Goal: Task Accomplishment & Management: Use online tool/utility

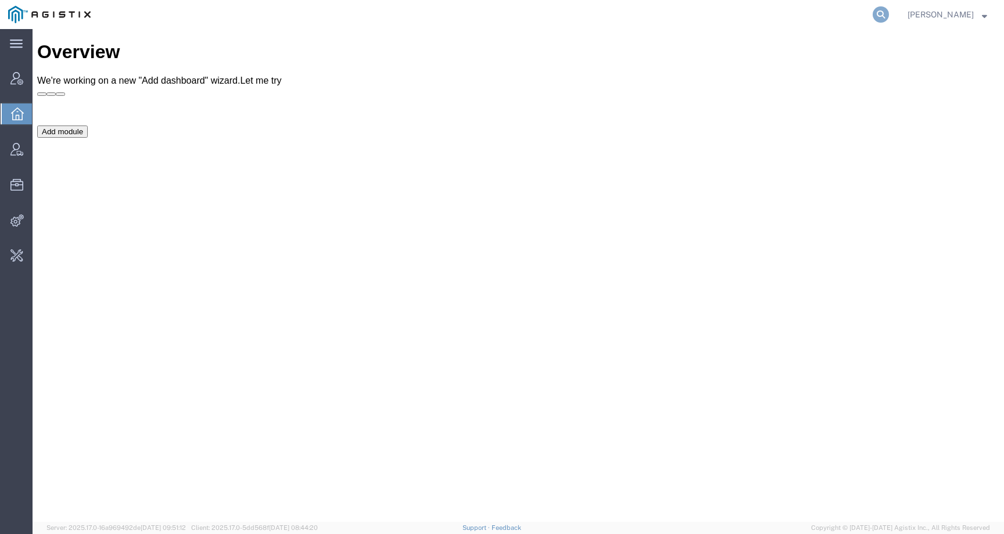
click at [889, 13] on icon at bounding box center [881, 14] width 16 height 16
click at [854, 15] on input "search" at bounding box center [695, 15] width 353 height 28
paste input "56500793"
type input "56500793"
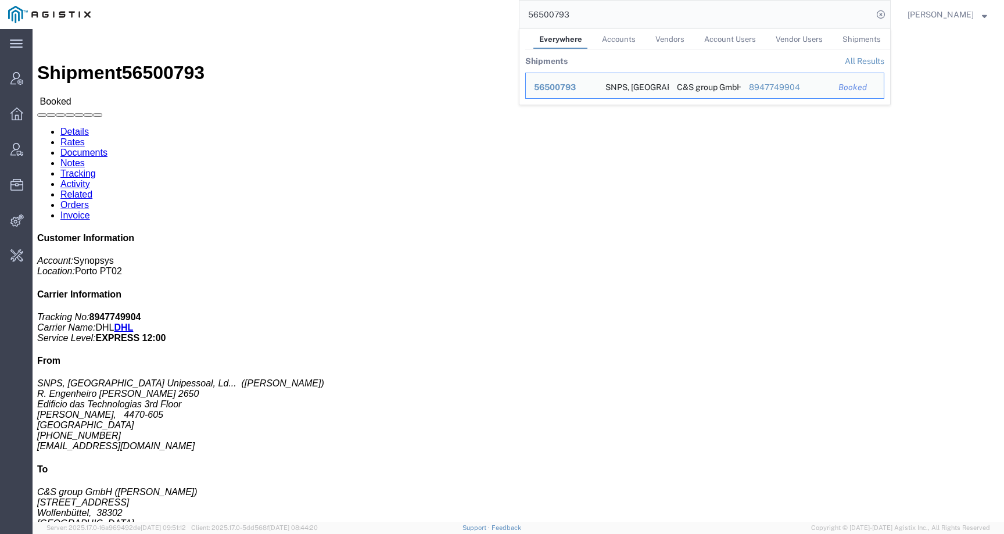
click h4 "Routing & Vehicle Information"
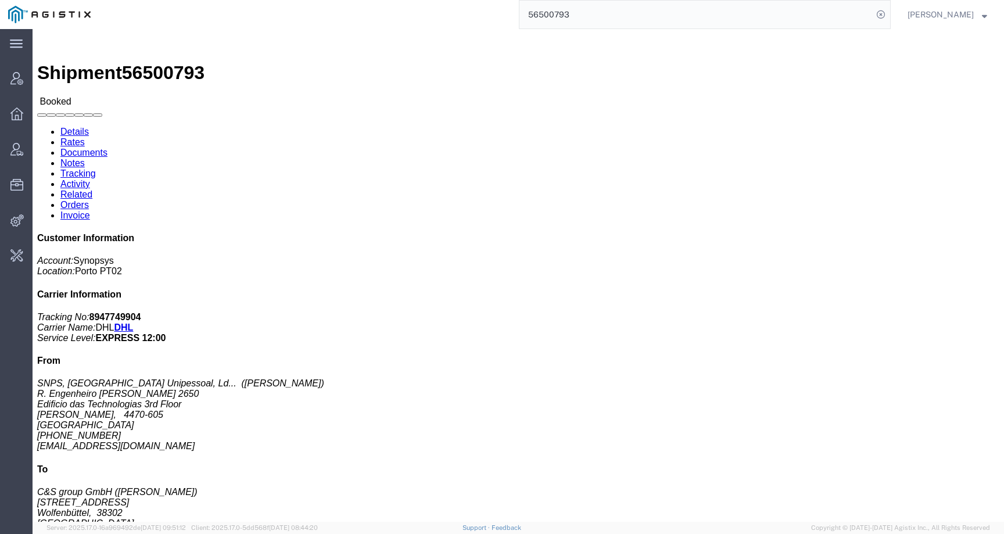
click link "Activity"
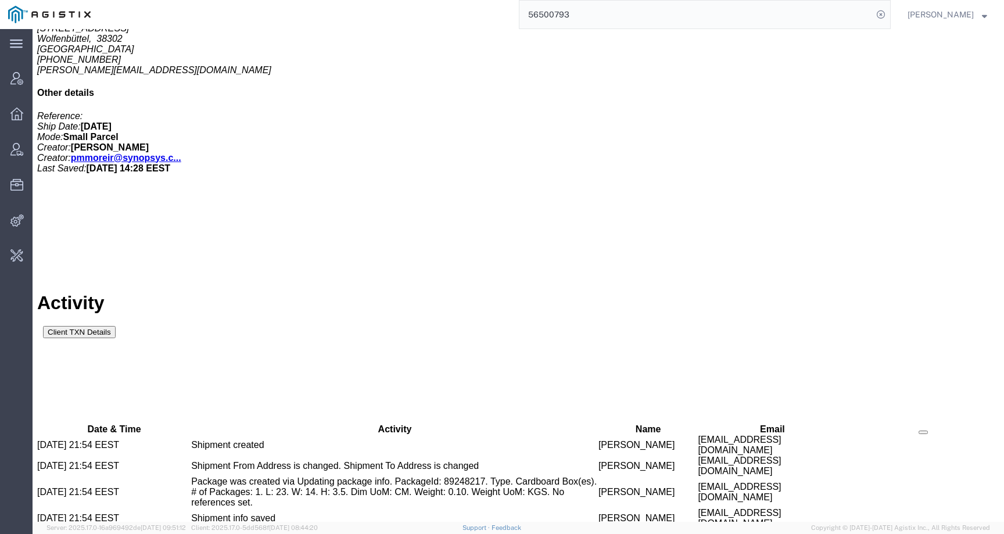
scroll to position [569, 0]
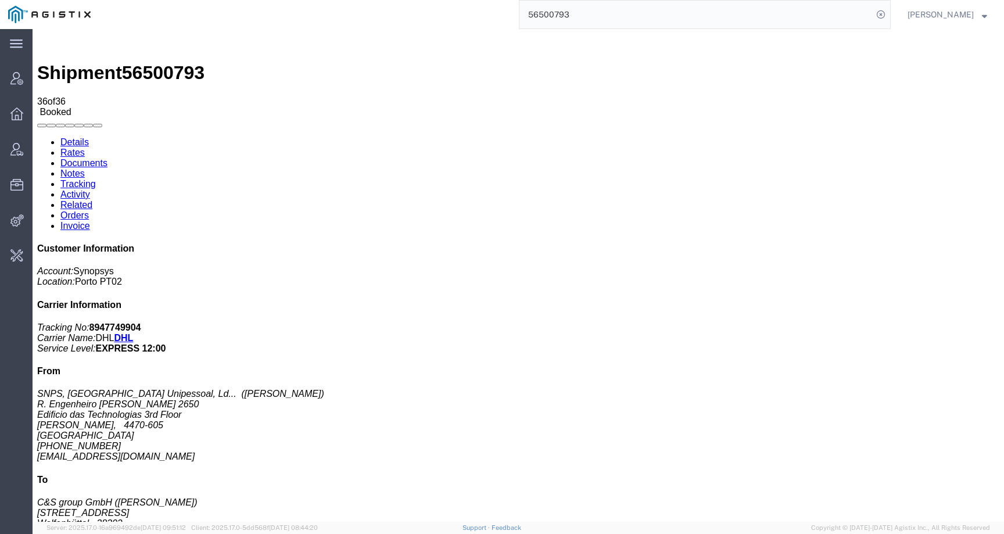
click span "56500793"
copy span "56500793"
drag, startPoint x: 12, startPoint y: 124, endPoint x: 69, endPoint y: 167, distance: 70.9
click address "SNPS, Portugal Unipessoal, Lda. (Pedro Moreira) R. Engenheiro Frederico Ulrich …"
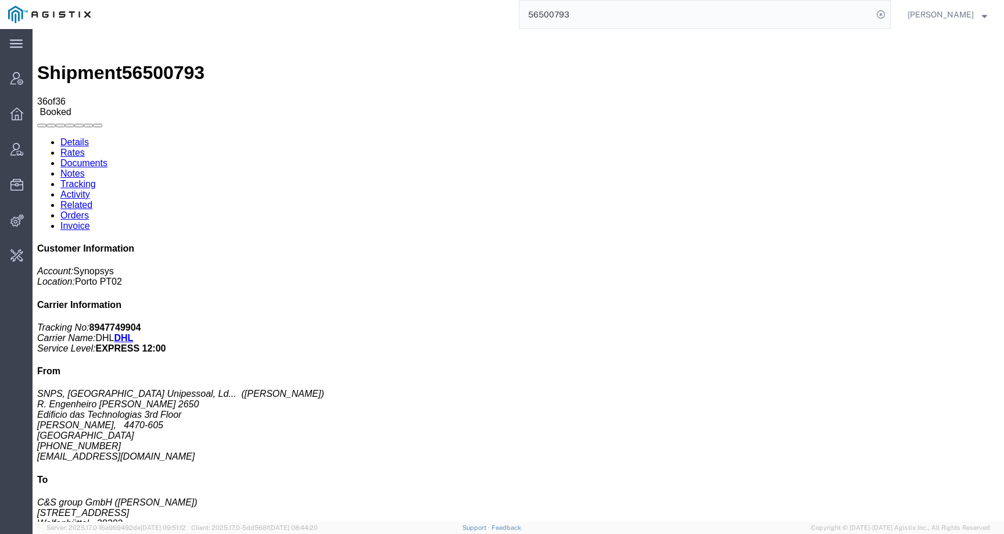
copy address "SNPS, Portugal Unipessoal, Lda. (Pedro Moreira) R. Engenheiro Frederico Ulrich …"
click at [889, 12] on icon at bounding box center [881, 14] width 16 height 16
click at [802, 13] on agx-global-search at bounding box center [705, 14] width 372 height 29
click at [889, 10] on icon at bounding box center [881, 14] width 16 height 16
click at [848, 10] on input "search" at bounding box center [695, 15] width 353 height 28
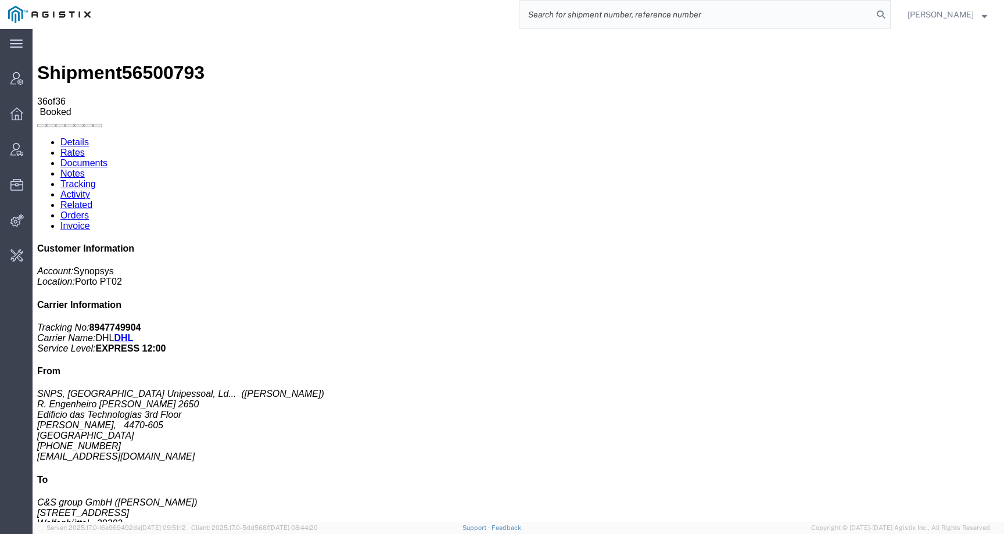
paste input "112636"
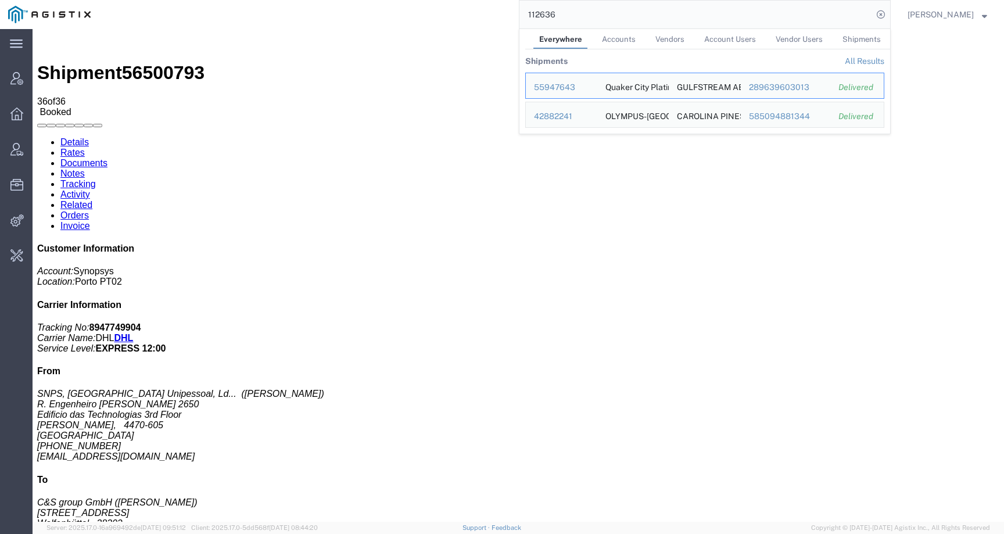
click at [586, 23] on input "112636" at bounding box center [695, 15] width 353 height 28
drag, startPoint x: 584, startPoint y: 20, endPoint x: 523, endPoint y: 20, distance: 61.0
click at [523, 20] on div "112636 Everywhere Accounts Vendors Account Users Vendor Users Shipments Shipmen…" at bounding box center [495, 14] width 792 height 29
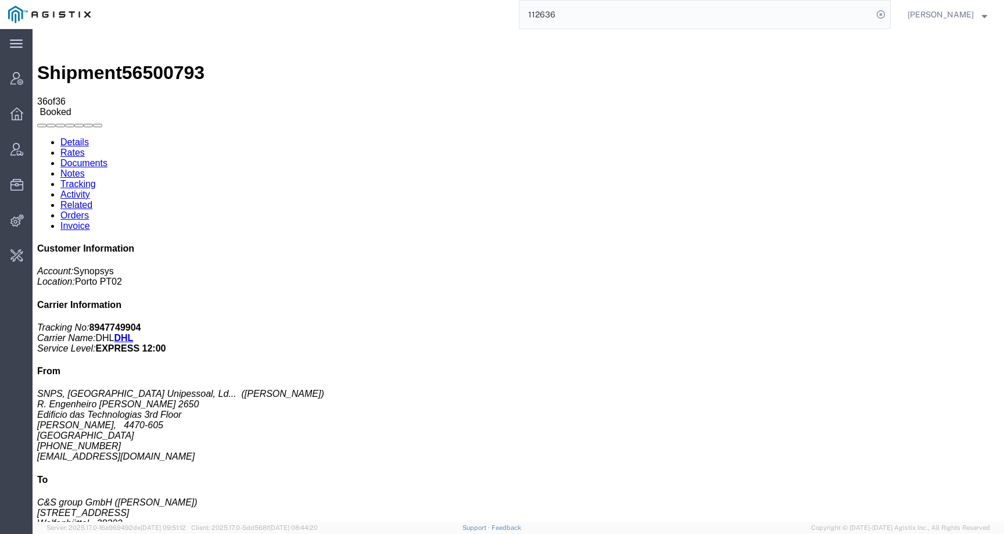
paste input "112640"
drag, startPoint x: 606, startPoint y: 18, endPoint x: 493, endPoint y: 10, distance: 113.0
click at [493, 10] on div "112636 112640" at bounding box center [495, 14] width 792 height 29
paste input "search"
type input "112640"
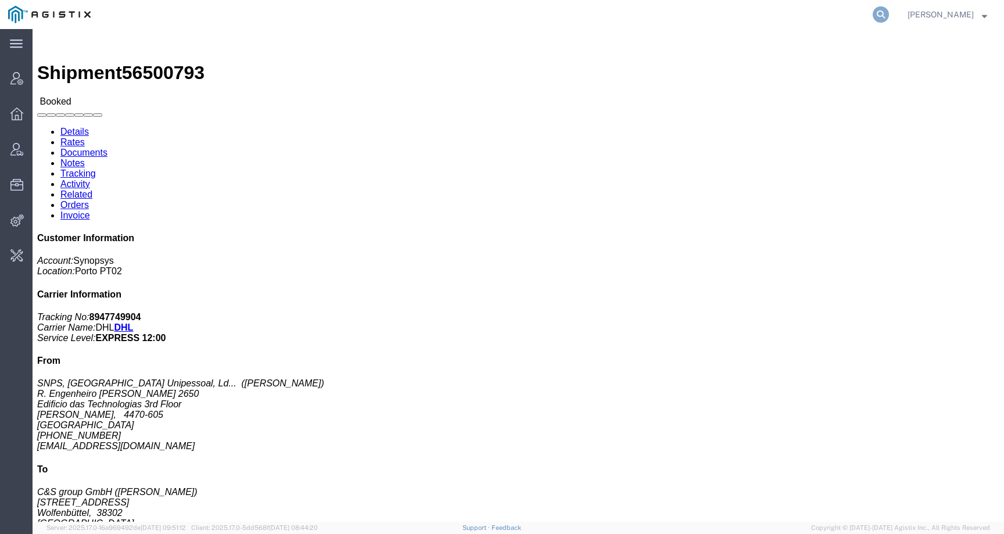
click at [887, 19] on icon at bounding box center [881, 14] width 16 height 16
click at [862, 15] on input "search" at bounding box center [695, 15] width 353 height 28
paste input "56317051"
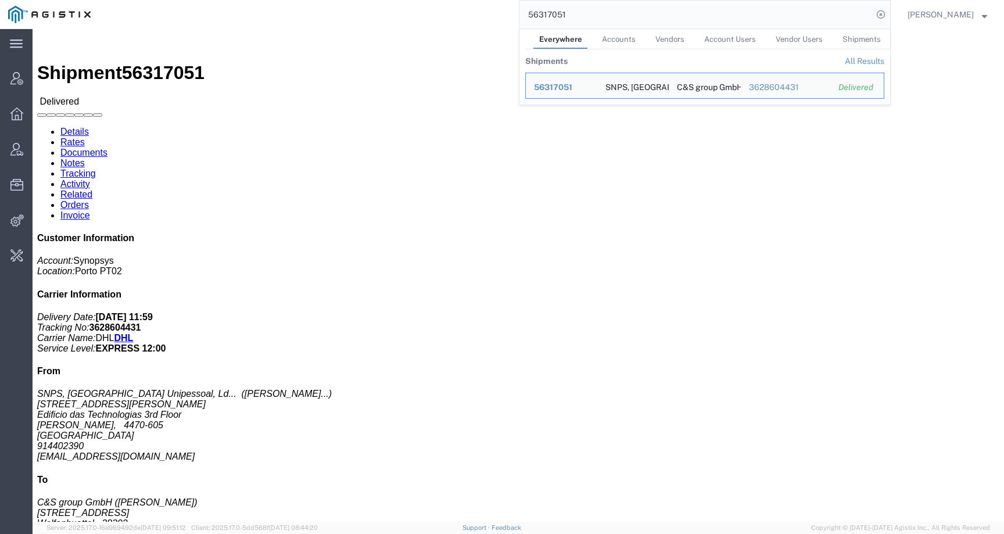
click div "Shipment Detail Ship From SNPS, Portugal Unipessoal, Lda. (Luis Pacheco Carvalh…"
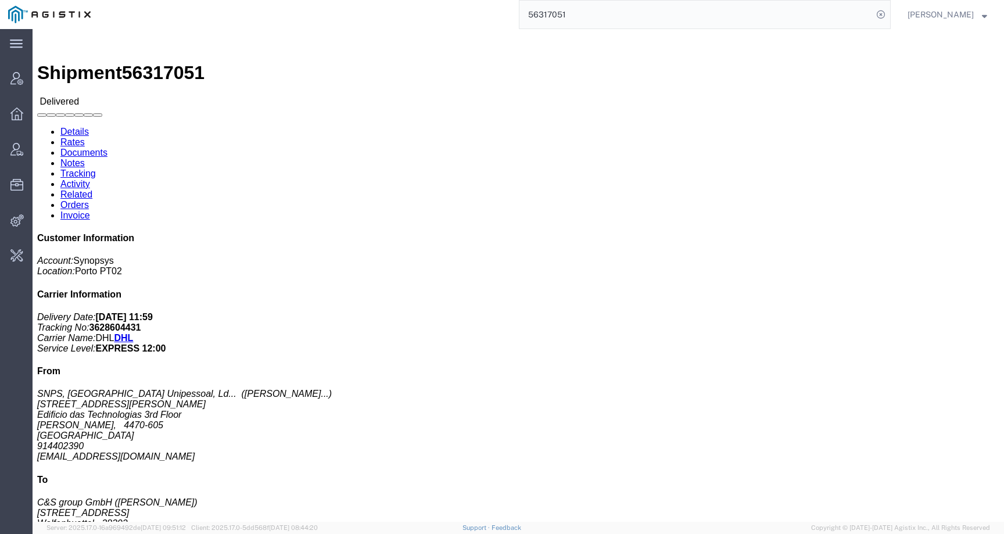
click link "Activity"
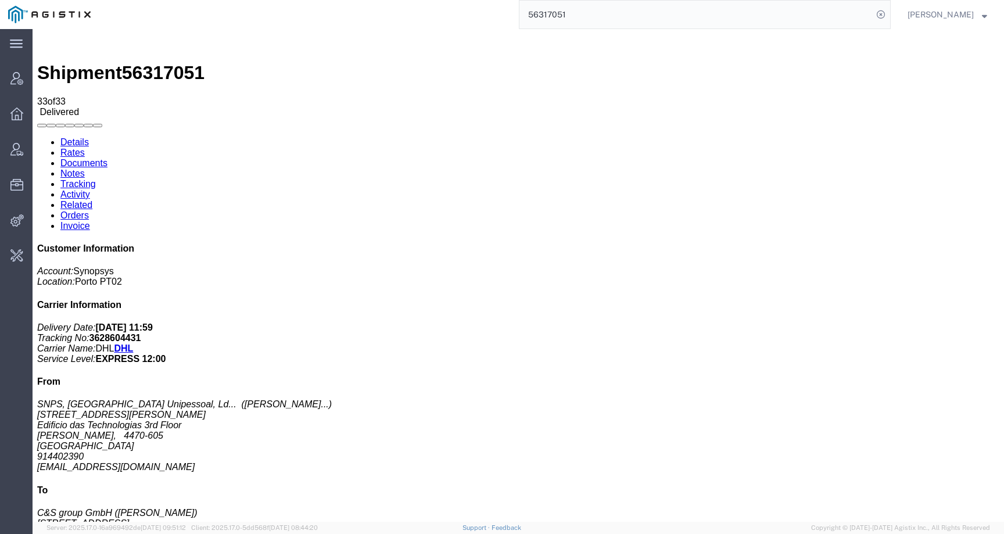
click at [81, 137] on link "Details" at bounding box center [74, 142] width 28 height 10
drag, startPoint x: 12, startPoint y: 123, endPoint x: 56, endPoint y: 170, distance: 64.9
click address "SNPS, Portugal Unipessoal, Lda. (Luis Pacheco Carvalho) Rua Engenheiro Frederic…"
copy address "SNPS, Portugal Unipessoal, Lda. (Luis Pacheco Carvalho) Rua Engenheiro Frederic…"
click link "Tracking"
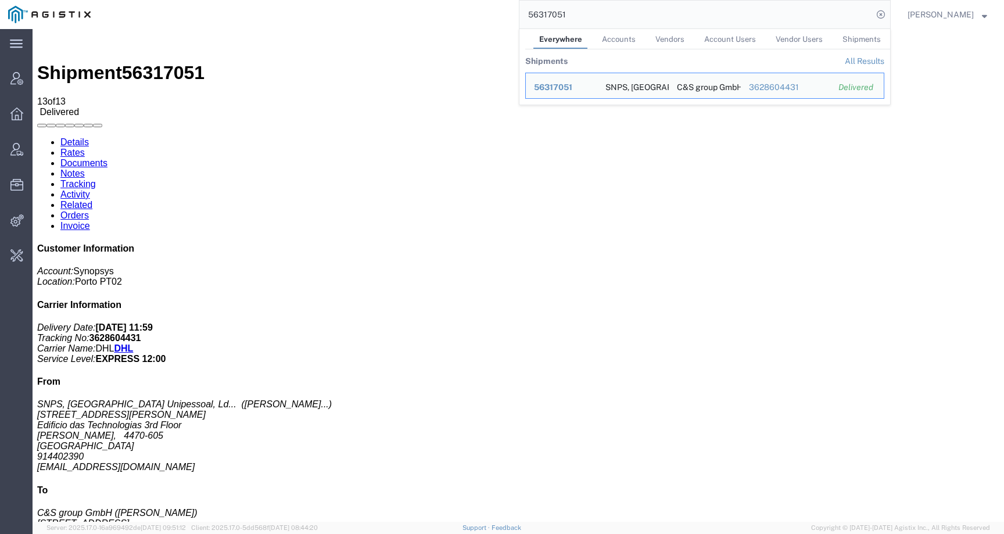
drag, startPoint x: 582, startPoint y: 16, endPoint x: 517, endPoint y: 16, distance: 65.7
click at [517, 16] on div "56317051 Everywhere Accounts Vendors Account Users Vendor Users Shipments Shipm…" at bounding box center [495, 14] width 792 height 29
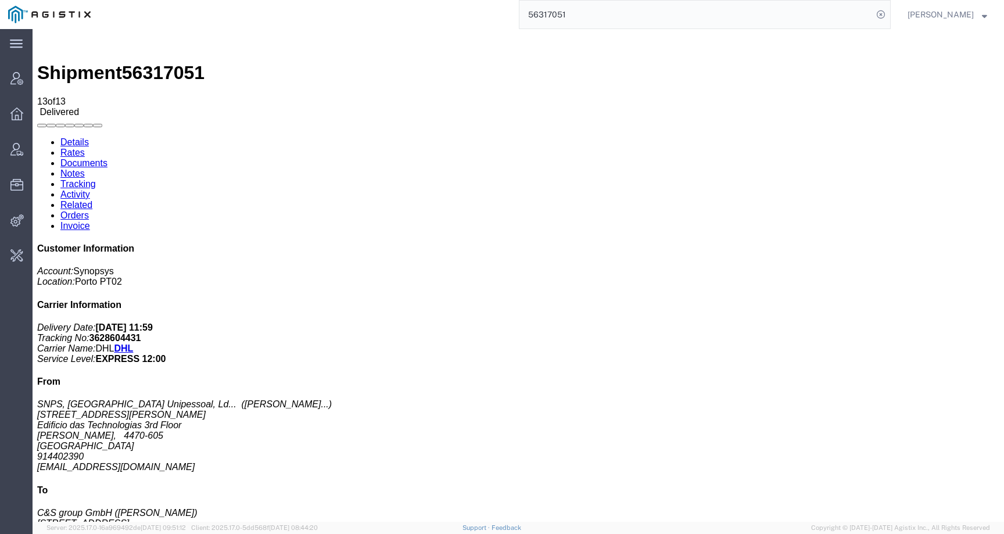
paste input "500793"
type input "56500793"
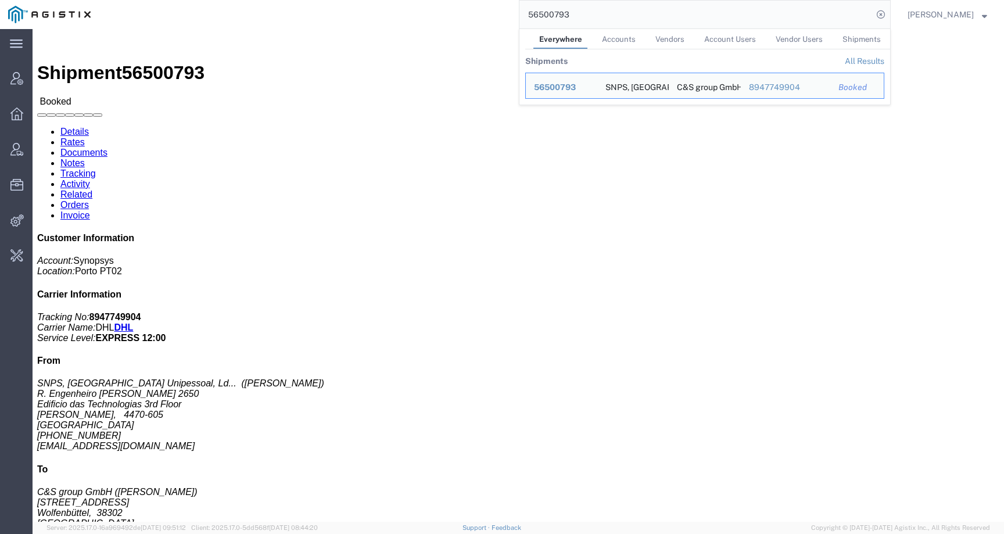
click link "Activity"
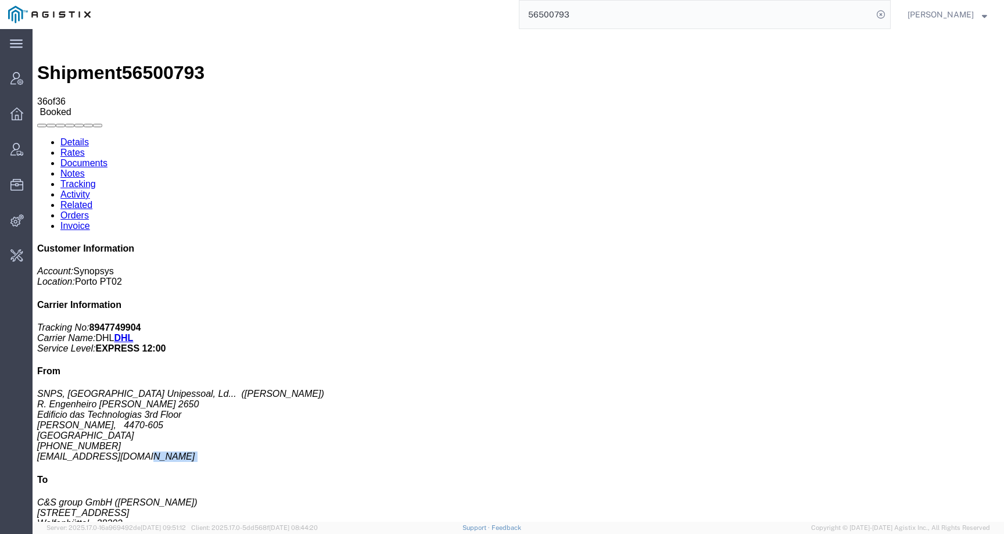
drag, startPoint x: 883, startPoint y: 314, endPoint x: 783, endPoint y: 317, distance: 100.6
click at [783, 317] on div "Customer Information Account: Synopsys Location: Porto PT02 Carrier Information…" at bounding box center [518, 450] width 962 height 414
drag, startPoint x: 784, startPoint y: 314, endPoint x: 916, endPoint y: 314, distance: 131.9
click at [916, 314] on div "Customer Information Account: Synopsys Location: Porto PT02 Carrier Information…" at bounding box center [518, 450] width 962 height 414
copy address "pmmoreir@synopsys.com"
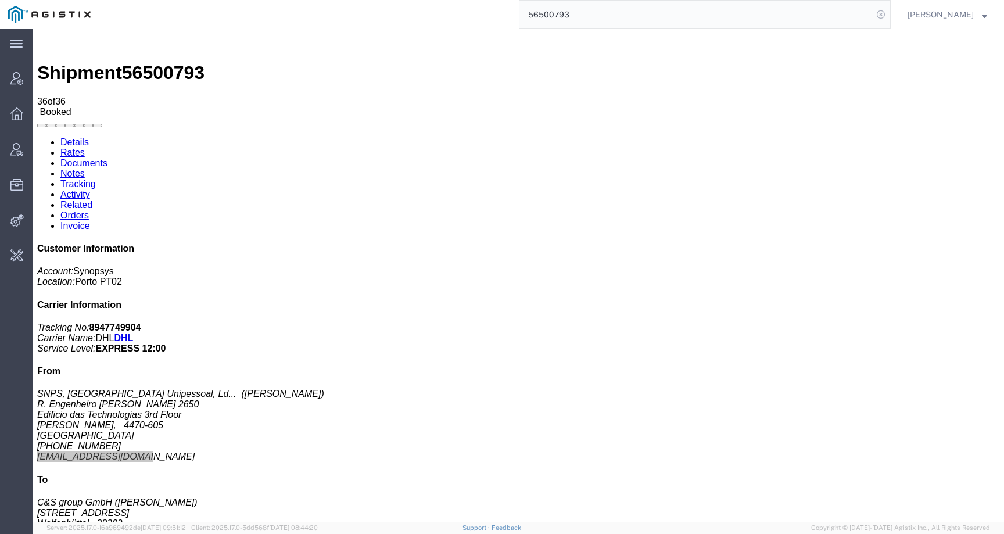
click at [889, 12] on icon at bounding box center [881, 14] width 16 height 16
click at [847, 12] on input "search" at bounding box center [695, 15] width 353 height 28
paste input "pmmoreir@synopsys.com"
type input "pmmoreir@synopsys.com"
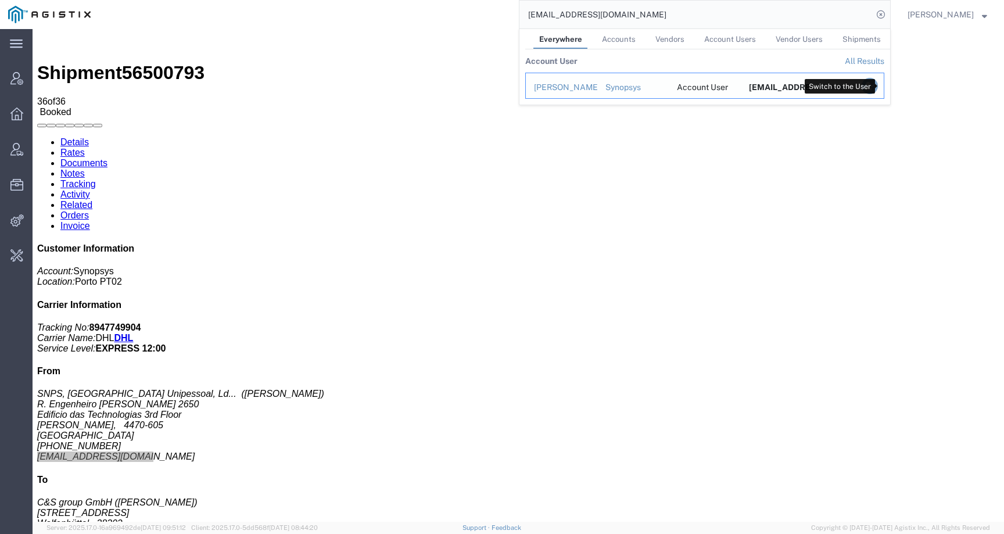
click at [878, 85] on icon "Search Results" at bounding box center [870, 86] width 16 height 16
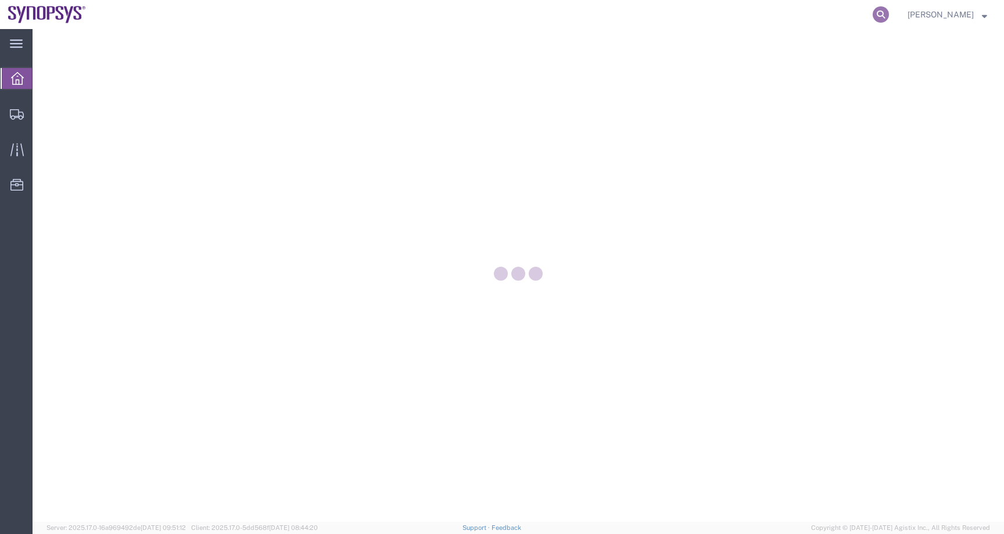
click at [889, 11] on icon at bounding box center [881, 14] width 16 height 16
click at [849, 11] on input "search" at bounding box center [695, 15] width 353 height 28
paste input "56500793"
type input "56500793"
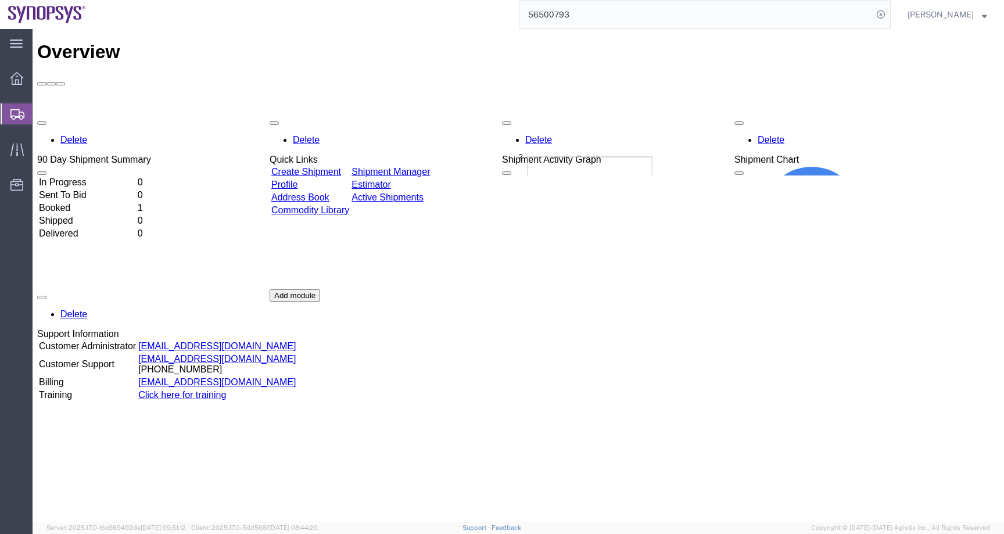
click at [627, 21] on input "56500793" at bounding box center [695, 15] width 353 height 28
click at [27, 115] on div at bounding box center [17, 113] width 33 height 21
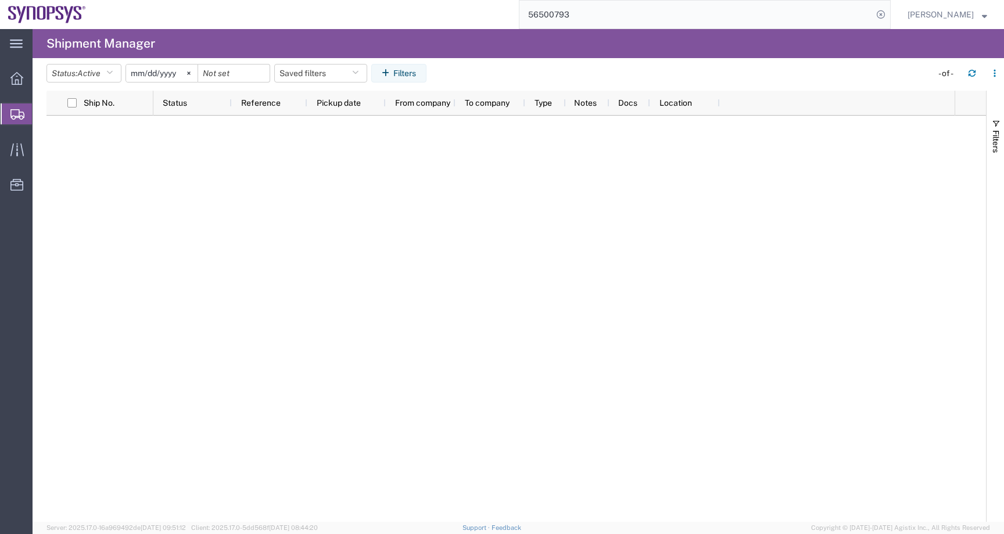
click at [605, 13] on input "56500793" at bounding box center [695, 15] width 353 height 28
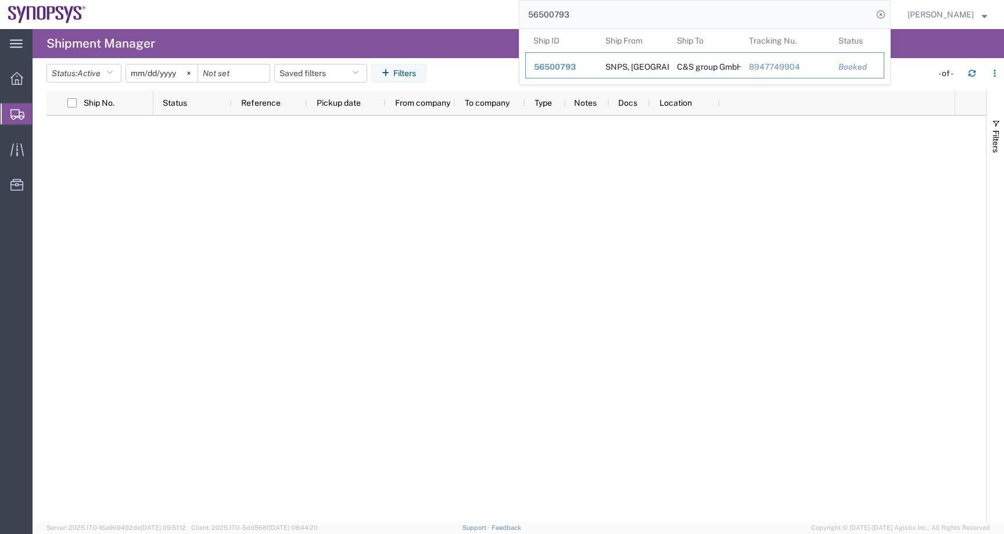
click at [576, 69] on span "56500793" at bounding box center [555, 66] width 42 height 9
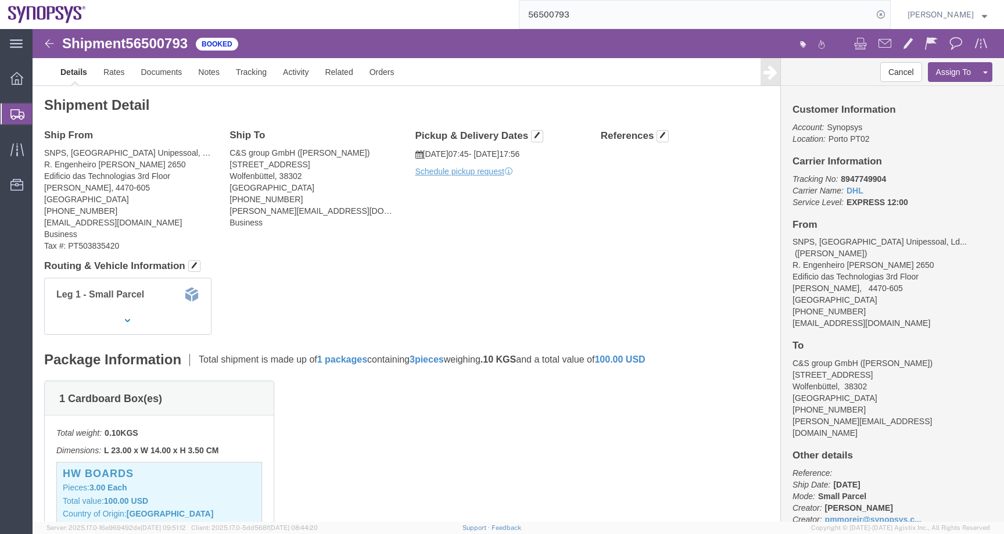
click at [935, 12] on span "Pedro Moreira" at bounding box center [941, 14] width 66 height 13
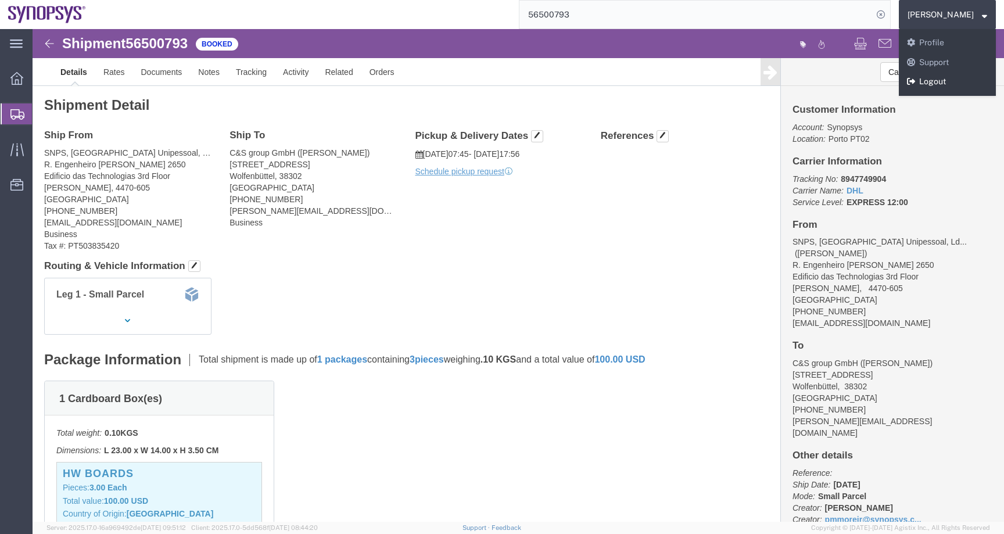
drag, startPoint x: 939, startPoint y: 84, endPoint x: 680, endPoint y: 48, distance: 261.6
click at [939, 84] on link "Logout" at bounding box center [947, 82] width 97 height 20
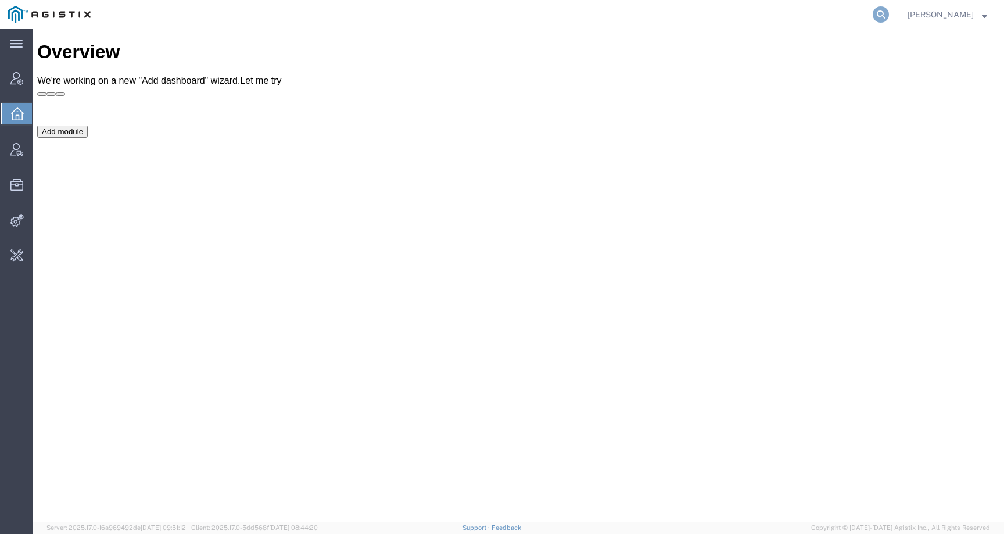
click at [889, 16] on icon at bounding box center [881, 14] width 16 height 16
click at [821, 18] on input "search" at bounding box center [695, 15] width 353 height 28
paste input "56195274"
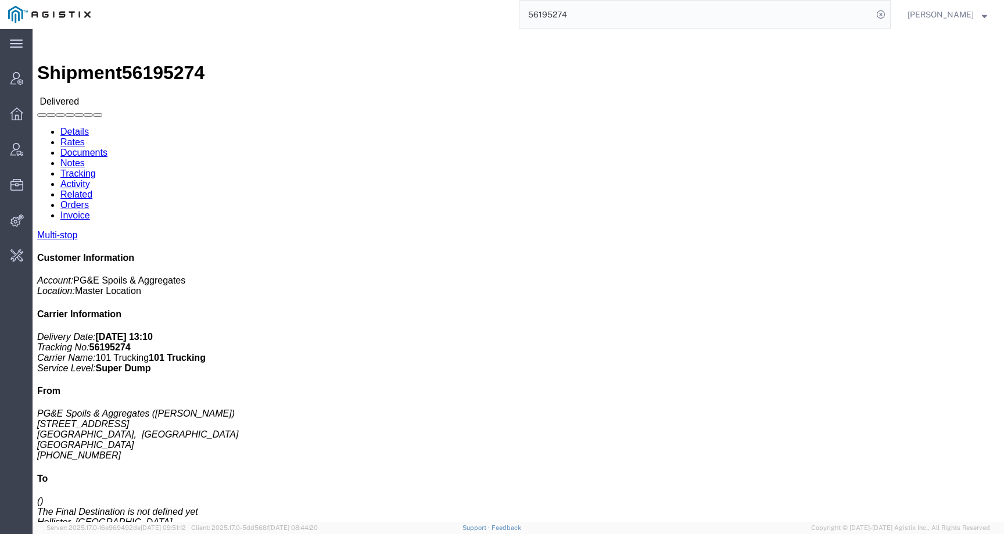
click link "Documents"
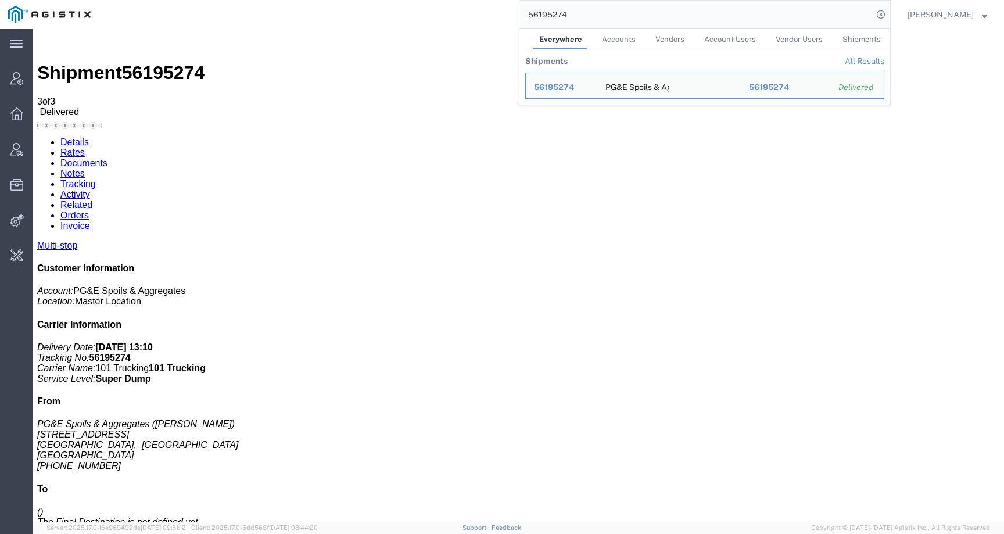
drag, startPoint x: 600, startPoint y: 17, endPoint x: 483, endPoint y: 16, distance: 117.4
click at [483, 16] on div "56195274 Everywhere Accounts Vendors Account Users Vendor Users Shipments Shipm…" at bounding box center [495, 14] width 792 height 29
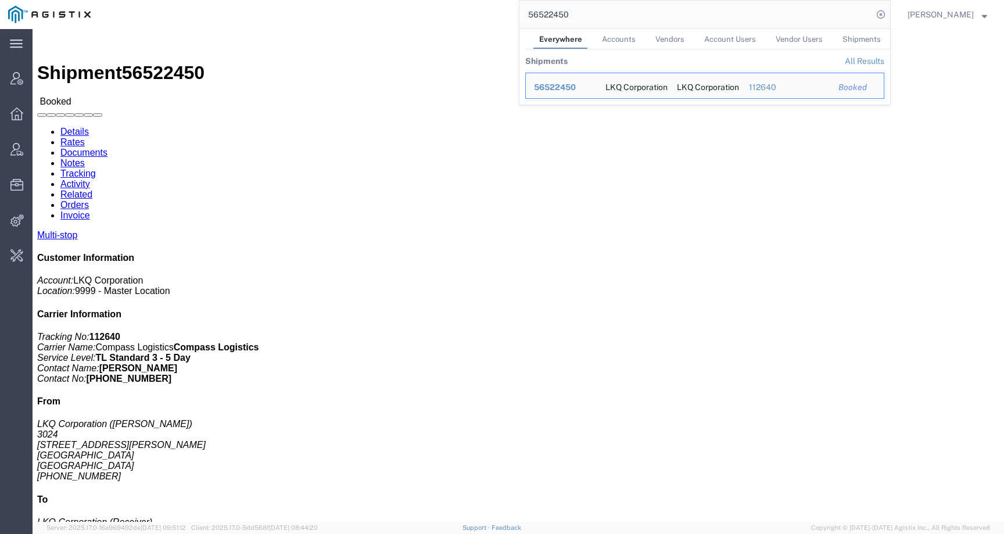
drag, startPoint x: 597, startPoint y: 14, endPoint x: 200, endPoint y: 14, distance: 397.4
click at [200, 14] on div "56522450 Everywhere Accounts Vendors Account Users Vendor Users Shipments Shipm…" at bounding box center [495, 14] width 792 height 29
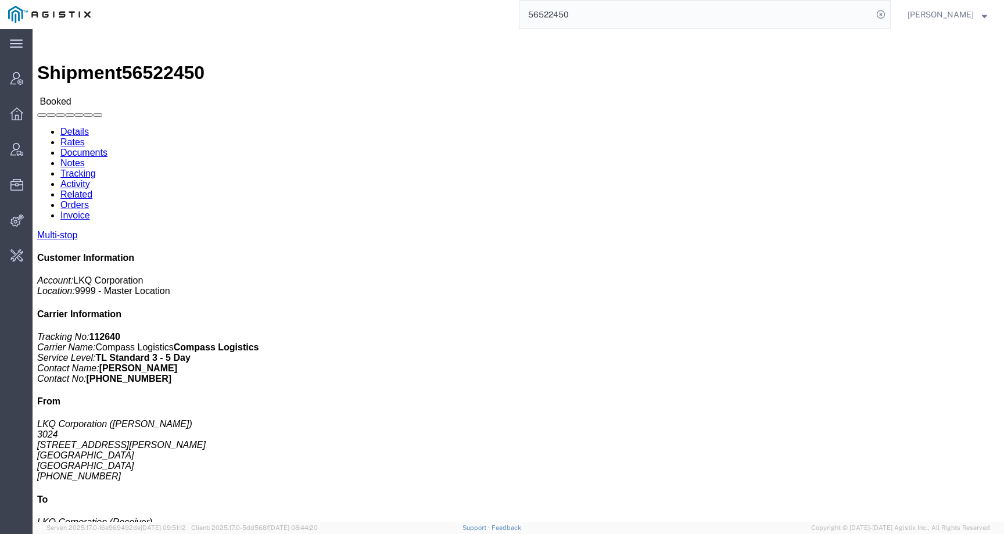
paste input "317051"
type input "56317051"
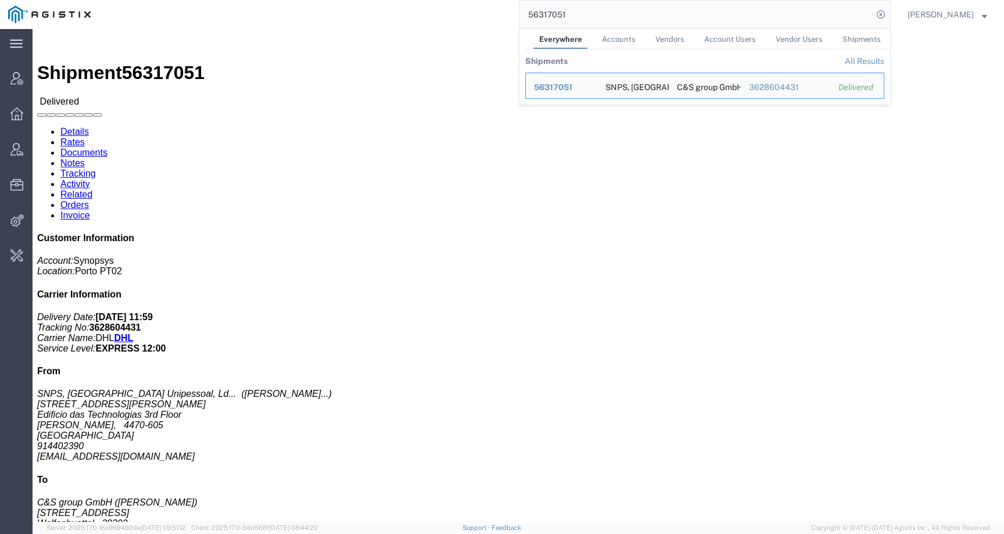
click h4 "Routing & Vehicle Information"
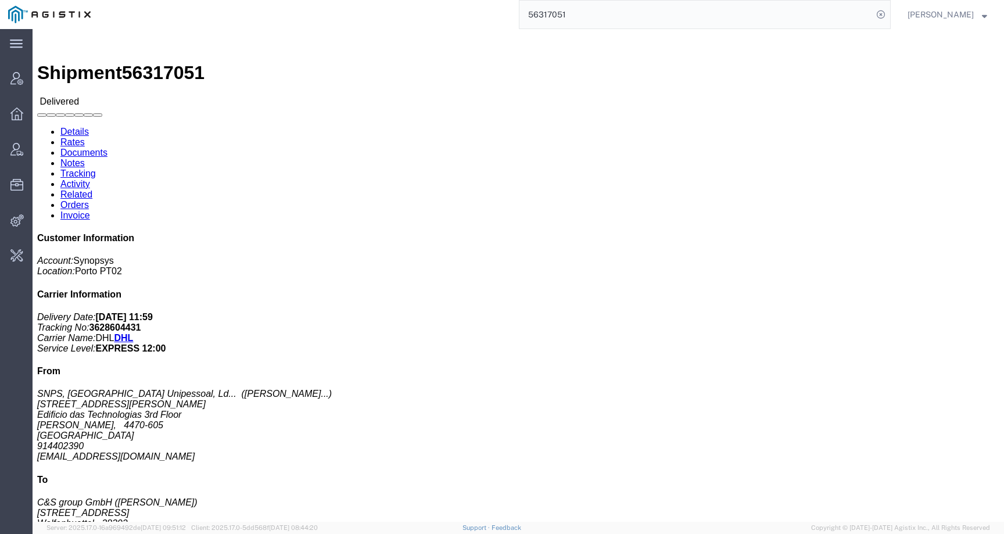
click link "Activity"
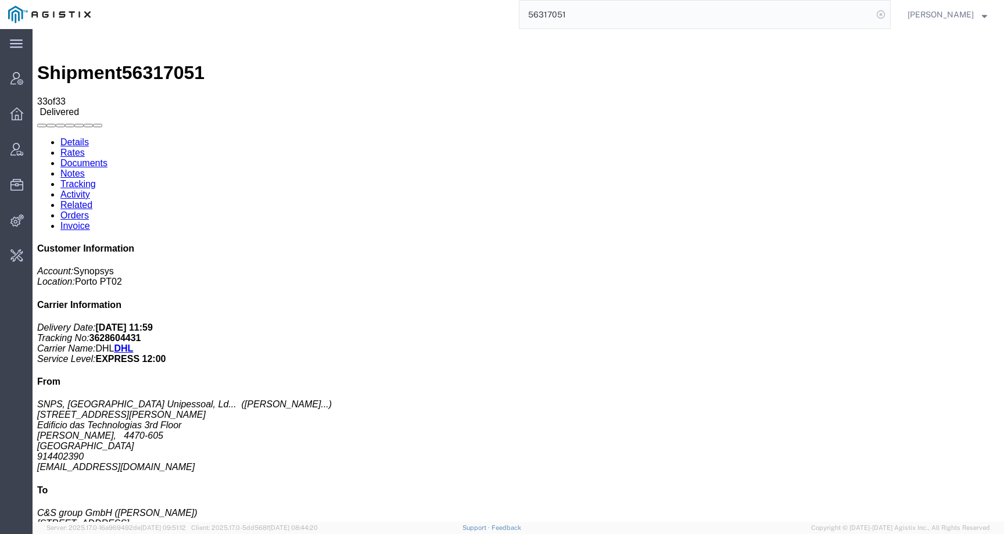
click at [889, 14] on icon at bounding box center [881, 14] width 16 height 16
click at [849, 13] on input "search" at bounding box center [695, 15] width 353 height 28
paste input "[PERSON_NAME][EMAIL_ADDRESS][DOMAIN_NAME]"
click at [555, 15] on input "[PERSON_NAME][EMAIL_ADDRESS][DOMAIN_NAME]" at bounding box center [695, 15] width 353 height 28
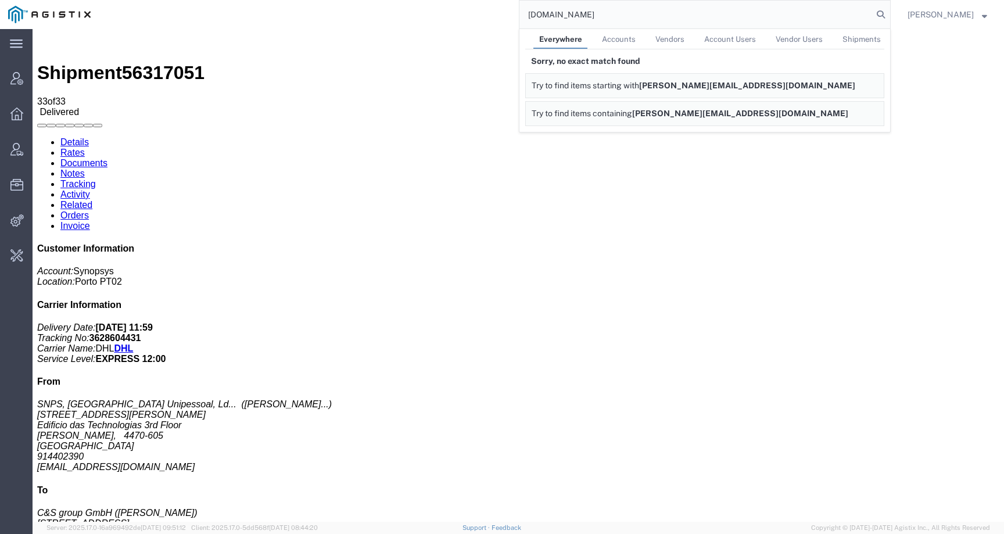
click at [666, 17] on input "centralcoastwelding.com" at bounding box center [695, 15] width 353 height 28
drag, startPoint x: 658, startPoint y: 13, endPoint x: 455, endPoint y: 13, distance: 203.4
click at [455, 13] on div "centralcoastwelding.com Everywhere Accounts Vendors Account Users Vendor Users …" at bounding box center [495, 14] width 792 height 29
paste input "PG&E"
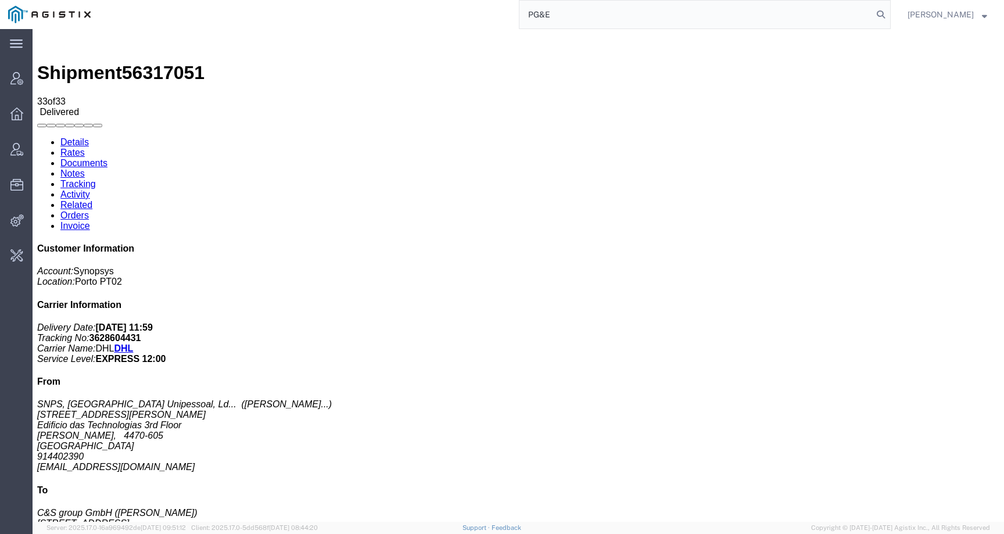
type input "PG&E"
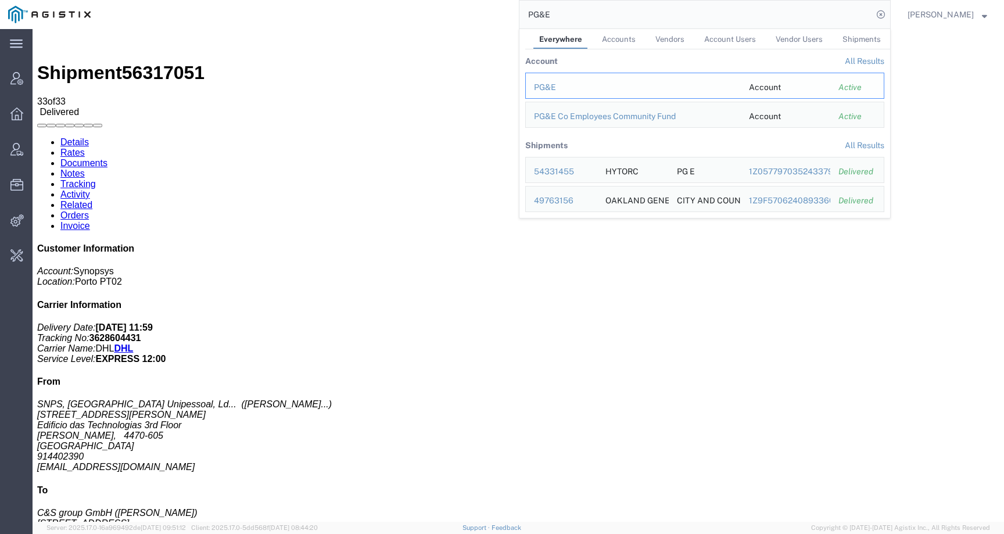
click at [555, 84] on div "PG&E" at bounding box center [633, 87] width 199 height 12
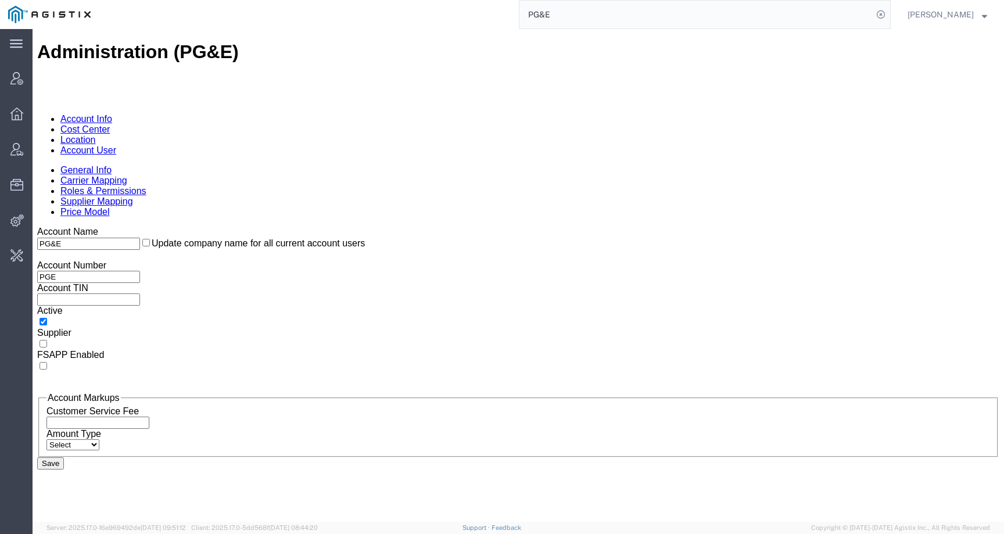
click at [96, 135] on link "Location" at bounding box center [77, 140] width 35 height 10
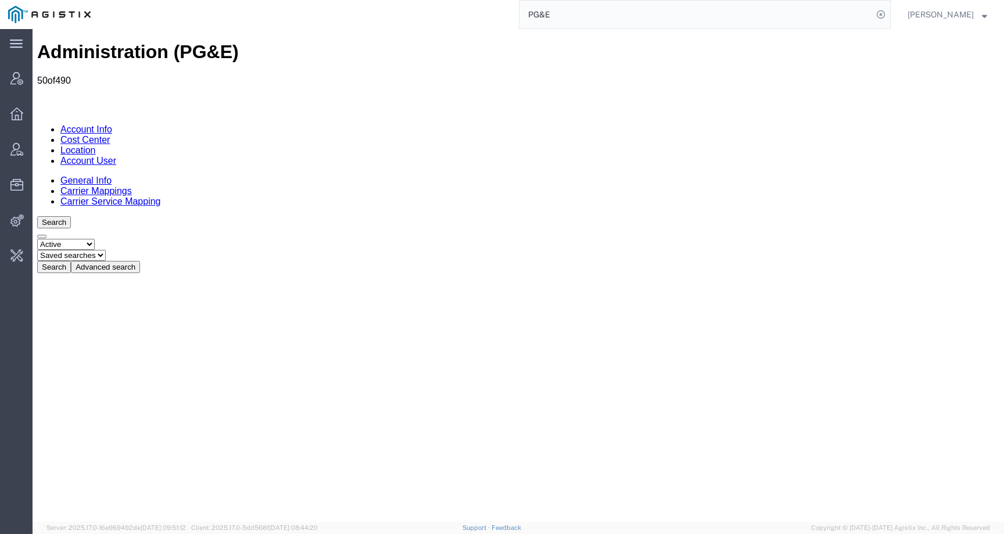
click at [140, 261] on button "Advanced search" at bounding box center [105, 267] width 69 height 12
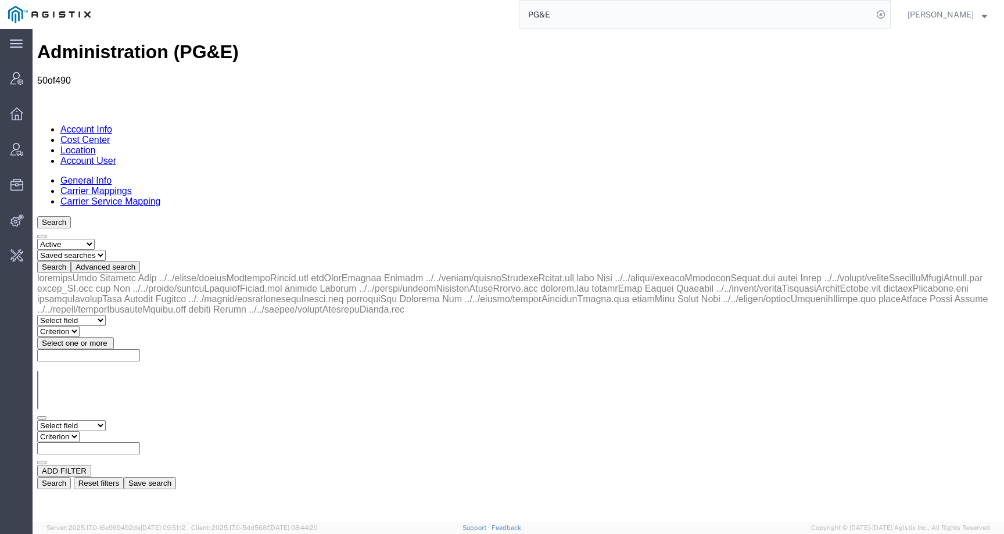
click at [106, 420] on select "Select field Address City Country County Location Name Location Num Master Loca…" at bounding box center [71, 425] width 69 height 11
select select "city"
click at [107, 431] on select "Criterion contains does not contain is is blank is not blank starts with" at bounding box center [72, 436] width 70 height 11
select select "contains"
click at [140, 442] on input "text" at bounding box center [88, 448] width 103 height 12
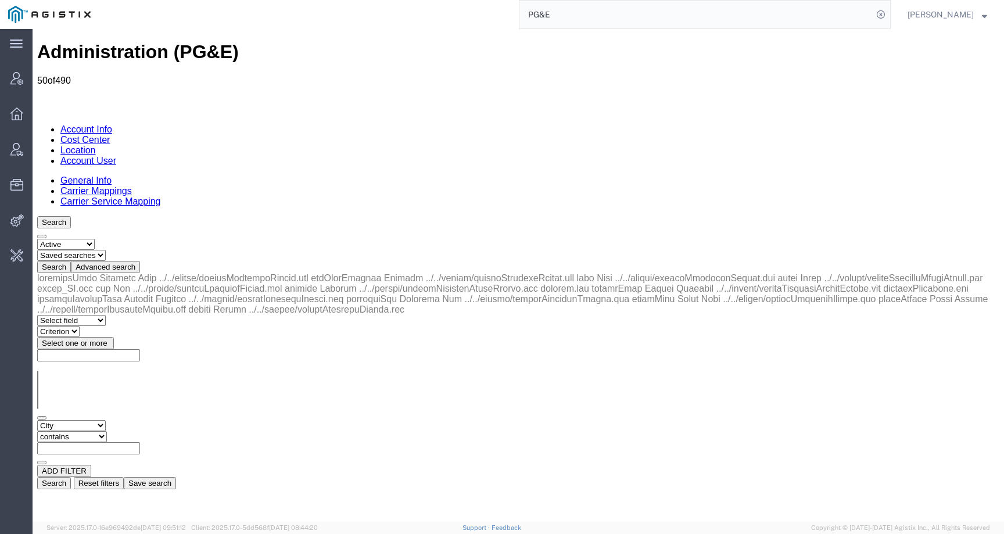
paste input "[PERSON_NAME]"
type input "[PERSON_NAME]"
click at [71, 477] on button "Search" at bounding box center [54, 483] width 34 height 12
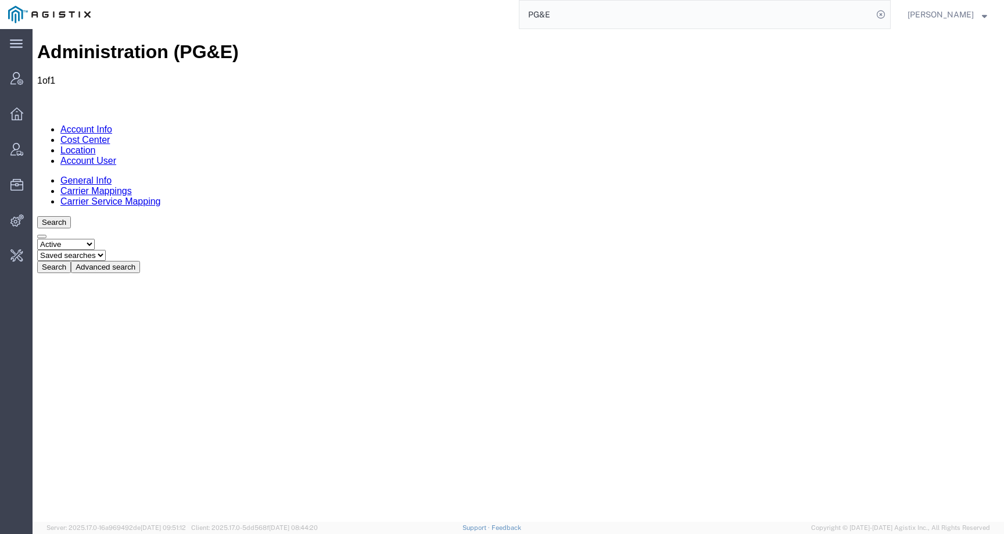
drag, startPoint x: 300, startPoint y: 164, endPoint x: 332, endPoint y: 164, distance: 32.0
click at [332, 273] on div "Location Name Address City State Zip Country Master Location Active Primary Con…" at bounding box center [518, 448] width 962 height 350
drag, startPoint x: 300, startPoint y: 167, endPoint x: 333, endPoint y: 167, distance: 33.7
click at [334, 273] on div "Location Name Address City State Zip Country Master Location Active Primary Con…" at bounding box center [518, 448] width 962 height 350
drag, startPoint x: 275, startPoint y: 167, endPoint x: 311, endPoint y: 166, distance: 36.6
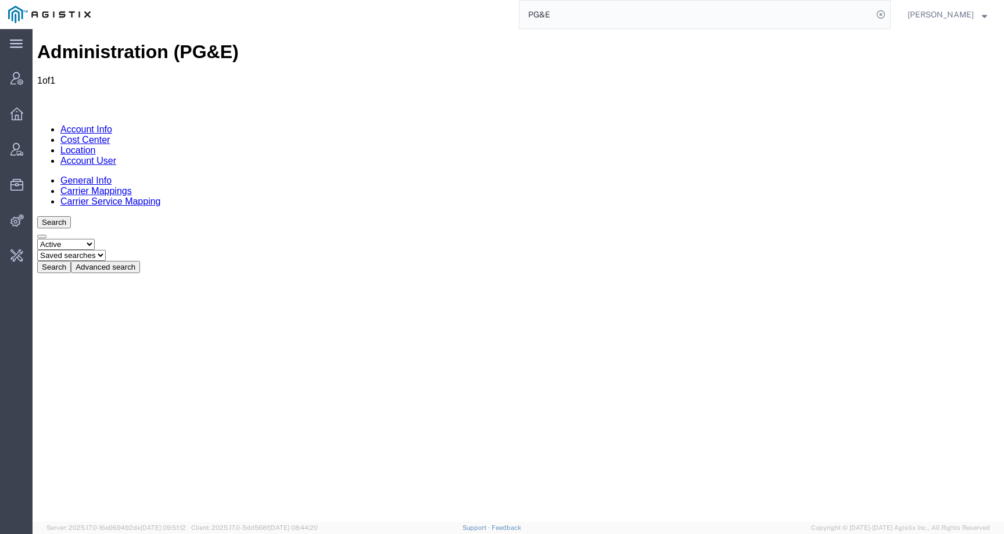
click at [311, 273] on div "Location Name Address City State Zip Country Master Location Active Primary Con…" at bounding box center [518, 448] width 962 height 350
click at [116, 156] on link "Account User" at bounding box center [88, 161] width 56 height 10
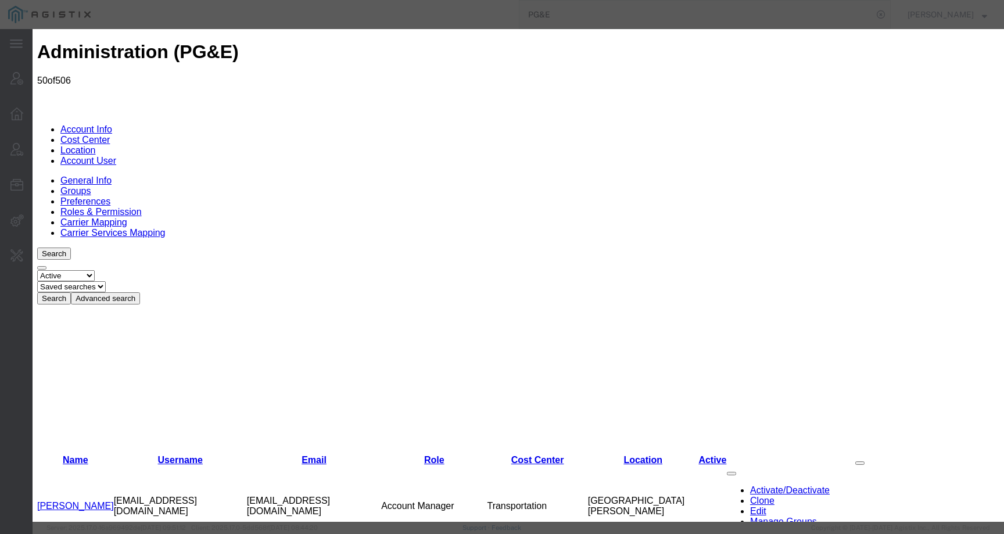
select select "COSTCENTER"
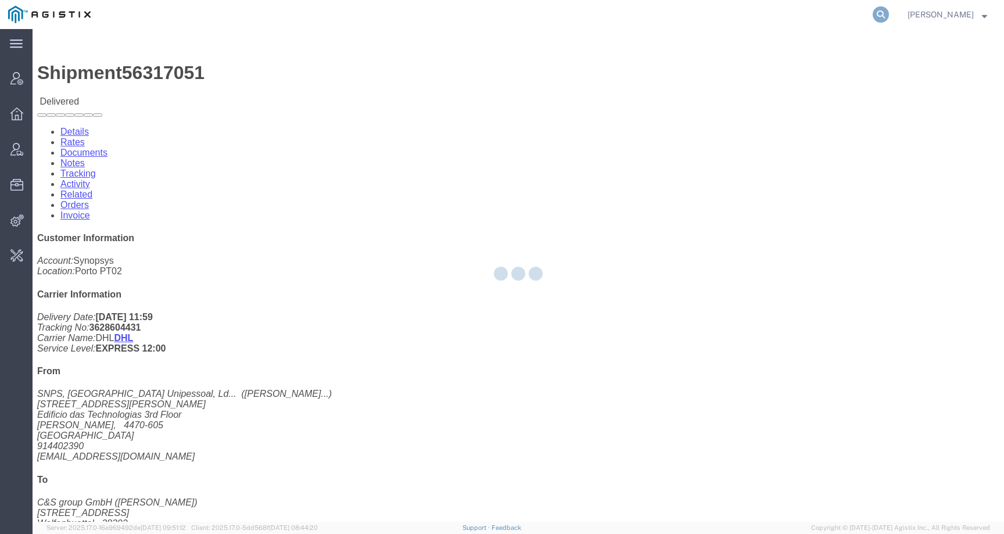
click at [889, 16] on icon at bounding box center [881, 14] width 16 height 16
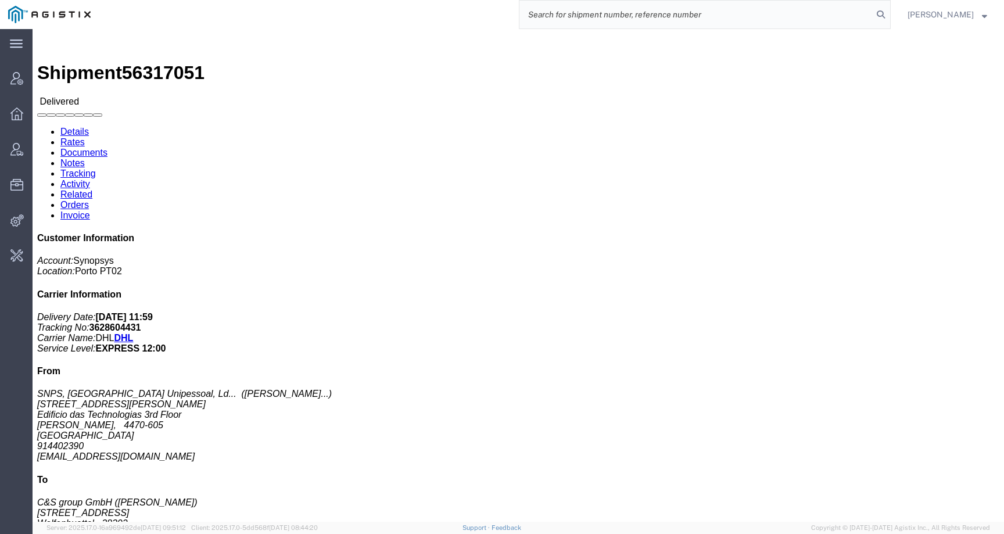
click at [845, 16] on input "search" at bounding box center [695, 15] width 353 height 28
paste input "56500793"
type input "56500793"
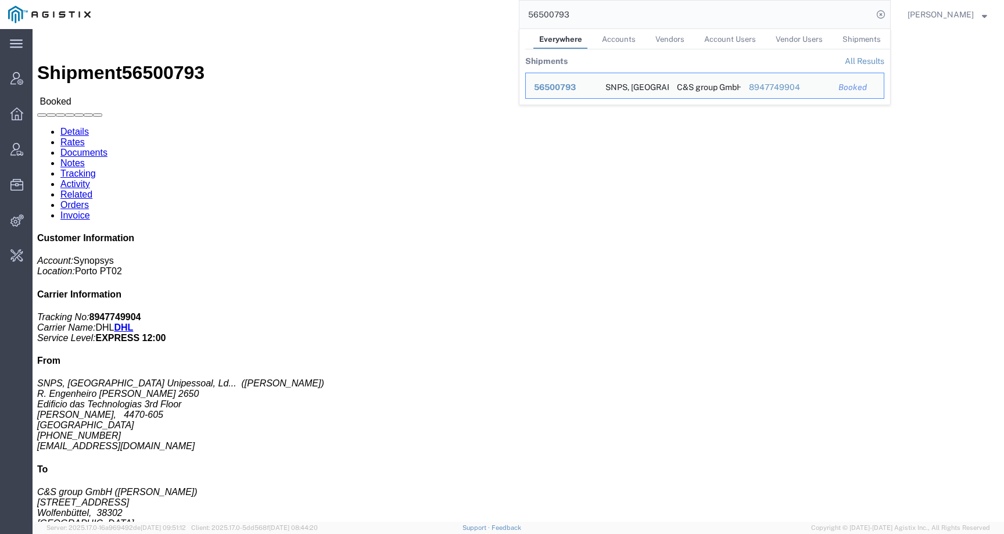
click div "Ship From SNPS, Portugal Unipessoal, Lda. (Pedro Moreira) R. Engenheiro Frederi…"
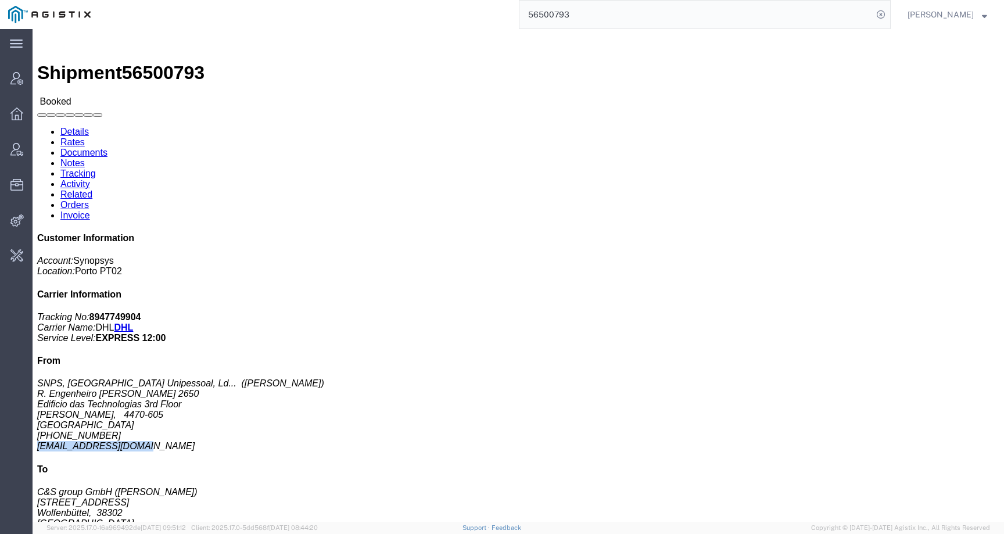
drag, startPoint x: 751, startPoint y: 284, endPoint x: 895, endPoint y: 285, distance: 144.7
click div "Customer Information Account: Synopsys Location: Porto PT02 Carrier Information…"
click link "Activity"
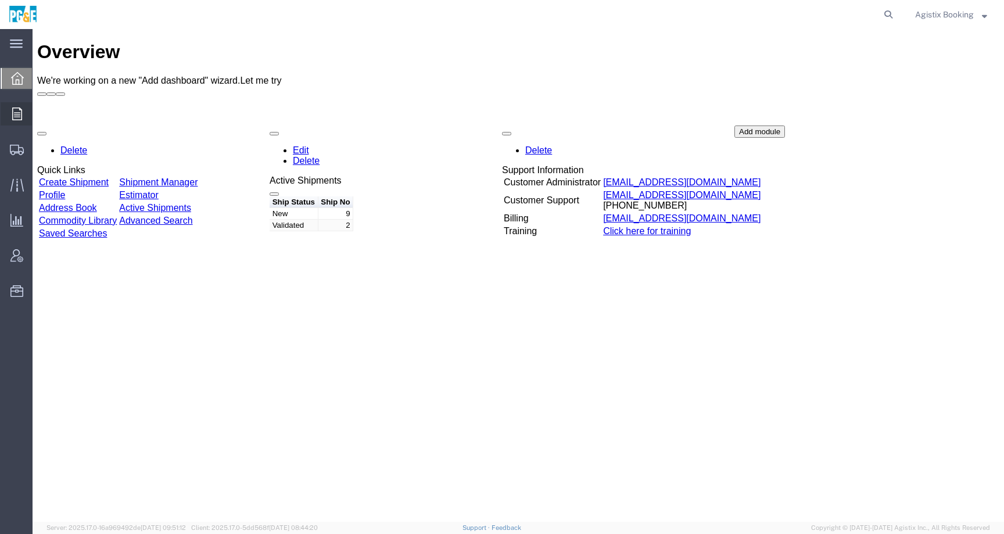
click at [8, 116] on div at bounding box center [17, 113] width 33 height 23
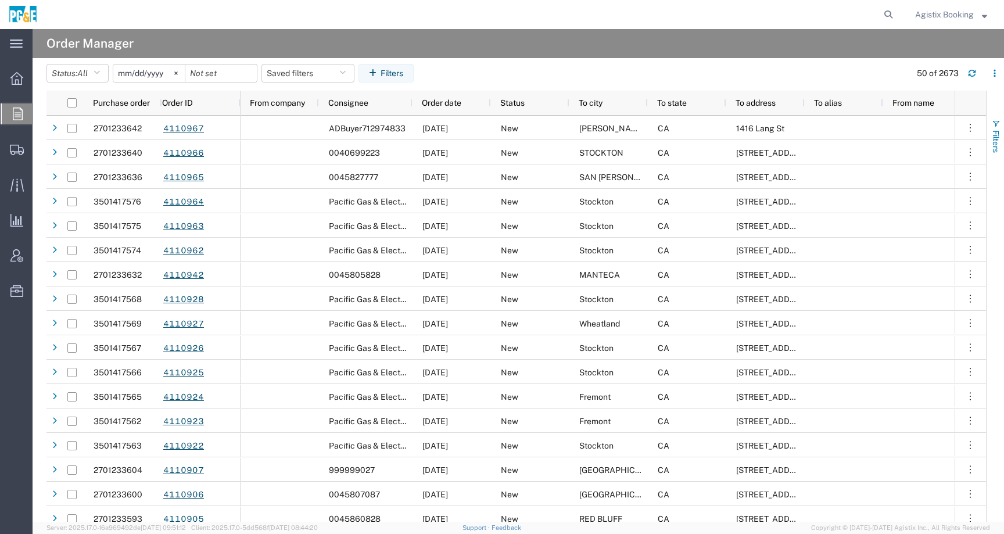
click at [999, 124] on span "button" at bounding box center [995, 123] width 9 height 9
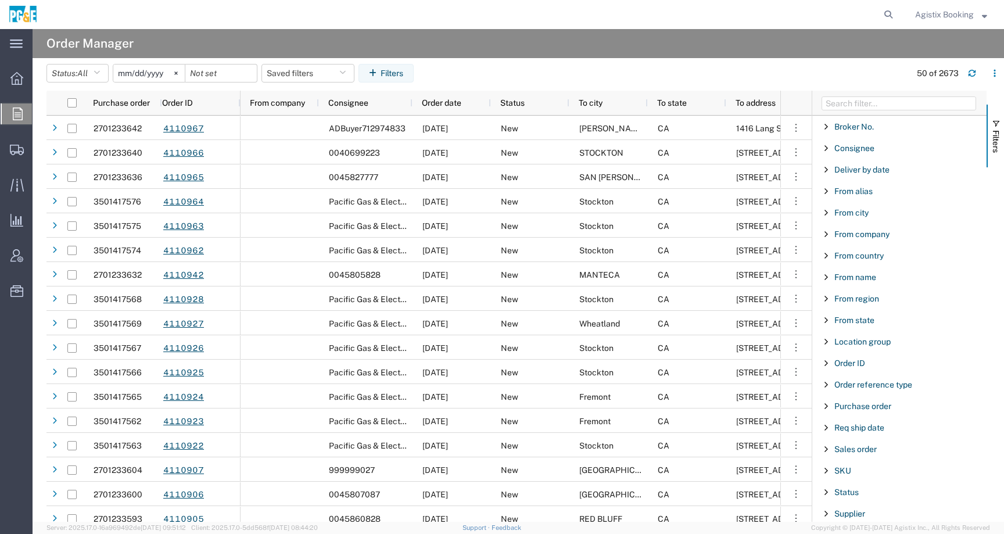
scroll to position [153, 0]
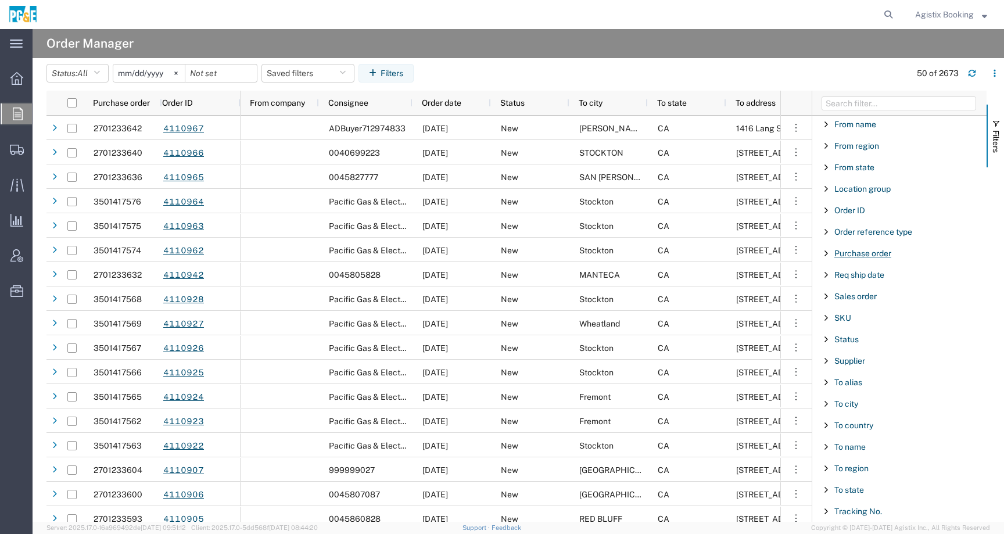
click at [857, 251] on span "Purchase order" at bounding box center [862, 253] width 57 height 9
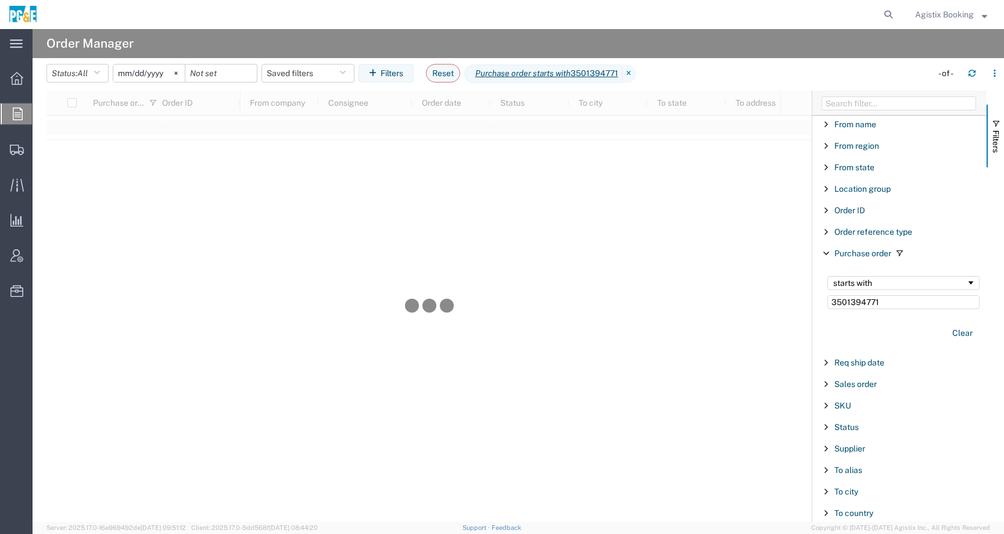
type input "3501394771"
click at [159, 73] on input "2025-07-18" at bounding box center [148, 72] width 71 height 17
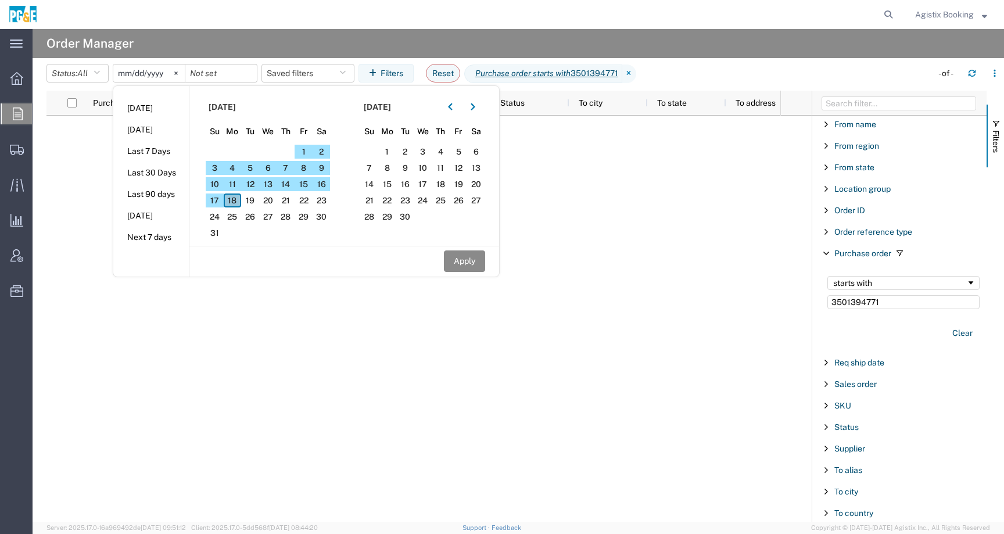
click at [234, 204] on span "18" at bounding box center [233, 200] width 18 height 14
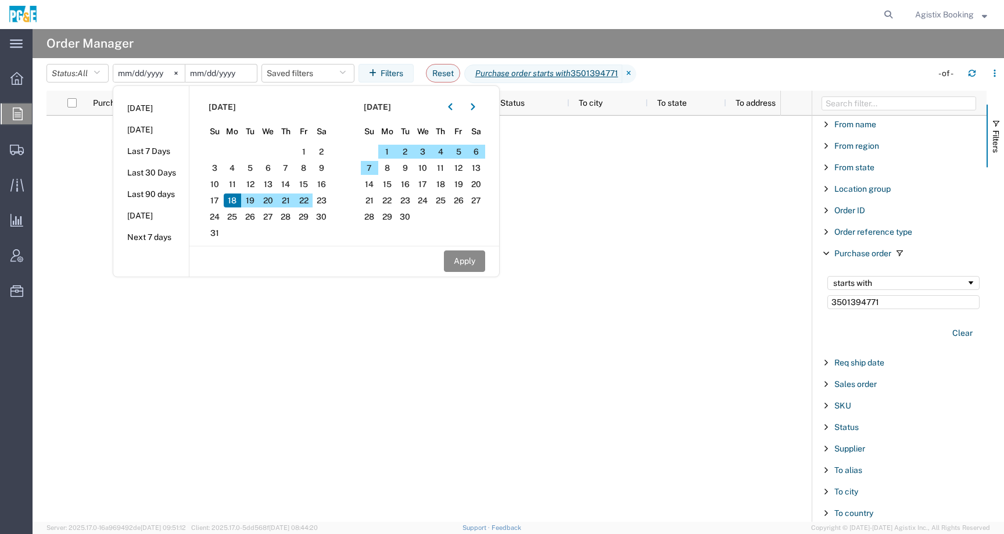
click at [235, 67] on input "date" at bounding box center [220, 72] width 71 height 17
click at [234, 199] on span "18" at bounding box center [233, 200] width 18 height 14
click at [478, 264] on button "Apply" at bounding box center [464, 260] width 41 height 21
type input "[DATE]"
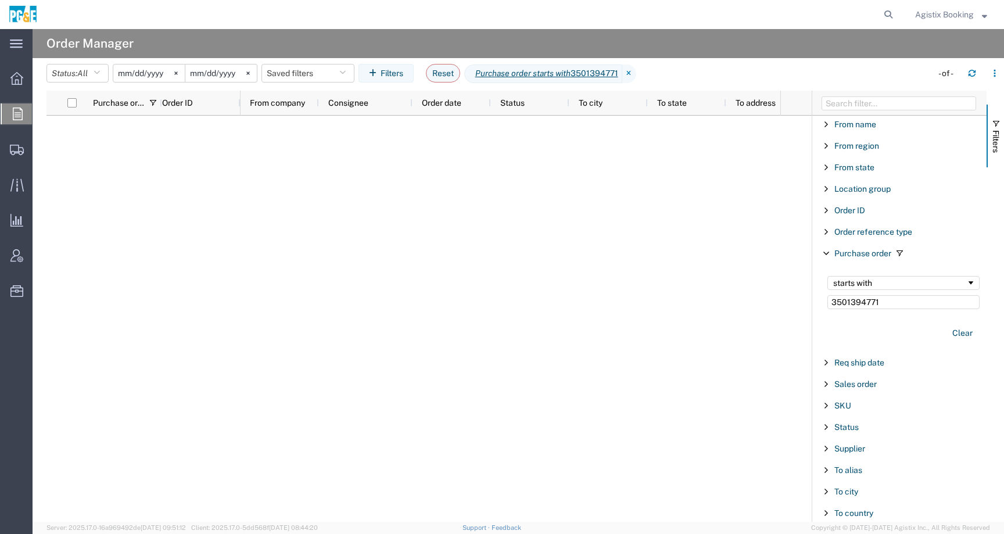
click at [154, 74] on input "[DATE]" at bounding box center [148, 72] width 71 height 17
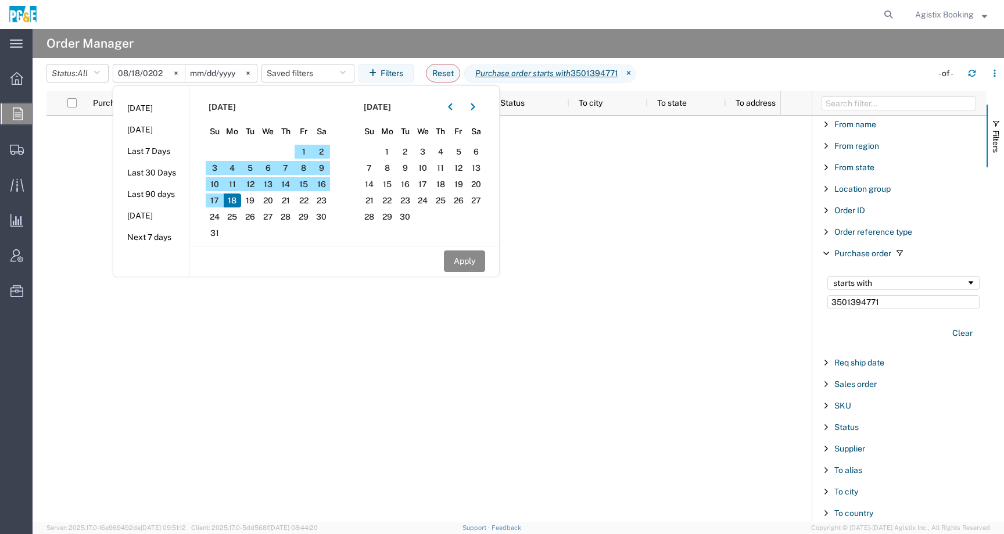
type input "2024-08-18"
click at [473, 261] on button "Apply" at bounding box center [464, 260] width 41 height 21
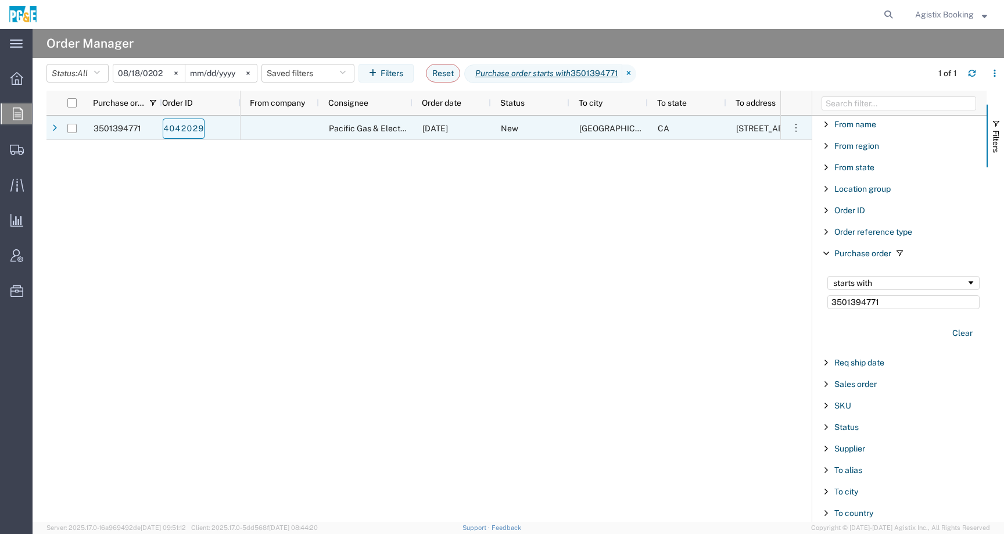
click at [196, 131] on link "4042029" at bounding box center [184, 129] width 42 height 20
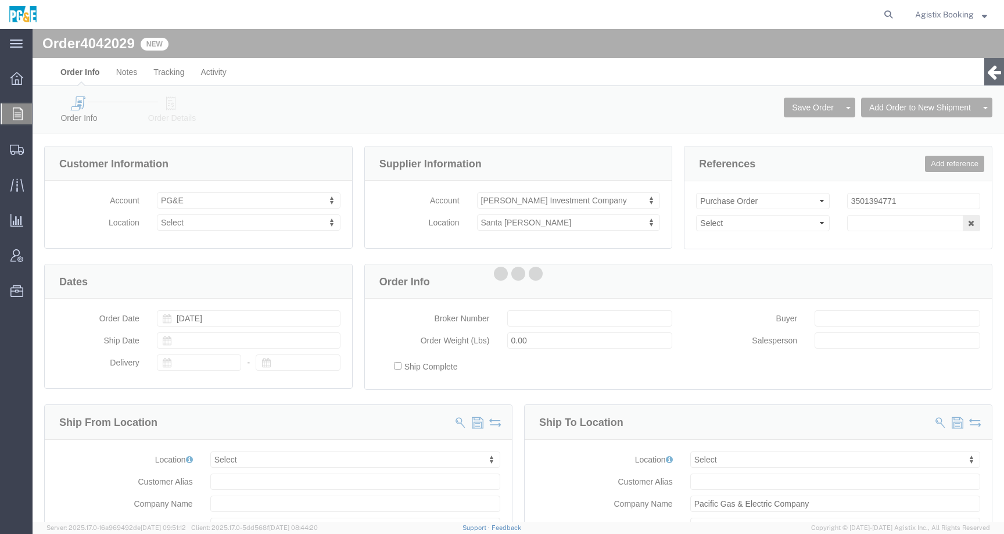
select select
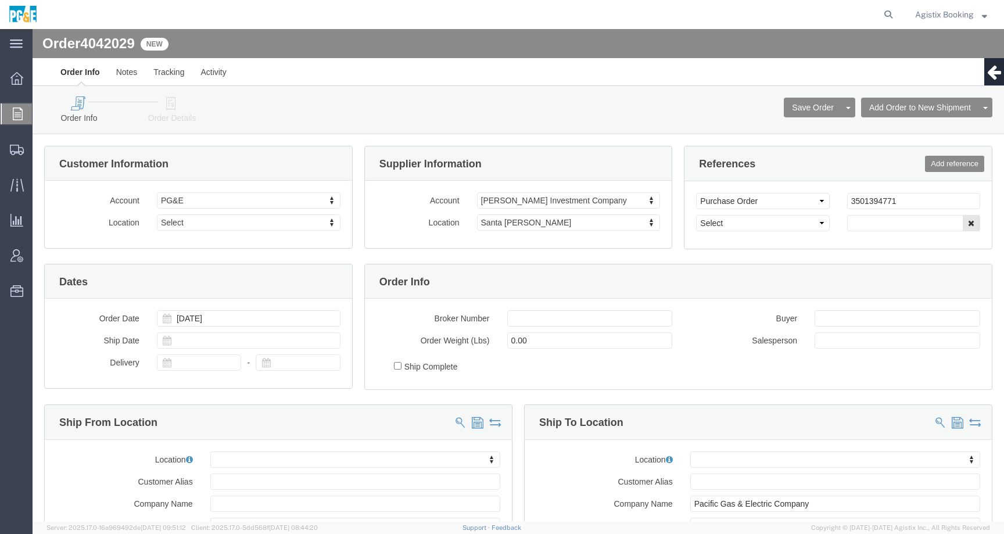
click icon
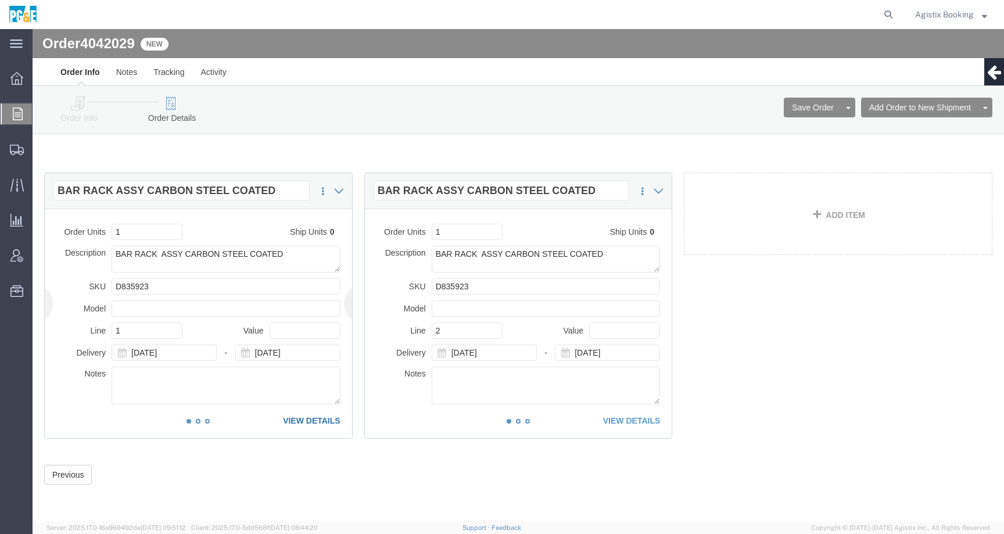
click link "VIEW DETAILS"
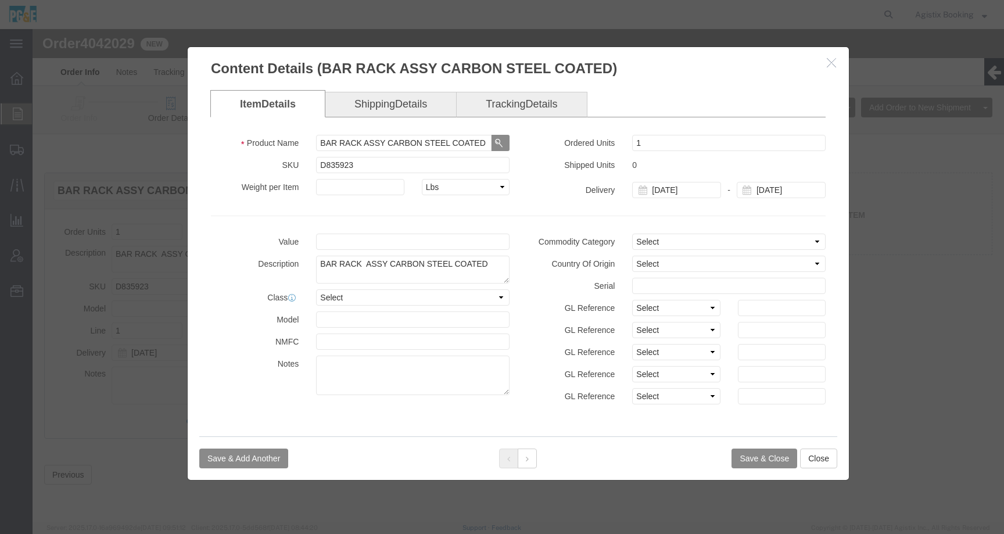
click icon "button"
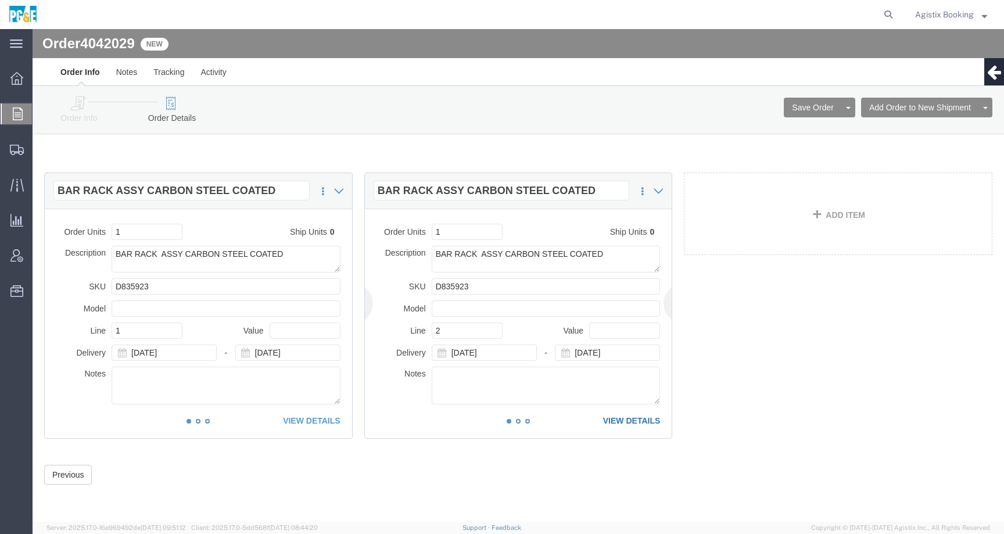
click link "VIEW DETAILS"
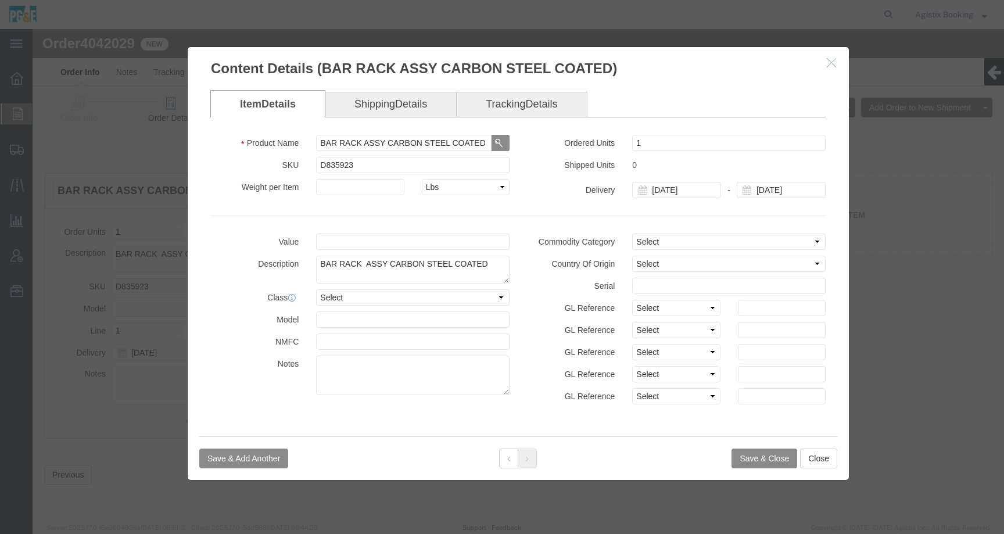
click icon "button"
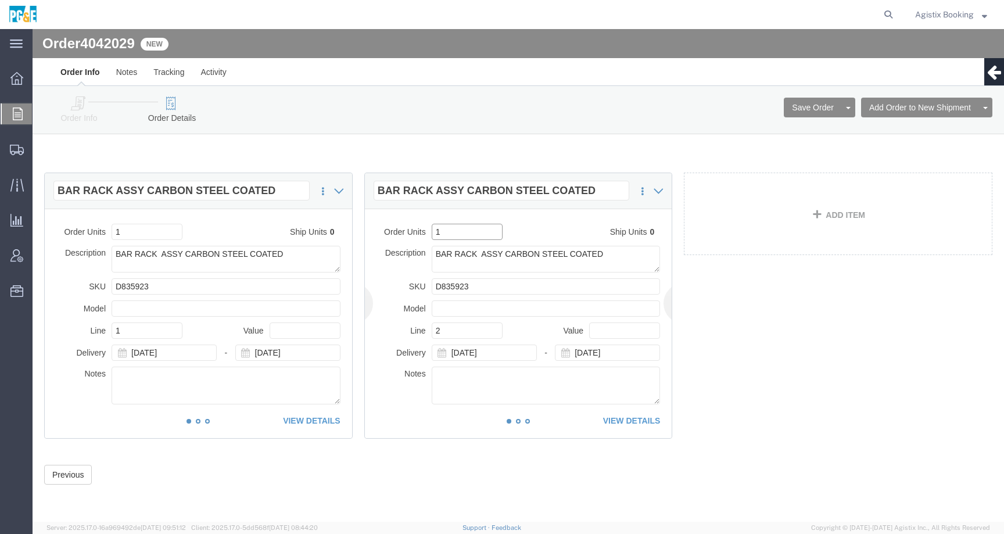
click input "1"
drag, startPoint x: 256, startPoint y: 225, endPoint x: 78, endPoint y: 223, distance: 177.8
click tr "Description BAR RACK ASSY CARBON STEEL COATED"
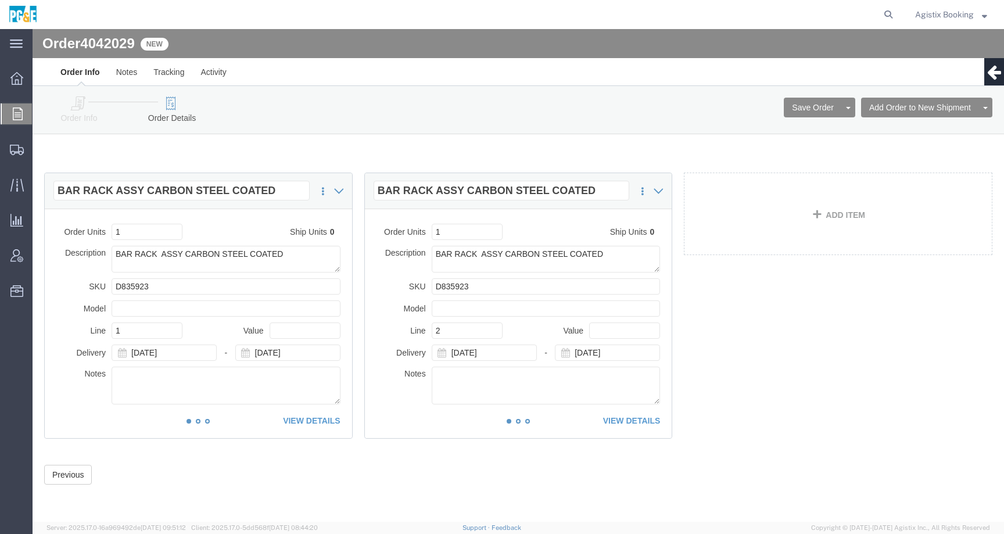
click div "Previous"
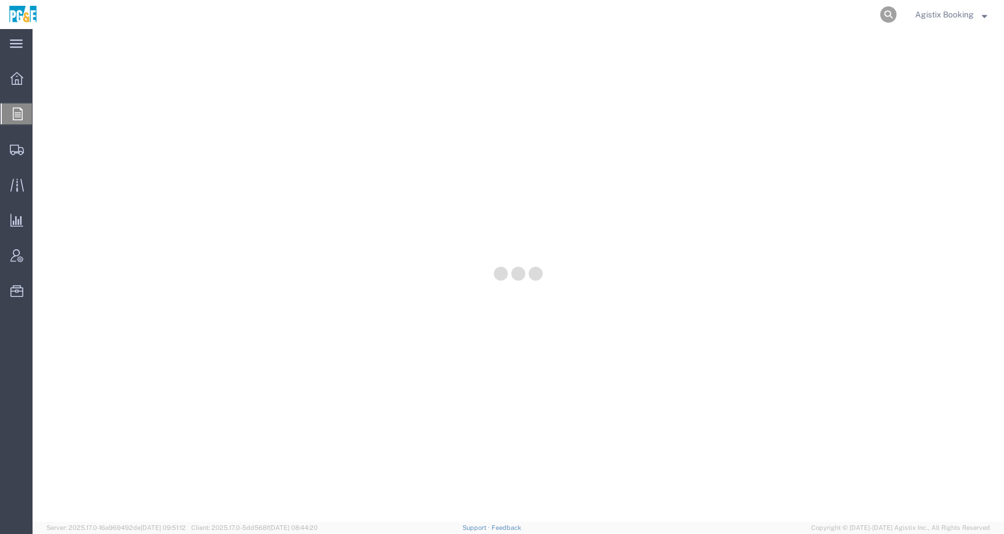
click at [887, 14] on icon at bounding box center [888, 14] width 16 height 16
click at [842, 18] on input "search" at bounding box center [703, 15] width 353 height 28
paste input "56522013"
type input "56522013"
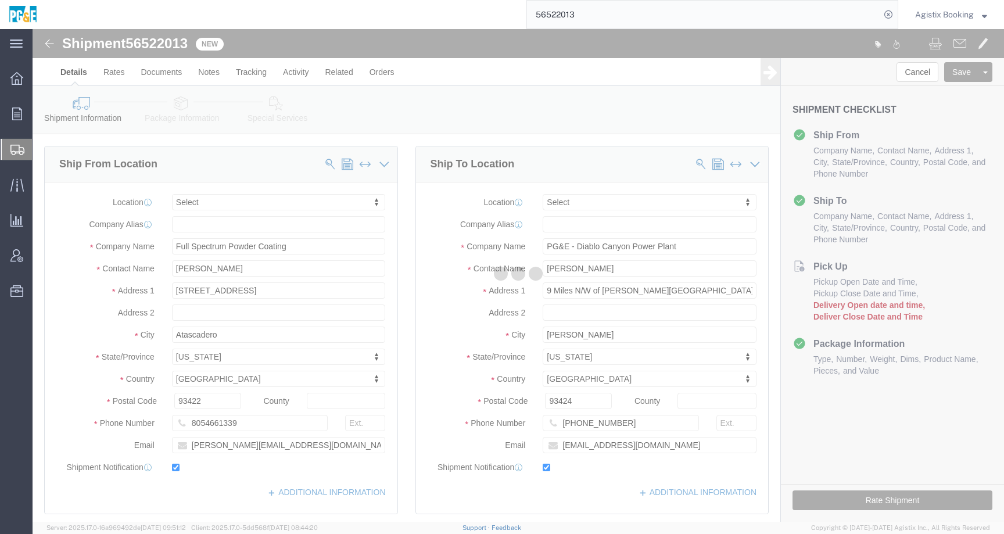
select select
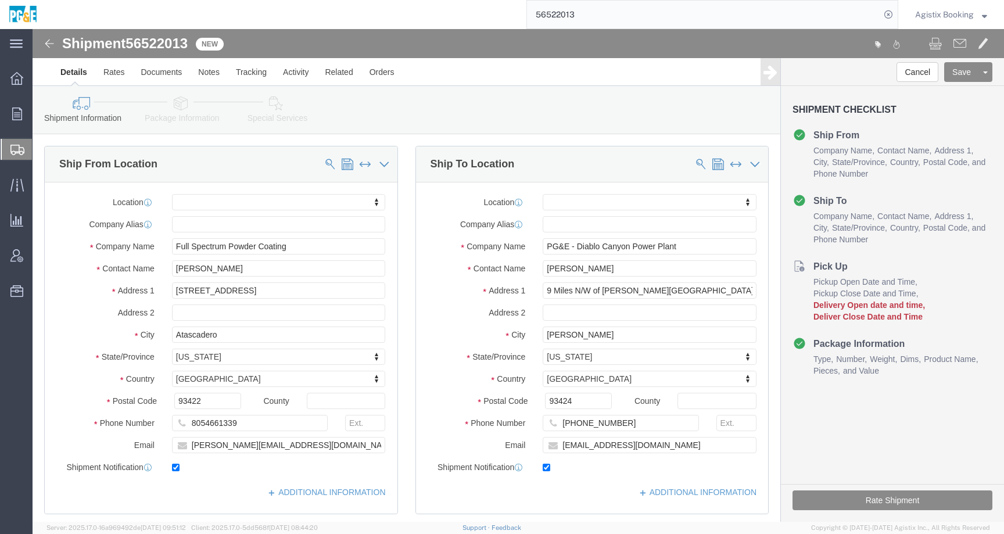
click icon
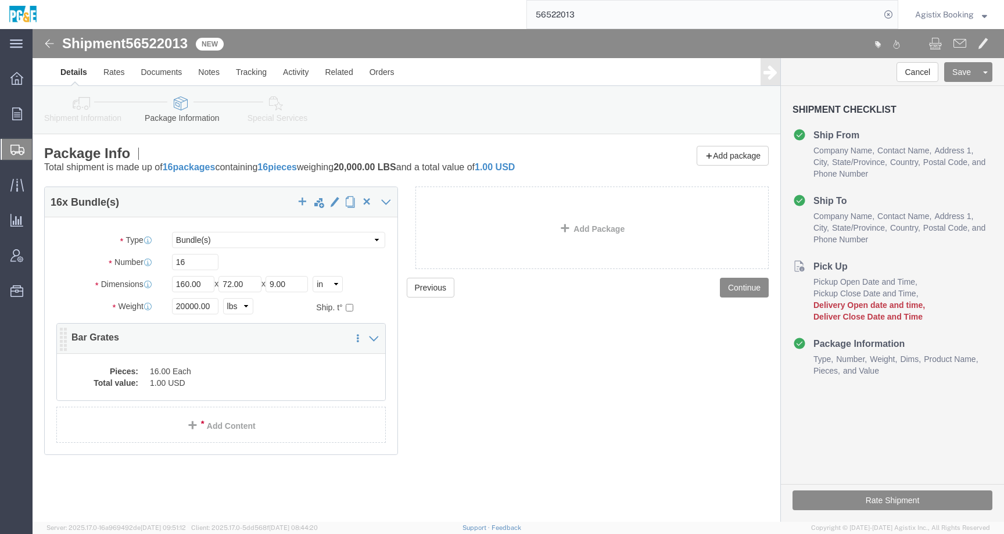
click div "Pieces: 16.00 Each Total value: 1.00 USD"
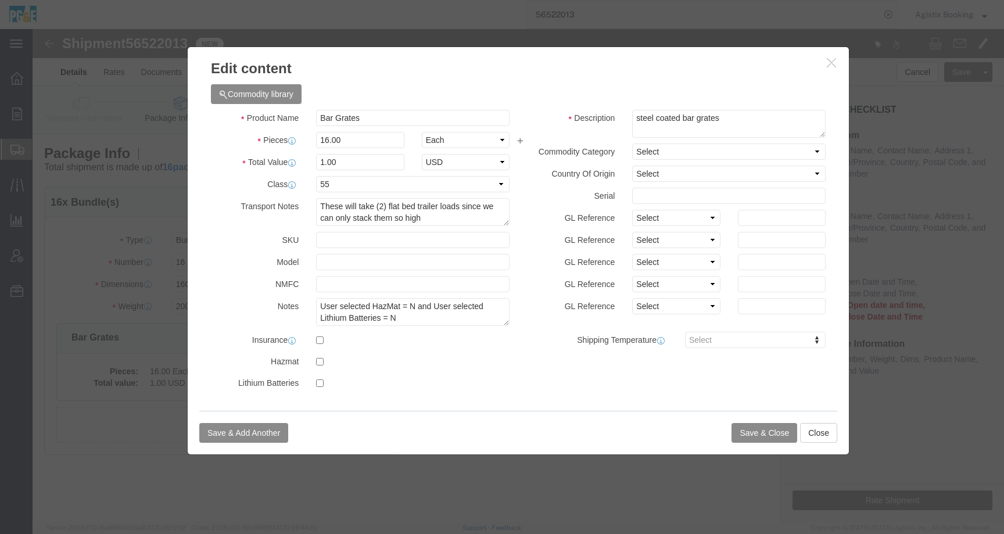
click button "button"
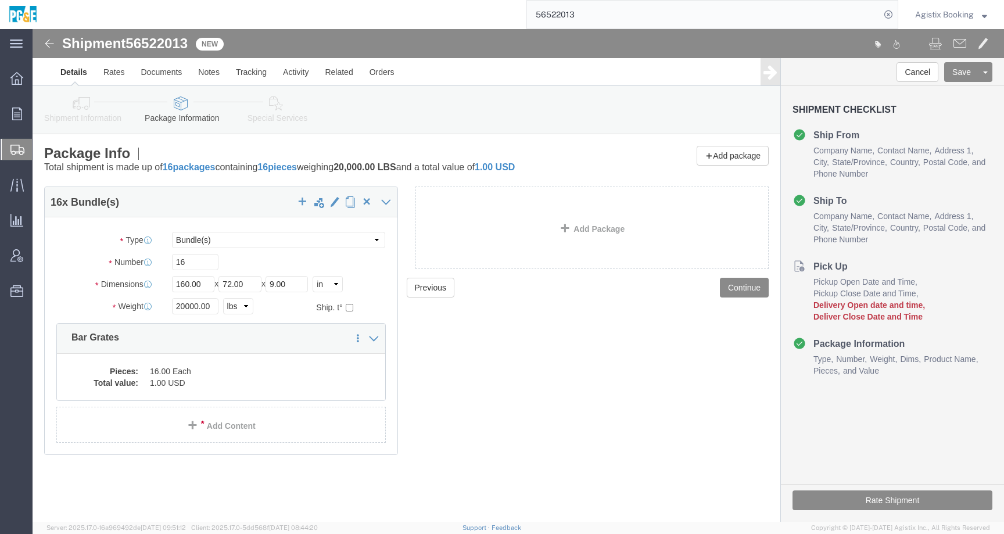
click at [942, 9] on span "Agistix Booking" at bounding box center [944, 14] width 59 height 13
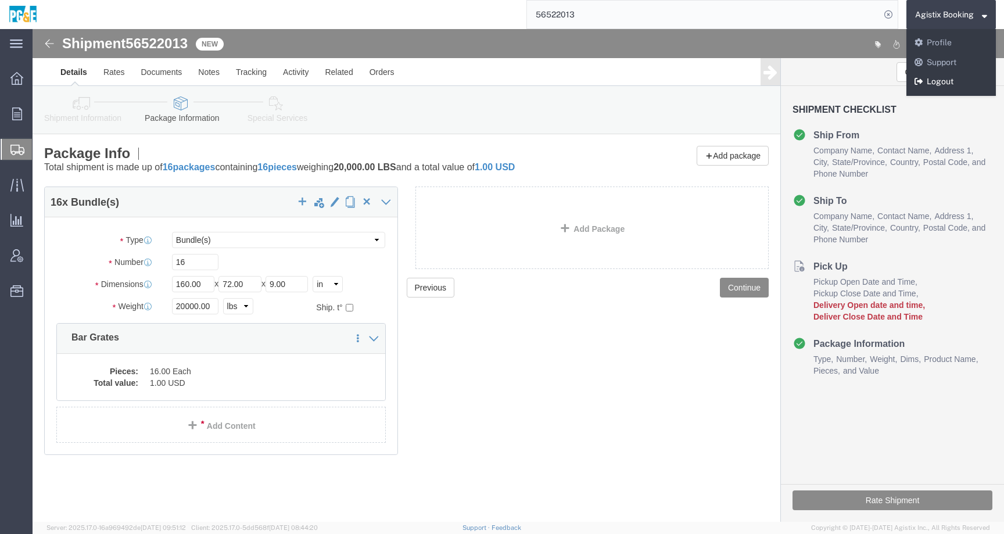
click at [927, 84] on link "Logout" at bounding box center [950, 82] width 89 height 20
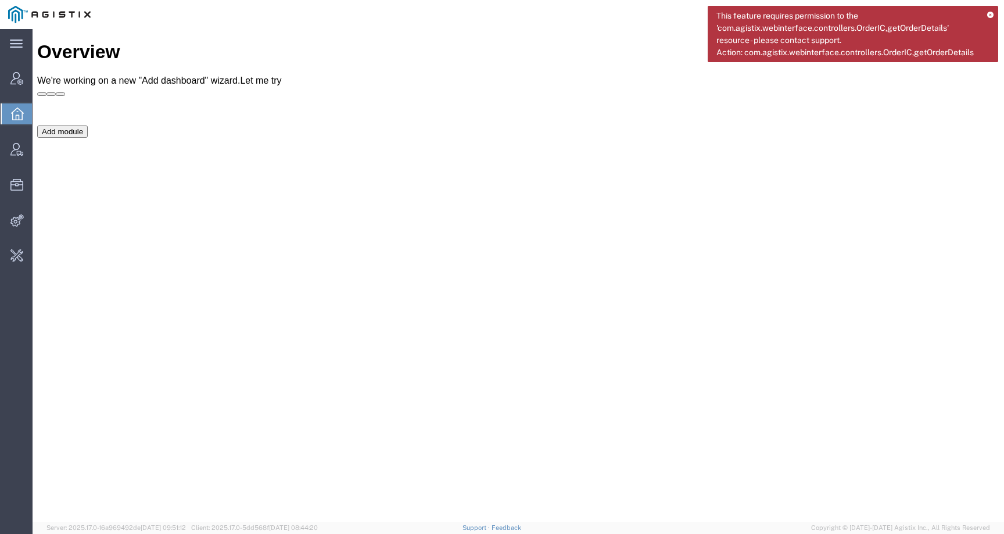
click at [989, 13] on icon at bounding box center [990, 15] width 6 height 6
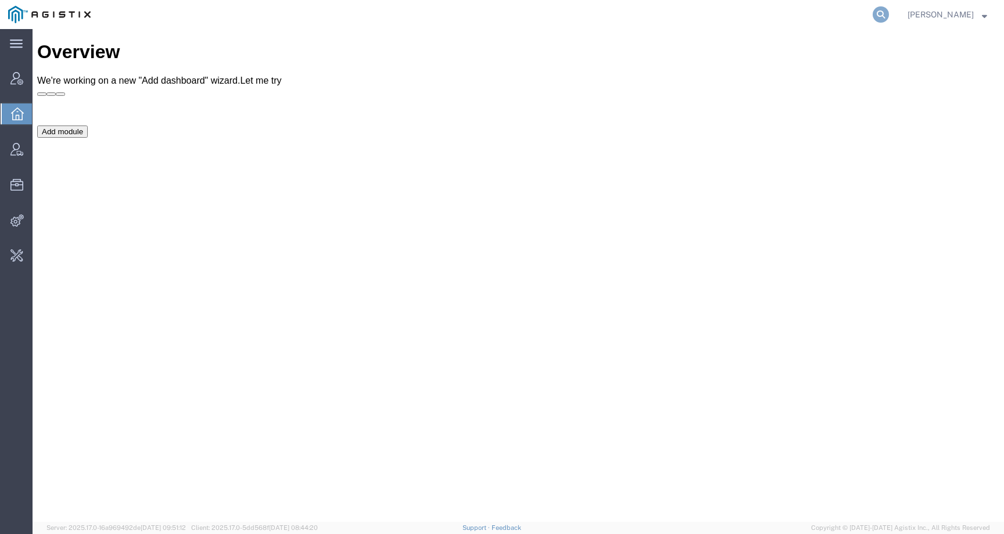
click at [889, 12] on icon at bounding box center [881, 14] width 16 height 16
click at [867, 12] on input "search" at bounding box center [695, 15] width 353 height 28
paste input "56500793"
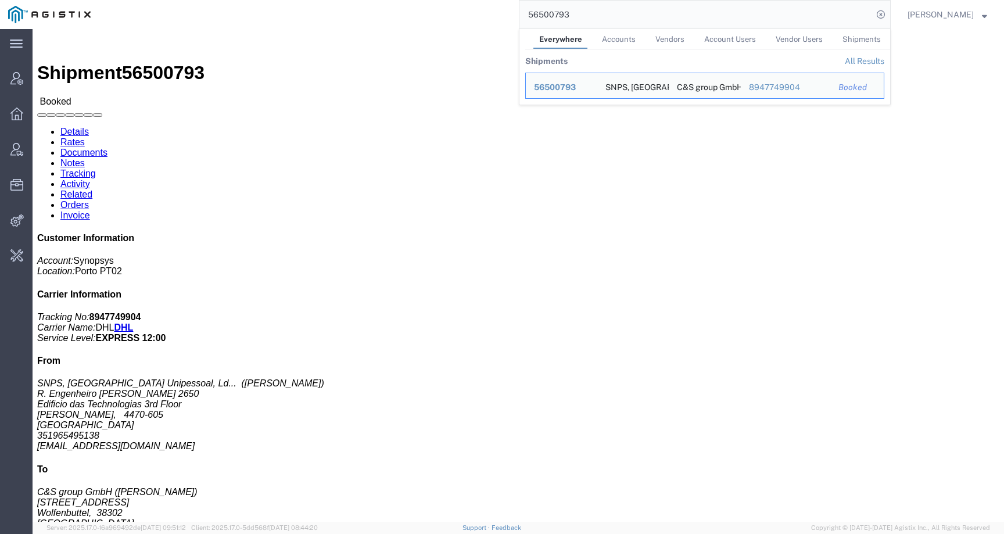
click div "Ship From SNPS, Portugal Unipessoal, Lda. (Pedro Moreira) R. Engenheiro Frederi…"
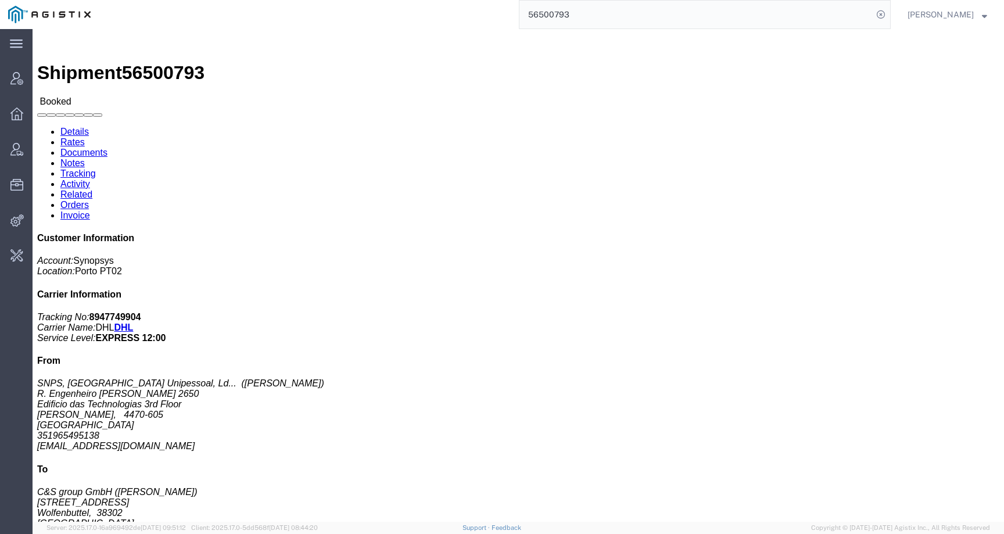
click b "8947749904"
copy b "8947749904"
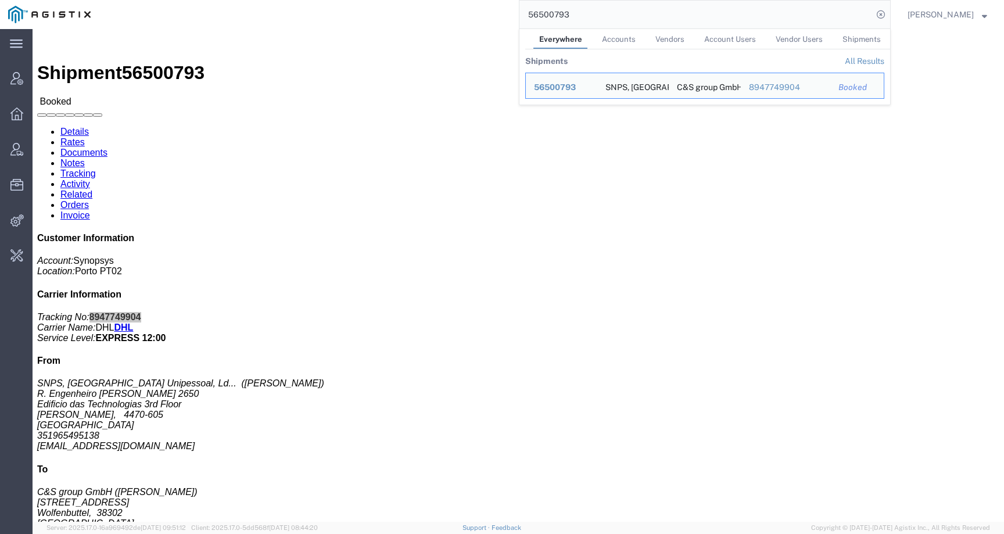
drag, startPoint x: 611, startPoint y: 20, endPoint x: 485, endPoint y: 16, distance: 126.7
click at [484, 16] on div "56500793 Everywhere Accounts Vendors Account Users Vendor Users Shipments Shipm…" at bounding box center [495, 14] width 792 height 29
paste input "317051"
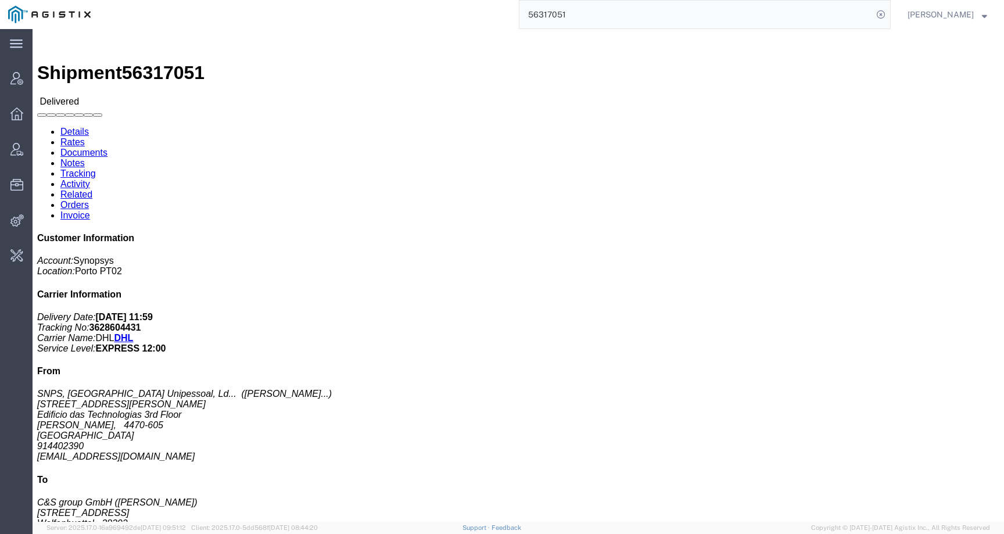
click b "3628604431"
copy b "3628604431"
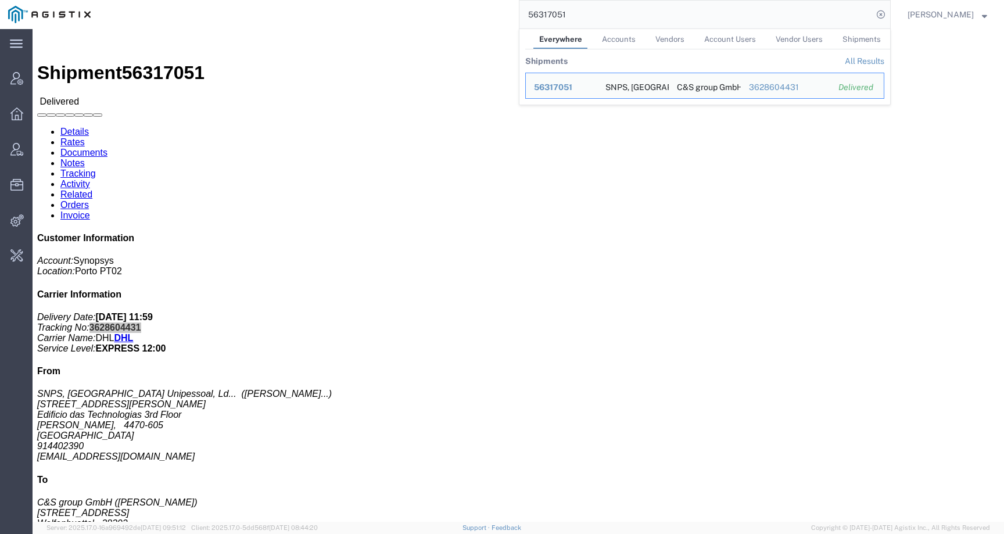
drag, startPoint x: 597, startPoint y: 12, endPoint x: 465, endPoint y: 13, distance: 131.9
click at [465, 13] on div "56317051 Everywhere Accounts Vendors Account Users Vendor Users Shipments Shipm…" at bounding box center [495, 14] width 792 height 29
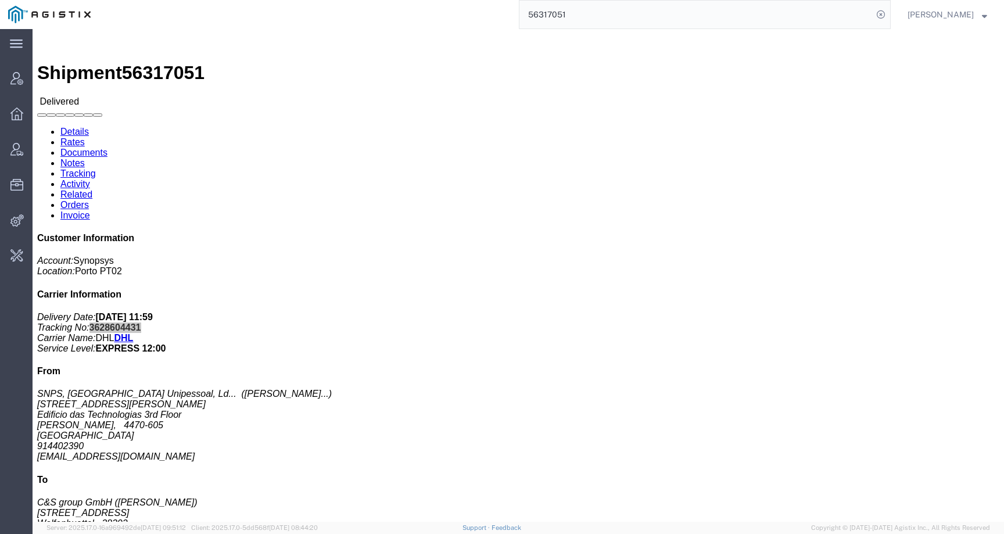
paste input "S02393542"
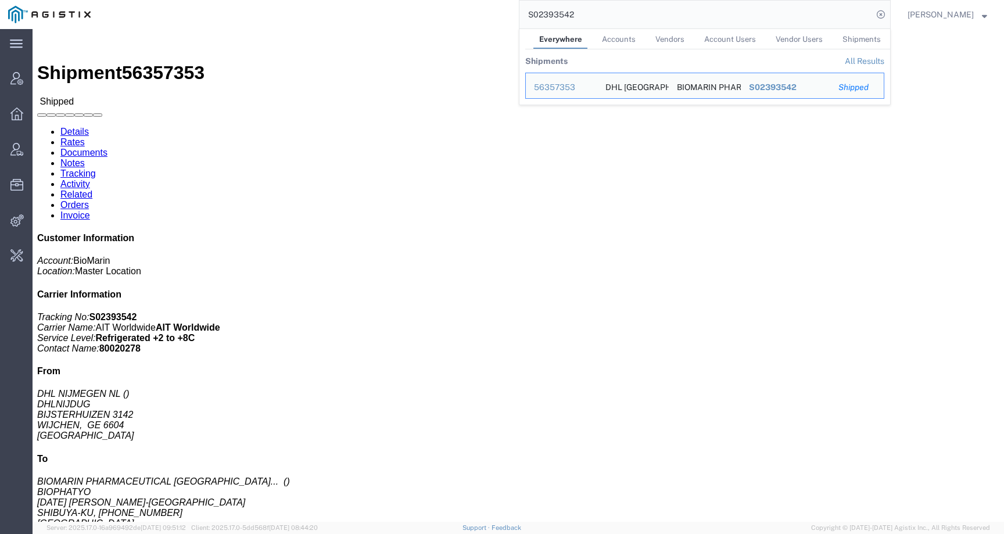
drag, startPoint x: 611, startPoint y: 16, endPoint x: 489, endPoint y: 16, distance: 122.0
click at [489, 16] on div "S02393542 Everywhere Accounts Vendors Account Users Vendor Users Shipments Ship…" at bounding box center [495, 14] width 792 height 29
paste input "56500793"
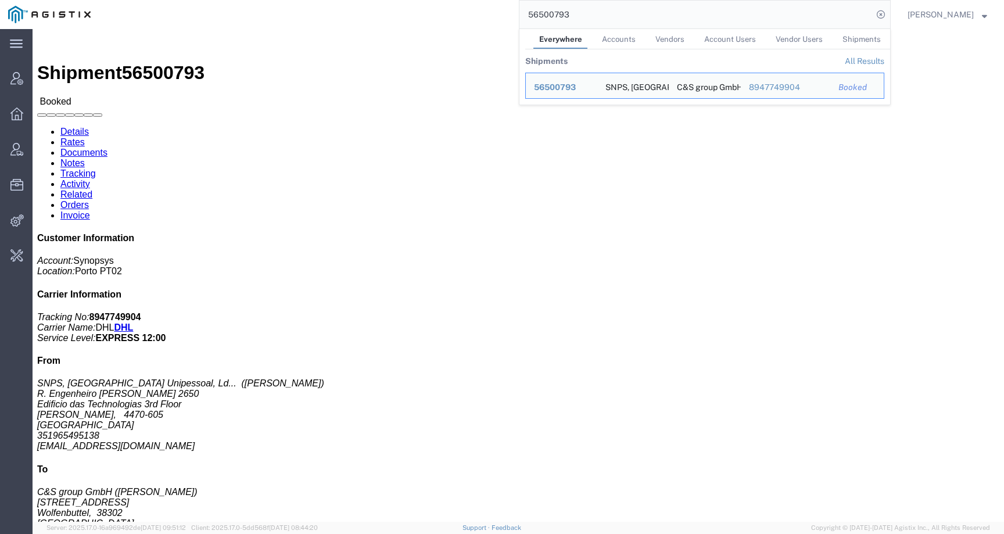
click div "Ship From SNPS, Portugal Unipessoal, Lda. (Pedro Moreira) R. Engenheiro Frederi…"
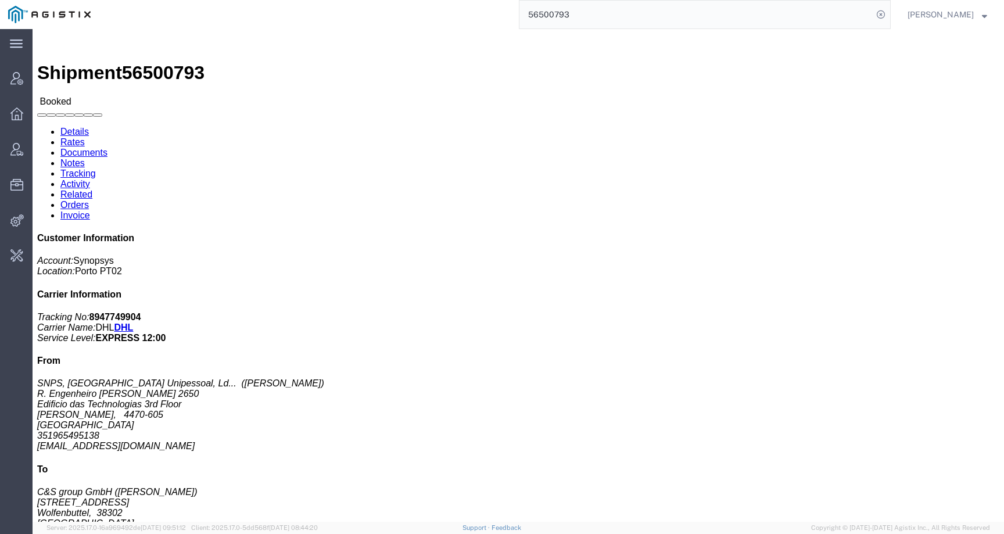
click link "Activity"
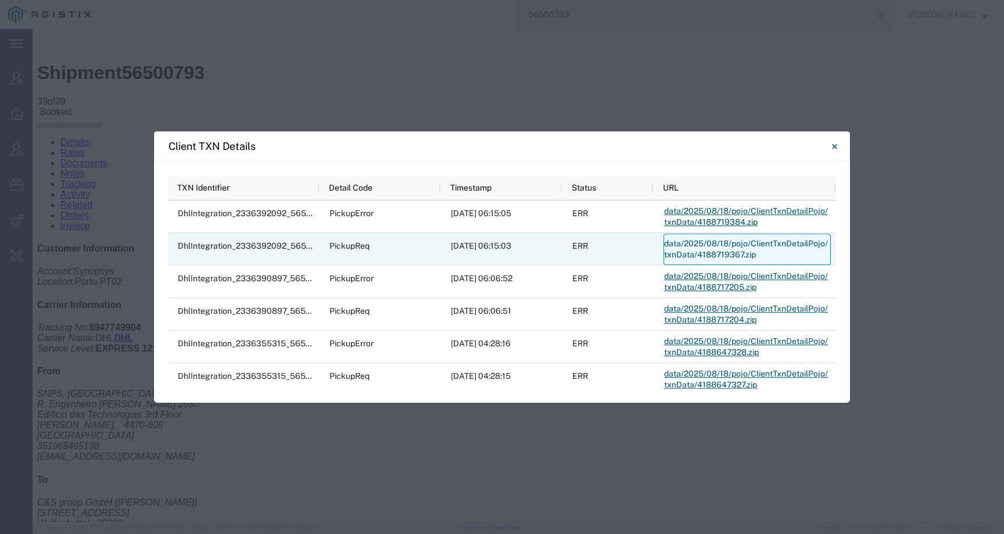
click at [725, 249] on link "data/2025/08/18/pojo/ClientTxnDetailPojo/txnData/4188719367.zip" at bounding box center [747, 249] width 167 height 31
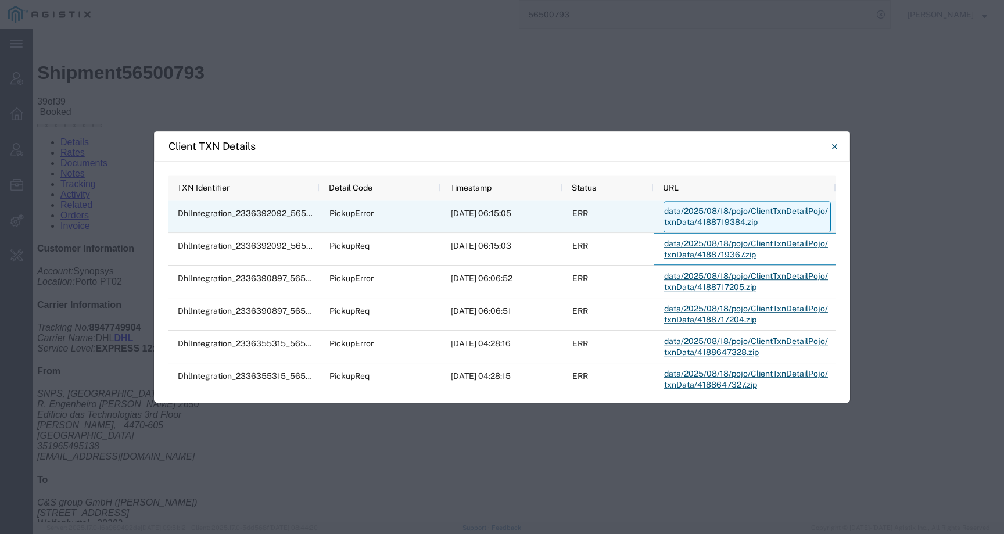
click at [725, 224] on link "data/2025/08/18/pojo/ClientTxnDetailPojo/txnData/4188719384.zip" at bounding box center [747, 216] width 167 height 31
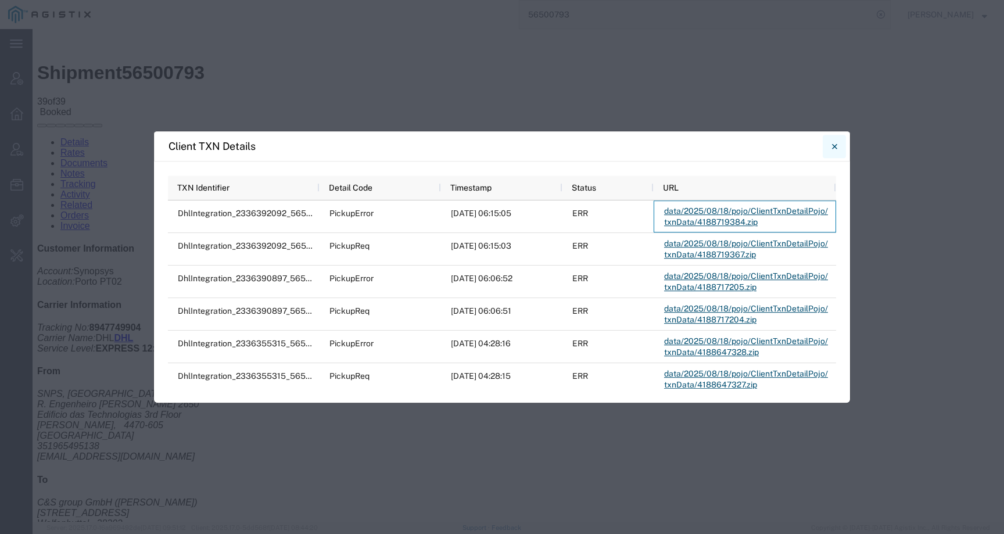
click at [835, 144] on icon "Close" at bounding box center [834, 146] width 5 height 14
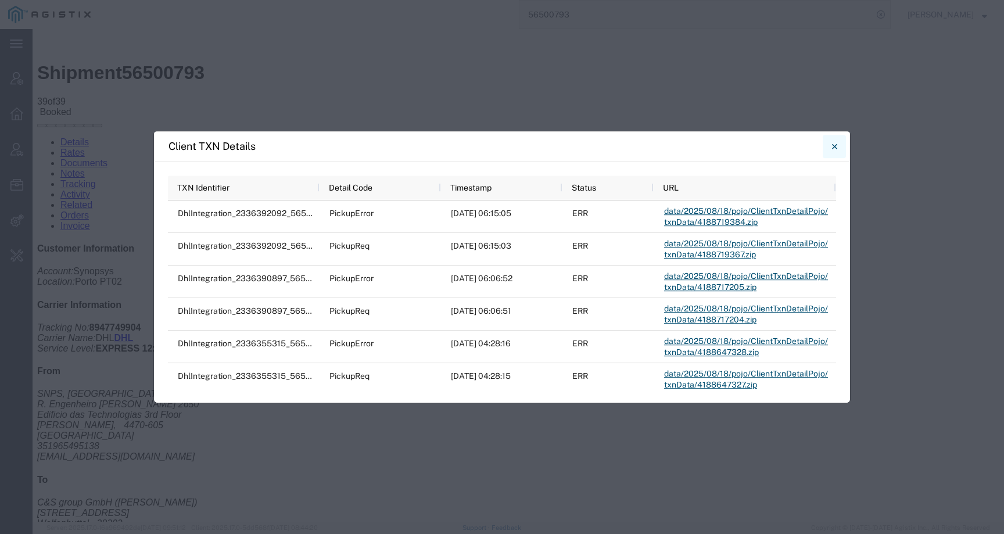
click at [833, 144] on icon "Close" at bounding box center [834, 146] width 5 height 14
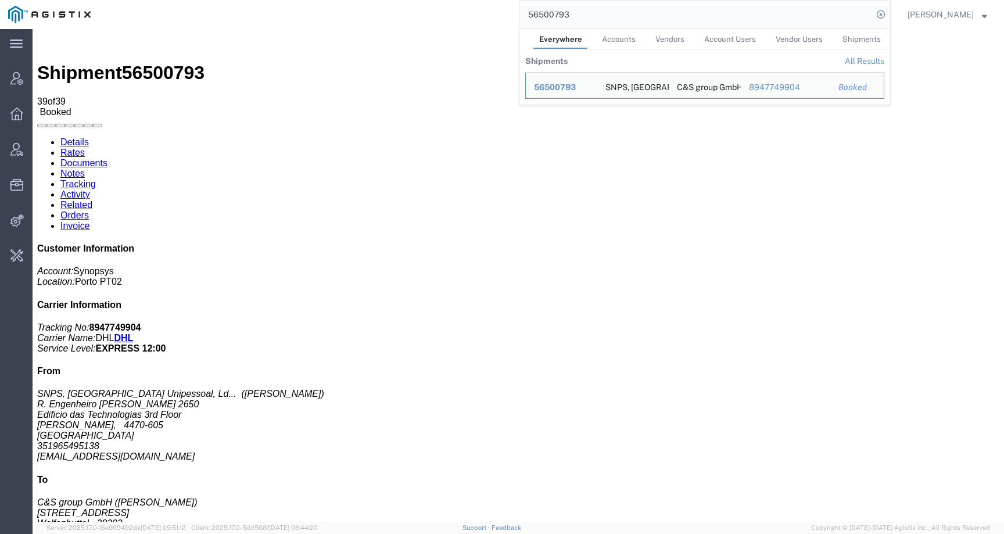
drag, startPoint x: 595, startPoint y: 17, endPoint x: 505, endPoint y: 15, distance: 89.5
click at [505, 15] on div "56500793 Everywhere Accounts Vendors Account Users Vendor Users Shipments Shipm…" at bounding box center [495, 14] width 792 height 29
paste input "317051"
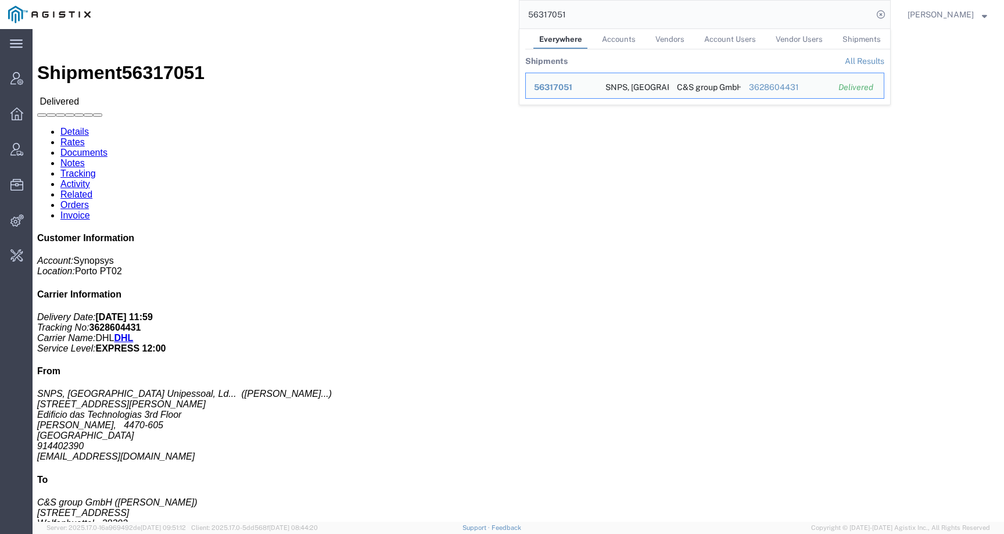
click div "Ship From SNPS, Portugal Unipessoal, Lda. (Luis Pacheco Carvalho) Rua Engenheir…"
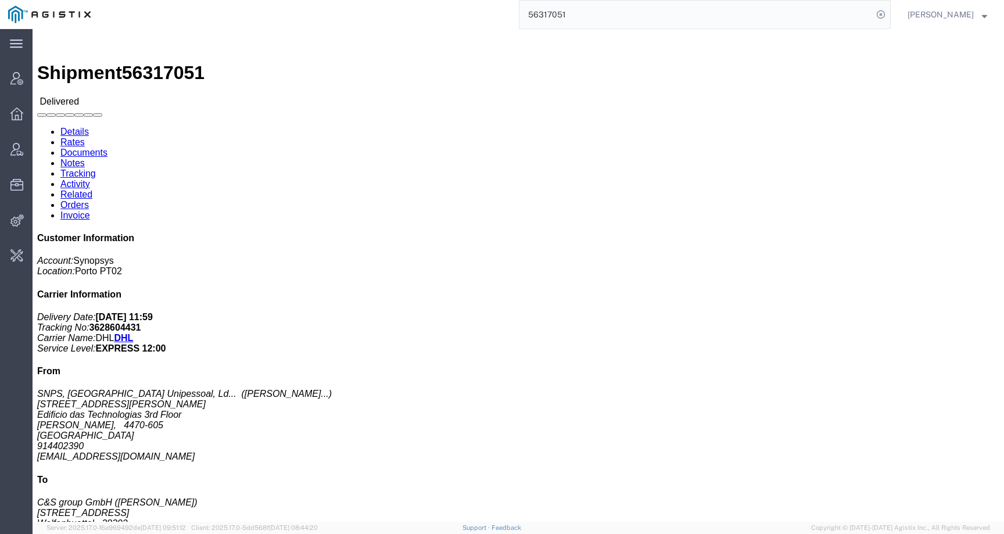
click link "Activity"
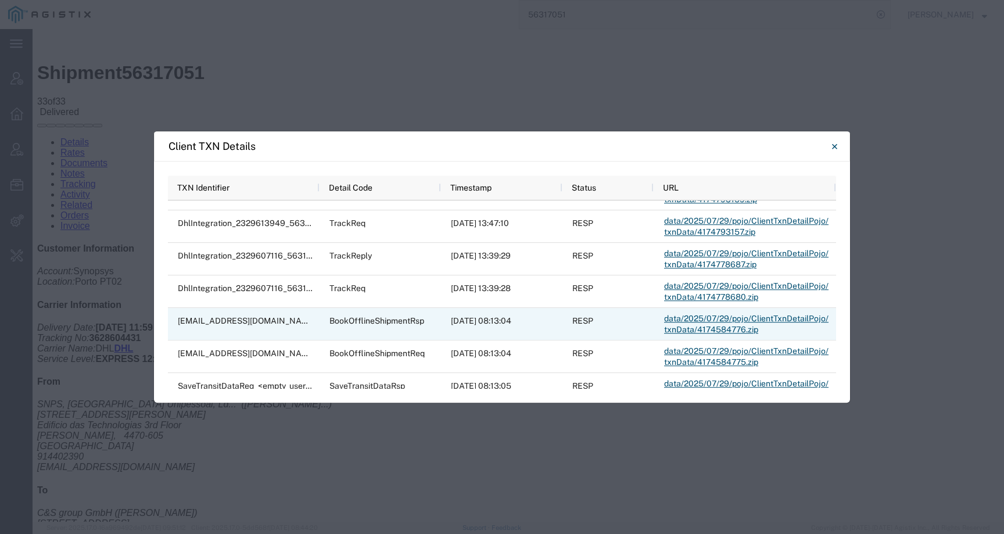
scroll to position [678, 0]
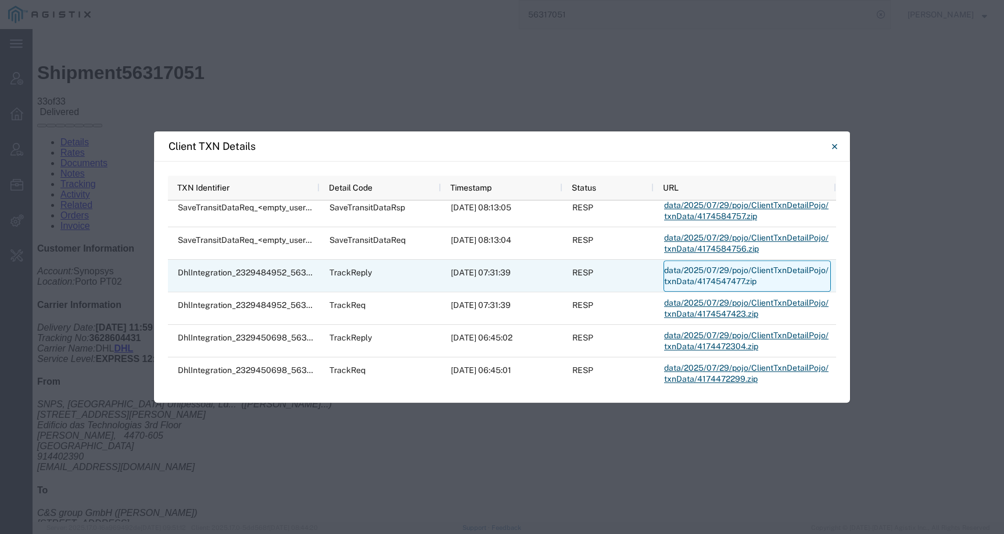
click at [717, 277] on link "data/2025/07/29/pojo/ClientTxnDetailPojo/txnData/4174547477.zip" at bounding box center [747, 275] width 167 height 31
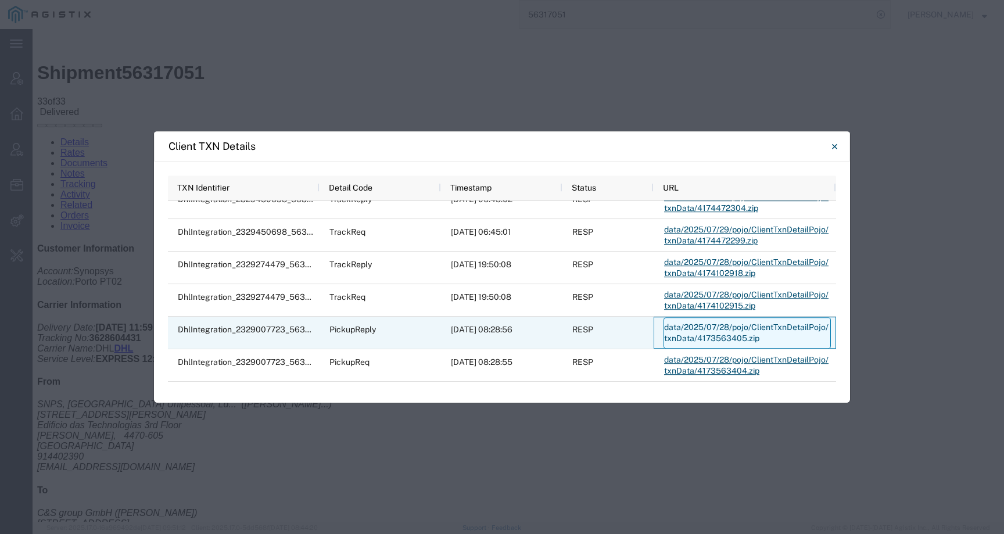
click at [685, 335] on link "data/2025/07/28/pojo/ClientTxnDetailPojo/txnData/4173563405.zip" at bounding box center [747, 332] width 167 height 31
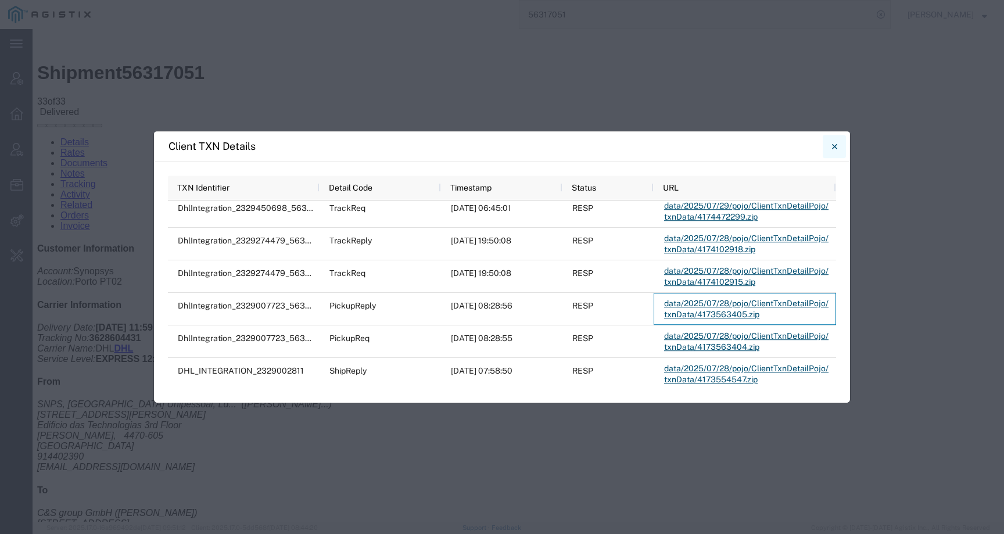
click at [835, 145] on icon "Close" at bounding box center [833, 146] width 5 height 5
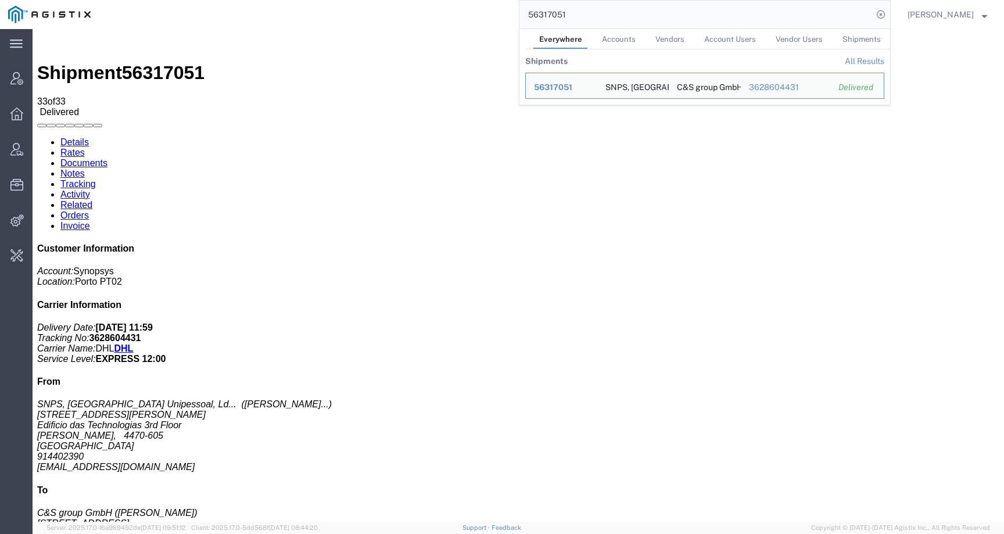
drag, startPoint x: 611, startPoint y: 20, endPoint x: 444, endPoint y: 9, distance: 166.5
click at [444, 9] on div "56317051 Everywhere Accounts Vendors Account Users Vendor Users Shipments Shipm…" at bounding box center [495, 14] width 792 height 29
paste input "509318"
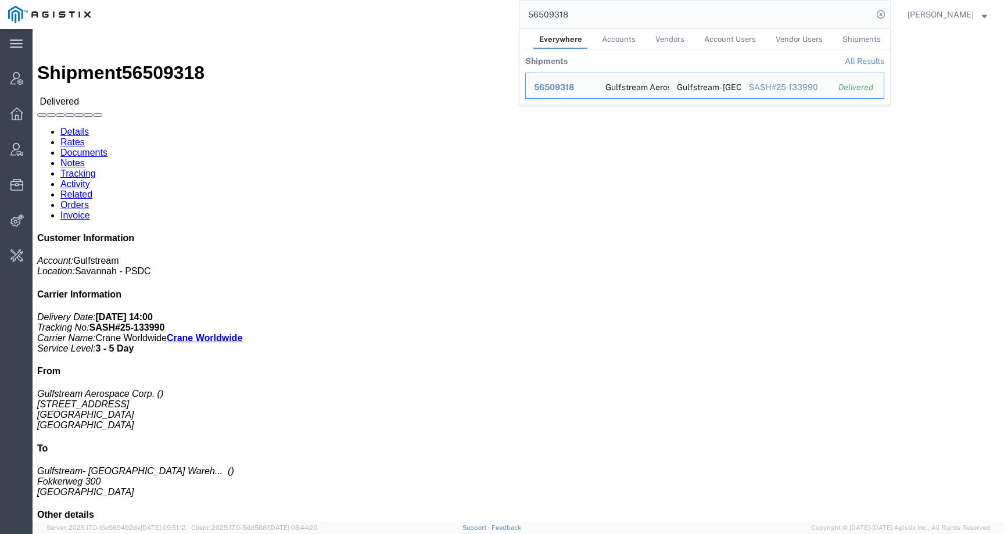
click div "Ship From Gulfstream Aerospace Corp. 555 Northport Parkway SAVANNAH, GA 31407 U…"
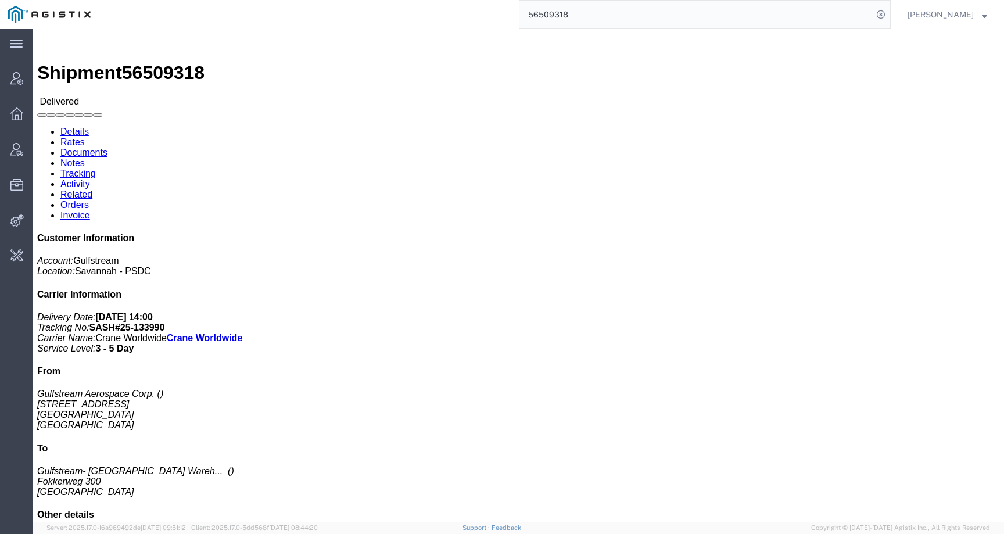
click div "Ship From Gulfstream Aerospace Corp. 555 Northport Parkway SAVANNAH, GA 31407 U…"
click at [568, 16] on input "56509318" at bounding box center [695, 15] width 353 height 28
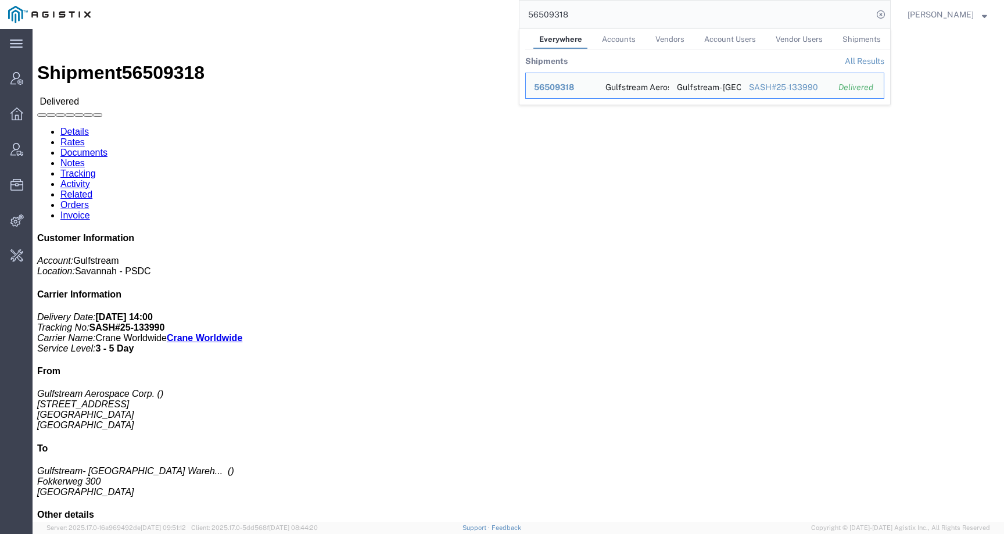
drag, startPoint x: 601, startPoint y: 13, endPoint x: 432, endPoint y: 12, distance: 169.7
click at [432, 12] on div "56509318 Everywhere Accounts Vendors Account Users Vendor Users Shipments Shipm…" at bounding box center [495, 14] width 792 height 29
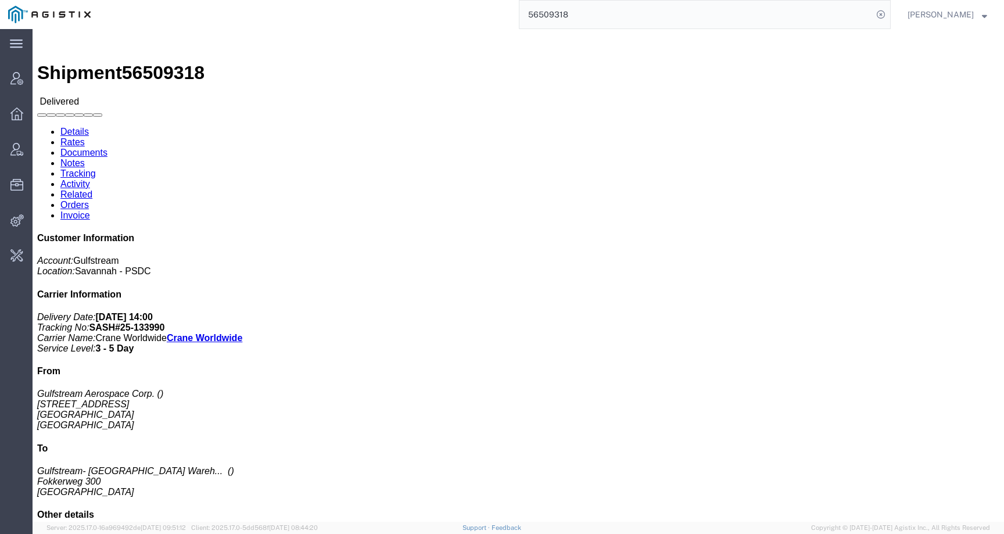
paste input "470124"
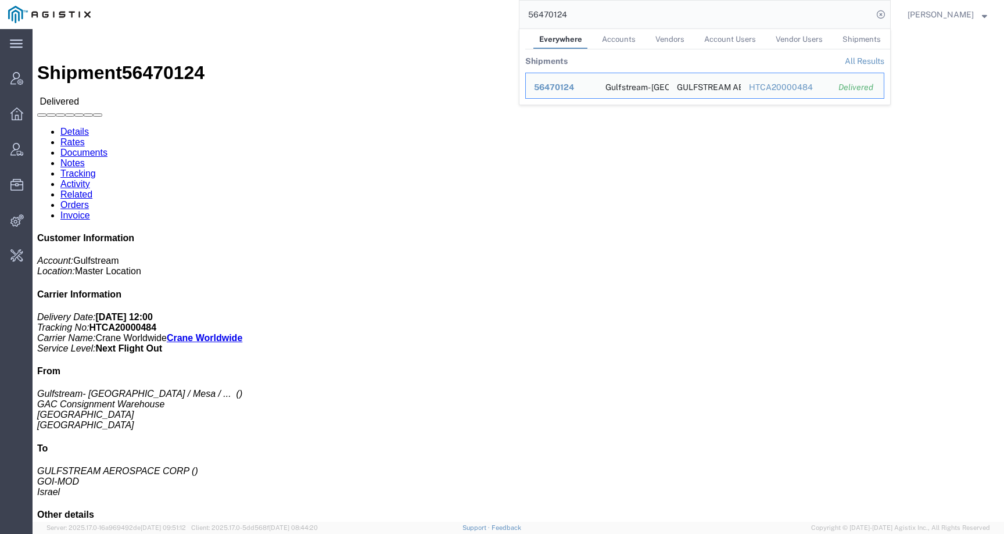
drag, startPoint x: 588, startPoint y: 18, endPoint x: 483, endPoint y: 18, distance: 105.2
click at [483, 18] on div "56470124 Everywhere Accounts Vendors Account Users Vendor Users Shipments Shipm…" at bounding box center [495, 14] width 792 height 29
paste input "509318"
drag, startPoint x: 588, startPoint y: 15, endPoint x: 464, endPoint y: 15, distance: 123.8
click at [464, 15] on div "56509318 Everywhere Accounts Vendors Account Users Vendor Users Shipments Shipm…" at bounding box center [495, 14] width 792 height 29
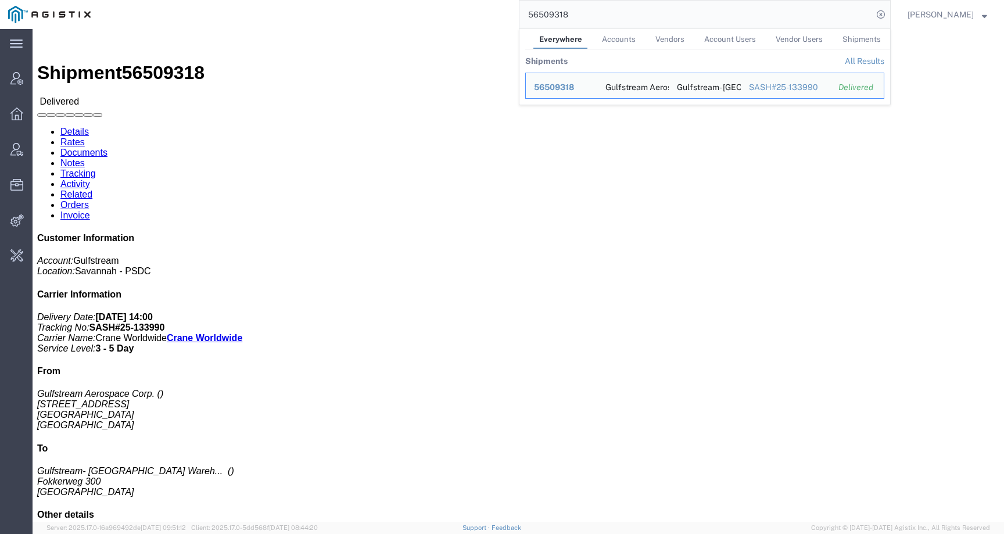
paste input "481874"
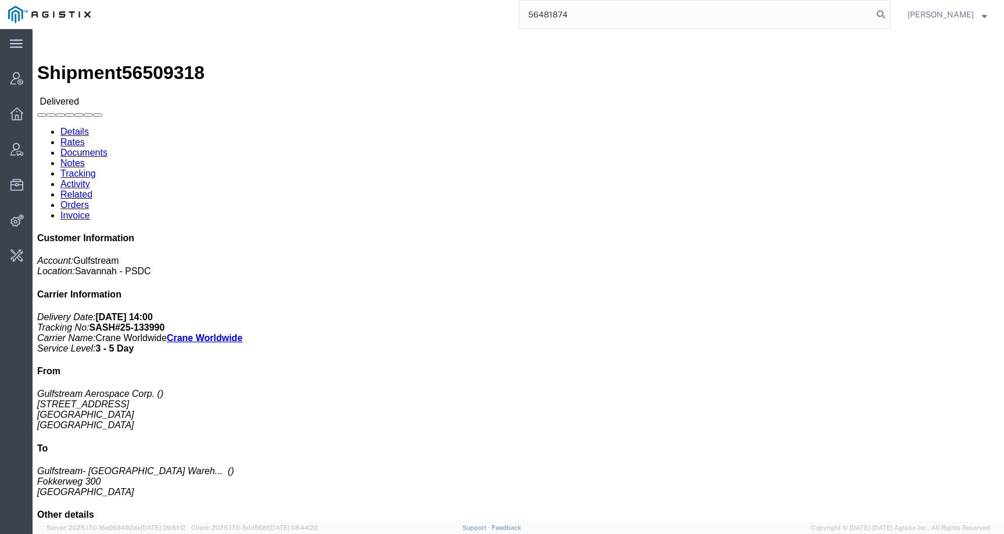
type input "56481874"
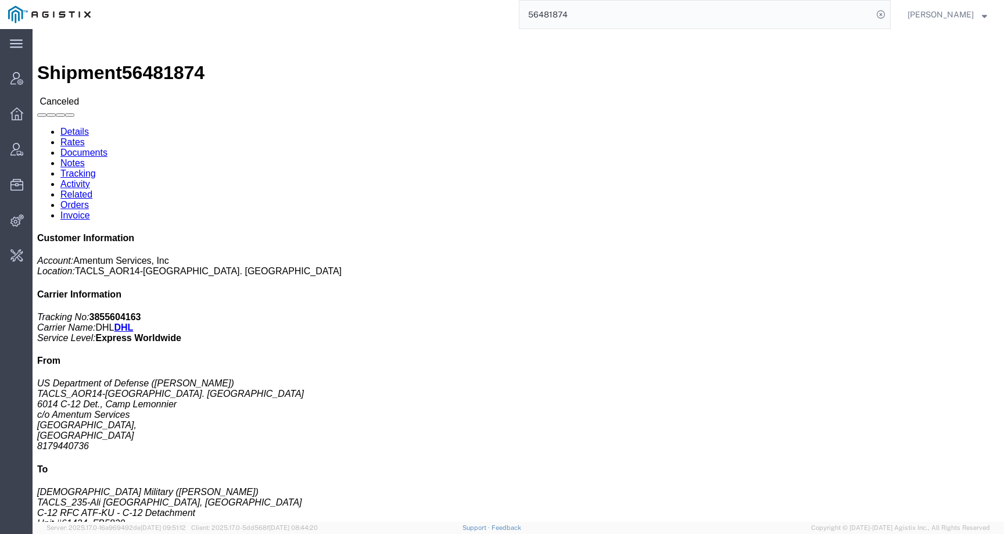
click link "Notes"
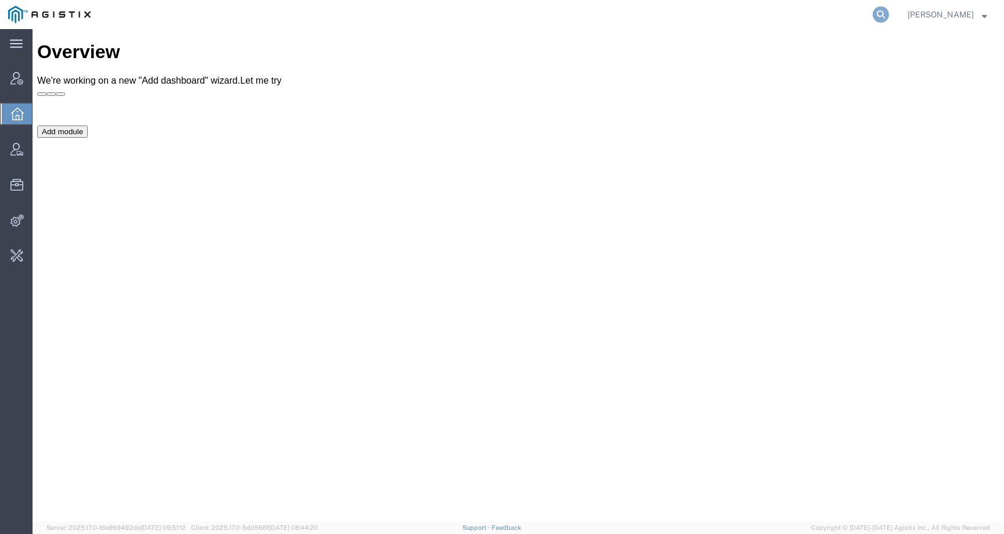
click at [889, 12] on icon at bounding box center [881, 14] width 16 height 16
click at [860, 12] on input "search" at bounding box center [695, 15] width 353 height 28
paste input "56522450"
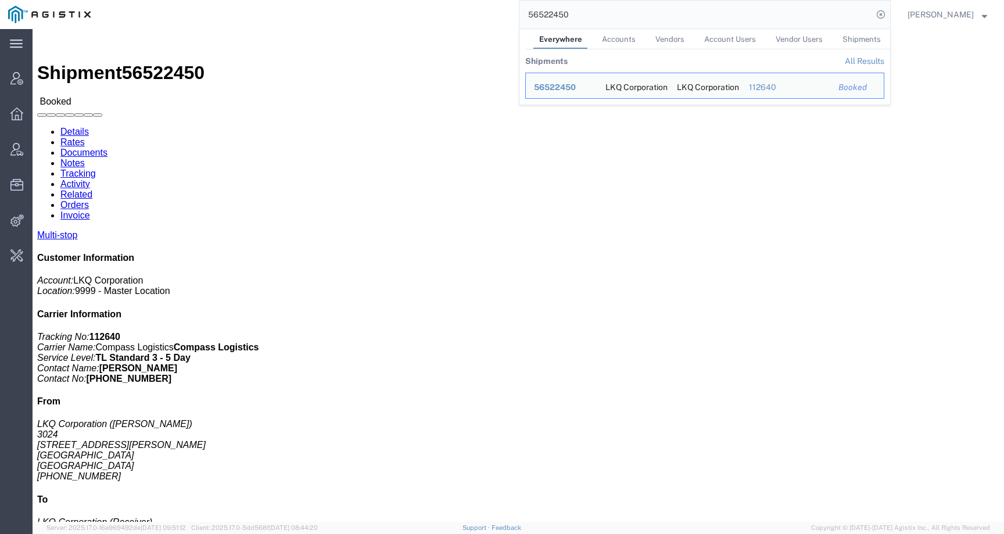
click div "Shipment Detail Multi-stop Ship From LKQ Corporation (Cindy) 3024 5995 Hellyer …"
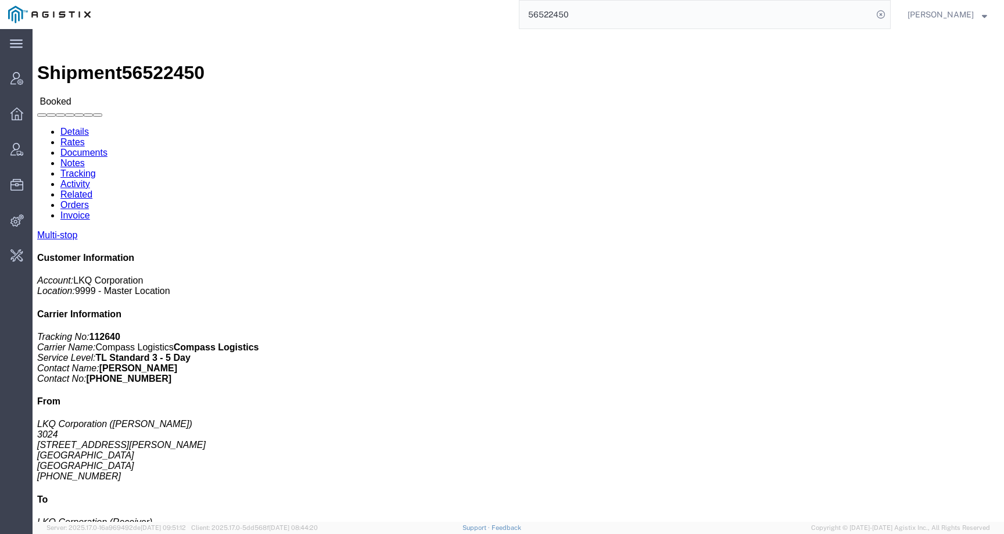
click span "56522450"
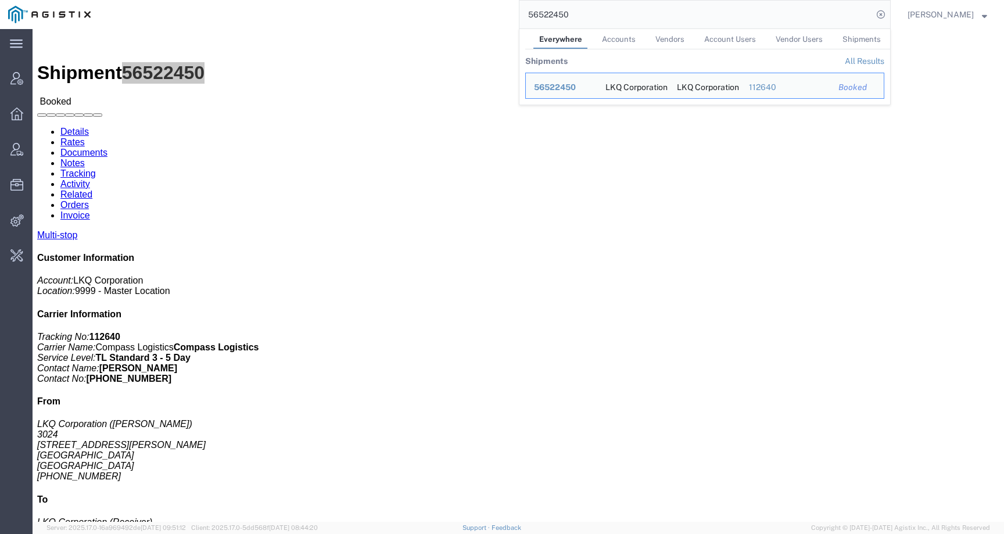
drag, startPoint x: 610, startPoint y: 10, endPoint x: 466, endPoint y: 10, distance: 144.1
click at [466, 10] on div "56522450 Everywhere Accounts Vendors Account Users Vendor Users Shipments Shipm…" at bounding box center [495, 14] width 792 height 29
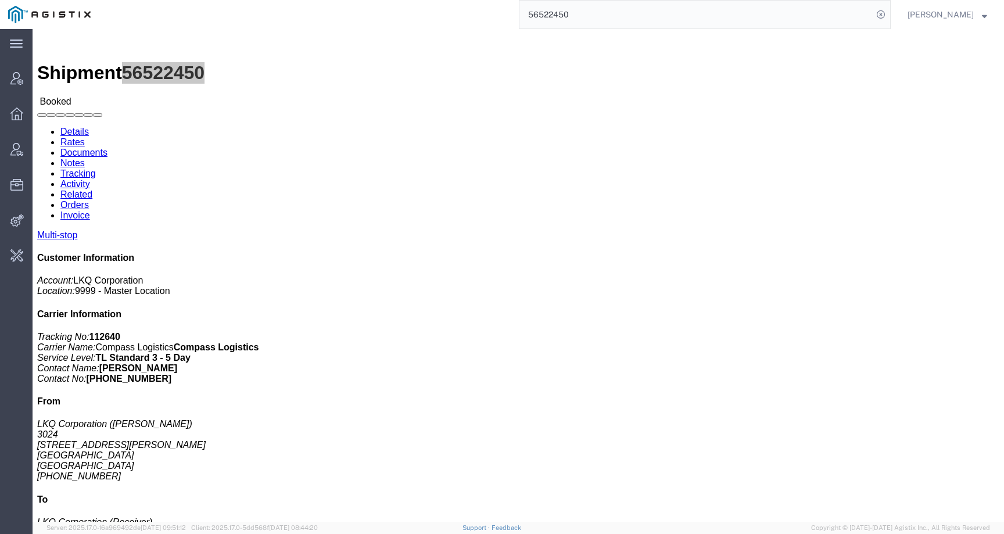
paste input "BMRN_Shipment_202508181335_13266"
drag, startPoint x: 608, startPoint y: 16, endPoint x: 517, endPoint y: 14, distance: 91.2
click at [517, 14] on div "BMRN_Shipment_202508181335_13266" at bounding box center [495, 14] width 792 height 29
click at [629, 17] on input "202508181335_13266" at bounding box center [695, 15] width 353 height 28
type input "202508181335"
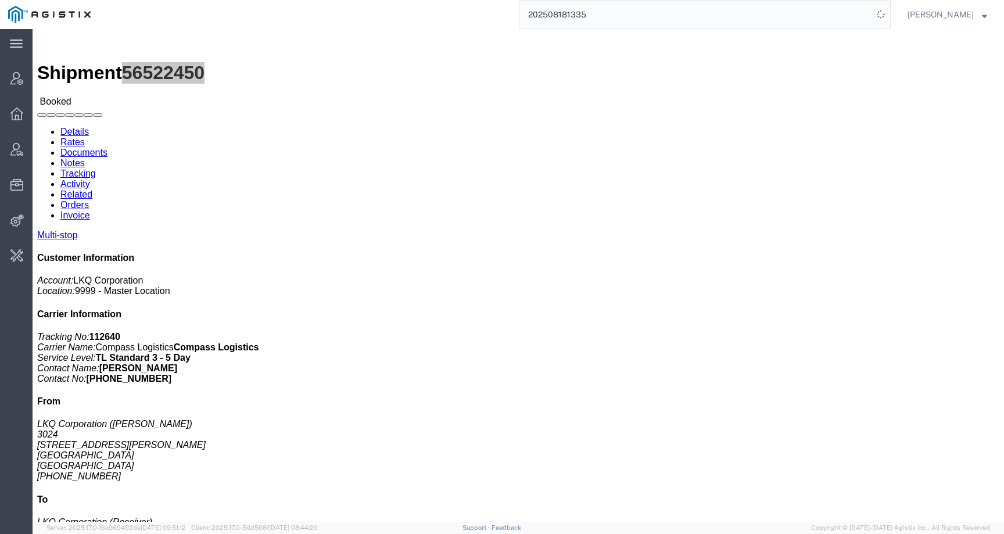
click at [608, 24] on input "202508181335" at bounding box center [695, 15] width 353 height 28
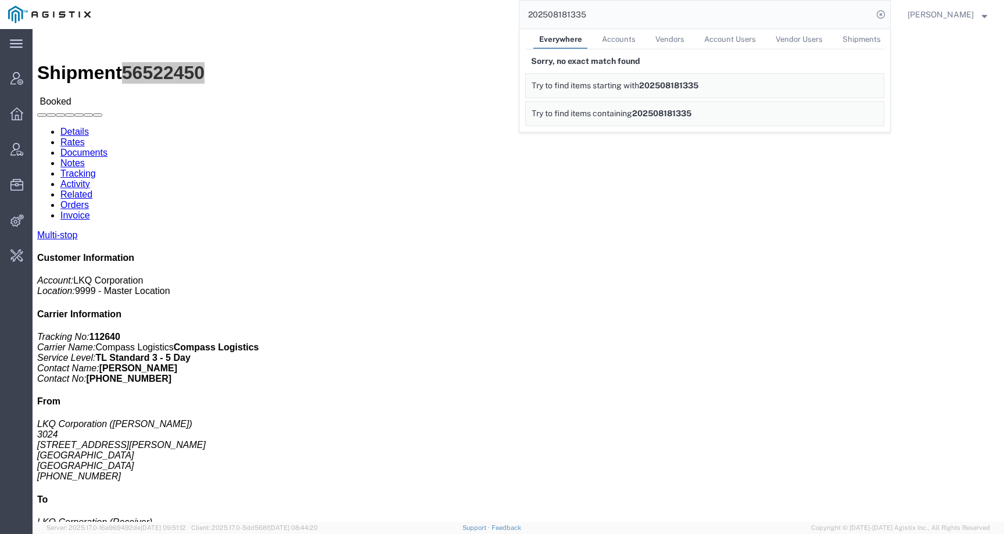
click at [576, 15] on input "202508181335" at bounding box center [695, 15] width 353 height 28
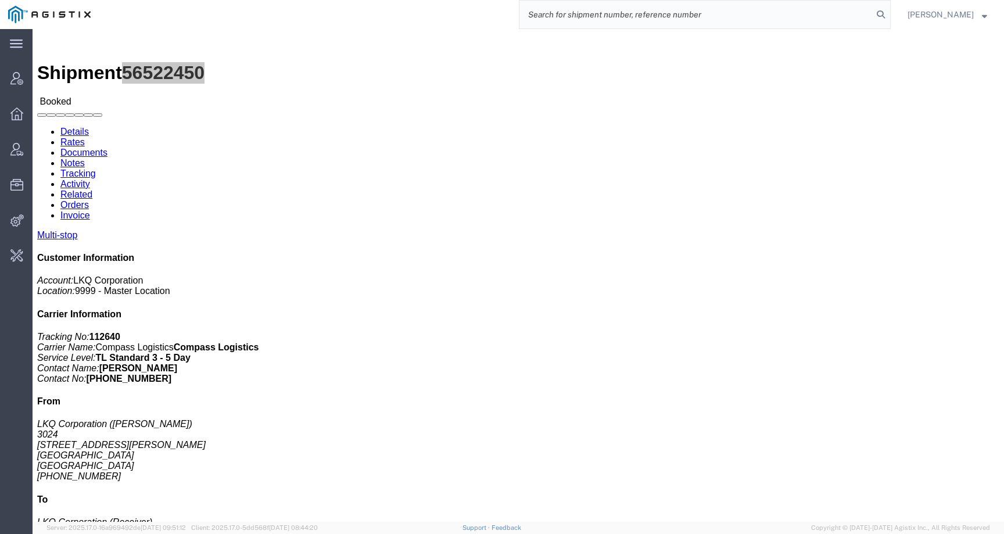
paste input "BMRN_Shipment_202508181335_13266"
drag, startPoint x: 672, startPoint y: 16, endPoint x: 413, endPoint y: 9, distance: 259.2
click at [413, 9] on div "BMRN_Shipment_202508181335_13266" at bounding box center [495, 14] width 792 height 29
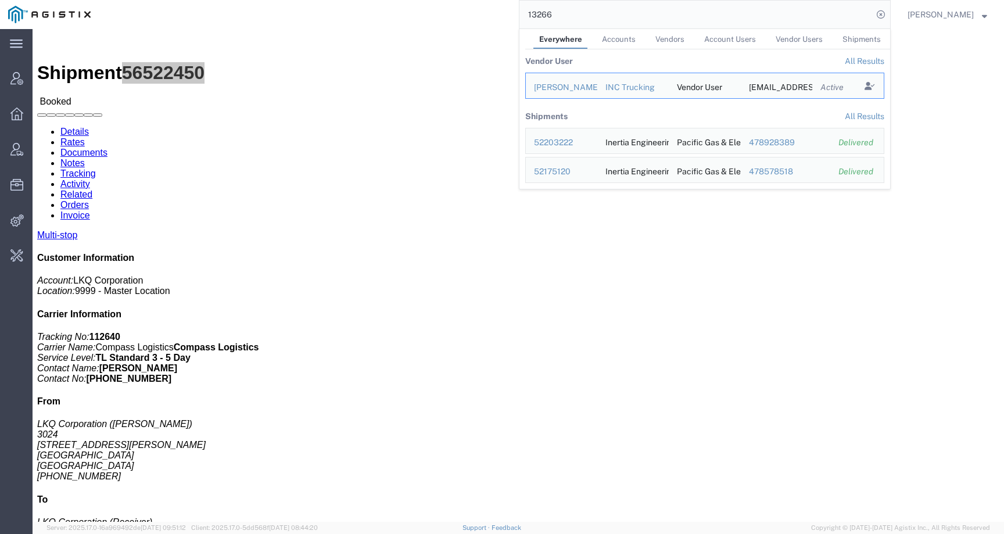
drag, startPoint x: 575, startPoint y: 16, endPoint x: 484, endPoint y: 12, distance: 91.3
click at [484, 12] on div "13266 Everywhere Accounts Vendors Account Users Vendor Users Shipments Vendor U…" at bounding box center [495, 14] width 792 height 29
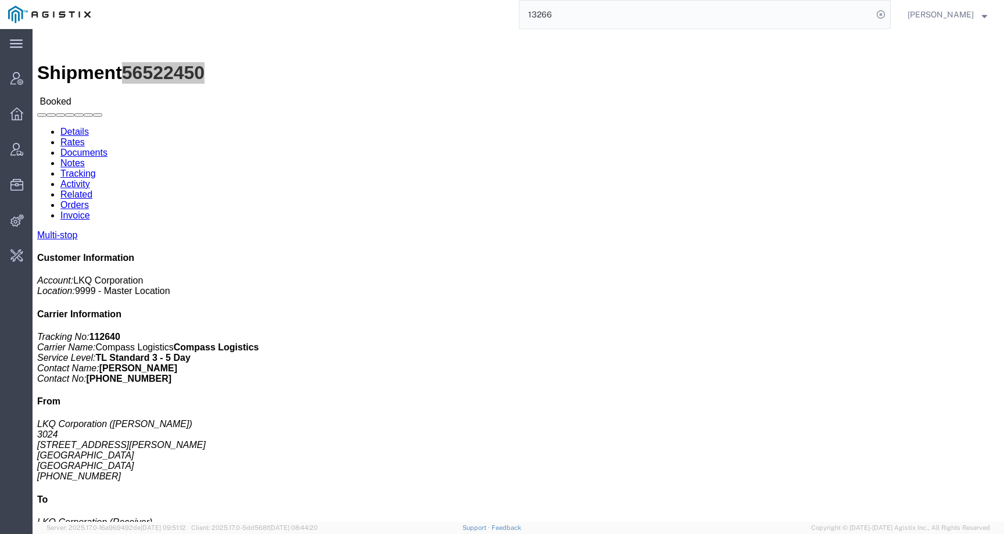
paste input "0490862620"
type input "0490862620"
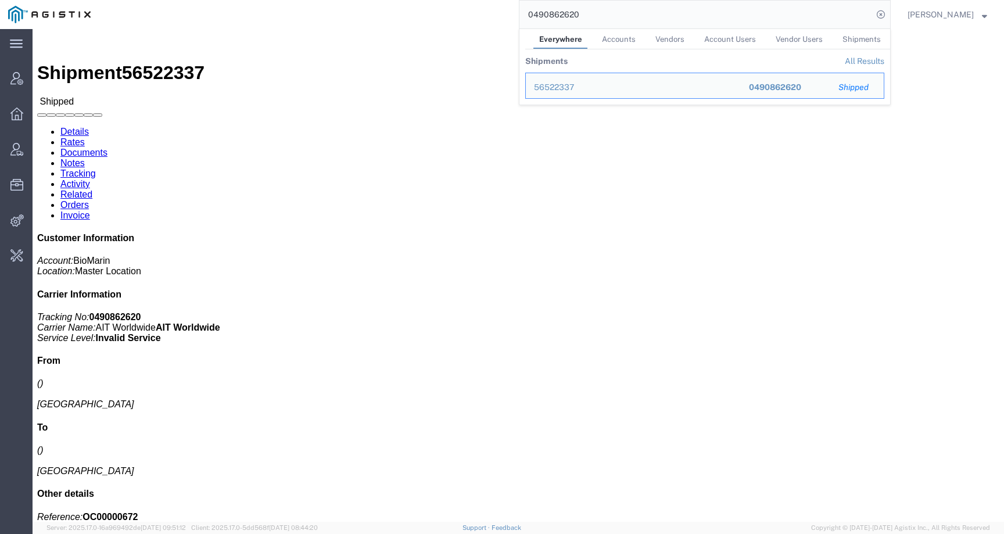
click div "Total weight: 0.00 LBS ( dim ) Dimensions: L 0.00 x W 0.00 x H 0.00 IN Devices:…"
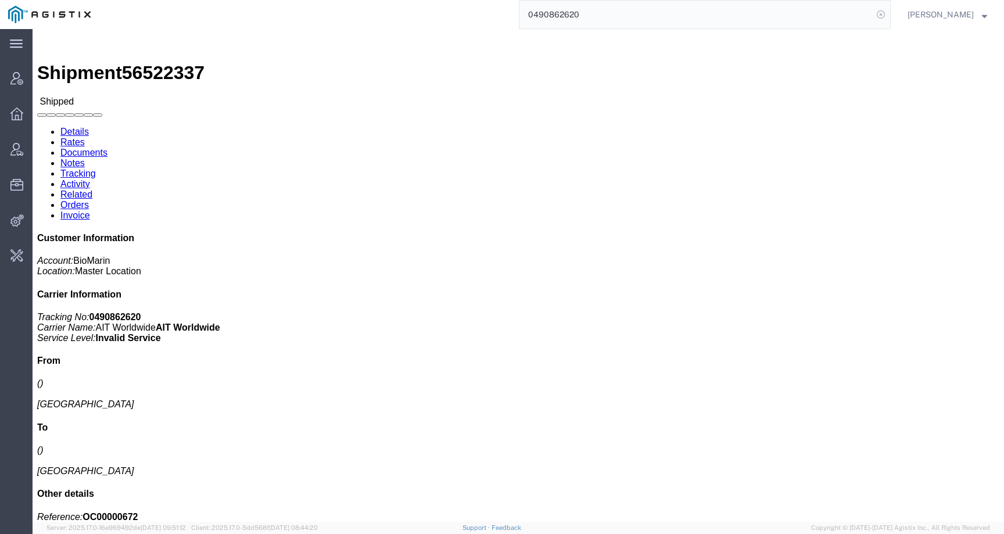
click at [889, 14] on icon at bounding box center [881, 14] width 16 height 16
click at [935, 13] on span "[PERSON_NAME]" at bounding box center [941, 14] width 66 height 13
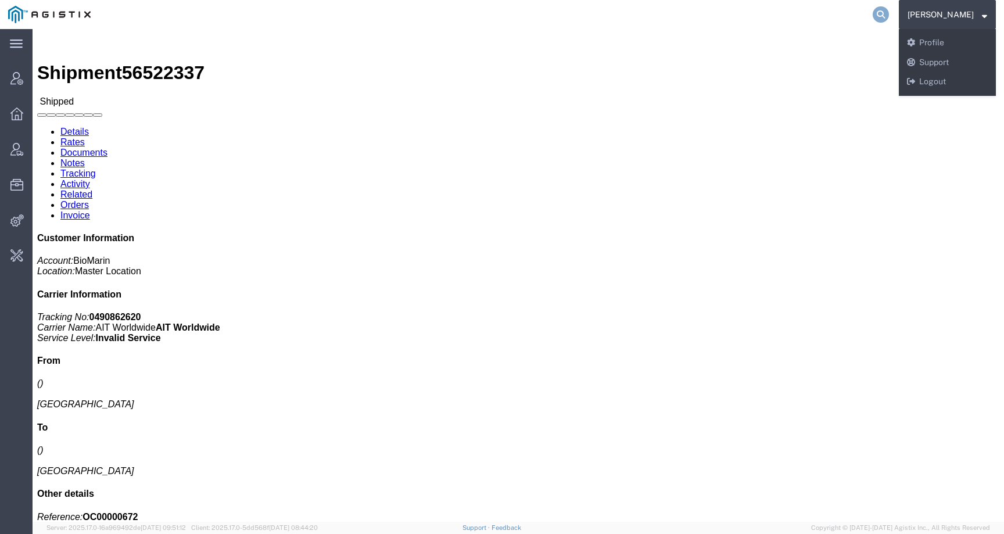
click at [889, 13] on icon at bounding box center [881, 14] width 16 height 16
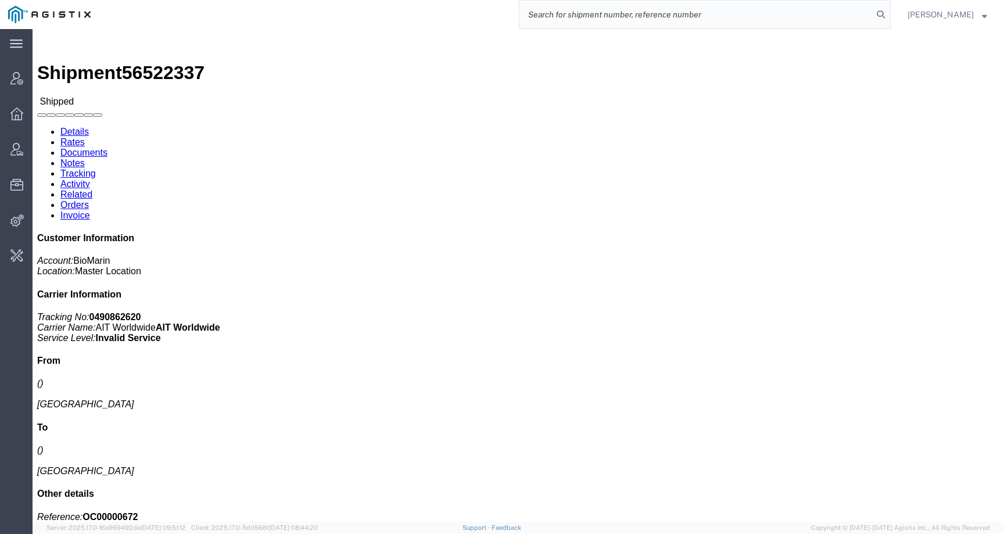
click at [863, 12] on input "search" at bounding box center [695, 15] width 353 height 28
type input "G"
click at [889, 13] on icon at bounding box center [881, 14] width 16 height 16
click at [860, 14] on input "G" at bounding box center [695, 15] width 353 height 28
paste input "PG&E"
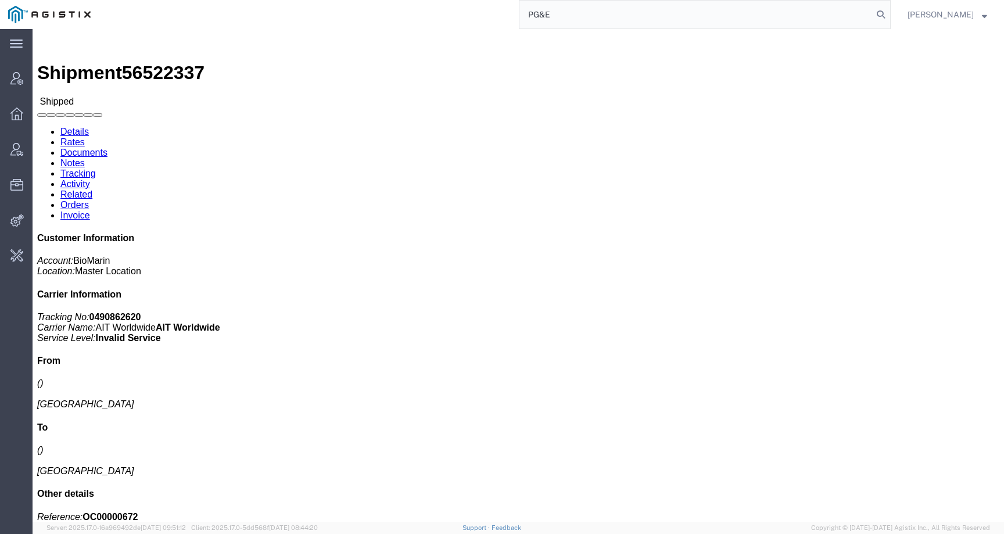
type input "PG&E"
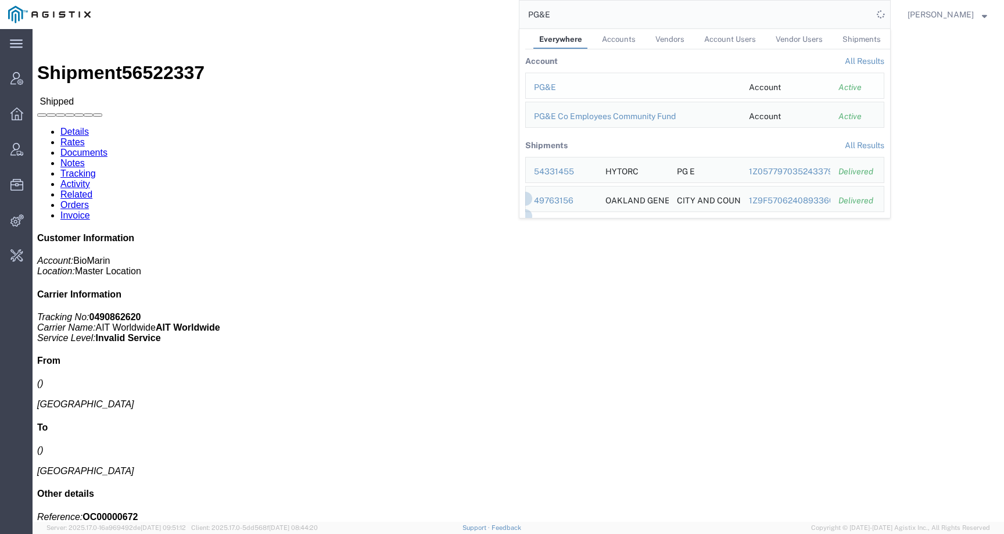
click at [561, 85] on div "PG&E" at bounding box center [633, 87] width 199 height 12
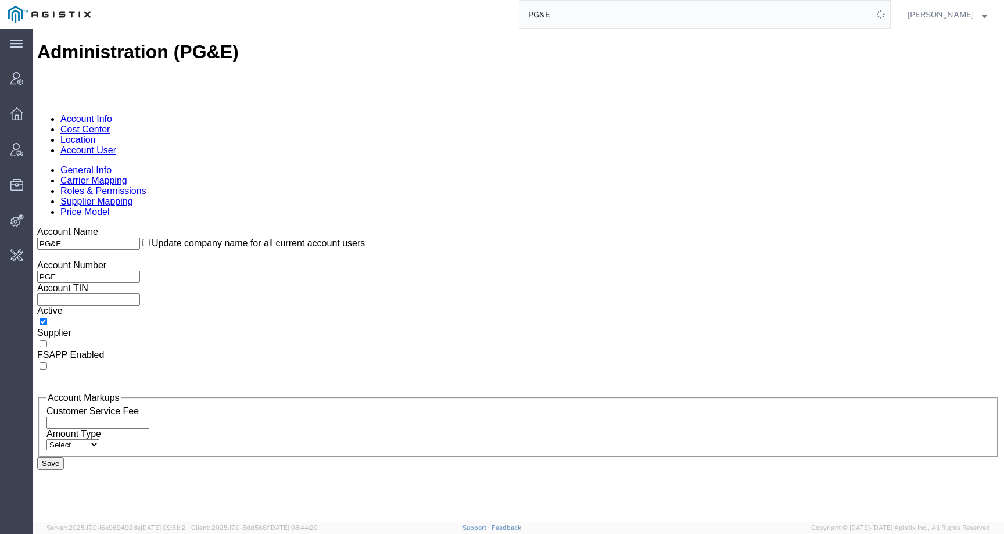
click at [116, 145] on link "Account User" at bounding box center [88, 150] width 56 height 10
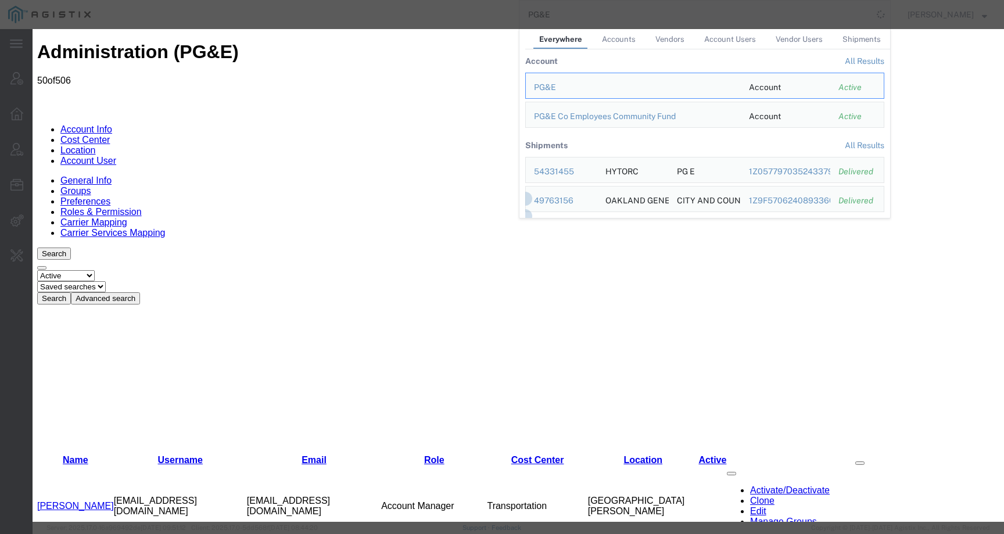
select select "COSTCENTER"
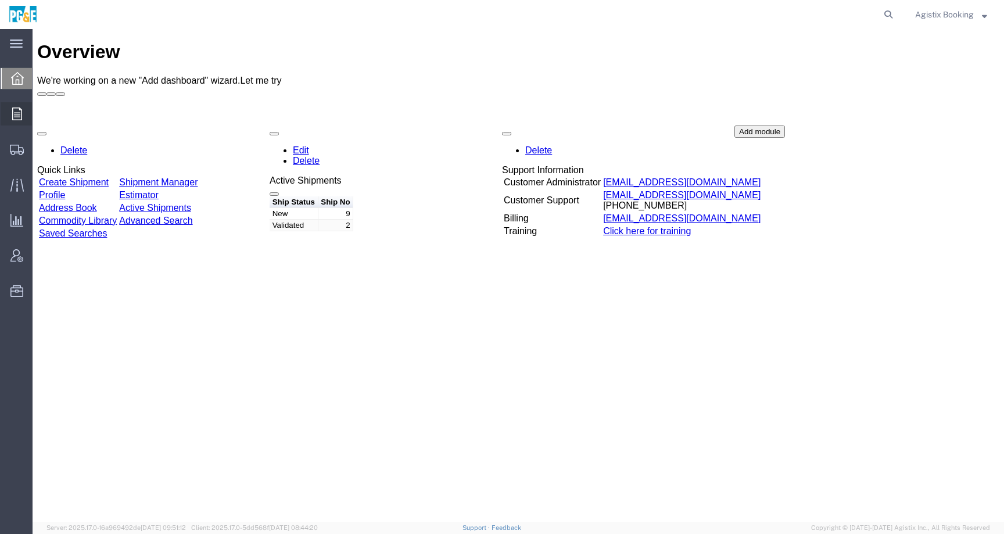
click at [11, 116] on div at bounding box center [17, 113] width 33 height 23
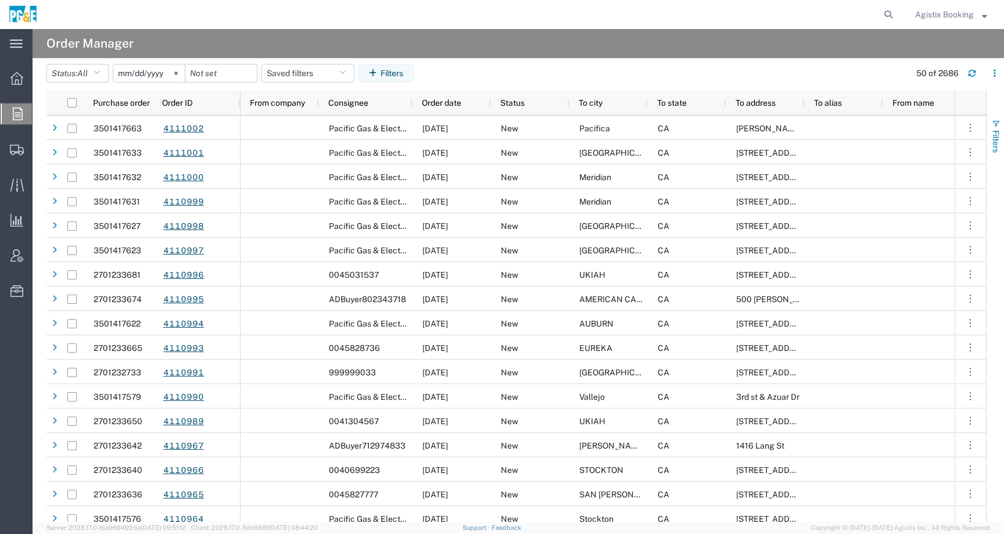
click at [1001, 113] on button "Filters" at bounding box center [995, 136] width 17 height 63
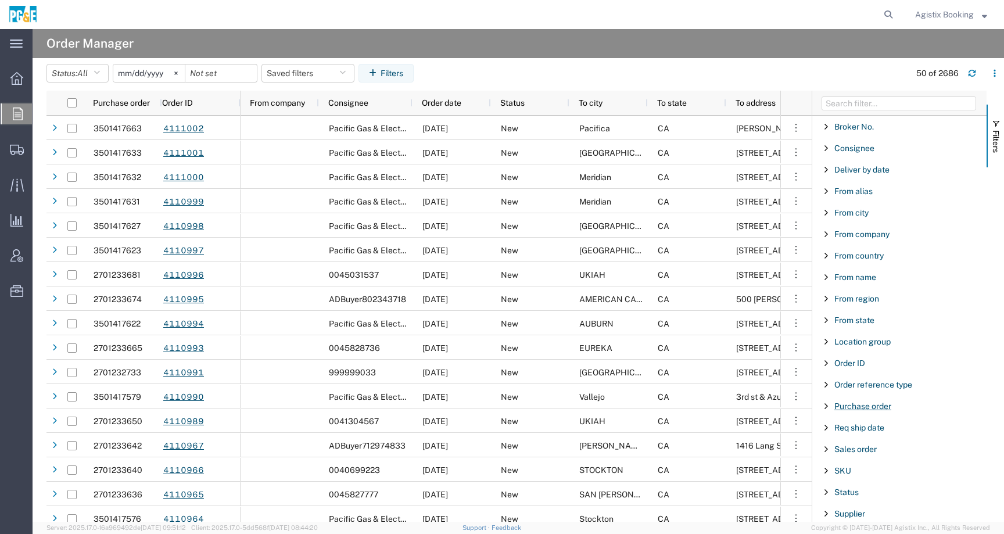
click at [855, 405] on span "Purchase order" at bounding box center [862, 405] width 57 height 9
type input "3501394771"
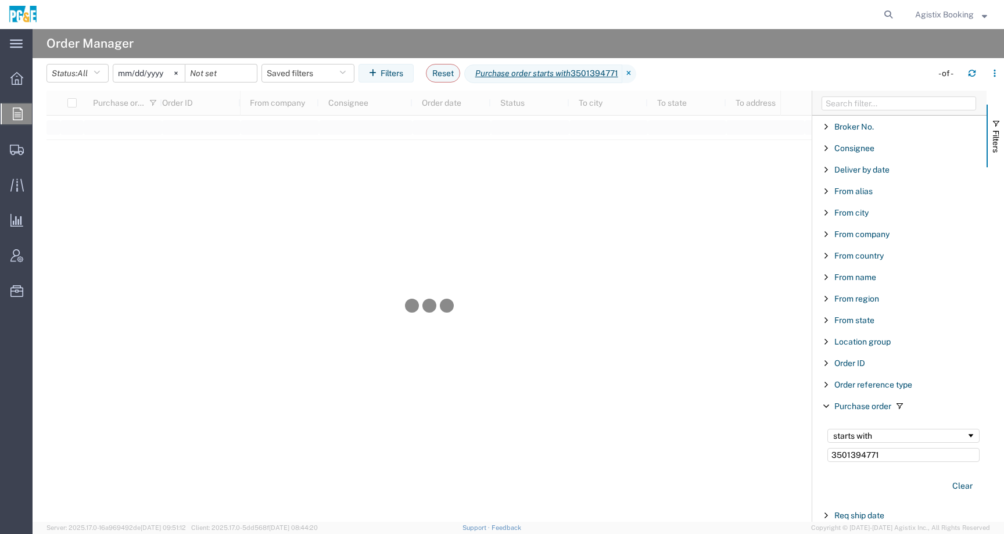
click at [166, 73] on input "[DATE]" at bounding box center [148, 72] width 71 height 17
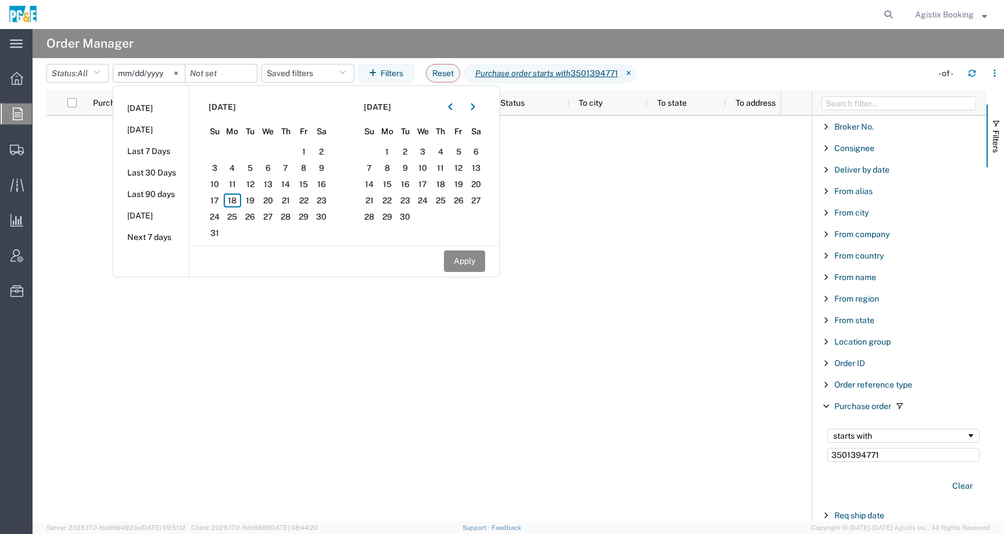
click at [166, 73] on input "[DATE]" at bounding box center [148, 72] width 71 height 17
click at [162, 73] on input "[DATE]" at bounding box center [148, 72] width 71 height 17
type input "[DATE]"
click at [240, 74] on input "date" at bounding box center [220, 72] width 71 height 17
click at [240, 199] on span "18" at bounding box center [233, 200] width 18 height 14
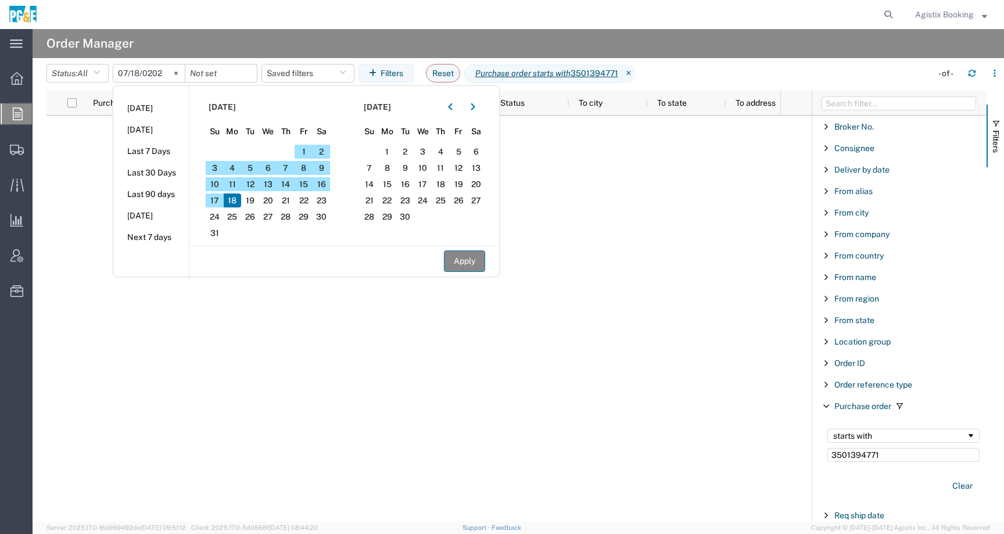
click at [480, 260] on button "Apply" at bounding box center [464, 260] width 41 height 21
type input "[DATE]"
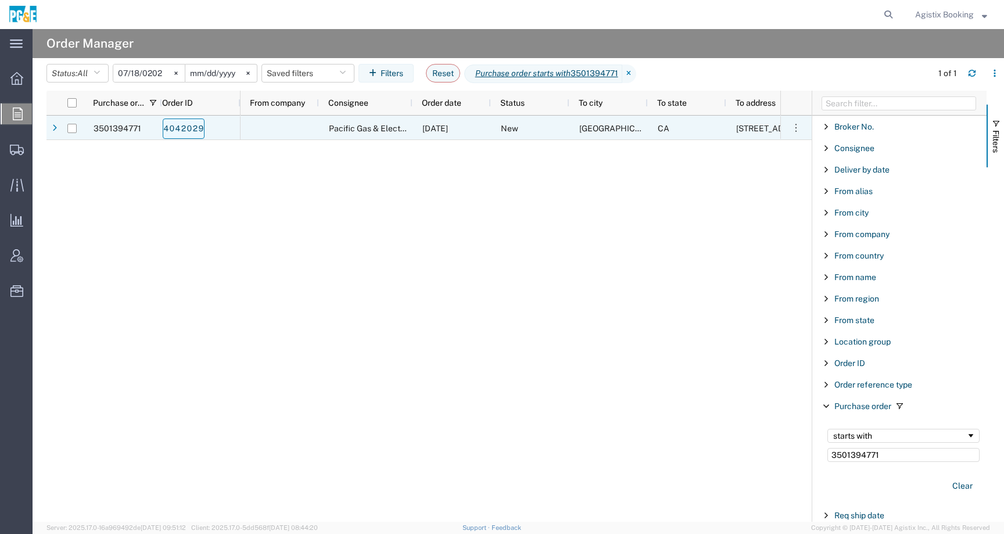
click at [187, 130] on link "4042029" at bounding box center [184, 129] width 42 height 20
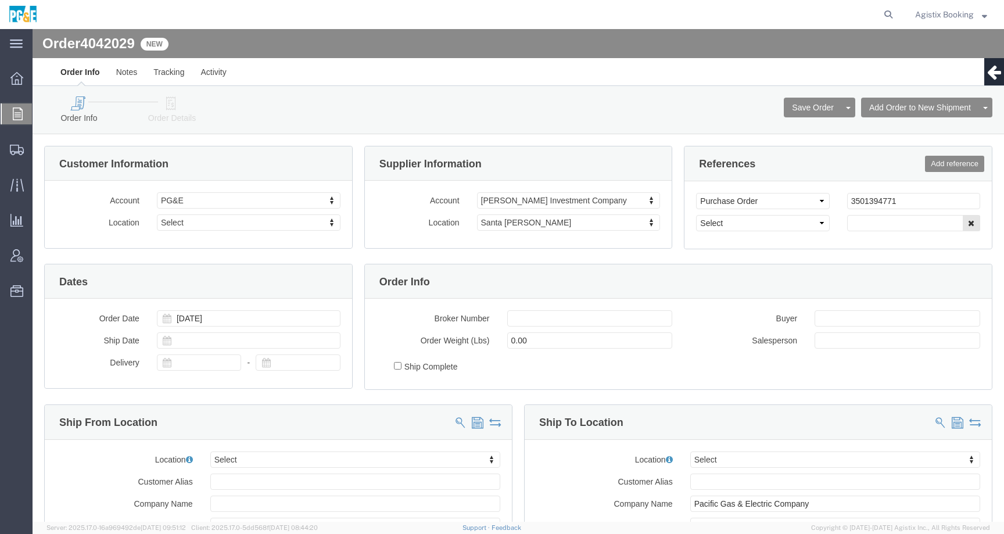
select select
click icon
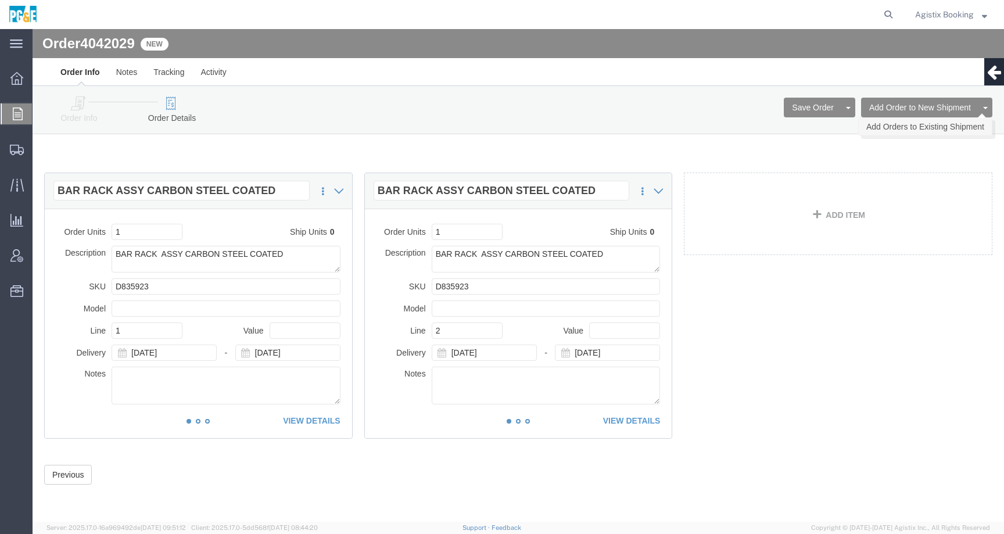
click link "Add Orders to Existing Shipment"
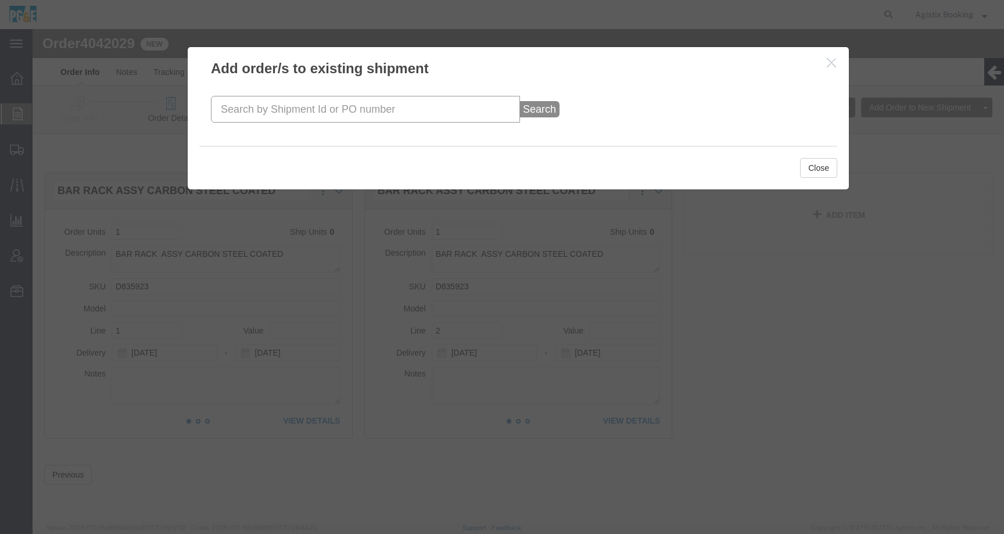
click input "text"
paste input "56522013"
type input "56522013"
click button "Search"
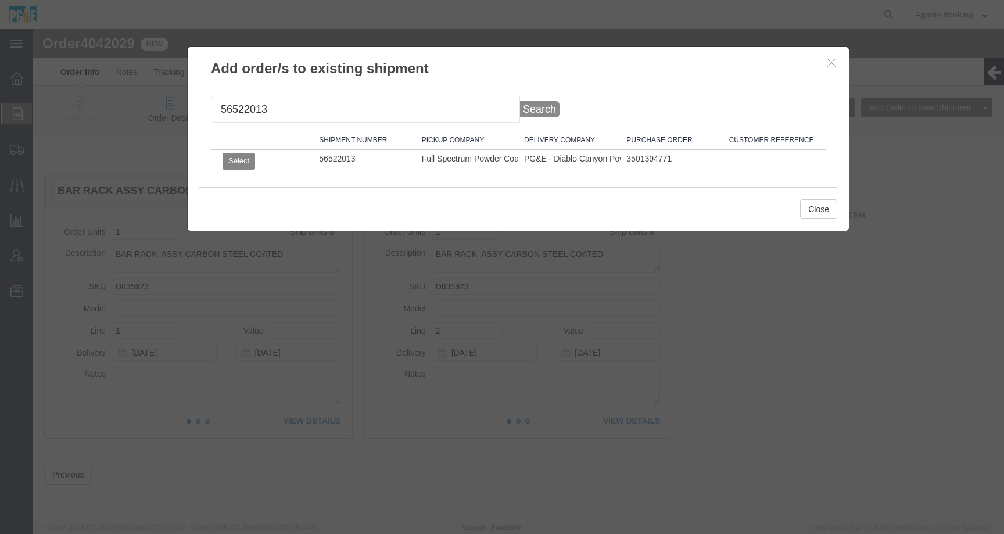
click button "Select"
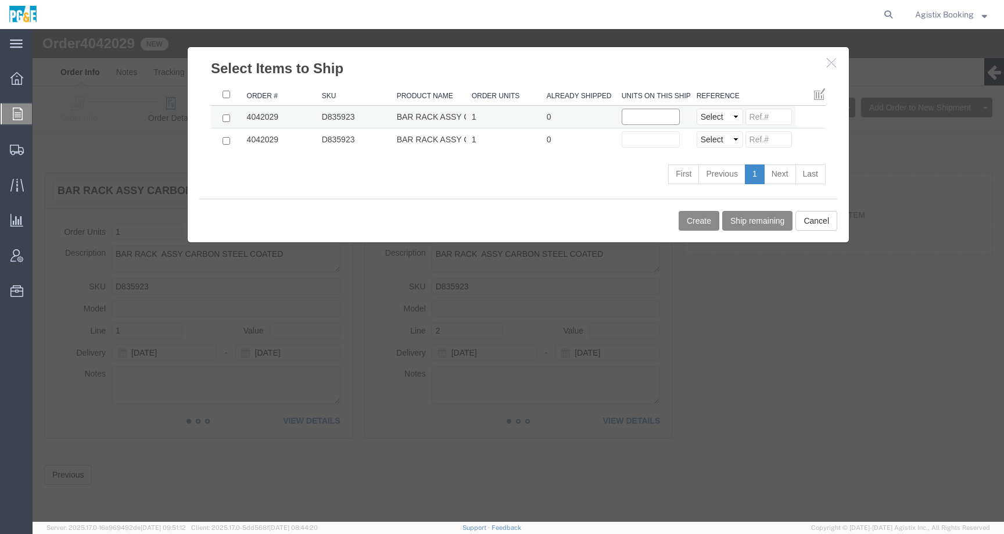
click input "text"
type input "1"
click div "Order # SKU Product Name Order Units Already Shipped Units on this shipment Ref…"
click input "checkbox"
checkbox input "true"
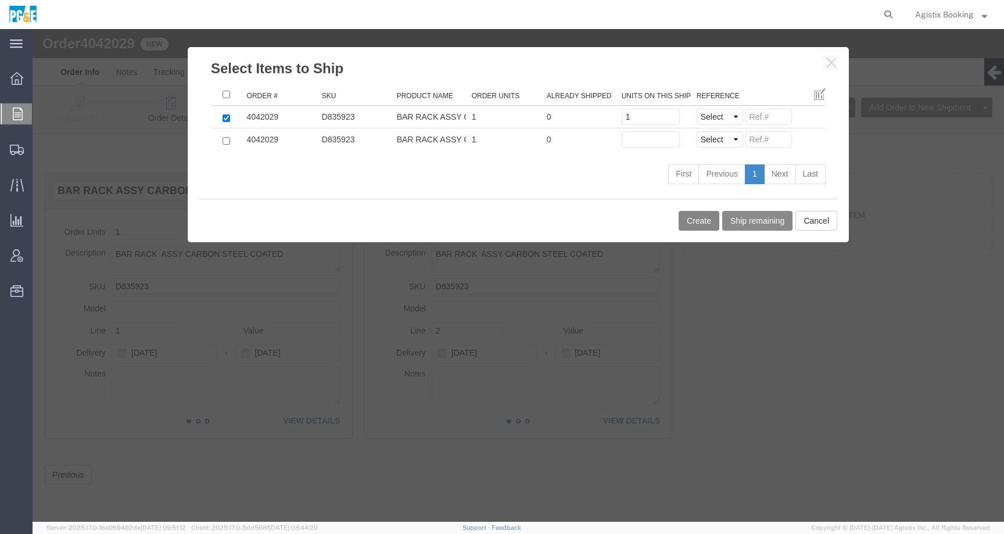
click button "Create"
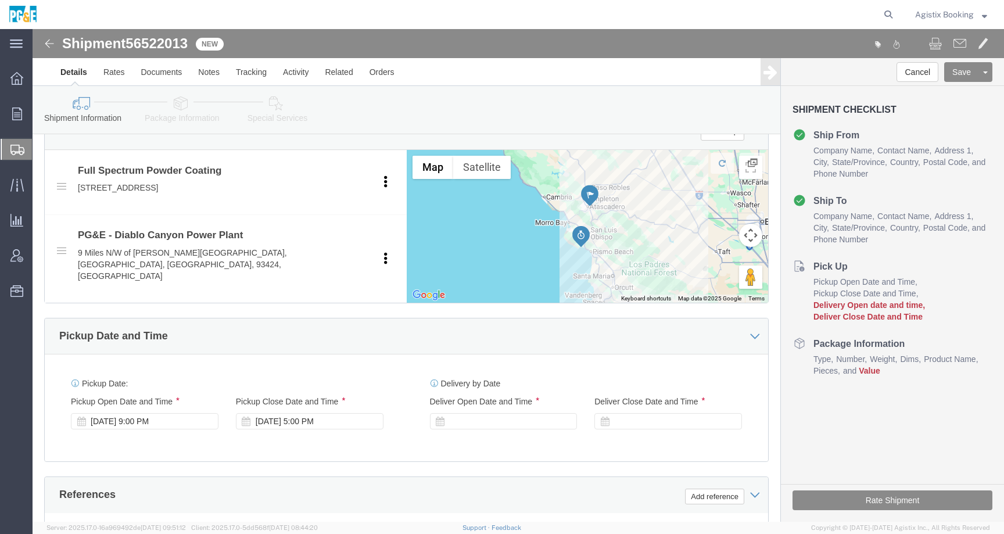
scroll to position [420, 0]
click div
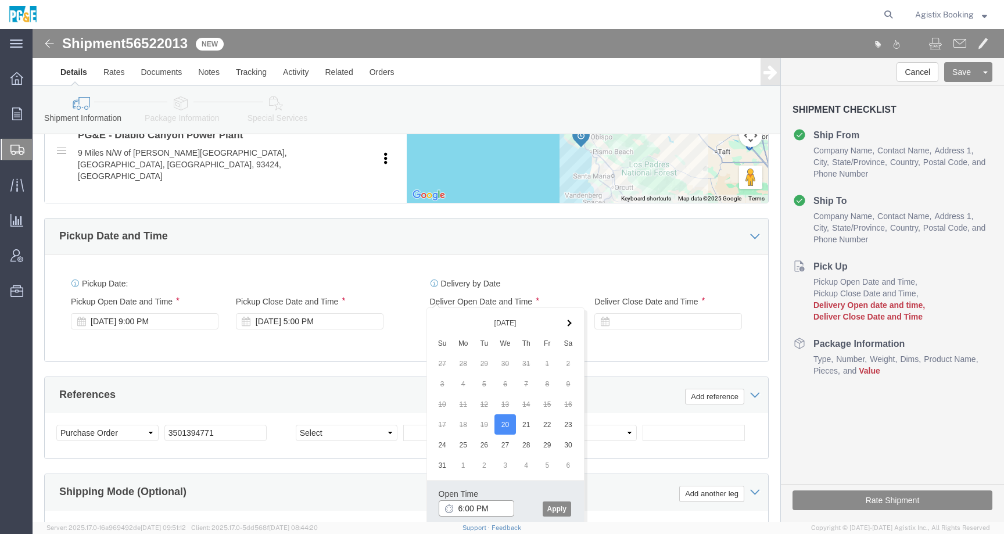
scroll to position [480, 0]
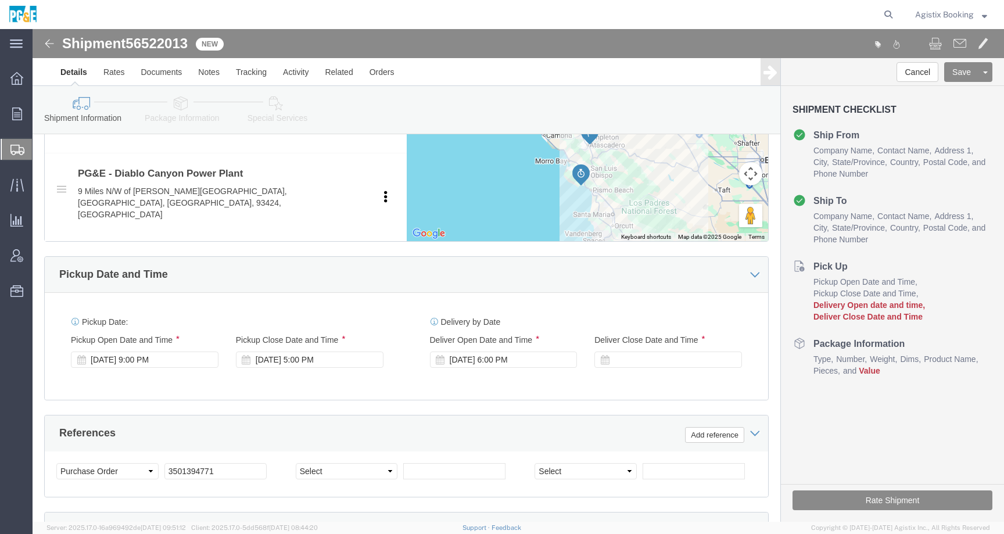
click div "Pickup Date: Pickup Start Date Pickup Start Time Pickup Open Date and Time [DAT…"
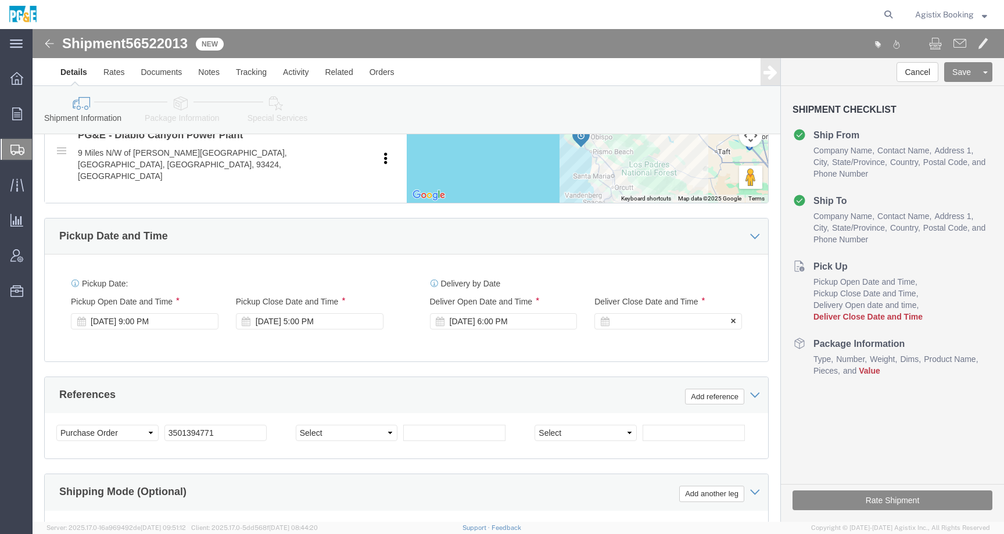
click div
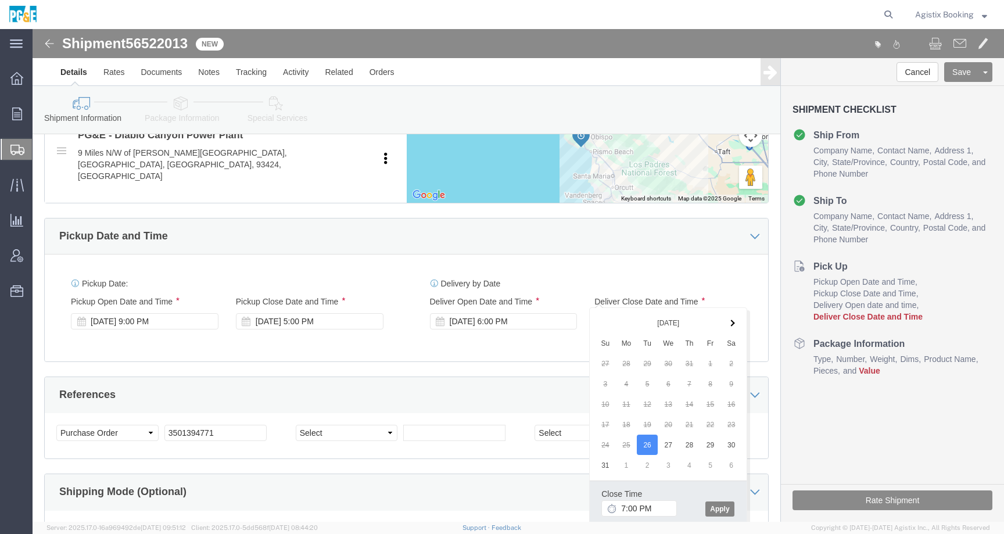
click button "Apply"
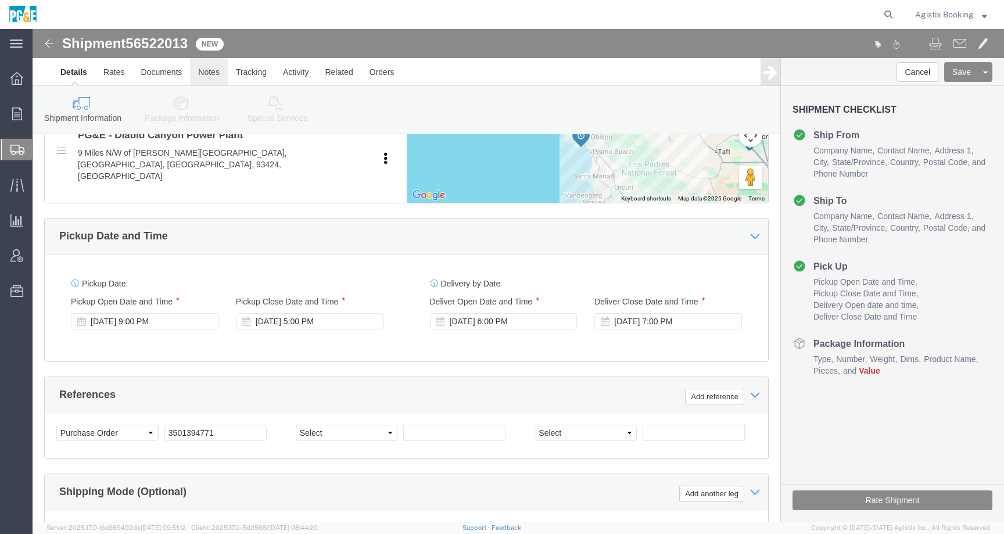
click link "Notes"
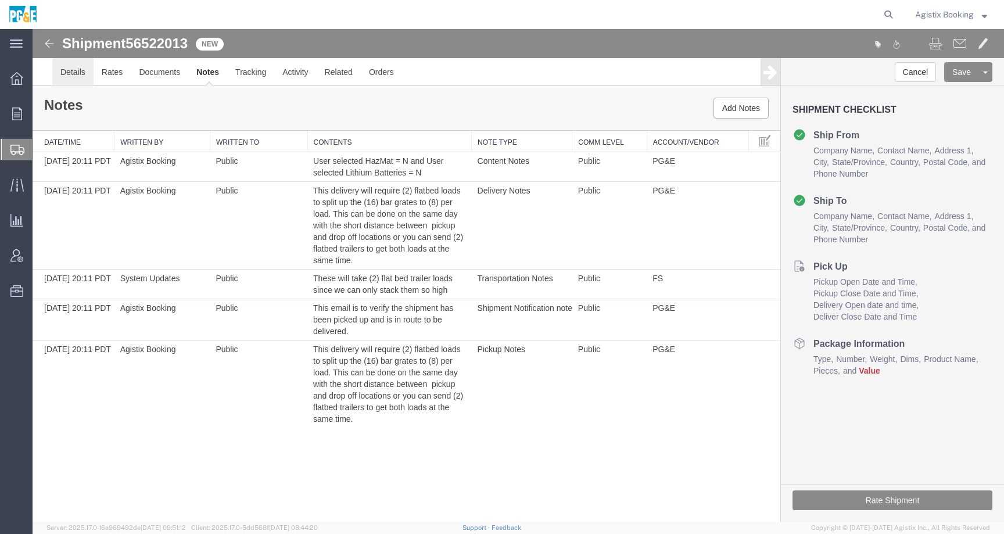
click at [72, 76] on link "Details" at bounding box center [72, 72] width 41 height 28
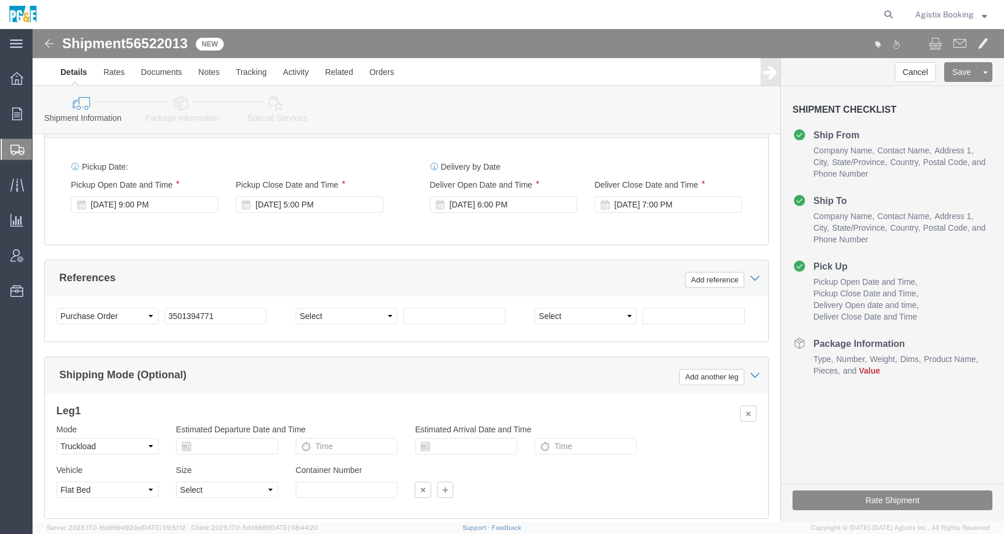
scroll to position [636, 0]
click icon
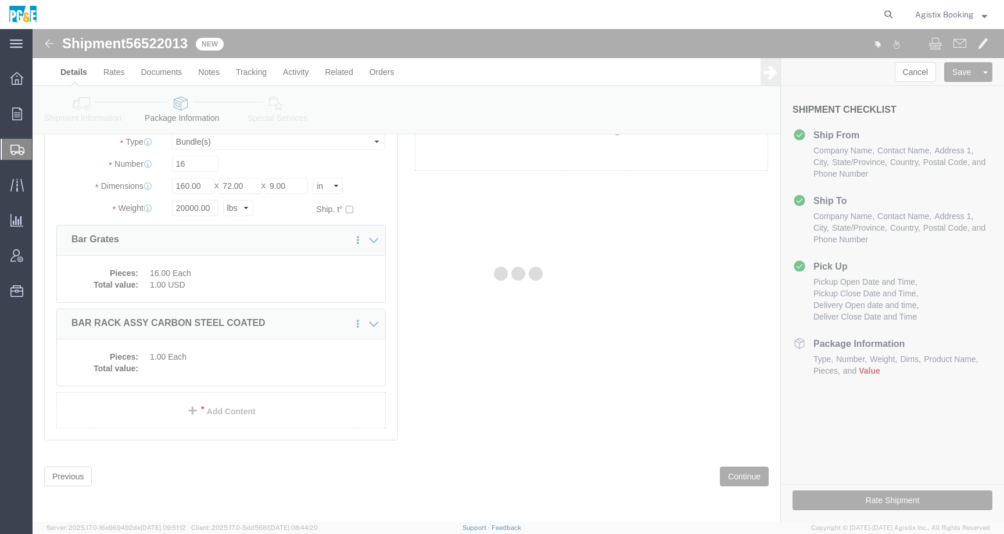
scroll to position [31, 0]
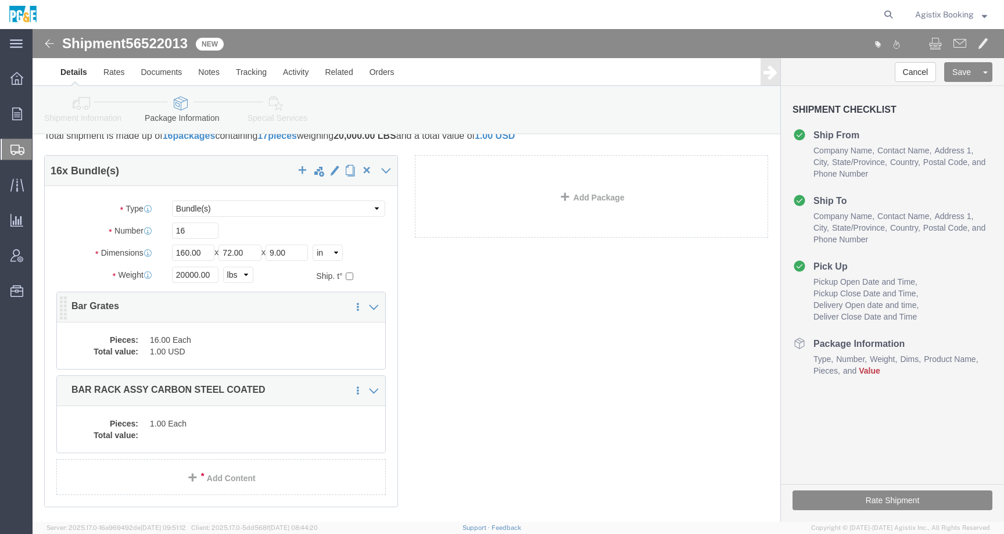
click dd "16.00 Each"
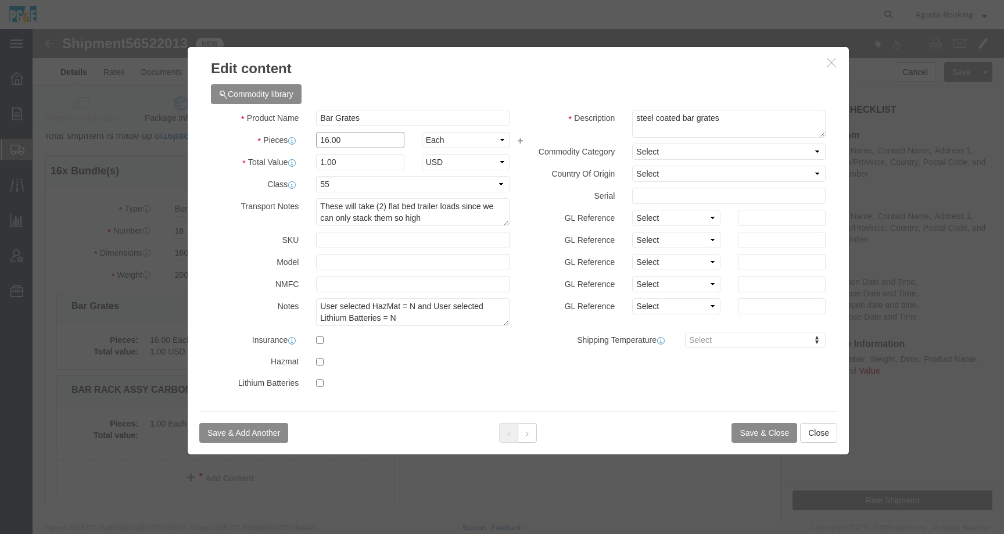
drag, startPoint x: 304, startPoint y: 109, endPoint x: 275, endPoint y: 109, distance: 28.5
click div "16.00"
type input "8.00"
type input "0.5"
click icon "button"
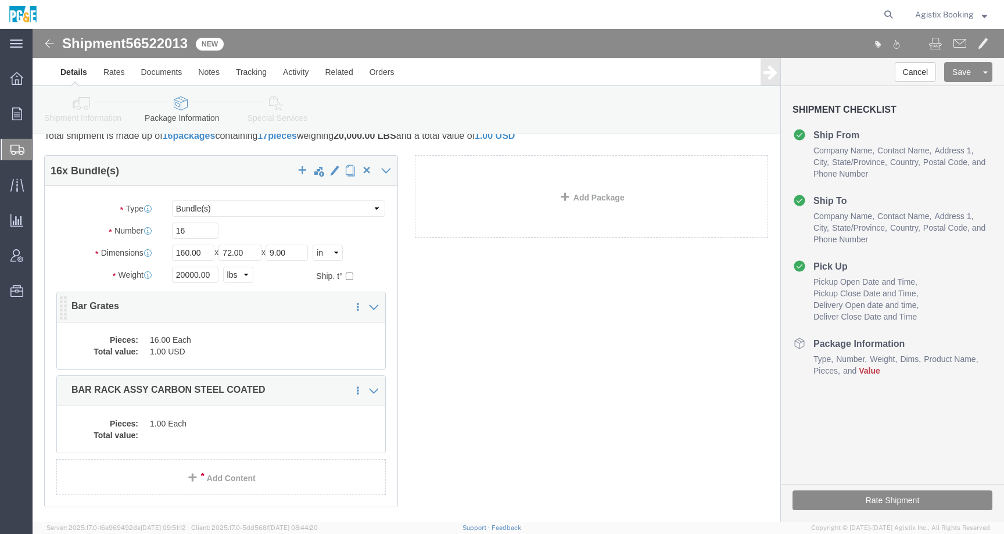
click dd "1.00 USD"
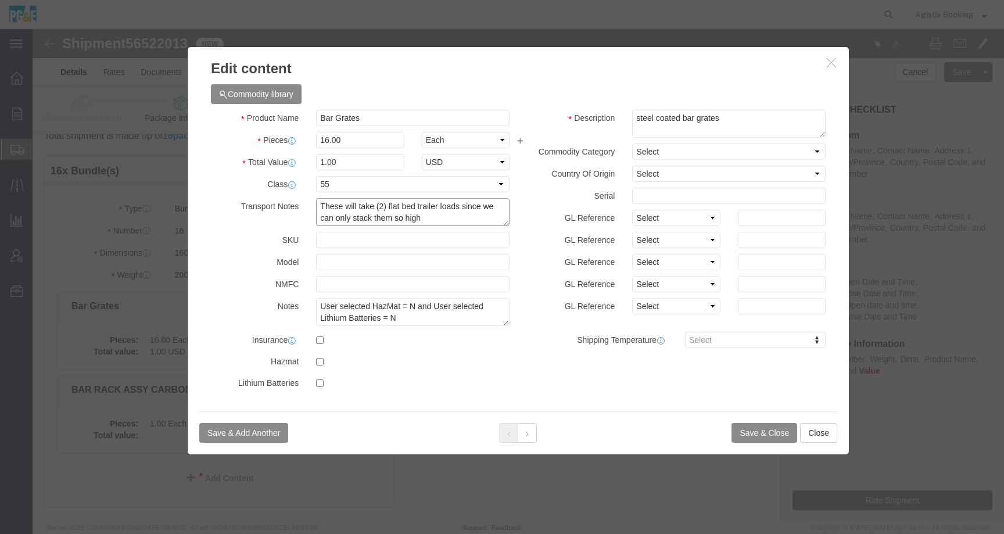
click textarea "These will take (2) flat bed trailer loads since we can only stack them so high"
drag, startPoint x: 404, startPoint y: 191, endPoint x: 276, endPoint y: 180, distance: 128.3
click div "These will take (2) flat bed trailer loads since we can only stack them so high"
click div
click icon "button"
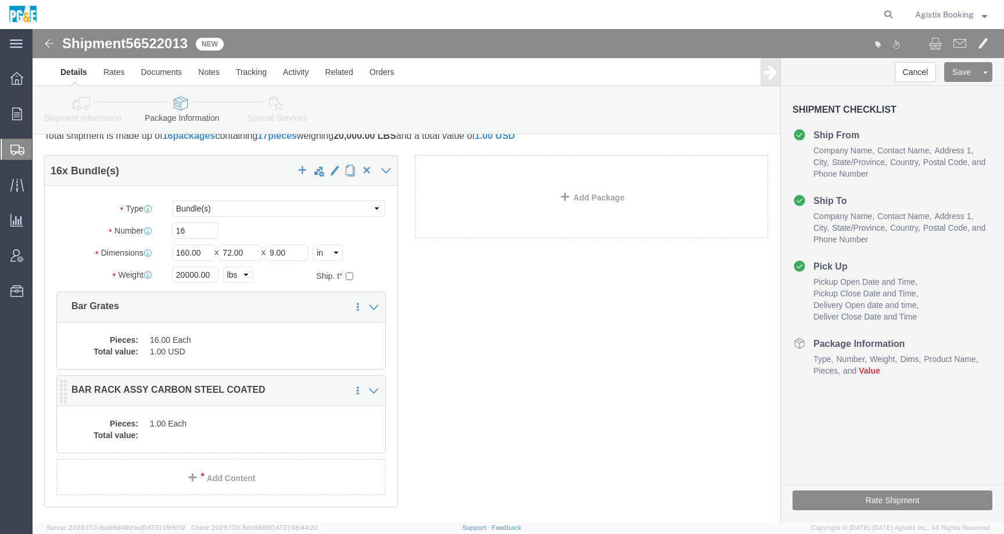
click dd "1.00 Each"
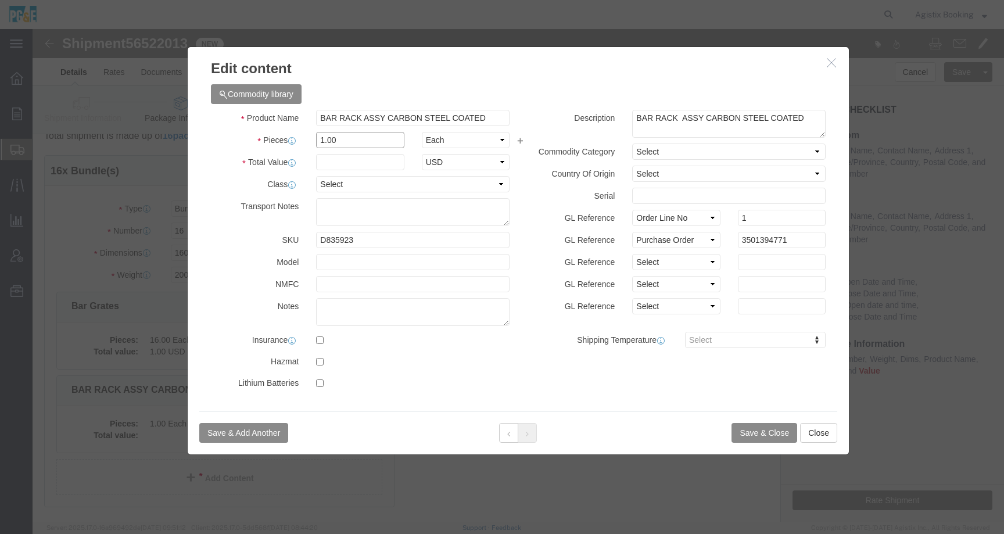
click input "1.00"
drag, startPoint x: 304, startPoint y: 112, endPoint x: 272, endPoint y: 112, distance: 32.5
click div "1.00"
type input "8"
click select "Select 50 55 60 65 70 85 92.5 100 125 175 250 300 400"
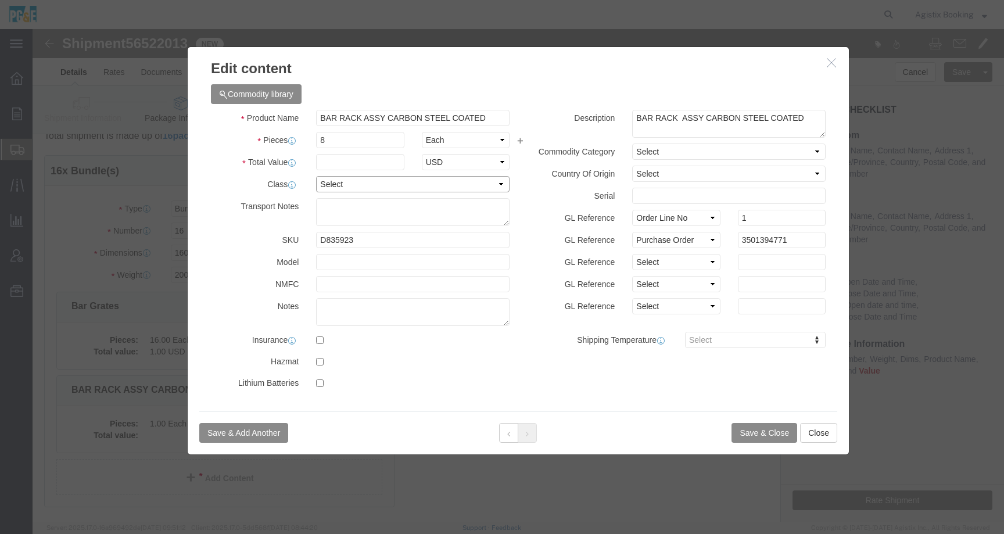
select select "55"
click textarea
paste textarea "These will take (2) flat bed trailer loads since we can only stack them so high"
type textarea "These will take (2) flat bed trailer loads since we can only stack them so high"
click button "Save & Close"
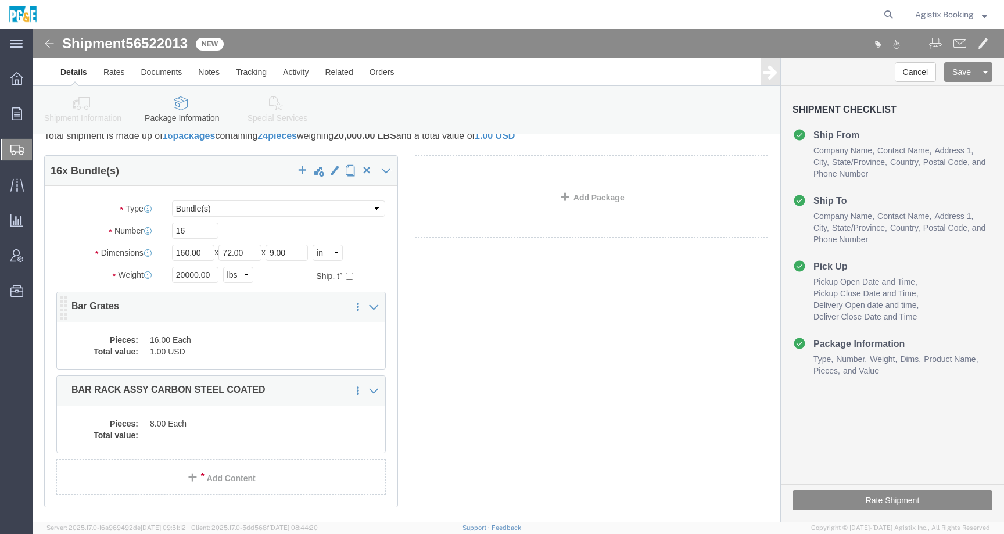
click dd "1.00 USD"
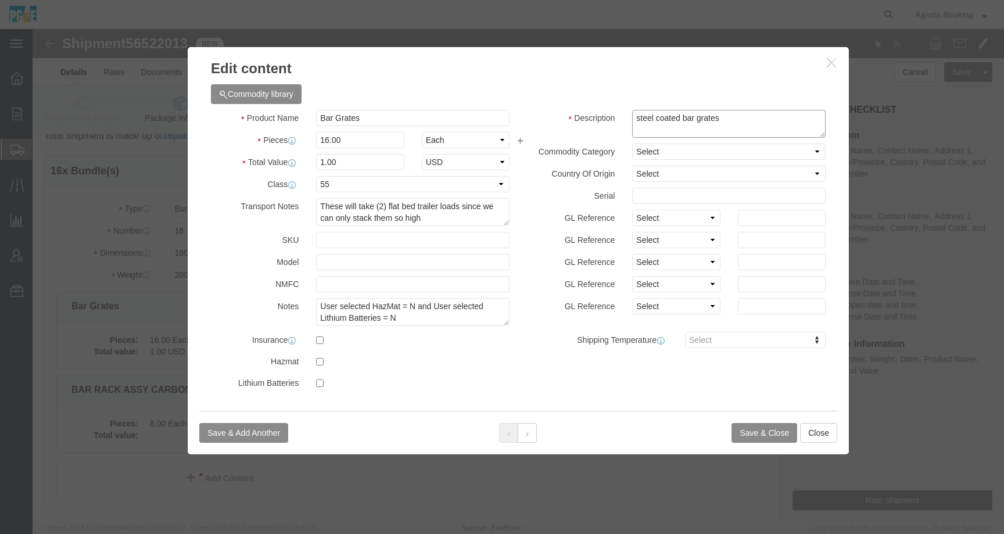
drag, startPoint x: 694, startPoint y: 89, endPoint x: 593, endPoint y: 89, distance: 100.5
click div "steel coated bar grates"
click button "Close"
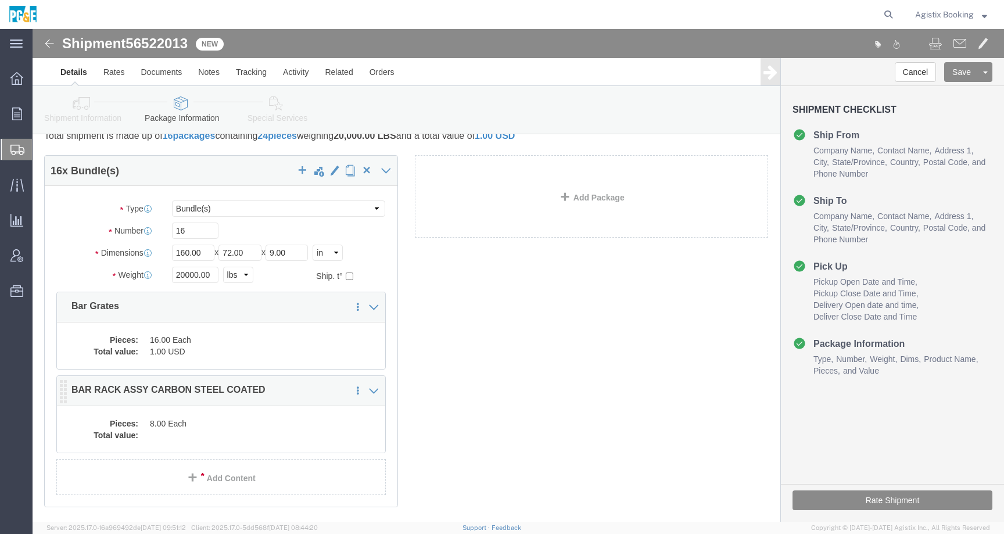
click dd
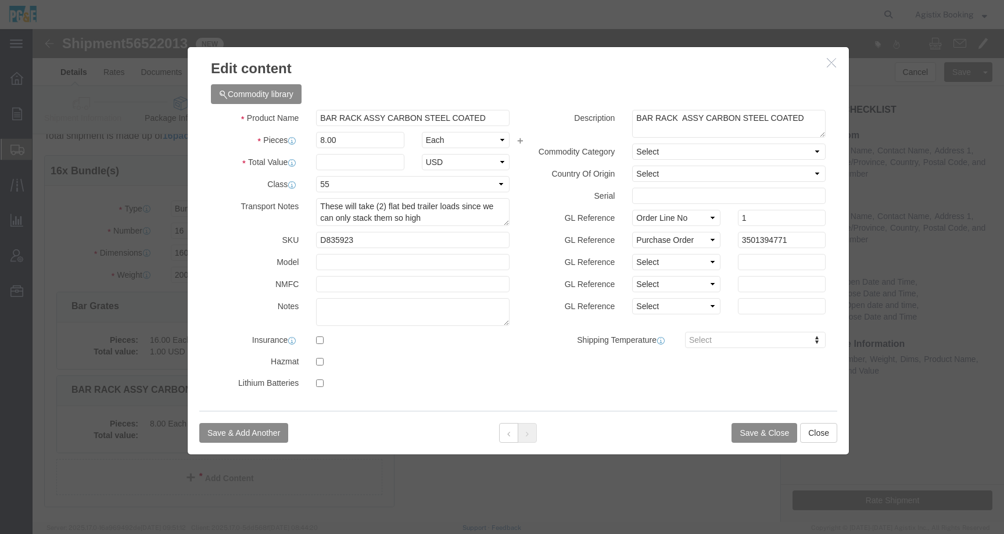
click icon "button"
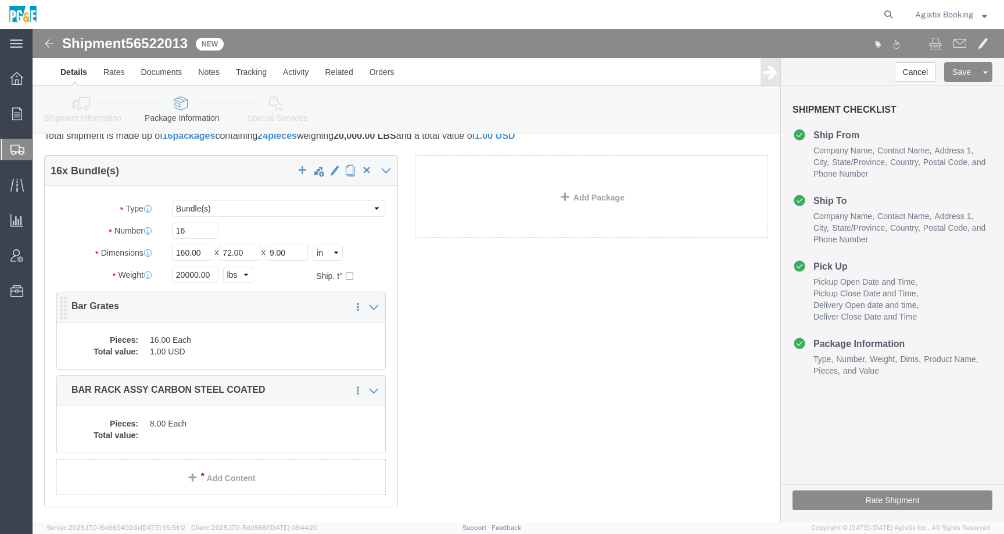
click dd "16.00 Each"
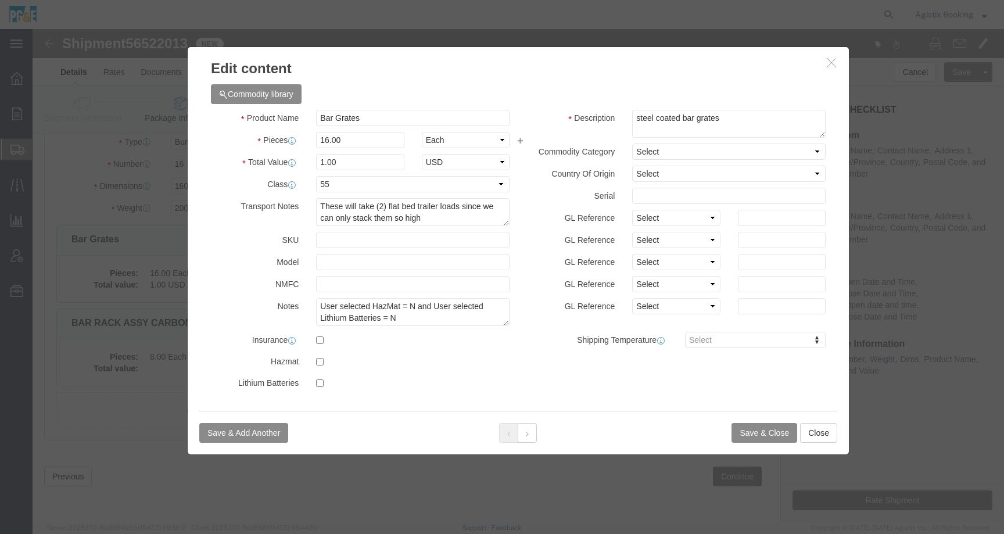
scroll to position [0, 0]
click icon "button"
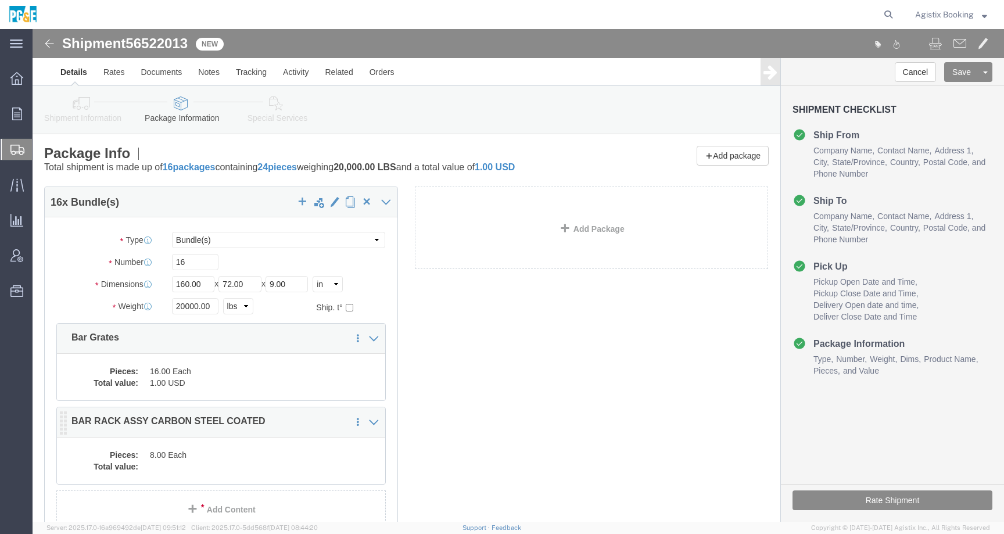
click dd "8.00 Each"
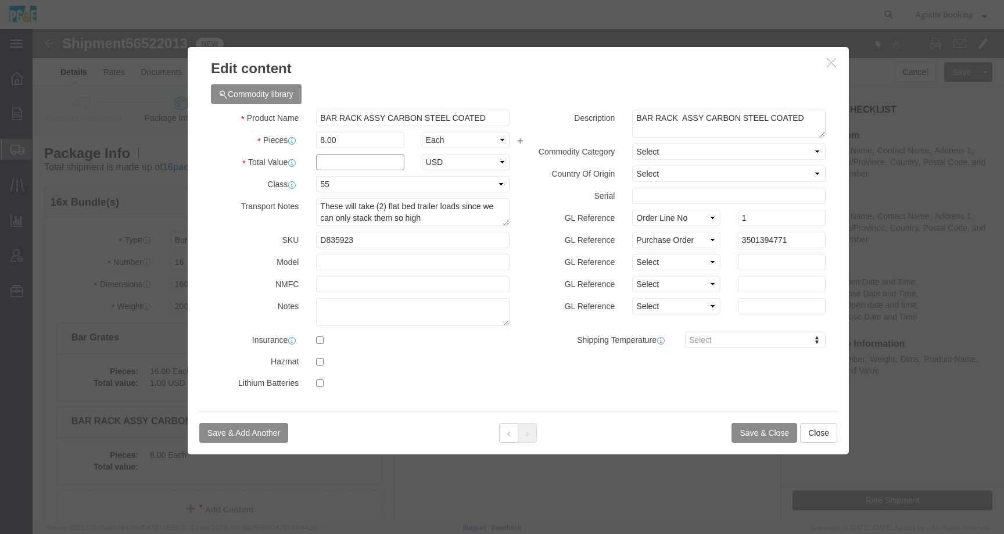
click input "text"
type input "1.00"
click button "Save & Close"
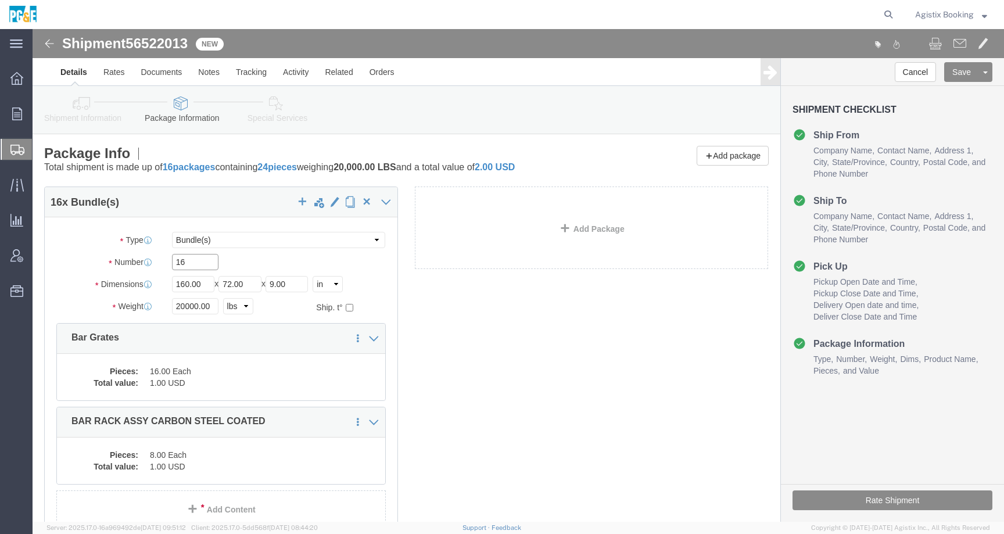
click input "16"
drag, startPoint x: 163, startPoint y: 235, endPoint x: 138, endPoint y: 235, distance: 25.6
click input "16"
type input "8"
click icon
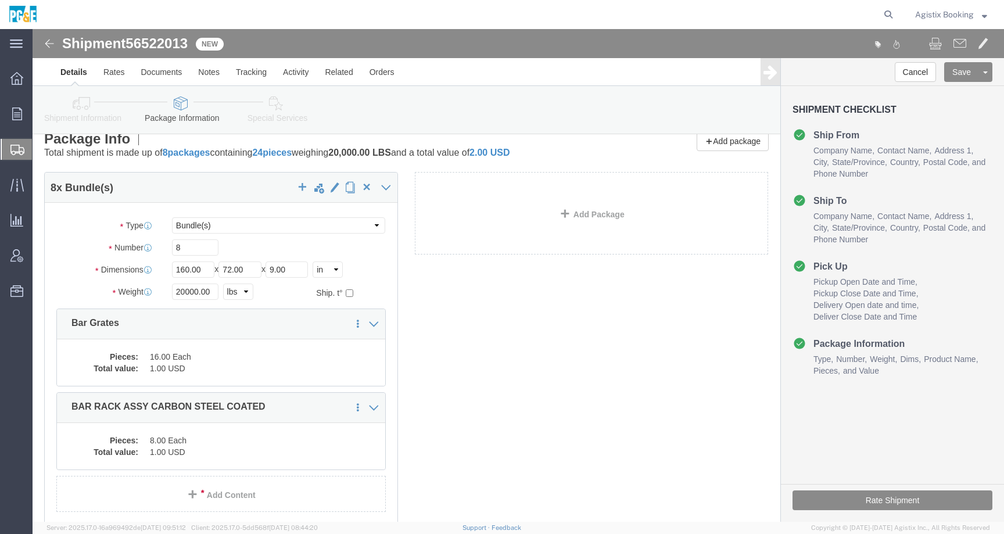
scroll to position [14, 0]
click dd "16.00 Each"
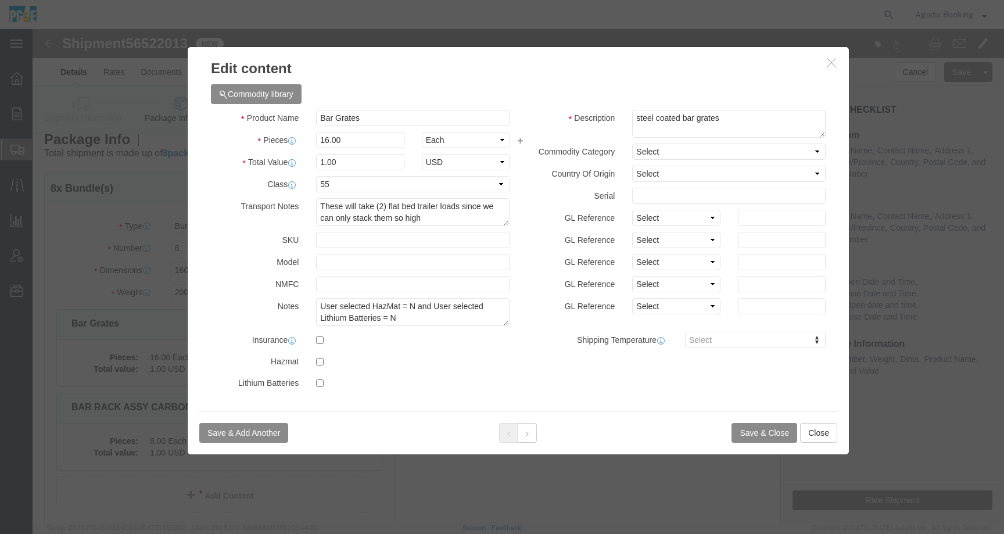
scroll to position [98, 0]
click icon "button"
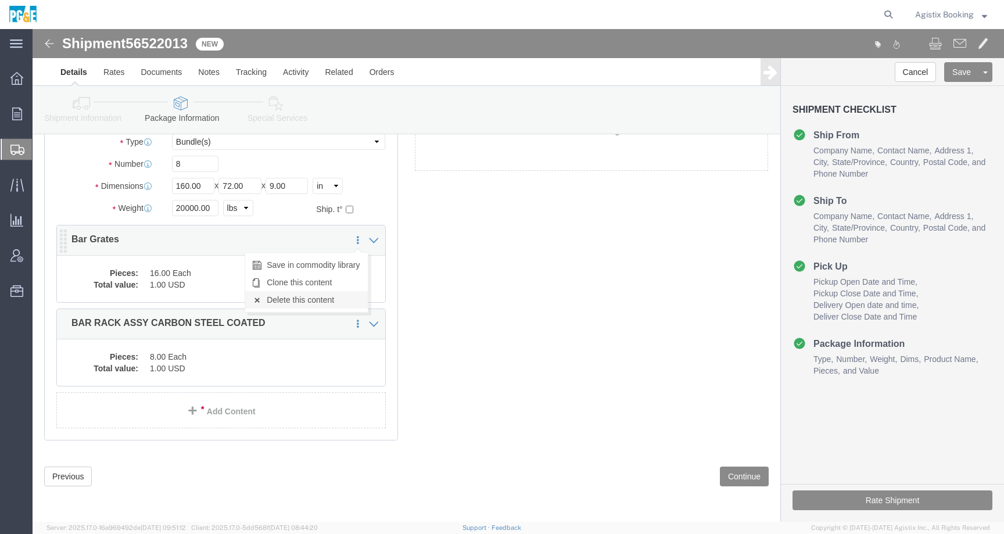
click link "Delete this content"
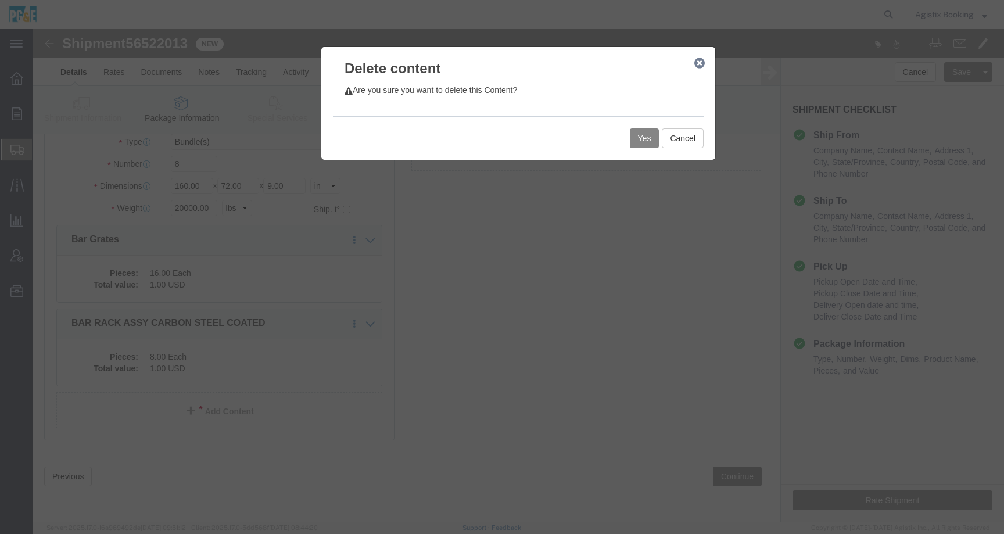
click button "Yes"
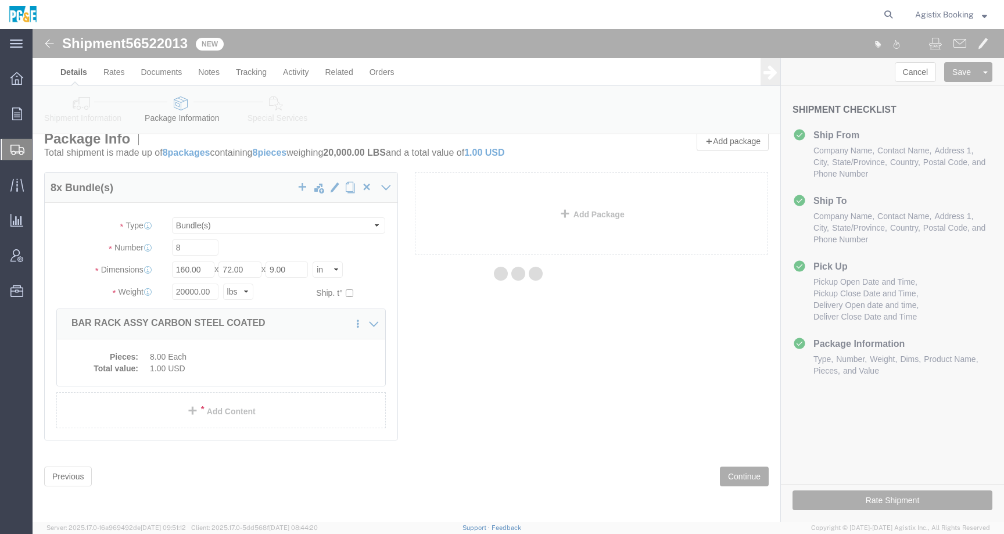
scroll to position [0, 0]
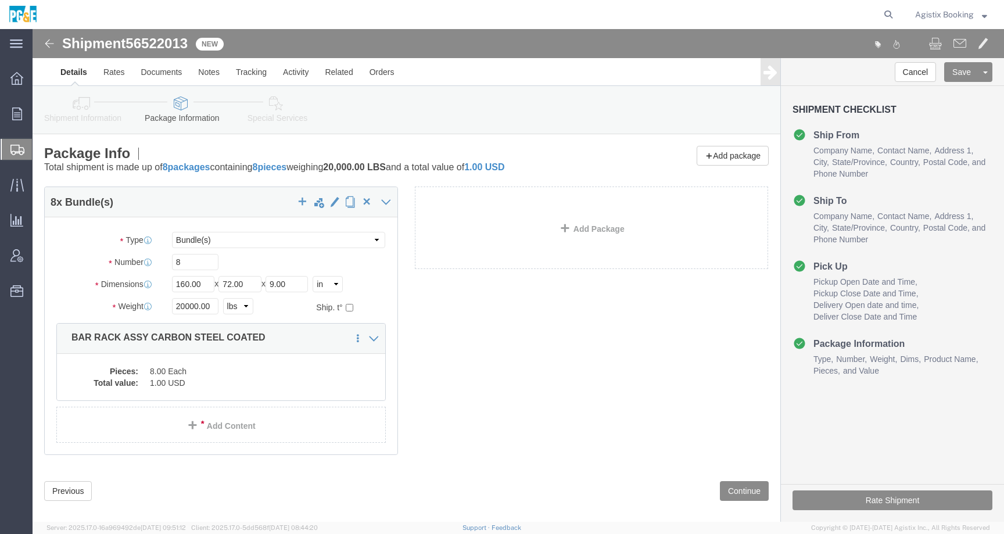
select select "BNDL"
click icon
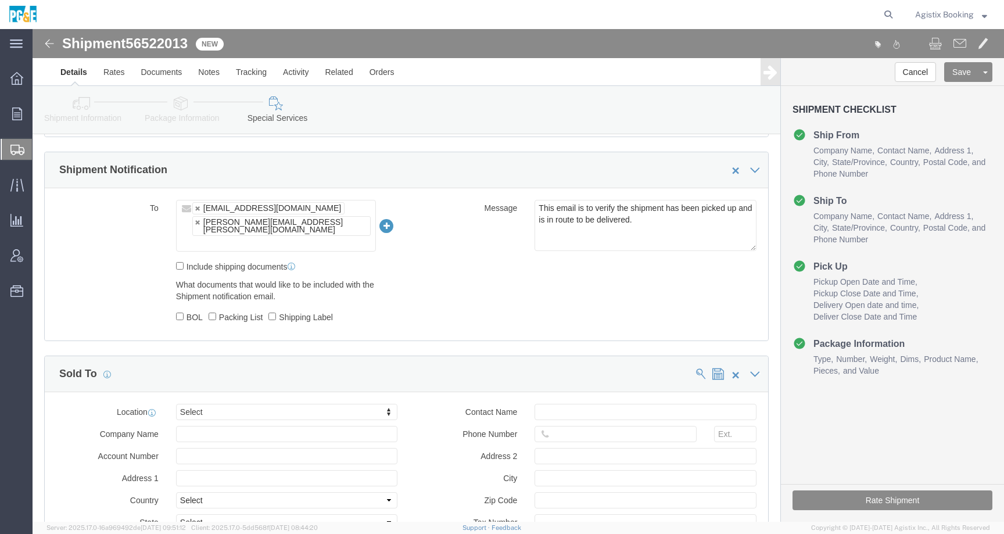
scroll to position [792, 0]
drag, startPoint x: 628, startPoint y: 194, endPoint x: 497, endPoint y: 174, distance: 132.9
click div "This email is to verify the shipment has been picked up and is in route to be d…"
paste textarea "Shipment #XXXXXXX has been booked; once the carrier confirms the shipment you w…"
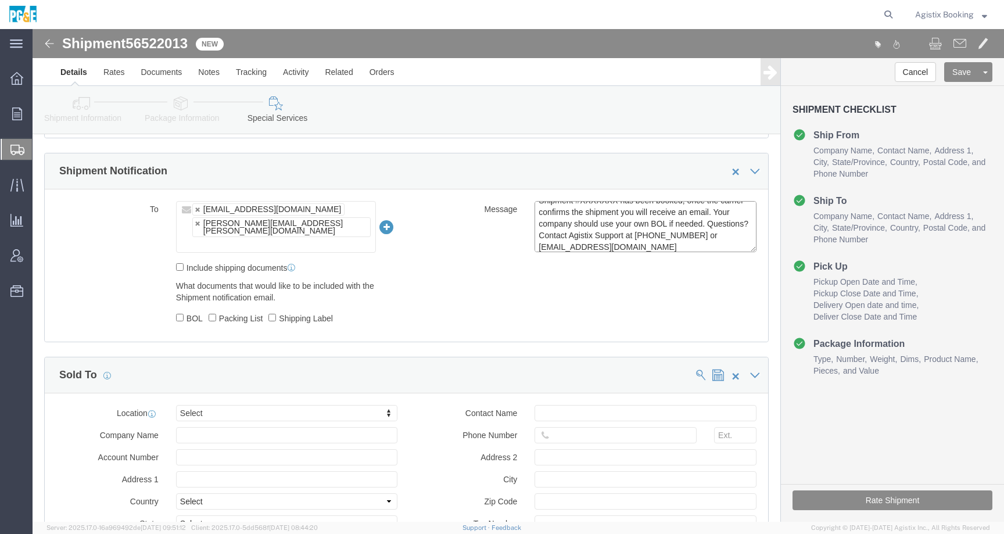
scroll to position [0, 0]
click textarea "This email is to verify the shipment has been picked up and is in route to be d…"
click span "56522013"
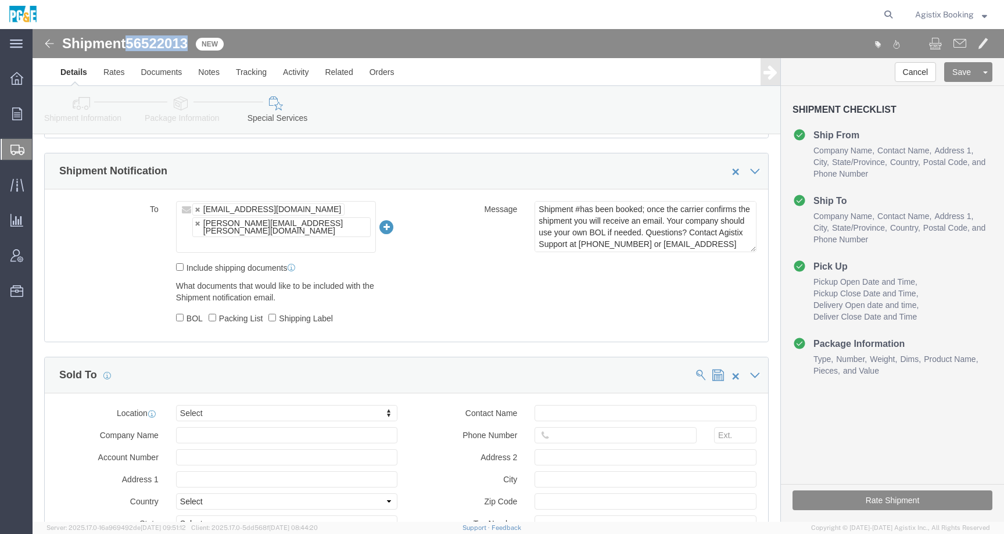
copy span "56522013"
click textarea "This email is to verify the shipment has been picked up and is in route to be d…"
paste textarea "56522013"
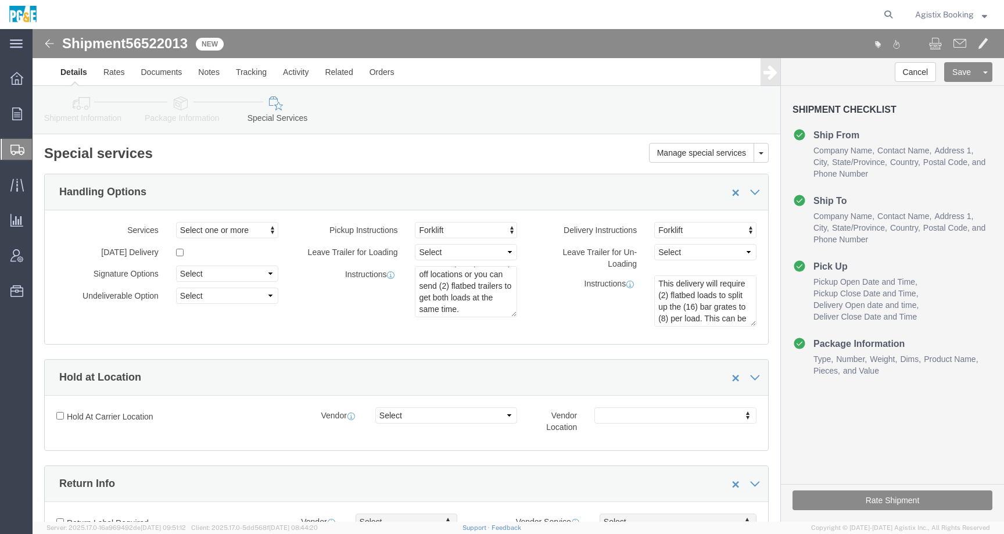
type textarea "Shipment #56522013 has been booked; once the carrier confirms the shipment you …"
click icon
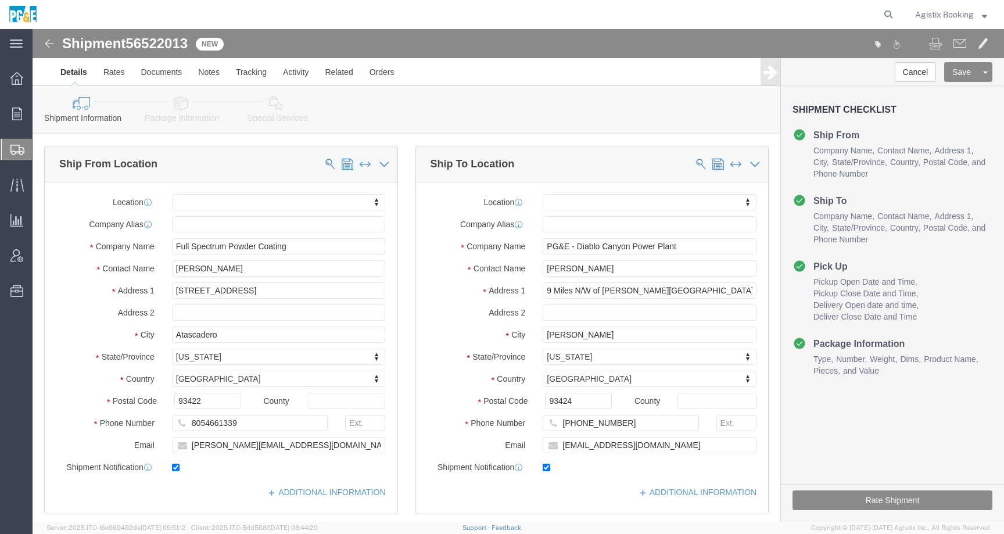
click link "Package Information"
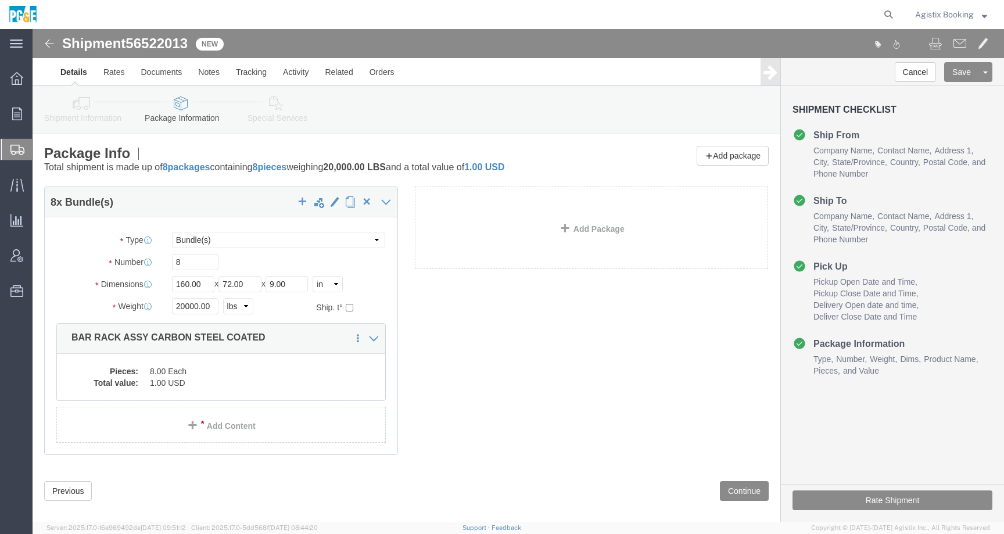
click link "Special Services"
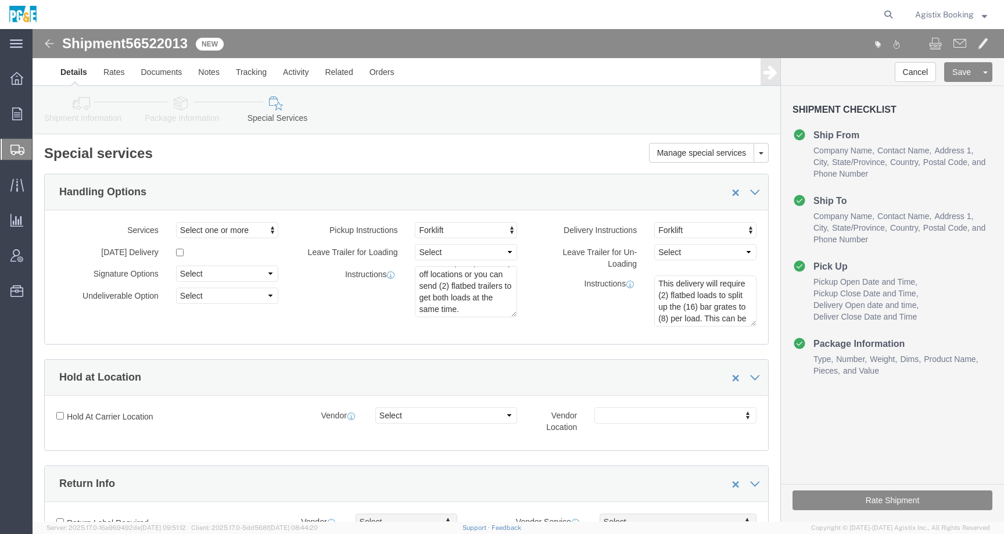
click icon
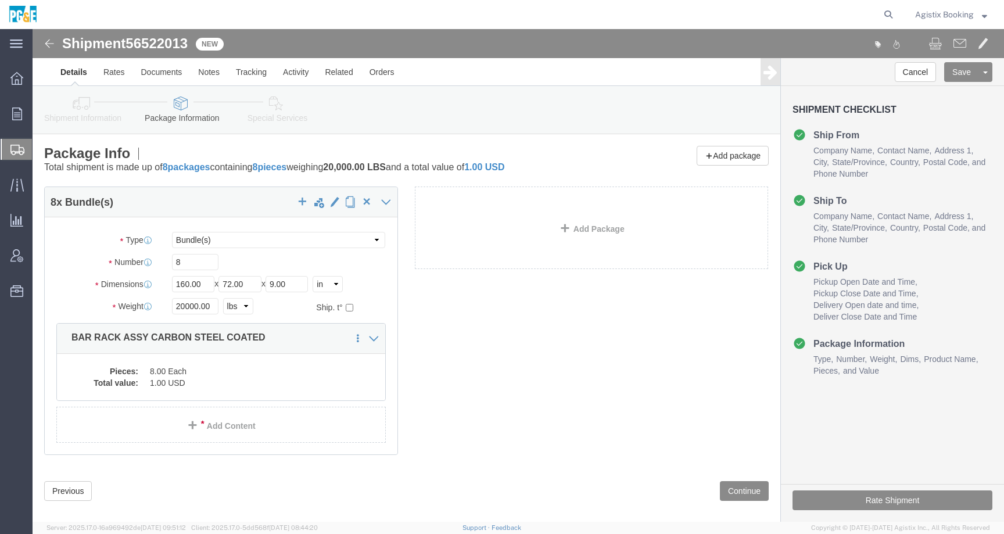
click icon
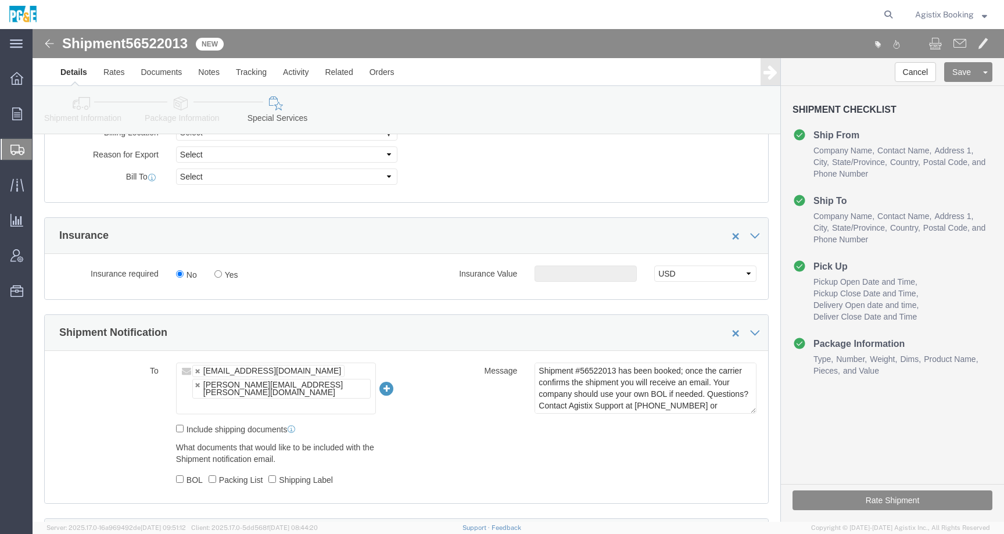
scroll to position [731, 0]
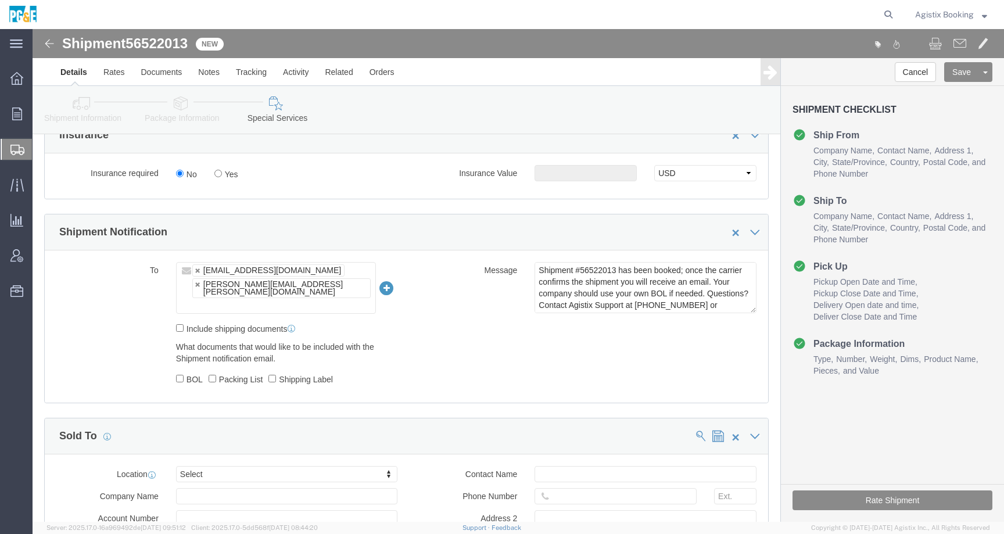
click div "Rate Shipment"
click button "Rate Shipment"
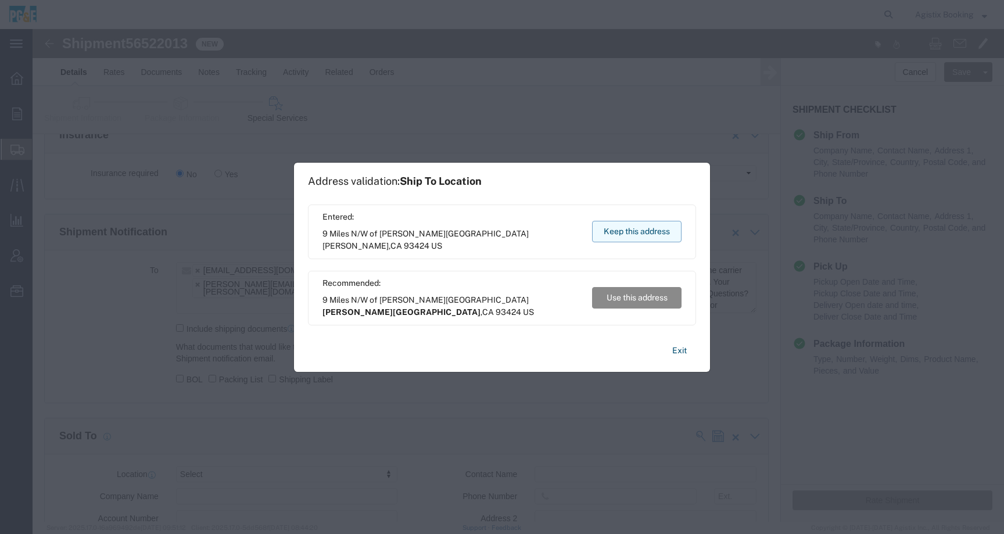
click at [608, 234] on button "Keep this address" at bounding box center [636, 231] width 89 height 21
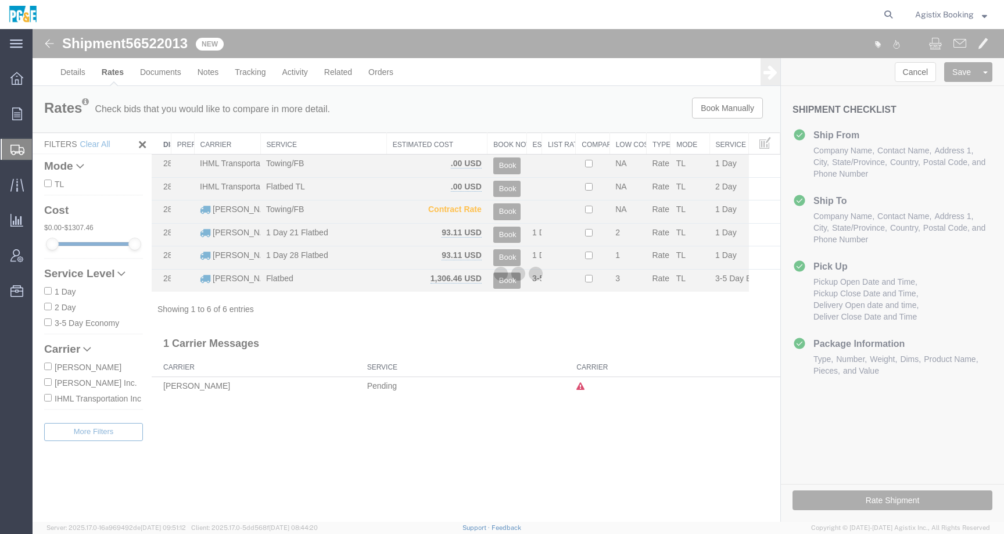
scroll to position [0, 0]
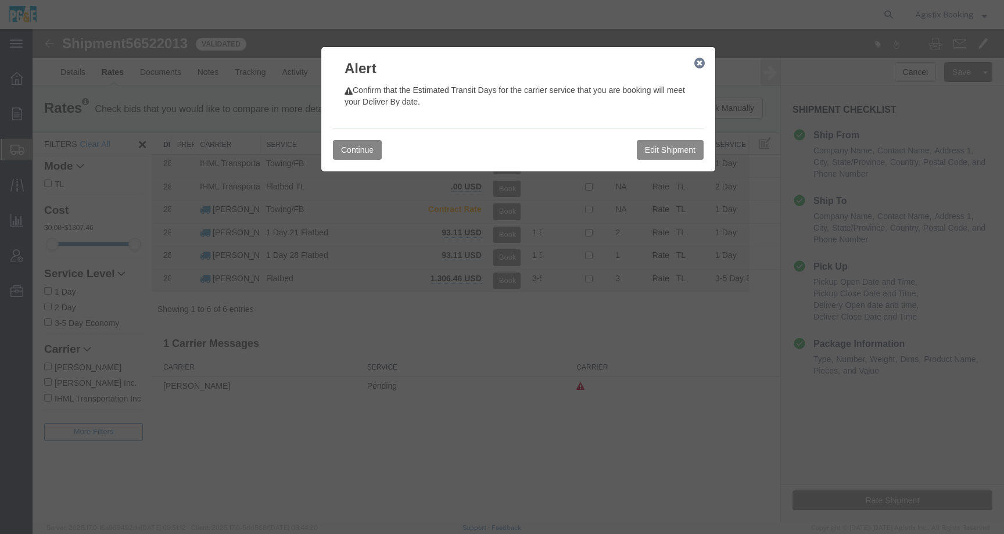
click at [355, 154] on button "Continue" at bounding box center [357, 150] width 49 height 20
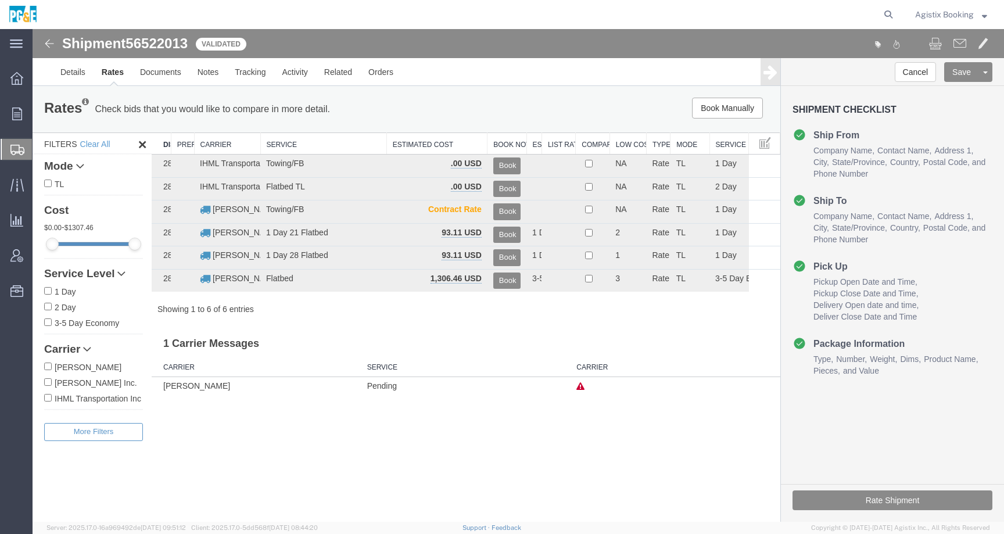
click at [49, 368] on input "[PERSON_NAME]" at bounding box center [48, 367] width 8 height 8
checkbox input "true"
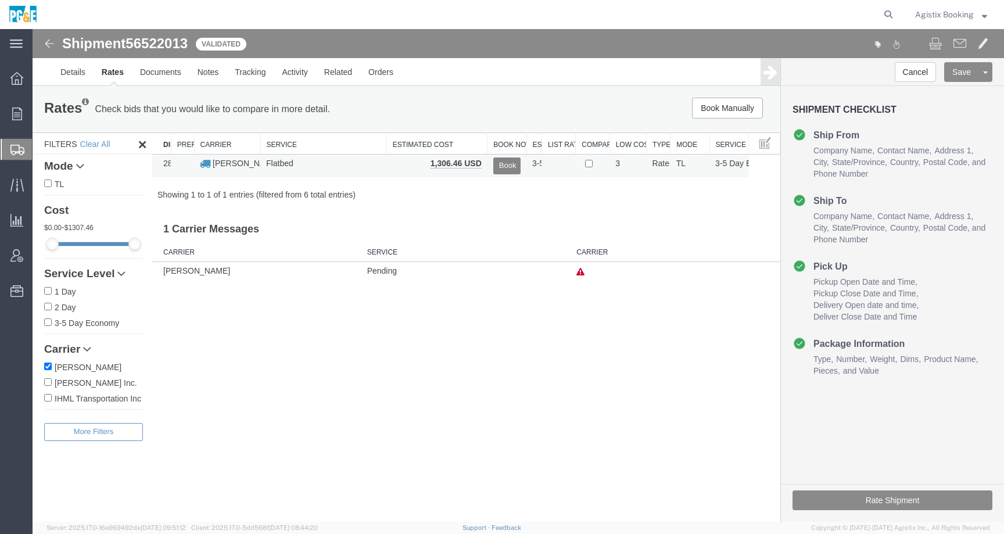
click at [513, 164] on button "Book" at bounding box center [506, 165] width 27 height 17
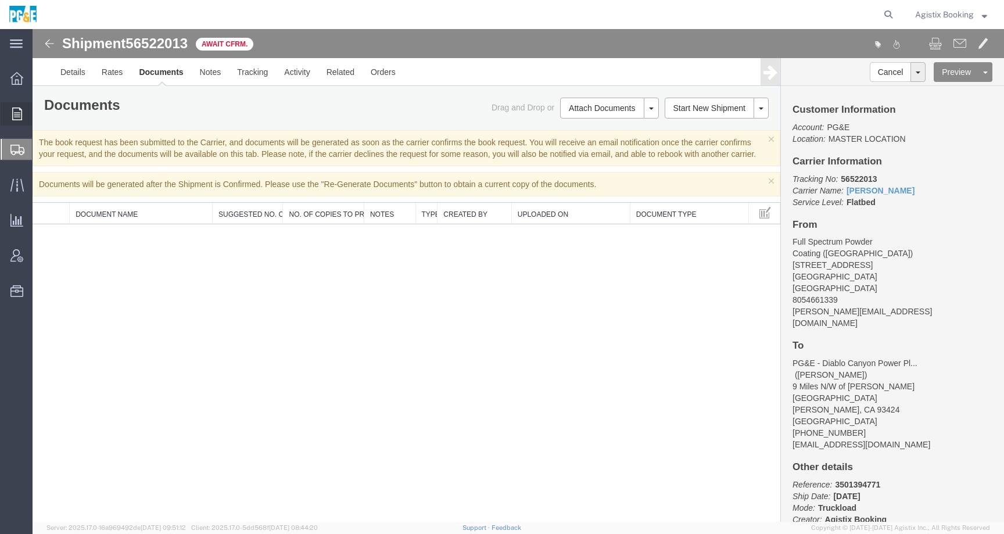
click at [14, 119] on icon at bounding box center [17, 113] width 10 height 13
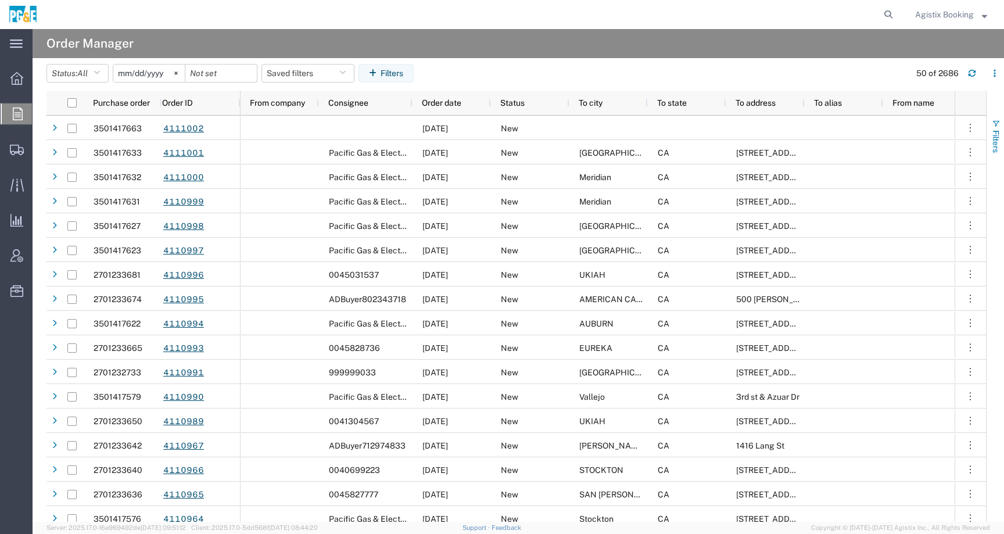
click at [995, 139] on span "Filters" at bounding box center [995, 141] width 9 height 23
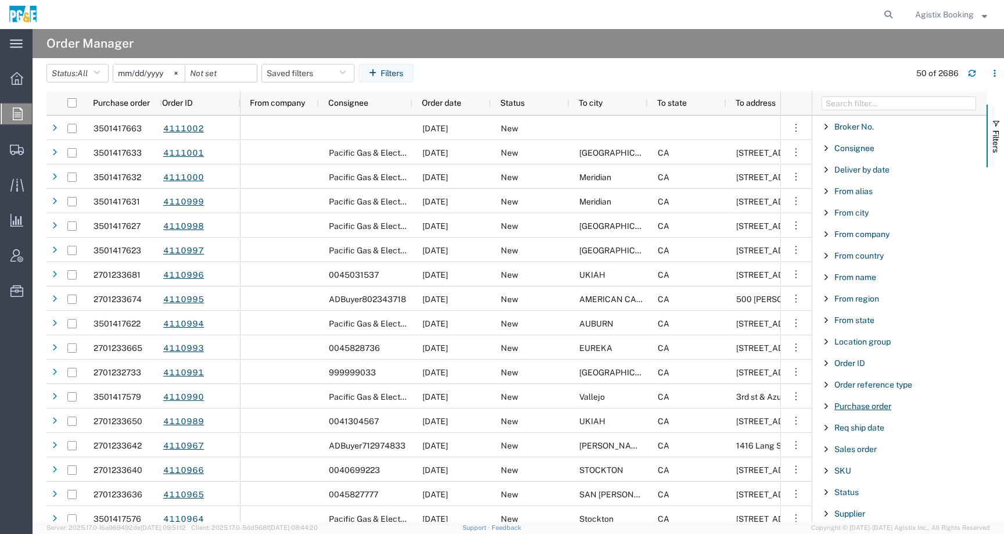
click at [853, 408] on span "Purchase order" at bounding box center [862, 405] width 57 height 9
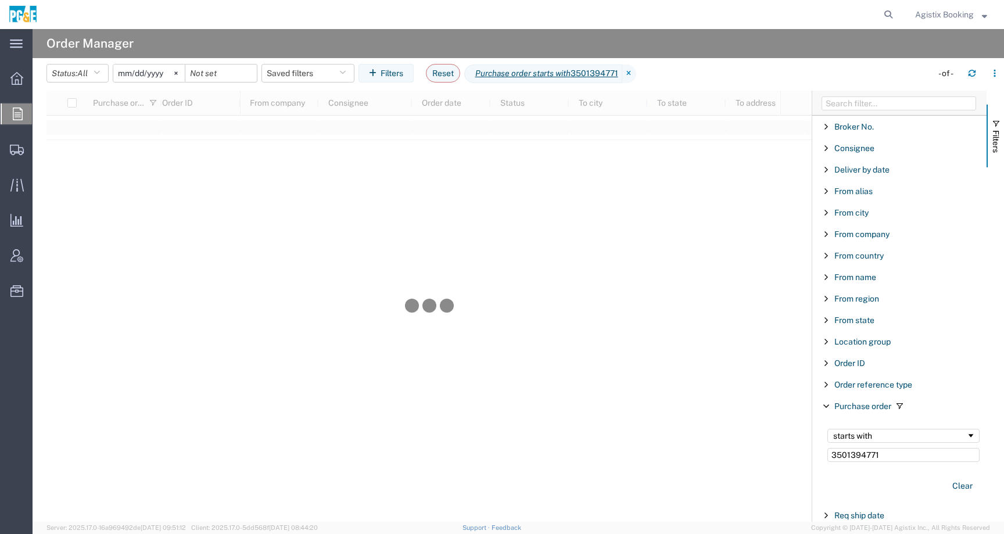
type input "3501394771"
click at [159, 71] on input "2025-07-18" at bounding box center [148, 72] width 71 height 17
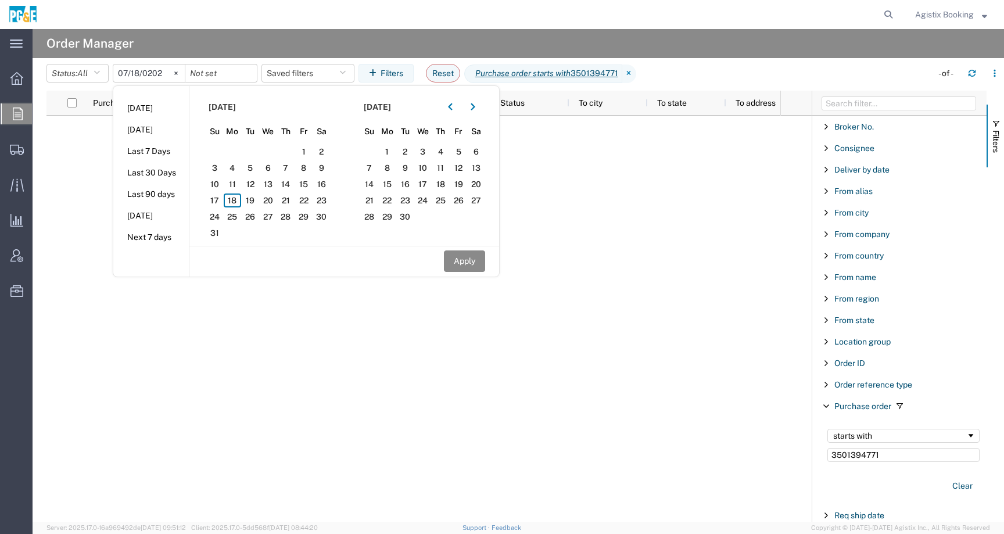
type input "2024-07-18"
click at [474, 258] on button "Apply" at bounding box center [464, 260] width 41 height 21
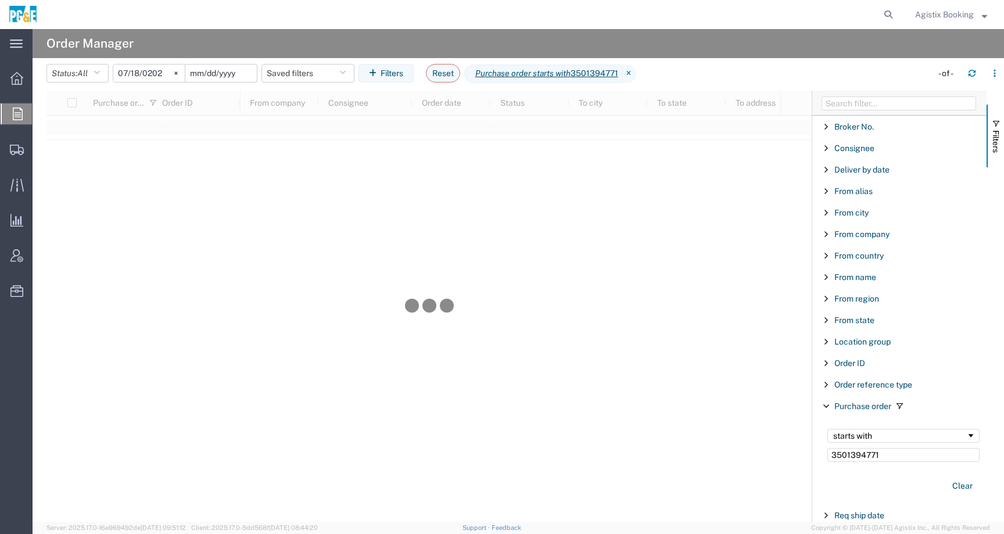
click at [231, 74] on input "date" at bounding box center [220, 72] width 71 height 17
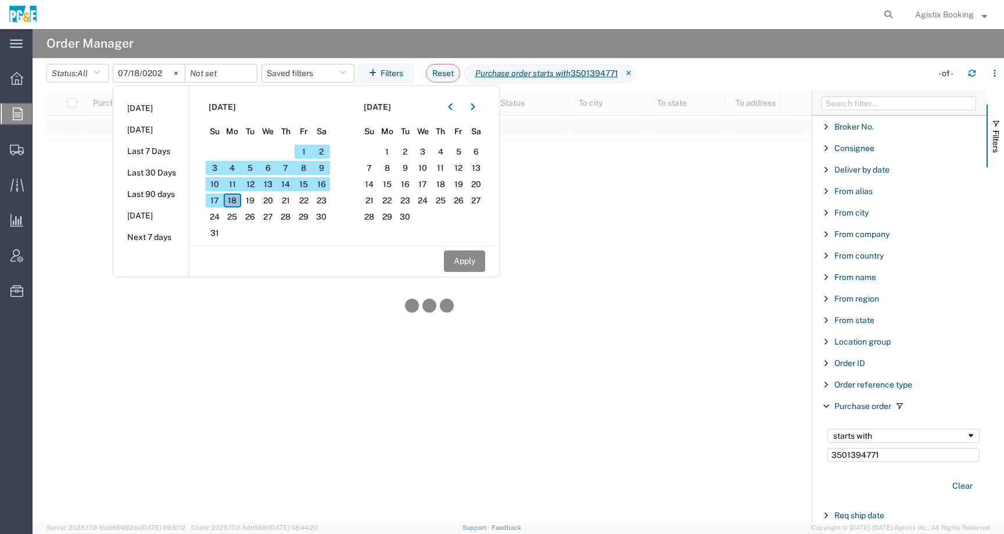
click at [233, 203] on span "18" at bounding box center [233, 200] width 18 height 14
click at [461, 256] on button "Apply" at bounding box center [464, 260] width 41 height 21
type input "2025-08-18"
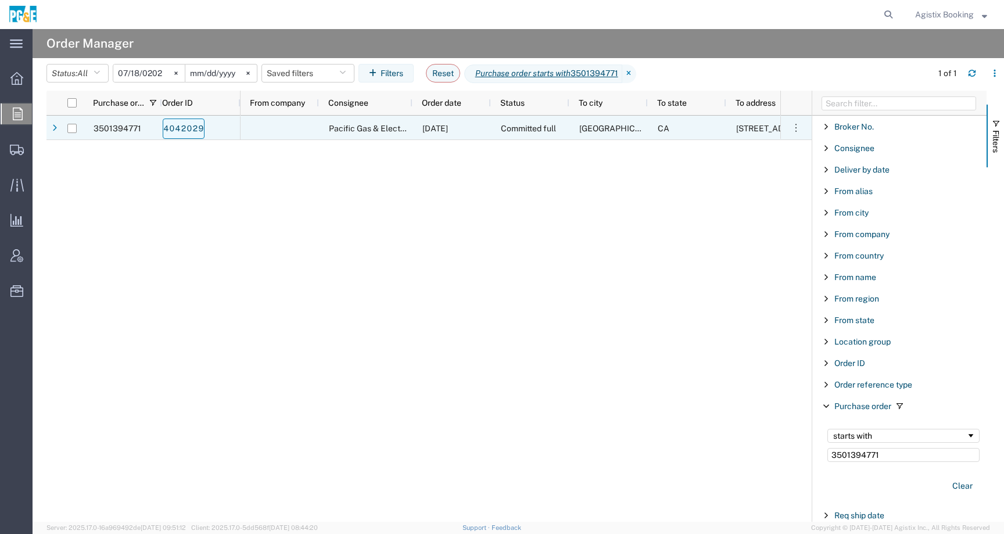
click at [183, 134] on link "4042029" at bounding box center [184, 129] width 42 height 20
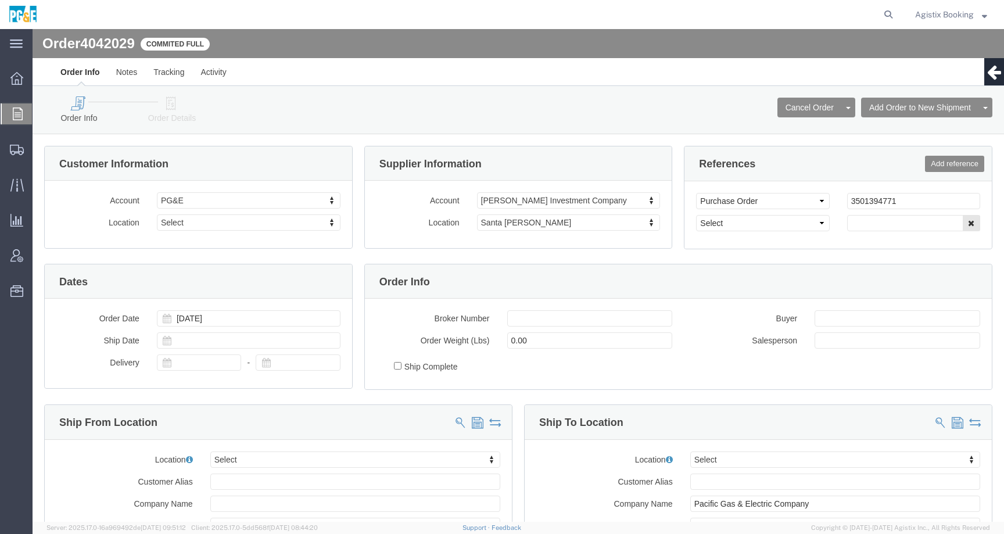
select select
click icon
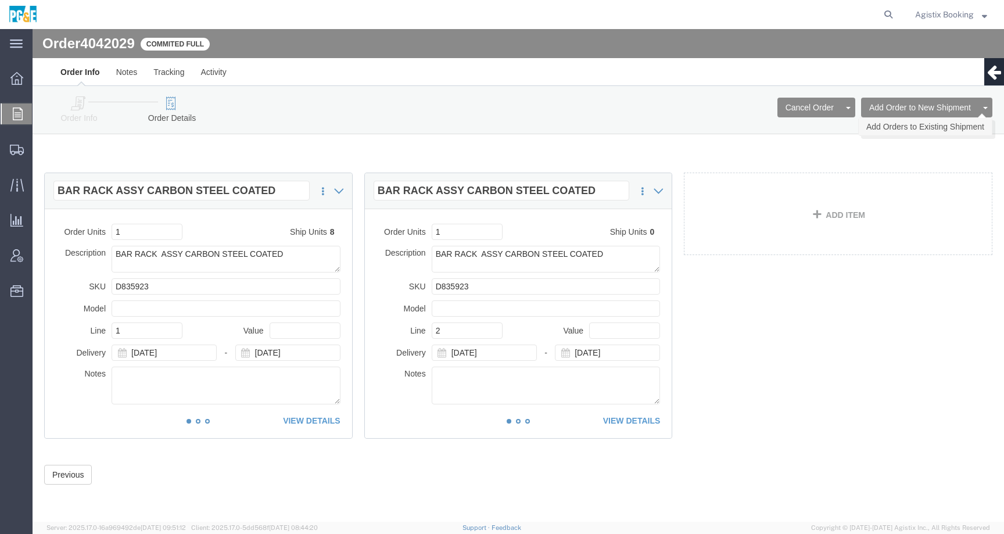
click link "Add Orders to Existing Shipment"
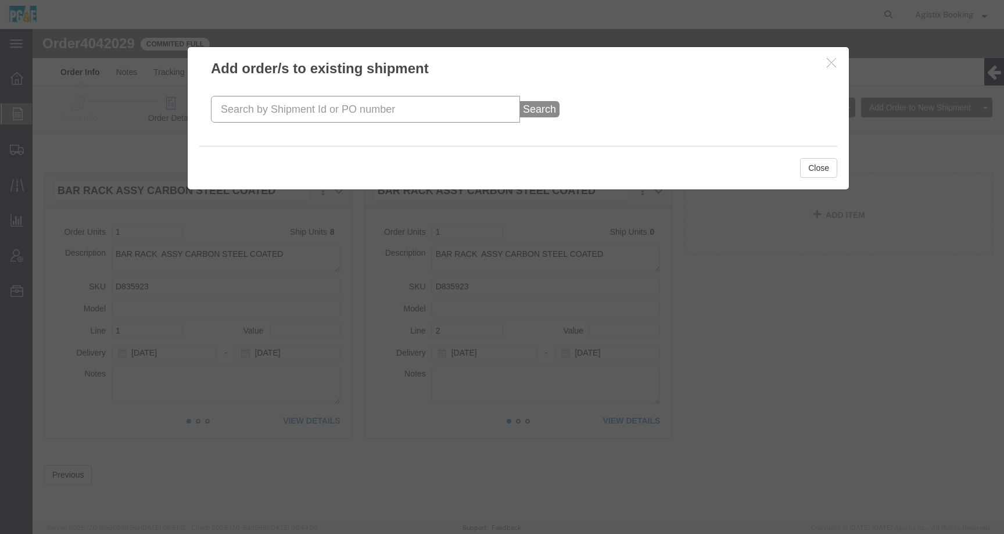
click input "text"
paste input "56524172"
type input "56524172"
click button "Search"
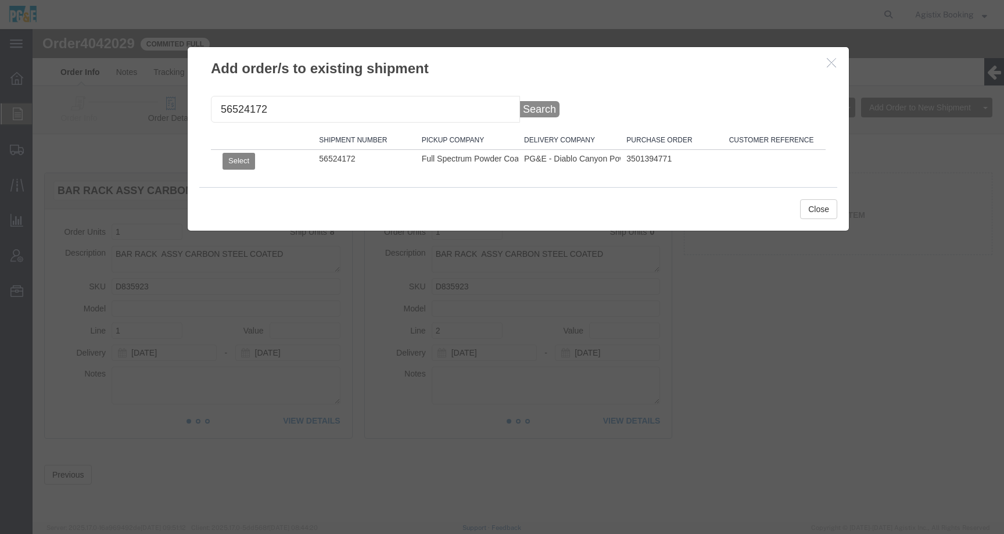
click button "Select"
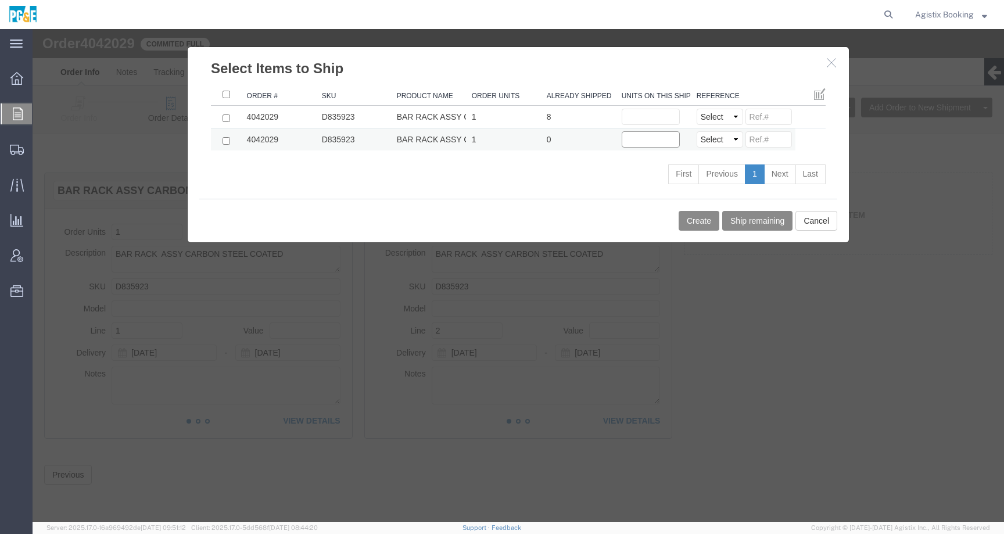
click input "text"
type input "1"
click div "Order # SKU Product Name Order Units Already Shipped Units on this shipment Ref…"
click button "Create"
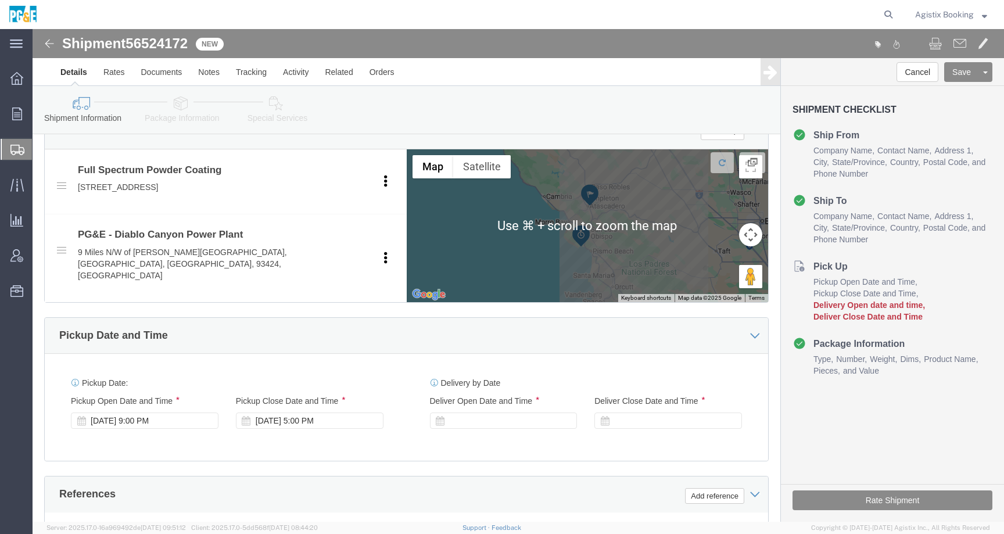
scroll to position [425, 0]
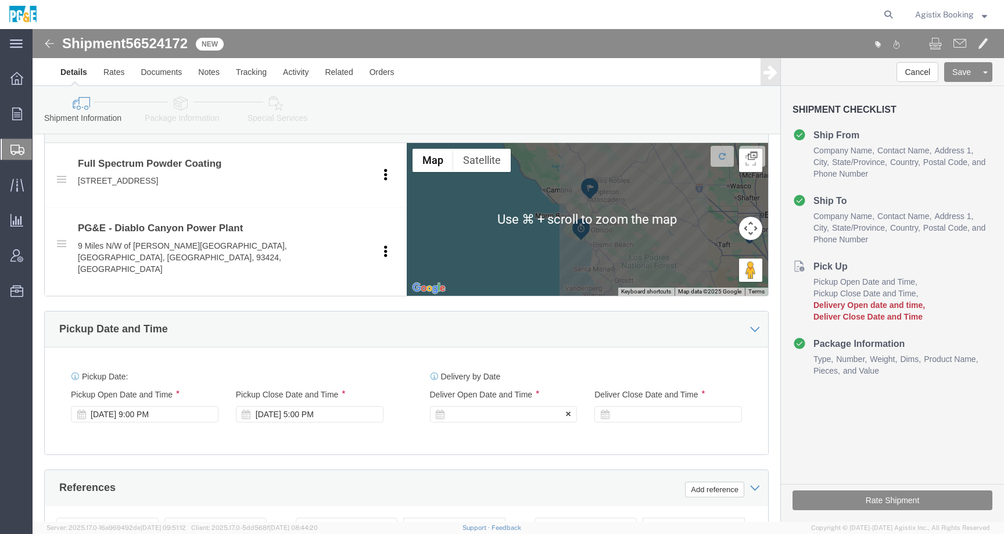
click div
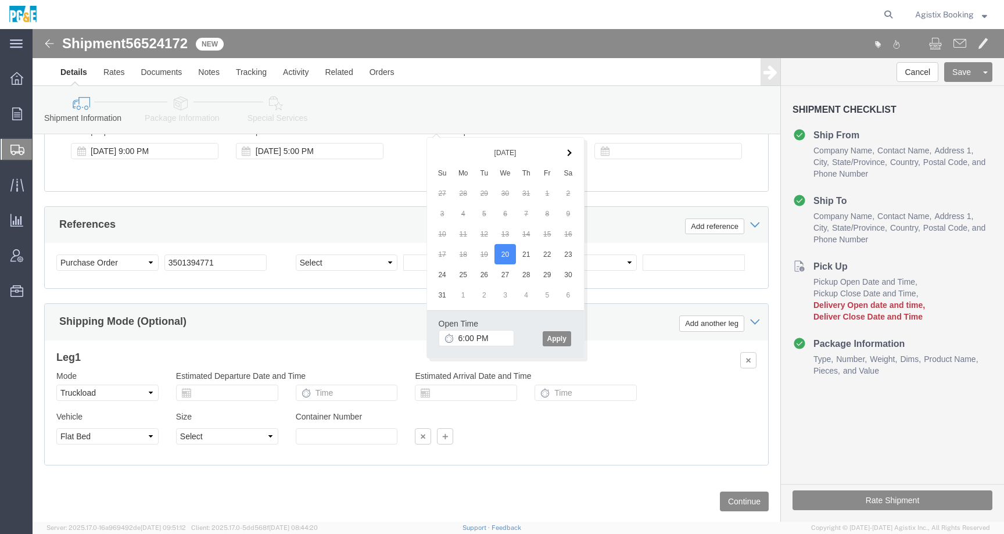
click div "Previous Continue"
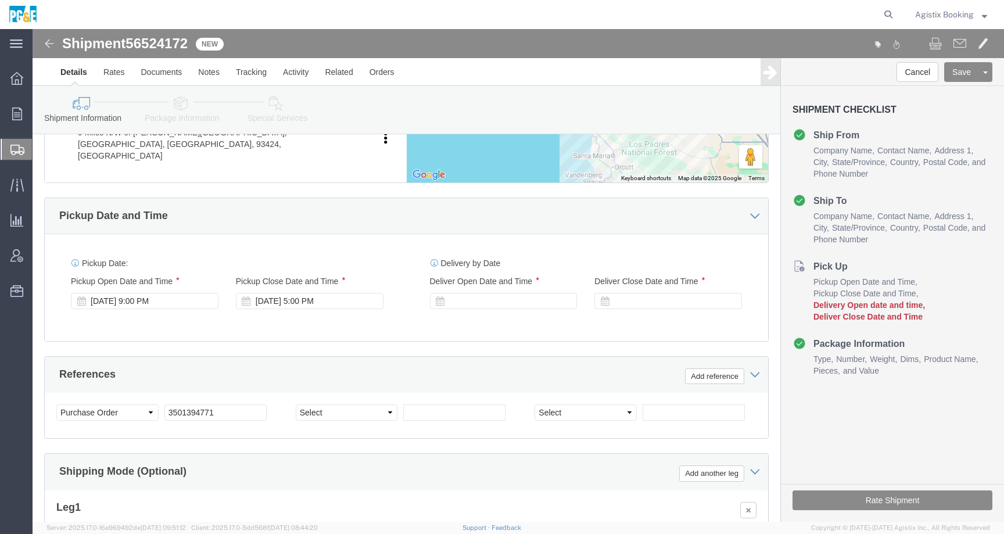
scroll to position [507, 0]
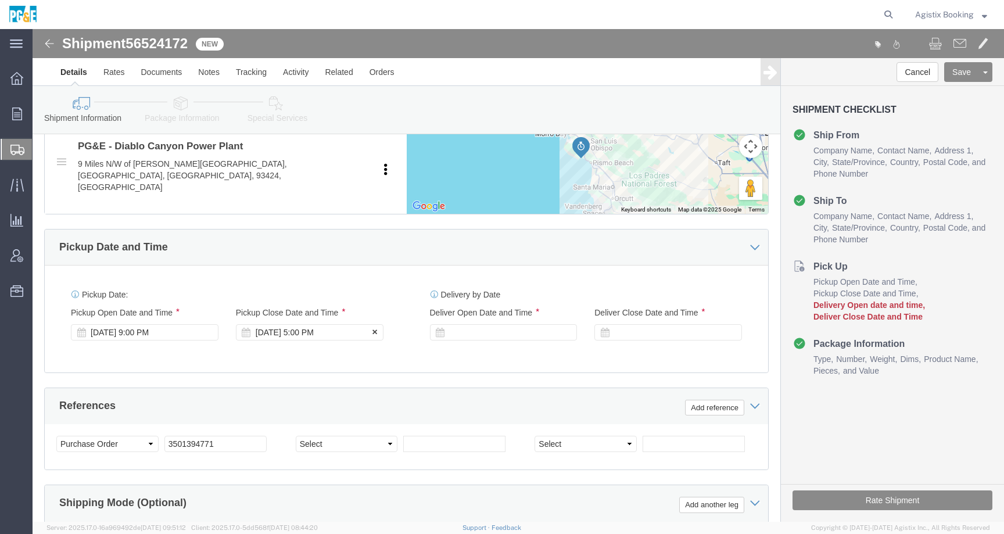
click div "Aug 20 2025 5:00 PM"
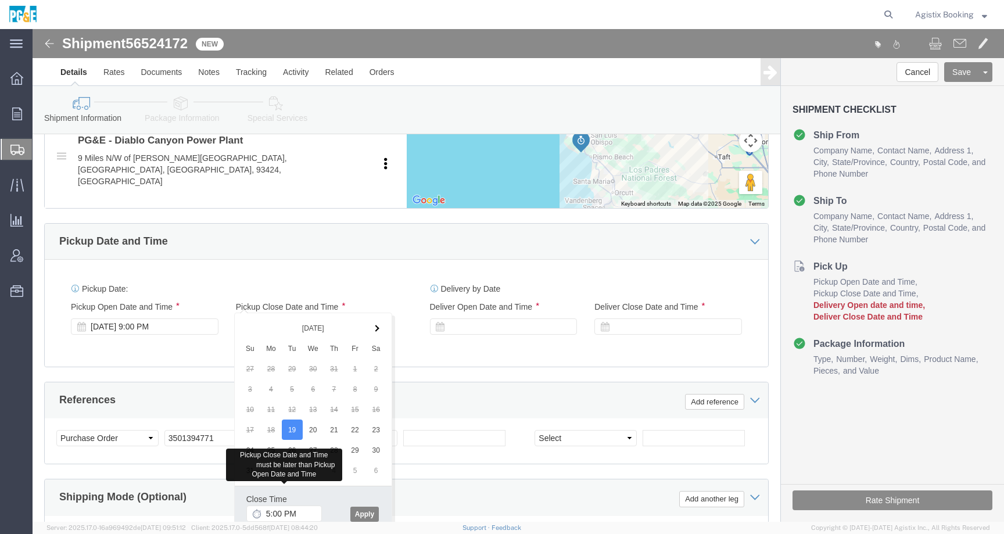
click button "Apply"
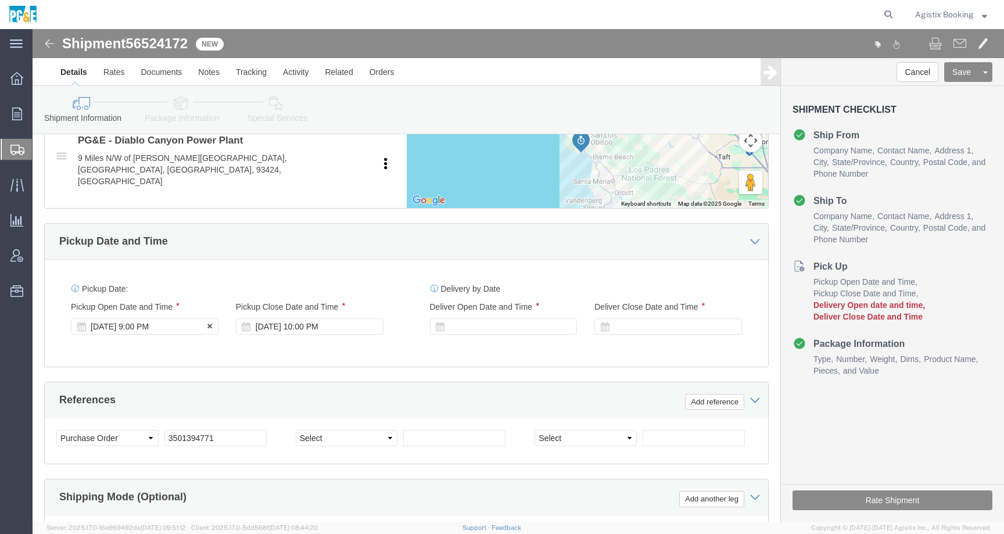
click div "Aug 19 2025 9:00 PM"
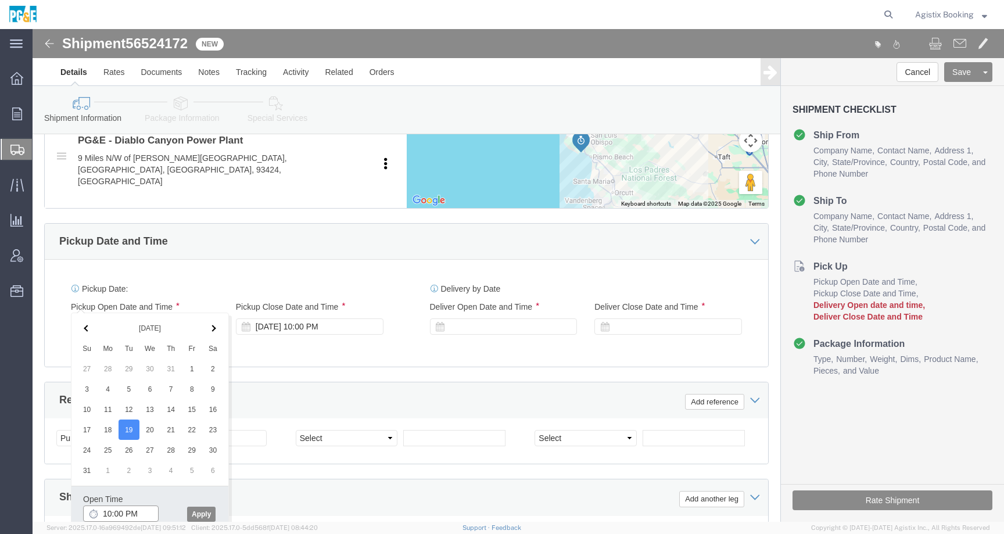
click input "10:00 PM"
type input "10:00 AM"
click button "Apply"
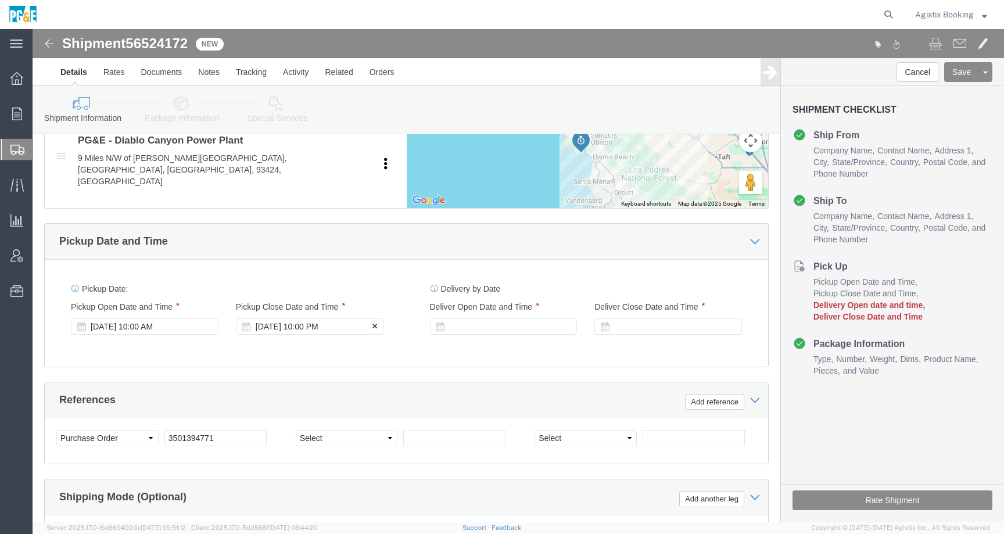
click div "Aug 19 2025 10:00 PM"
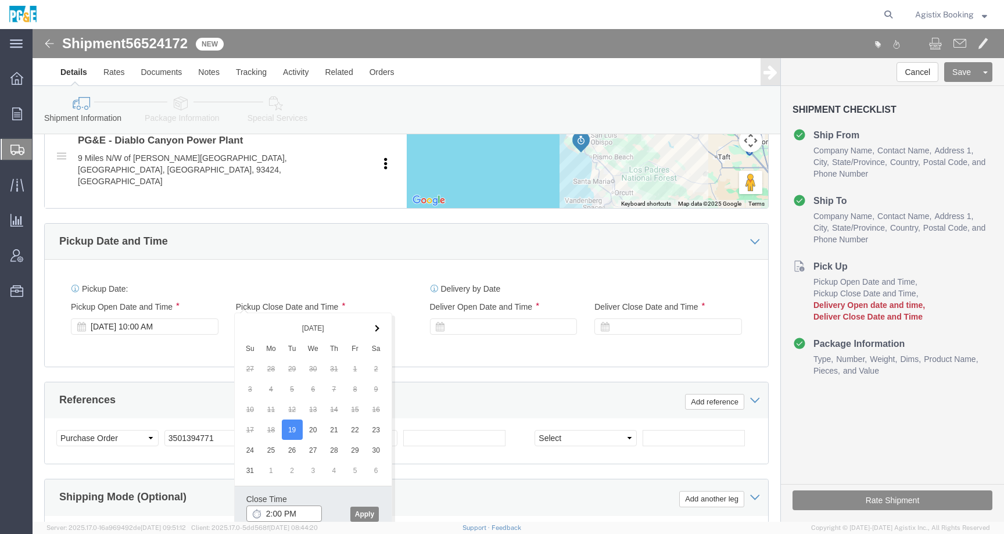
type input "2:00 PM"
click button "Apply"
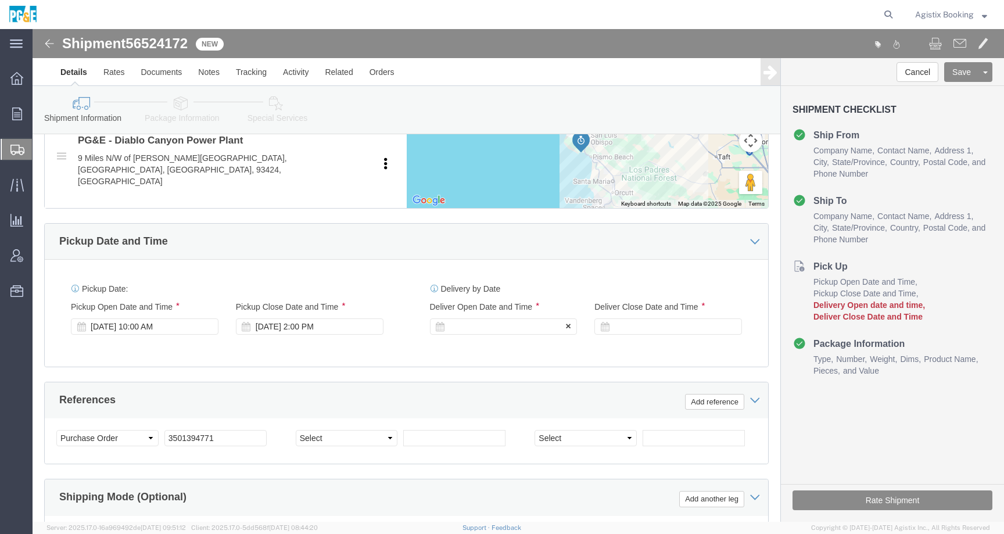
click div
click div "Aug 19 2025 10:00 AM"
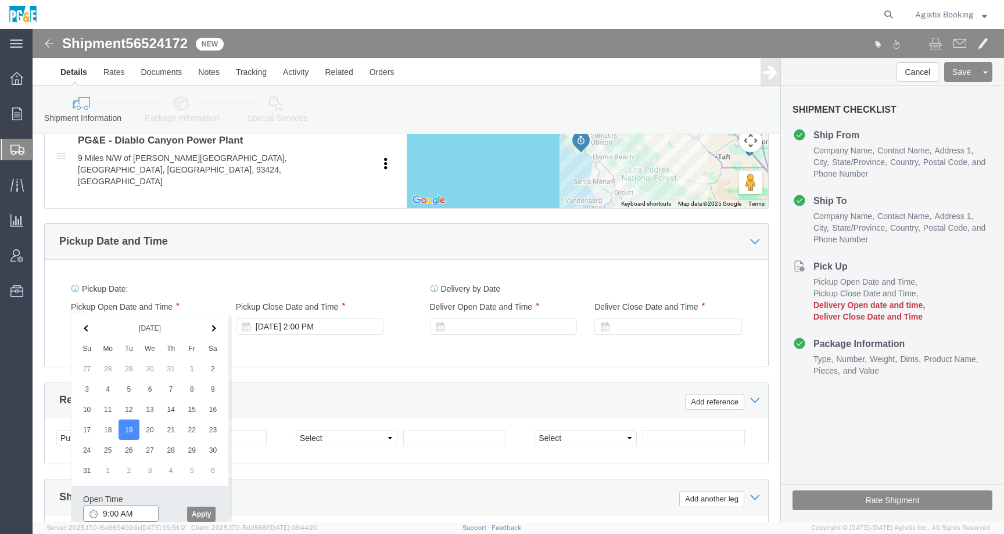
click input "9:00 AM"
type input "9:00 PM"
click button "Apply"
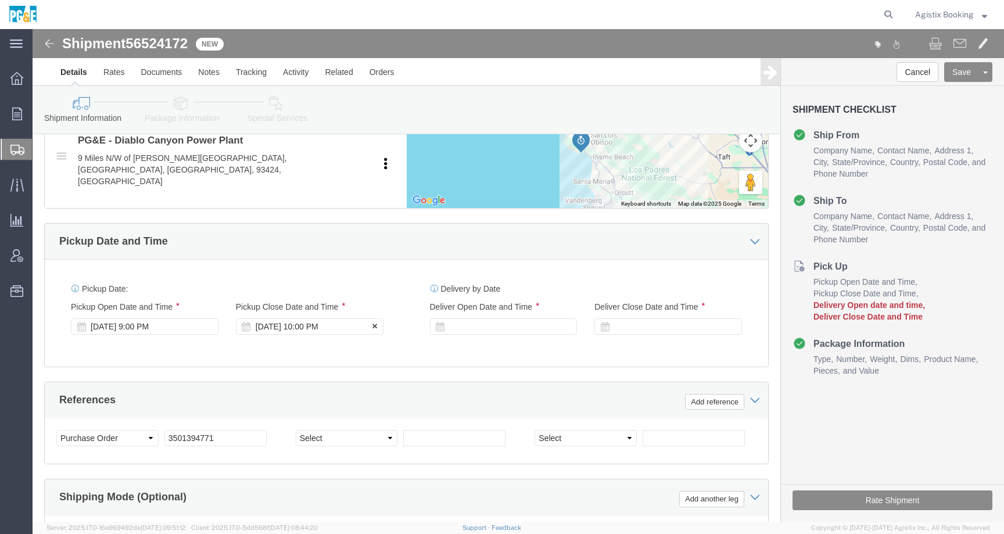
click div "Aug 19 2025 10:00 PM"
click input "10:00 PM"
type input "5:00 PM"
click button "Apply"
click div
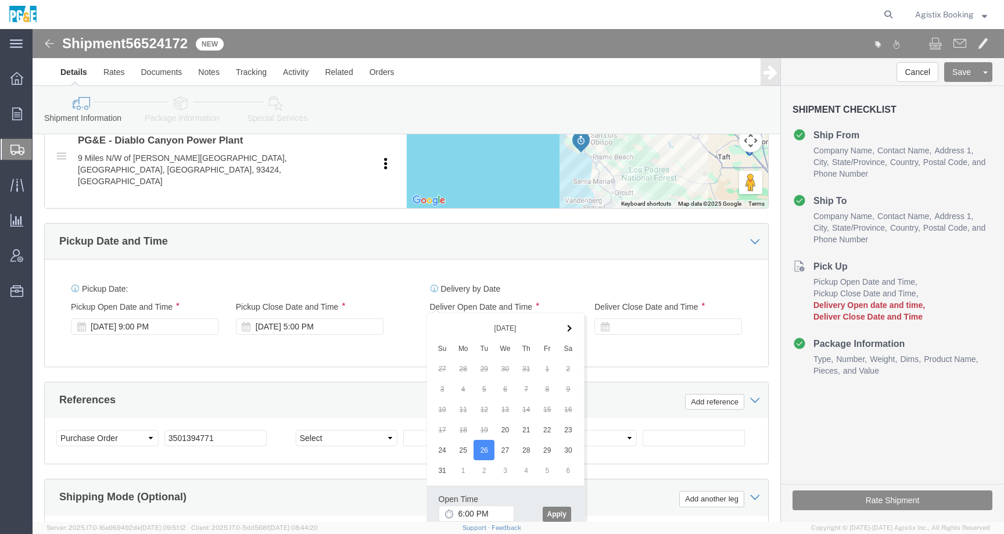
click button "Apply"
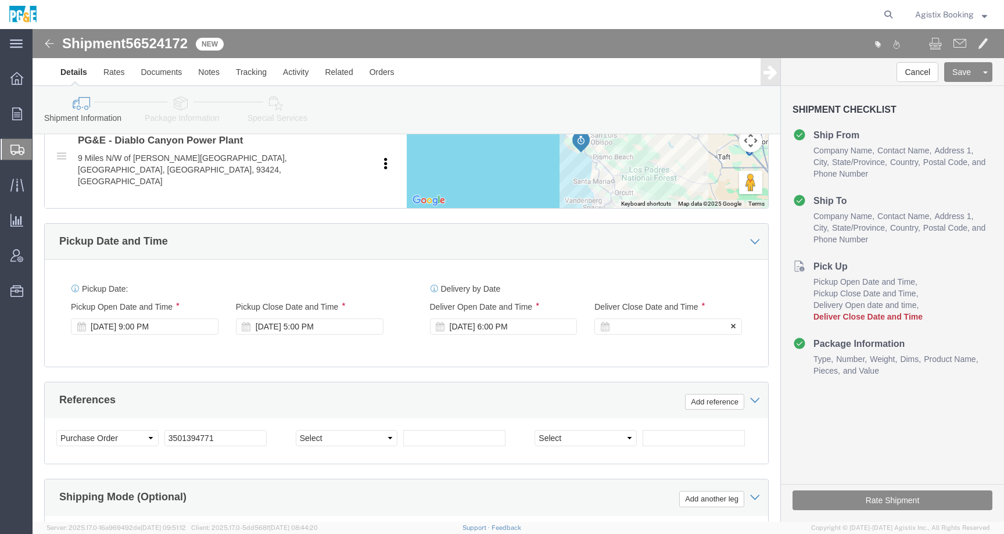
click div
click button "Apply"
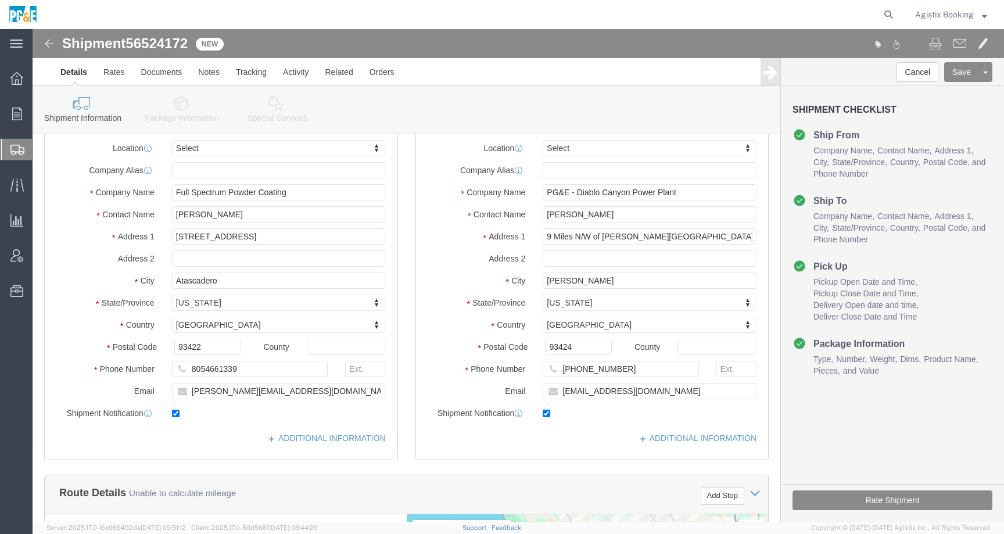
scroll to position [0, 0]
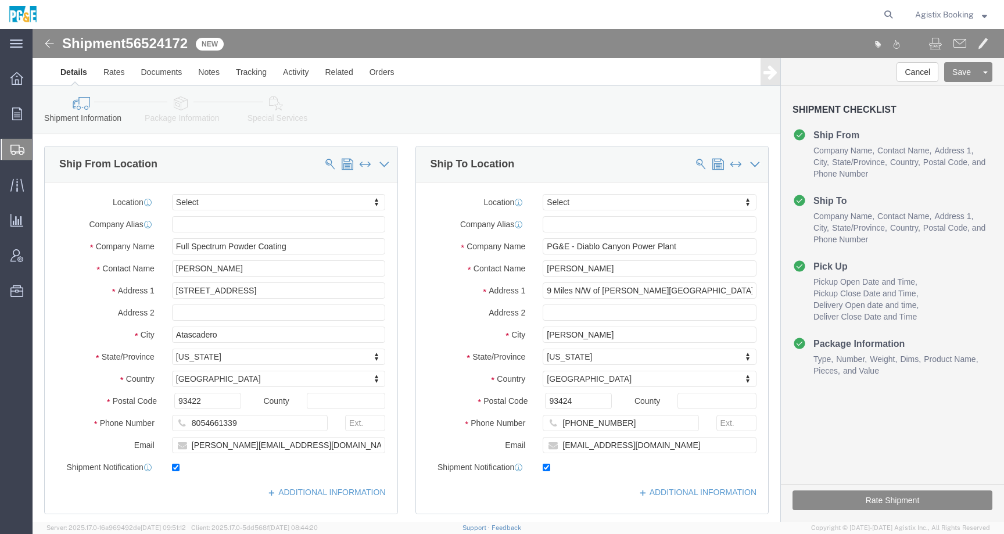
click icon
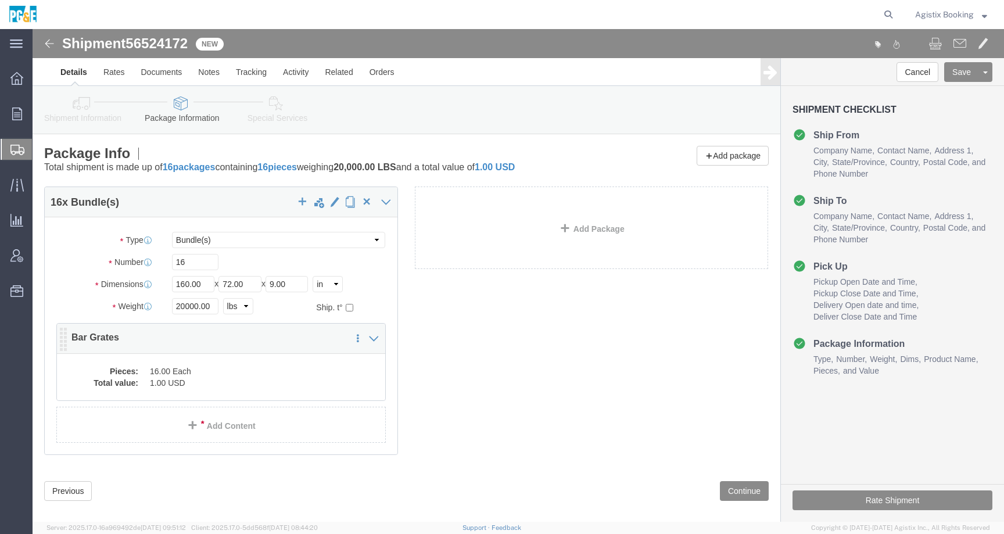
click dd "1.00 USD"
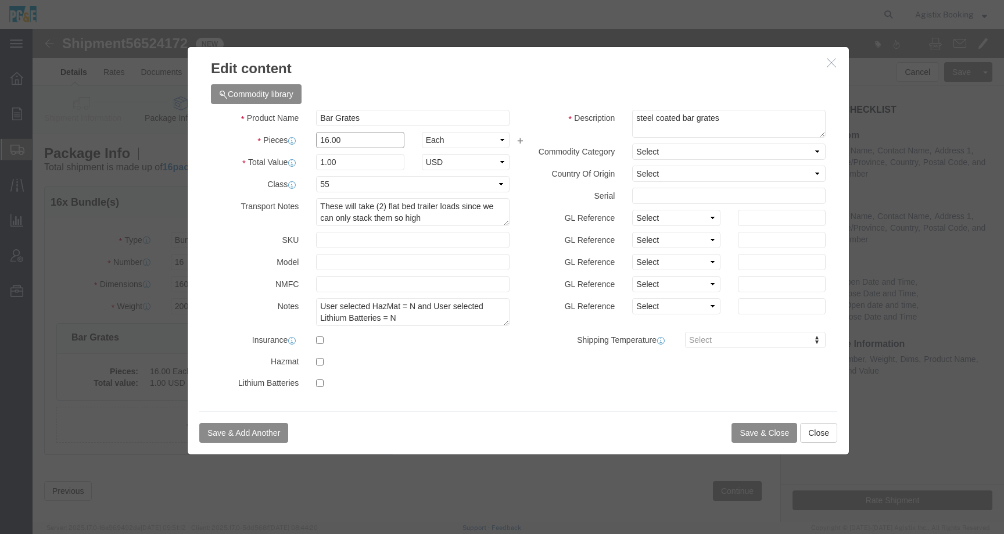
drag, startPoint x: 309, startPoint y: 117, endPoint x: 273, endPoint y: 112, distance: 35.8
click div "16.00"
click icon "button"
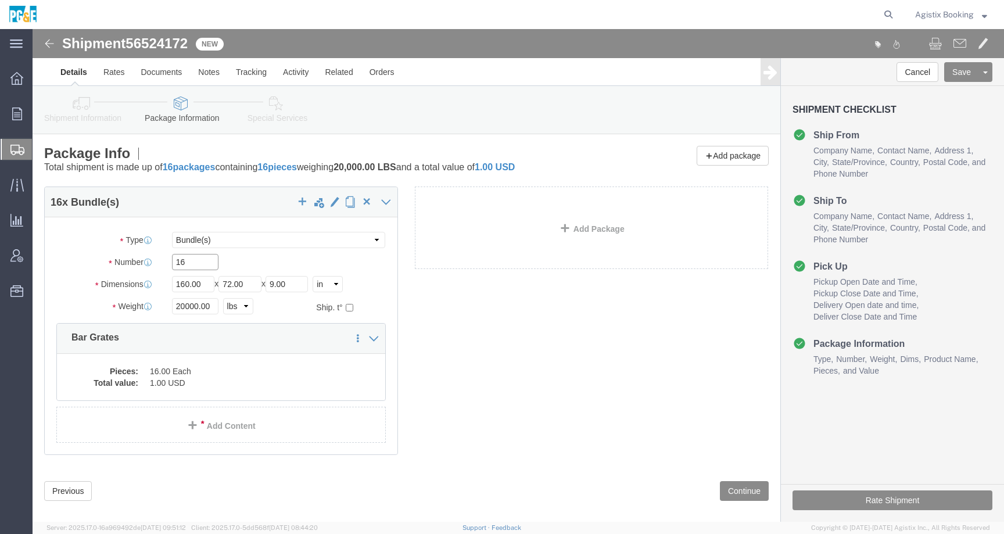
drag, startPoint x: 158, startPoint y: 235, endPoint x: 127, endPoint y: 235, distance: 31.4
click div "Number 16"
type input "8"
click div "8"
click dd "1.00 USD"
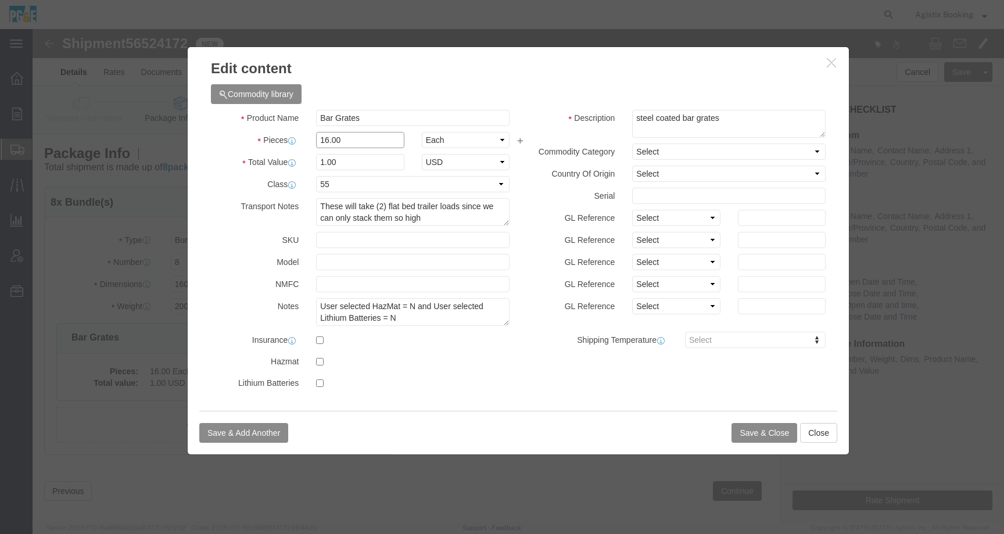
drag, startPoint x: 312, startPoint y: 107, endPoint x: 262, endPoint y: 106, distance: 50.0
click div "Pieces 16.00 Select Bag Barrels 100Board Feet Bottle Box Blister Pack Carats Ca…"
type input "8"
type input "0.5"
click button "Save & Close"
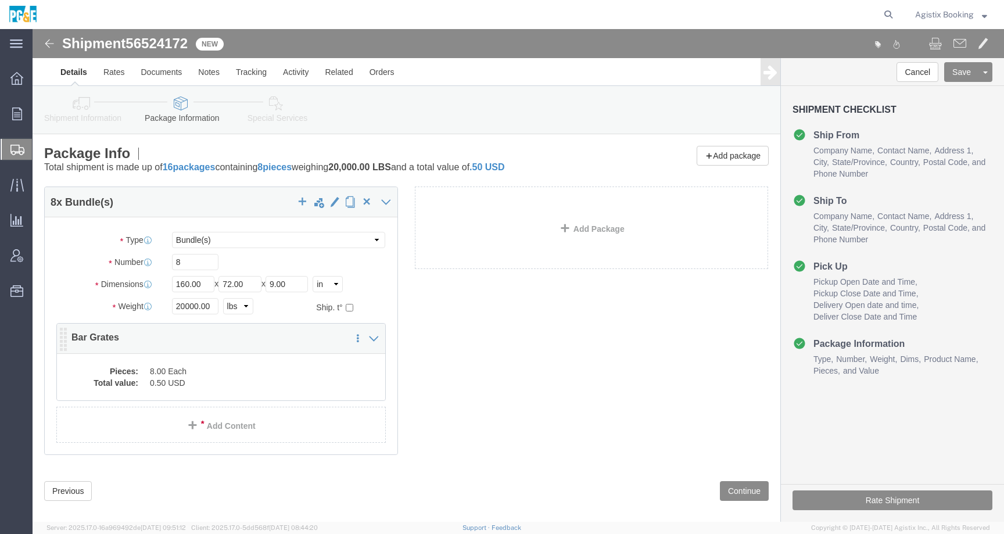
click dd "8.00 Each"
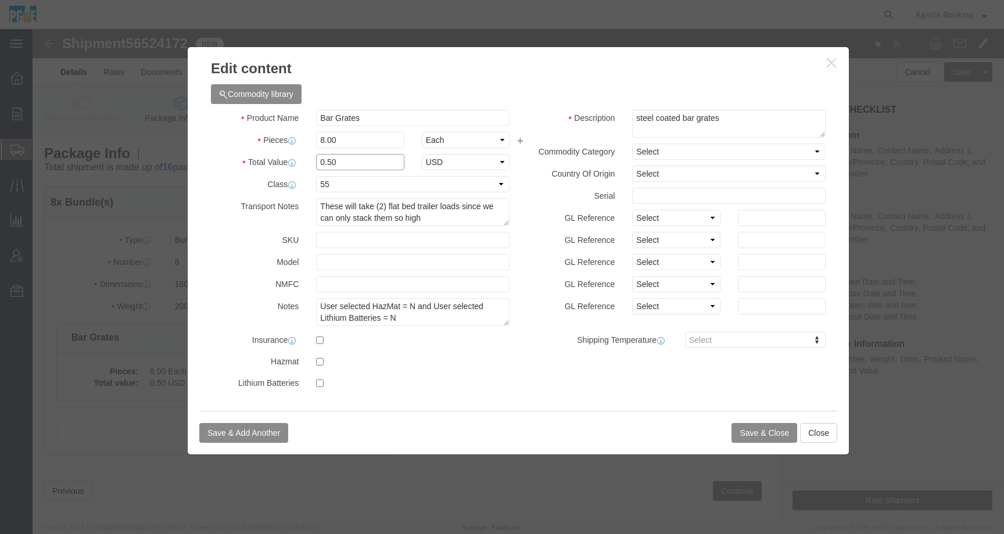
drag, startPoint x: 304, startPoint y: 131, endPoint x: 263, endPoint y: 131, distance: 41.8
click div "Total Value 0.50 Select ADP AED AFN ALL AMD AOA ARS ATS AUD AWG AZN BAM BBD BDT…"
click input "1,00"
type input "1.00"
click button "Save & Close"
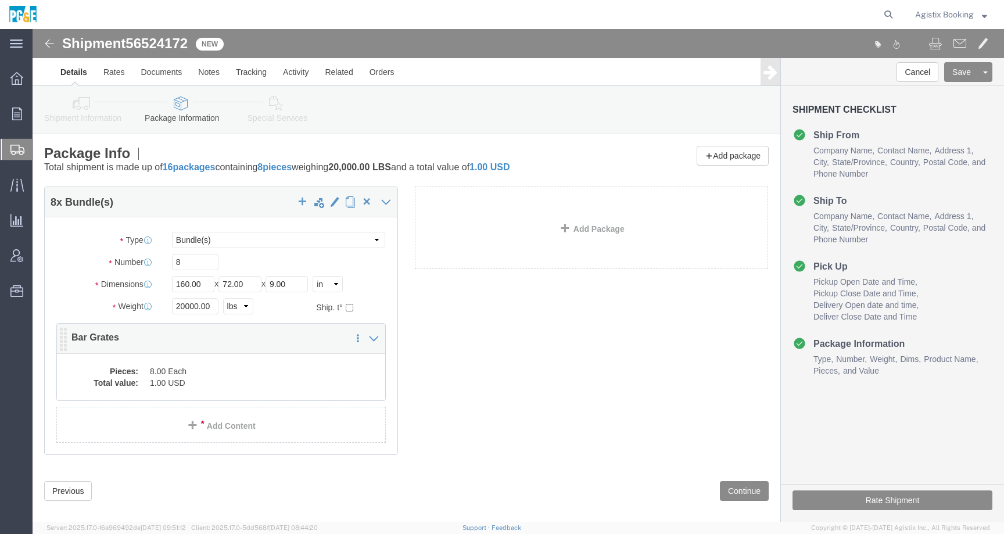
click div "Pieces: 8.00 Each Total value: 1.00 USD"
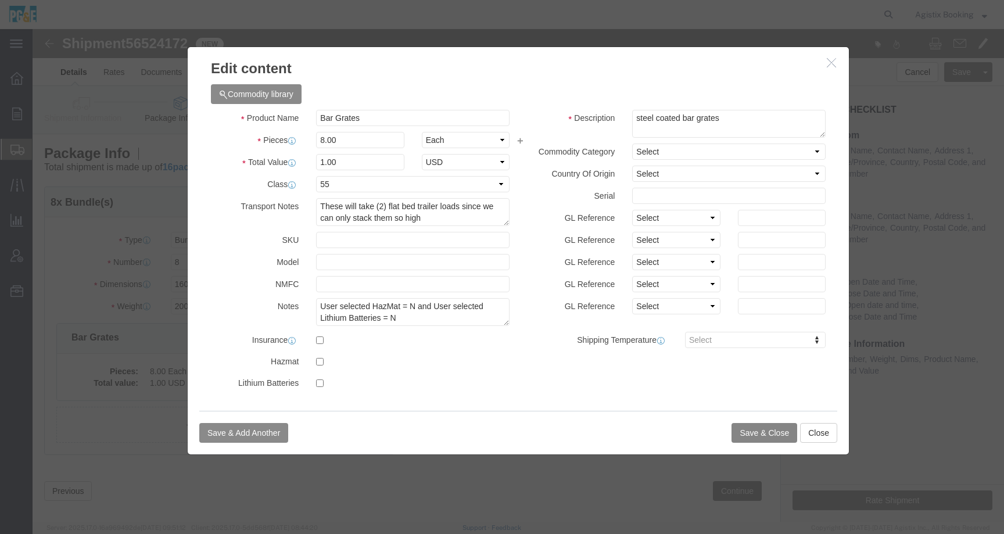
click button "Save & Close"
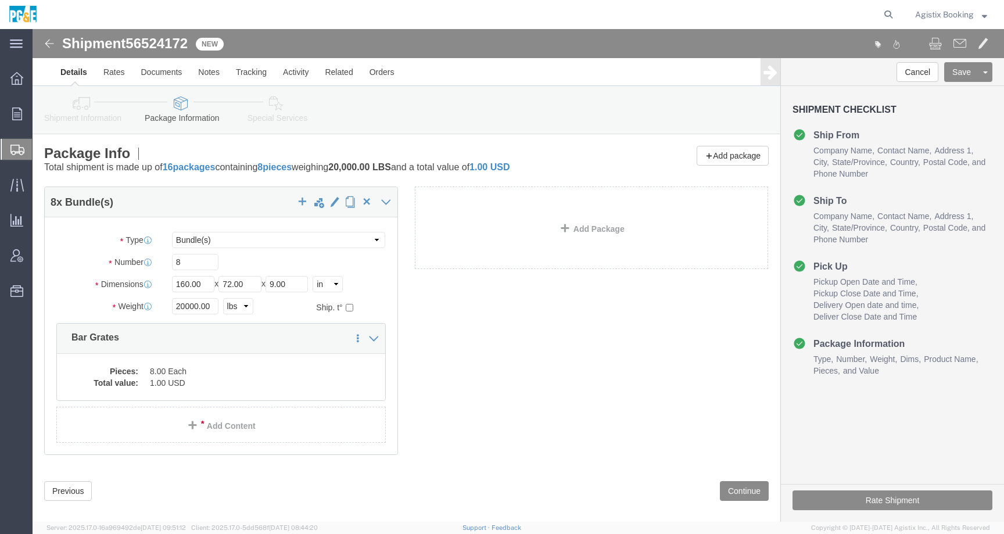
click icon
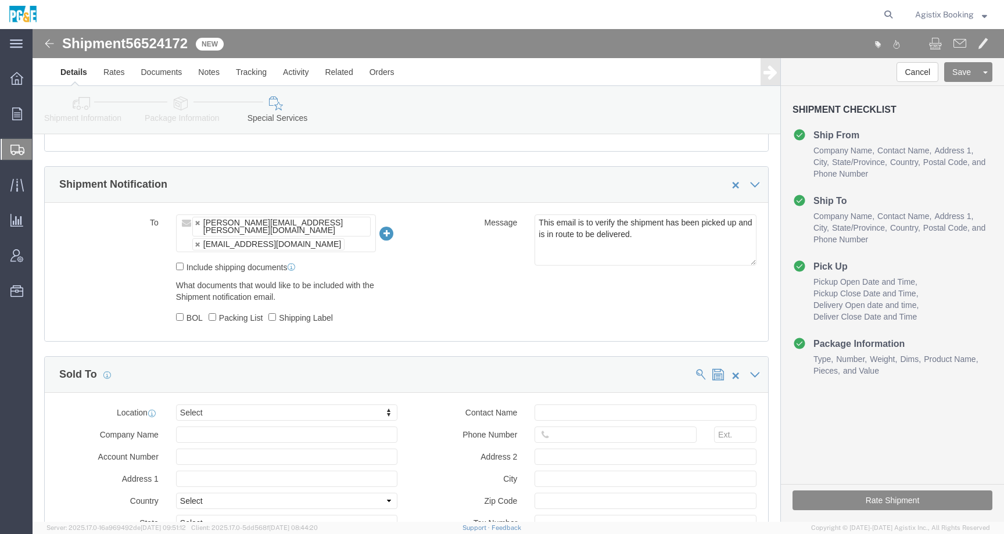
scroll to position [778, 0]
drag, startPoint x: 623, startPoint y: 207, endPoint x: 475, endPoint y: 178, distance: 150.3
click div "To James.Franco@braggcrane.com OXRV@pge.com James.Franco@braggcrane.com,OXRV@pg…"
paste textarea "Shipment #XXXXXXX has been booked; once the carrier confirms the shipment you w…"
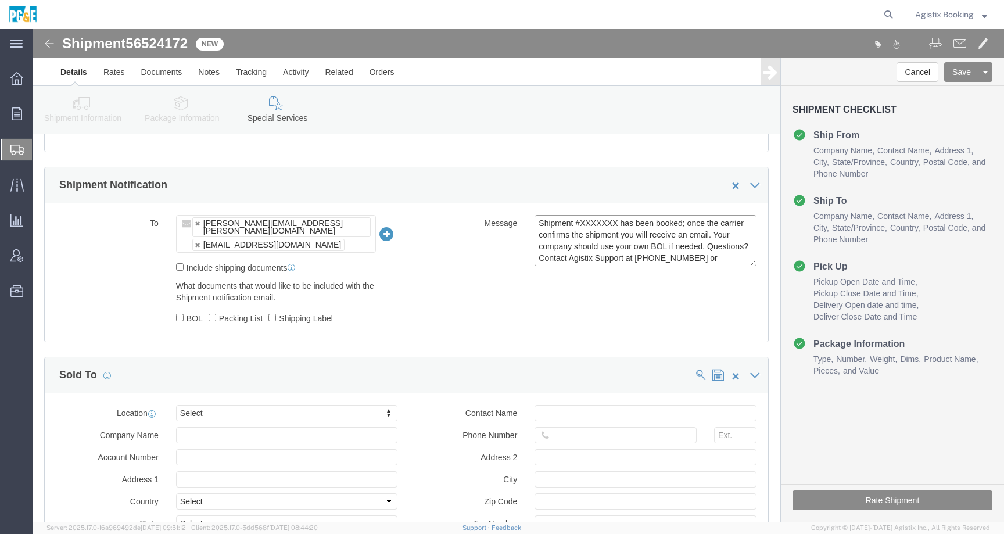
click textarea "This email is to verify the shipment has been picked up and is in route to be d…"
click span "56524172"
copy span "56524172"
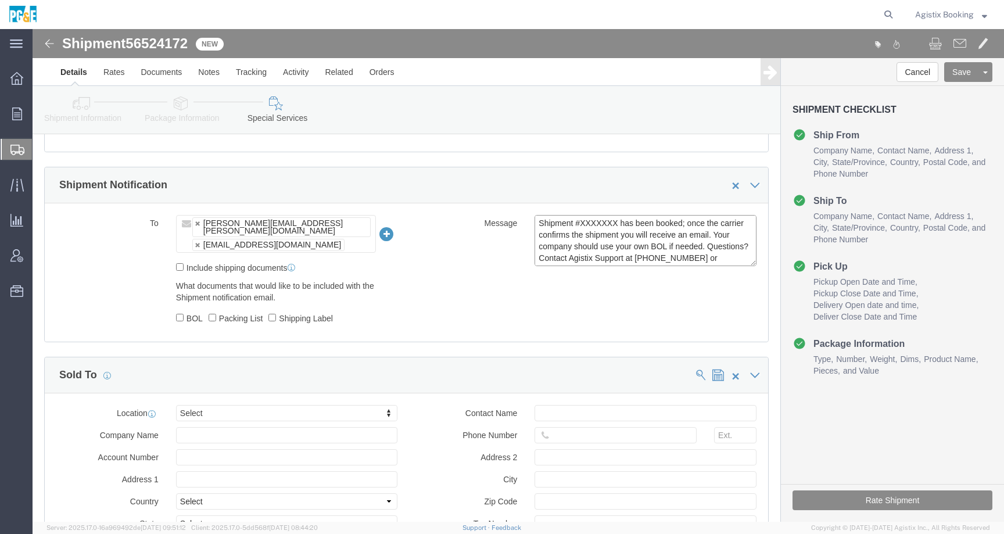
click textarea "This email is to verify the shipment has been picked up and is in route to be d…"
paste textarea "56524172"
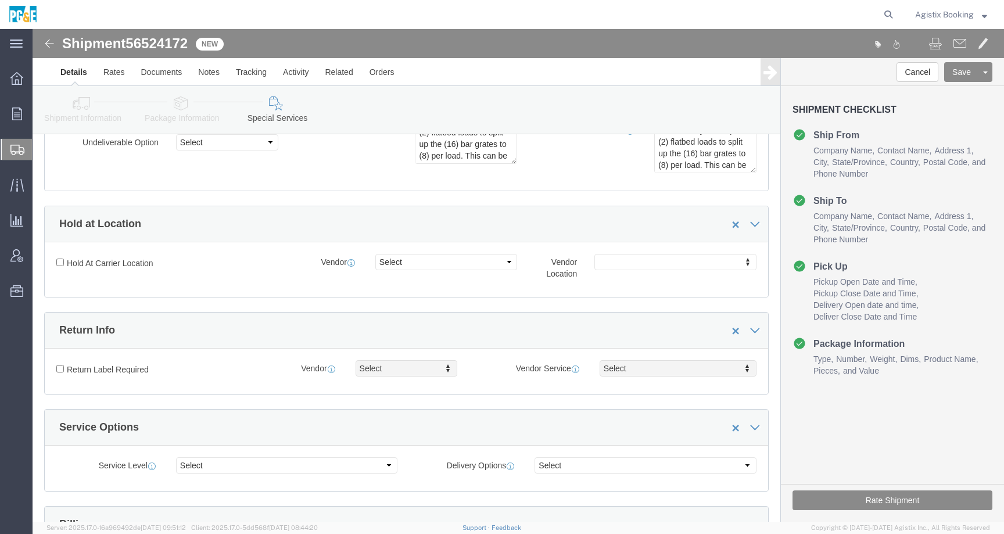
scroll to position [14, 0]
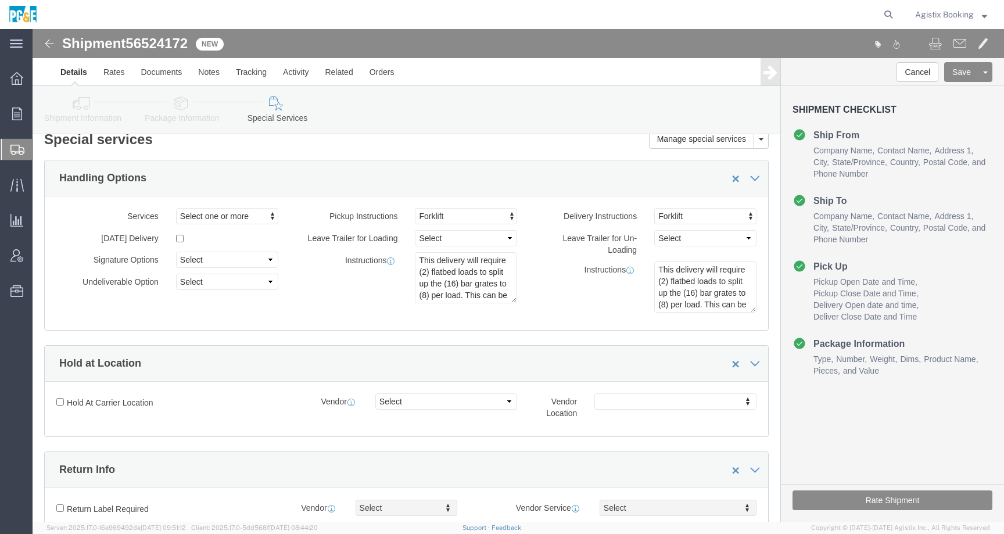
type textarea "Shipment #56524172 has been booked; once the carrier confirms the shipment you …"
click link "Package Information"
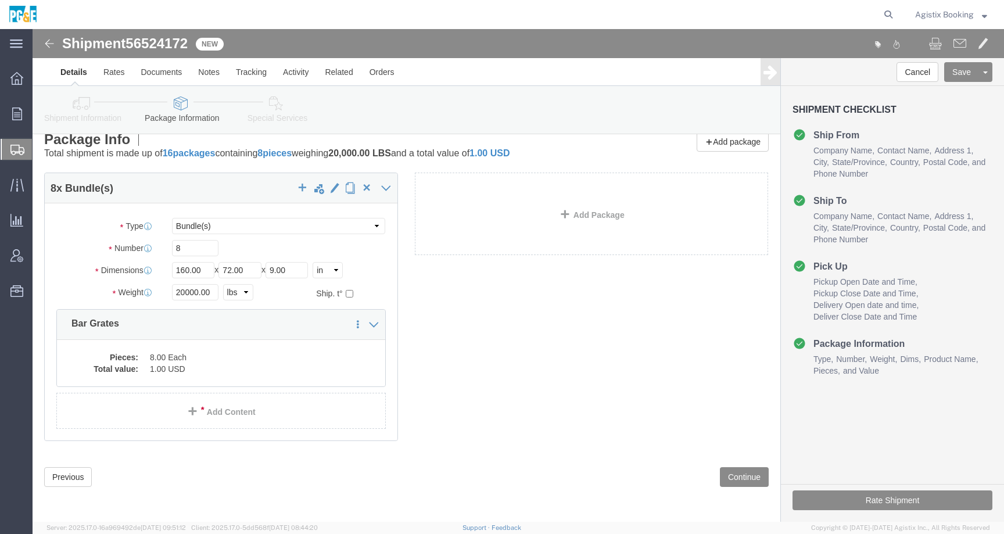
click link "Shipment Information"
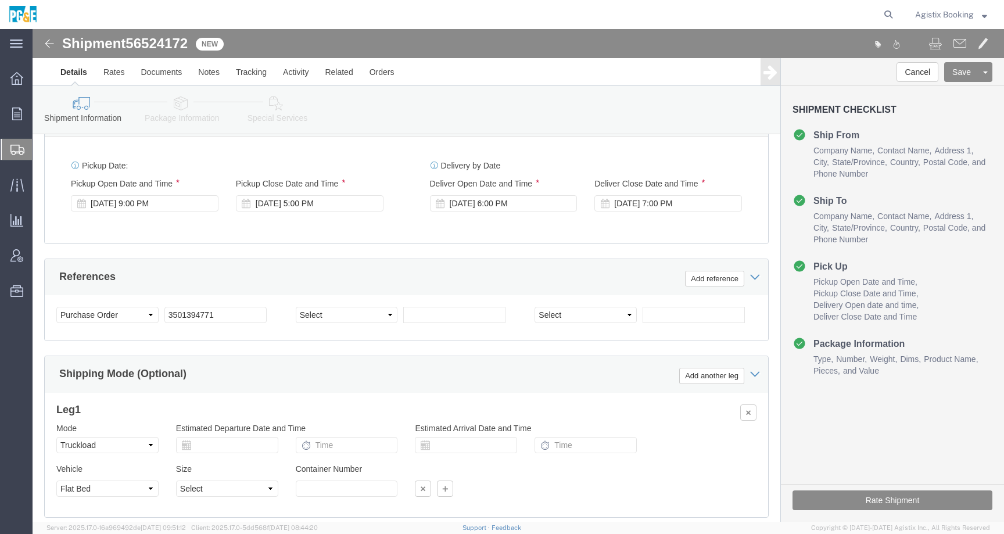
scroll to position [688, 0]
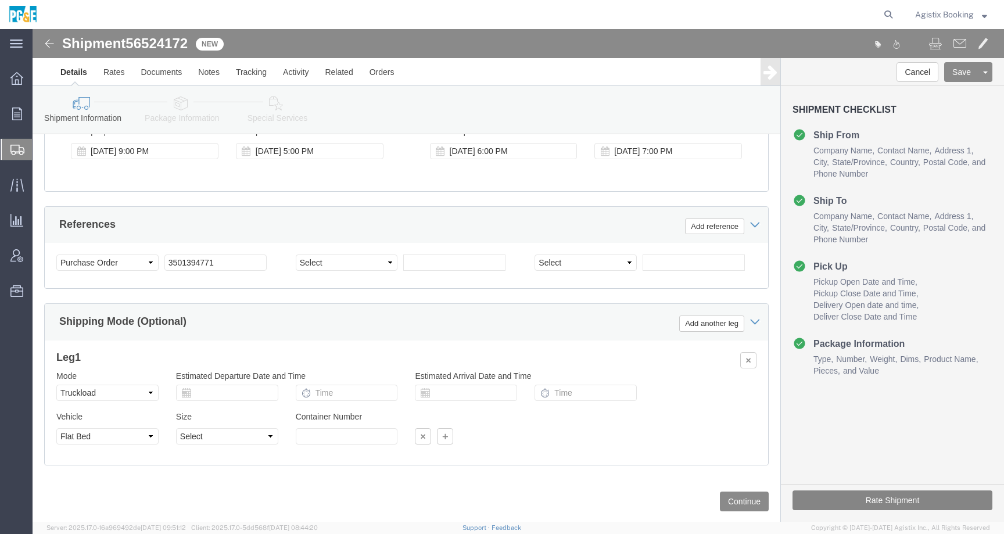
click button "Rate Shipment"
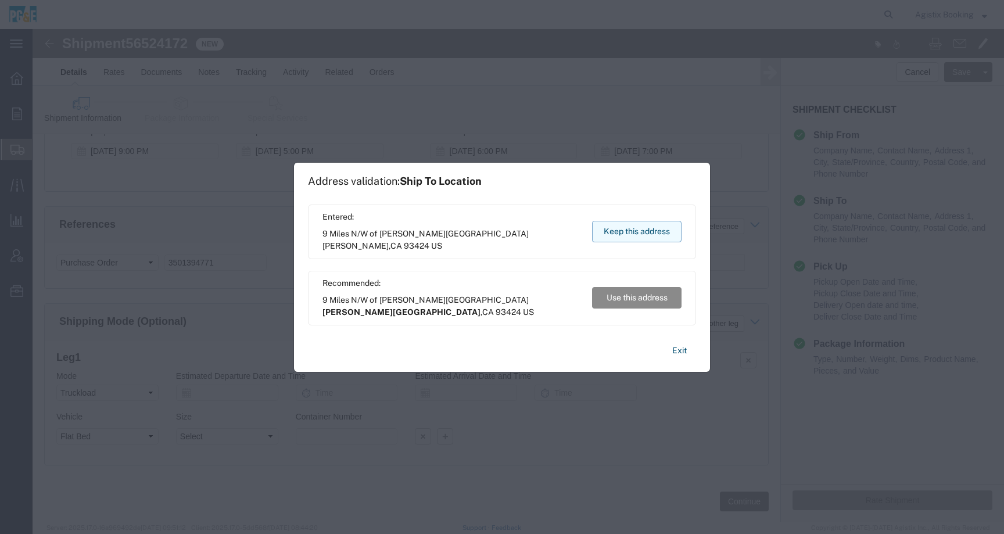
click at [626, 237] on button "Keep this address" at bounding box center [636, 231] width 89 height 21
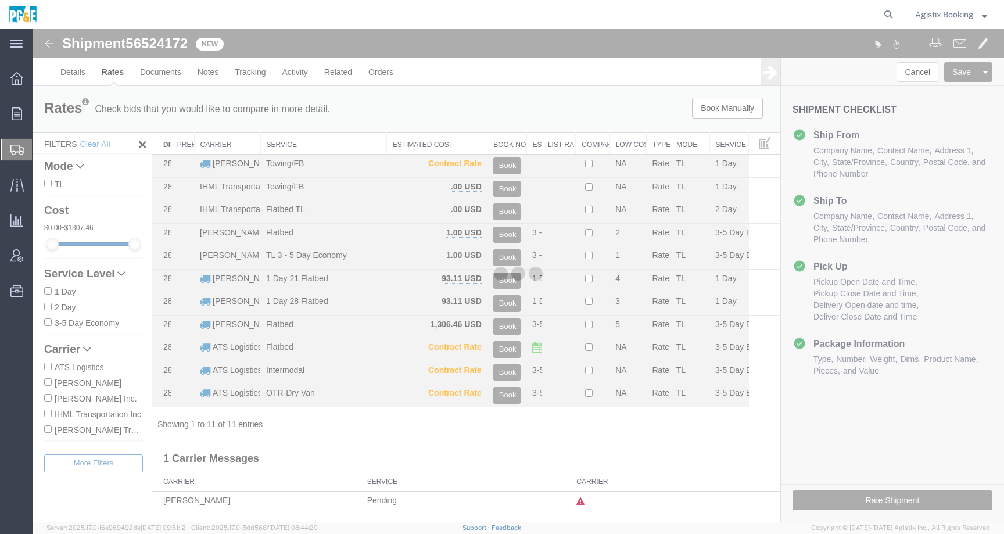
scroll to position [0, 0]
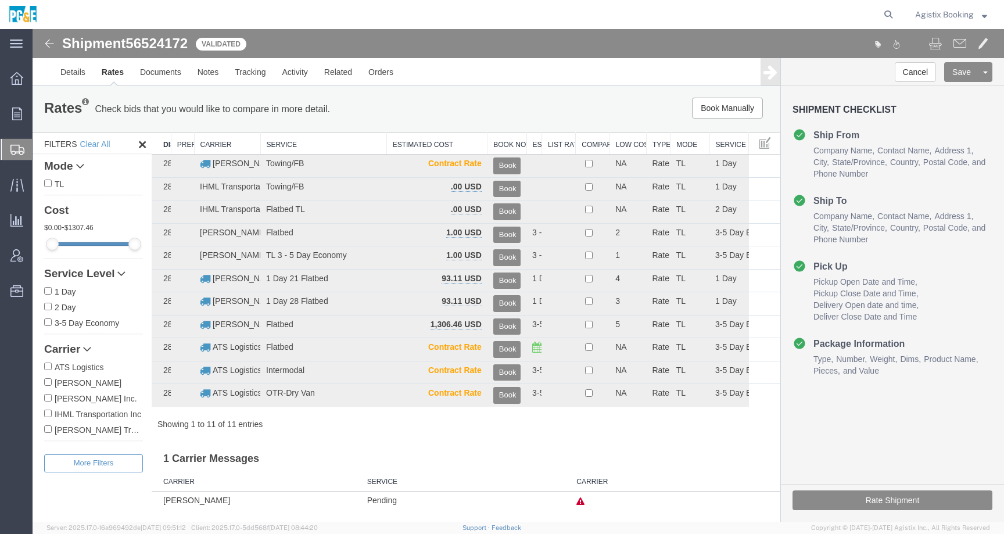
click at [68, 385] on label "[PERSON_NAME]" at bounding box center [93, 382] width 99 height 13
click at [52, 385] on input "[PERSON_NAME]" at bounding box center [48, 382] width 8 height 8
checkbox input "true"
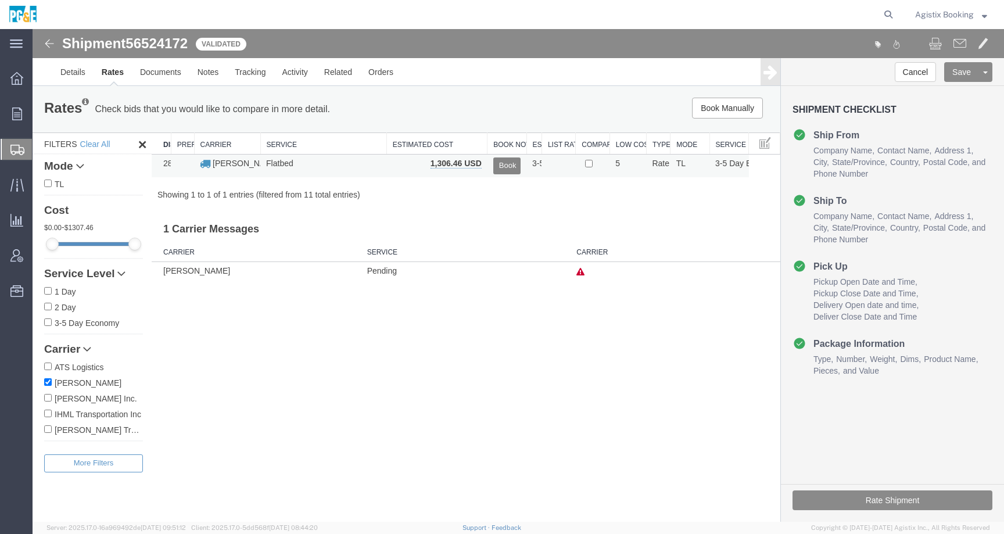
click at [503, 167] on button "Book" at bounding box center [506, 165] width 27 height 17
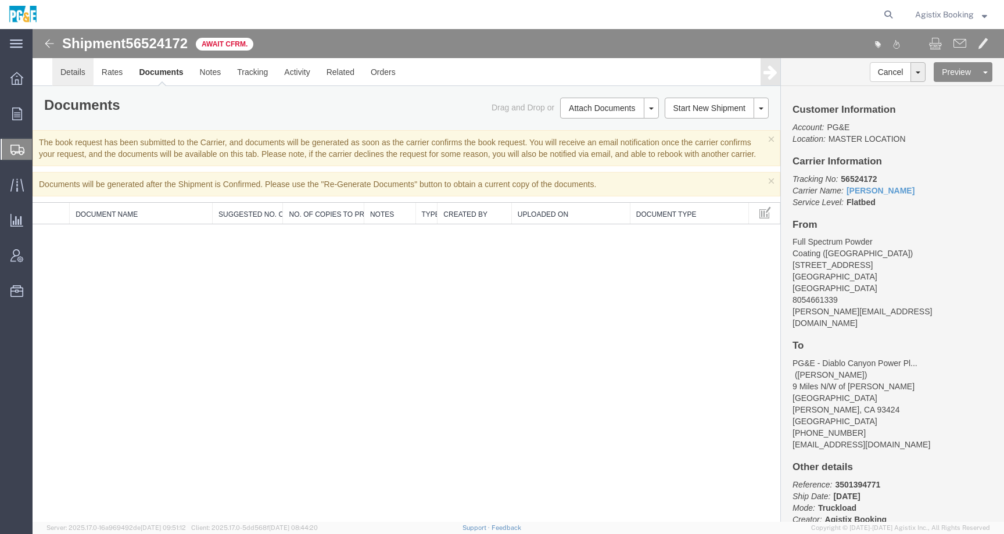
click at [76, 75] on link "Details" at bounding box center [72, 72] width 41 height 28
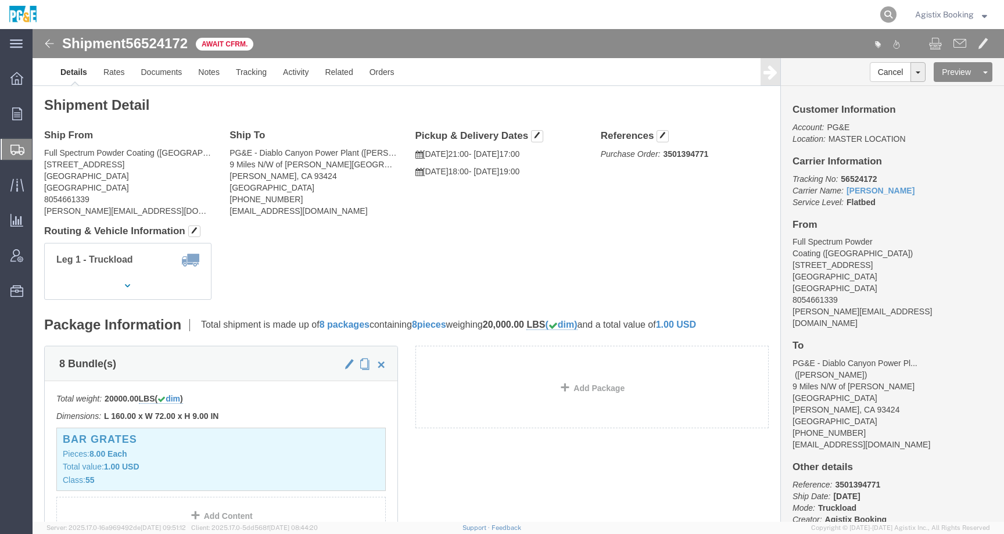
click at [888, 11] on icon at bounding box center [888, 14] width 16 height 16
click at [849, 12] on input "search" at bounding box center [703, 15] width 353 height 28
type input "56517502"
click at [848, 12] on input "56517502" at bounding box center [703, 15] width 353 height 28
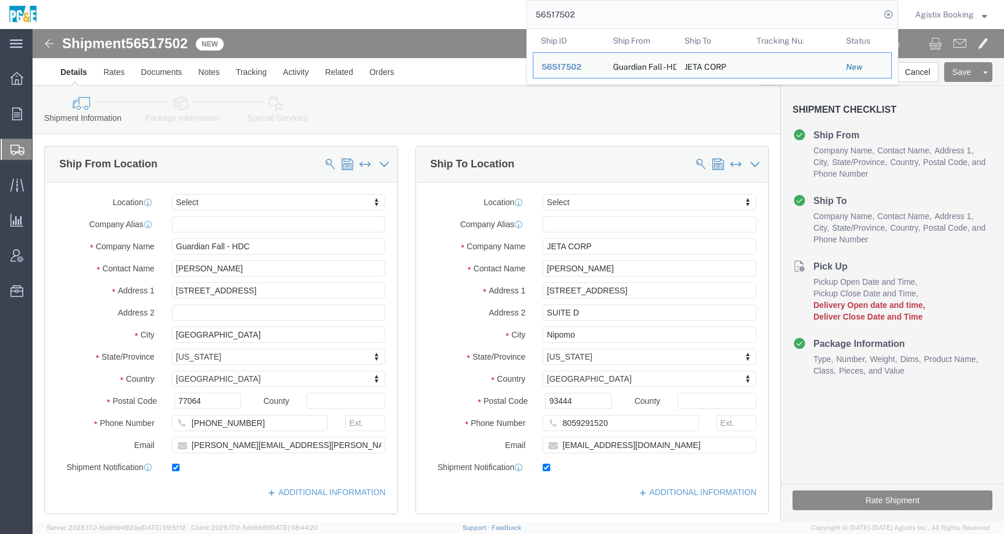
click at [963, 17] on span "Agistix Booking" at bounding box center [944, 14] width 59 height 13
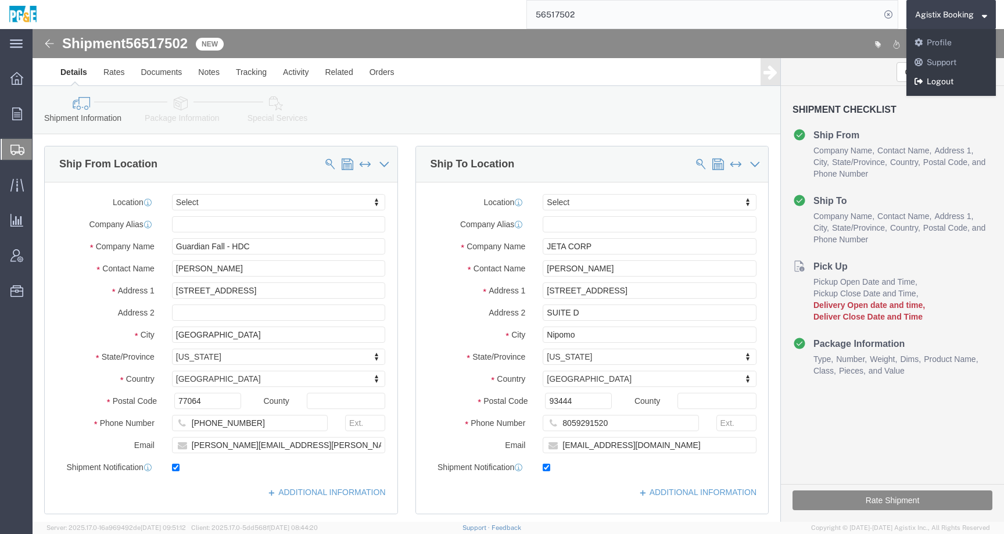
click at [936, 83] on link "Logout" at bounding box center [950, 82] width 89 height 20
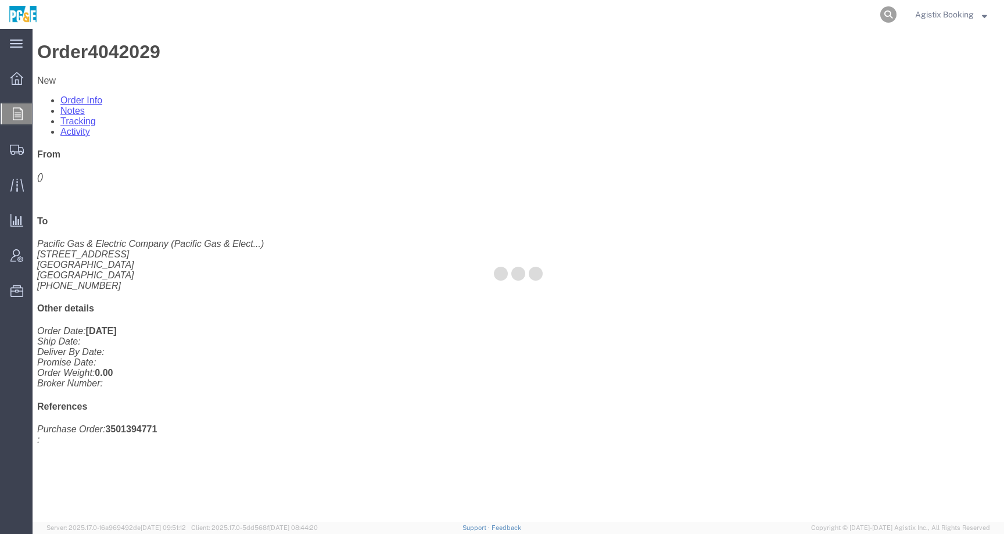
click at [894, 14] on icon at bounding box center [888, 14] width 16 height 16
click at [834, 21] on input "search" at bounding box center [703, 15] width 353 height 28
select select
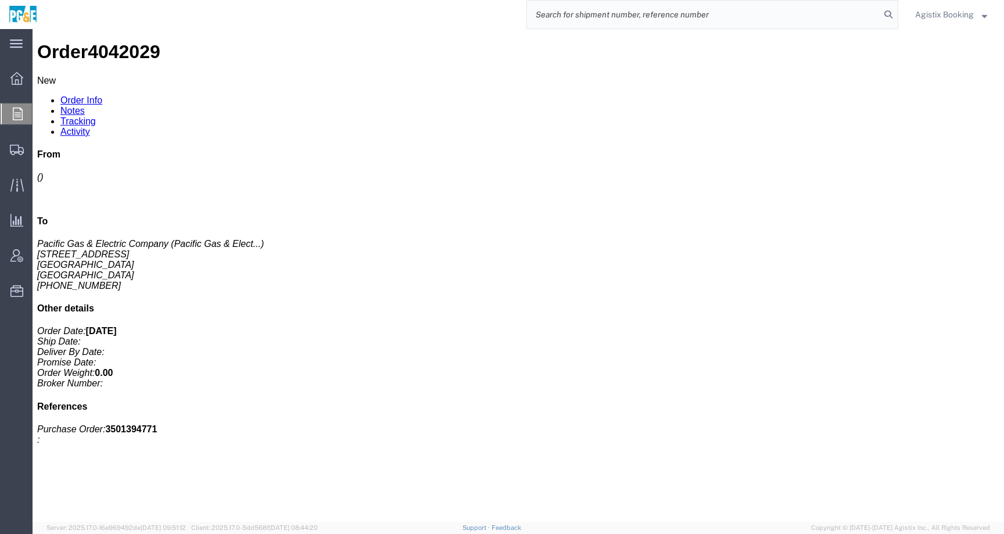
paste input "56522013"
type input "56522013"
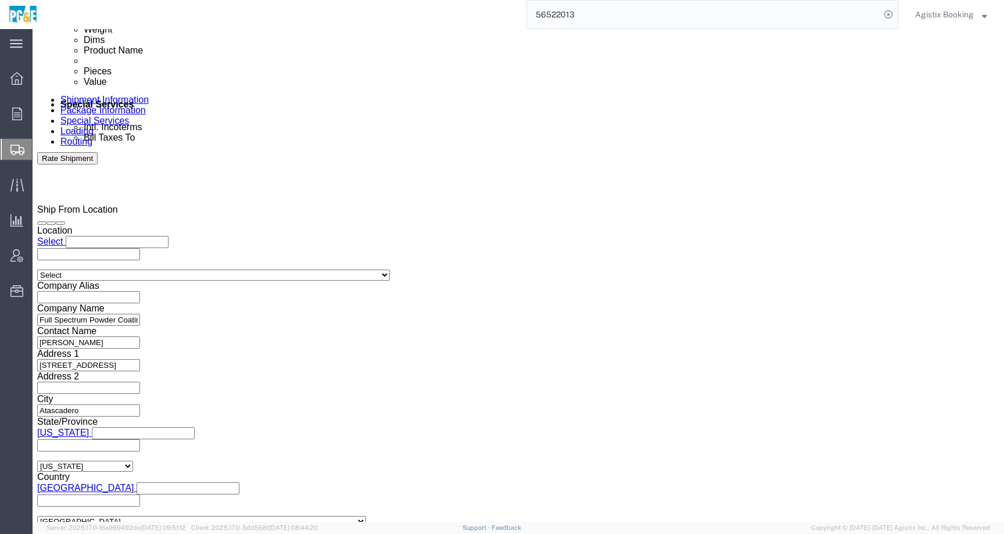
scroll to position [688, 0]
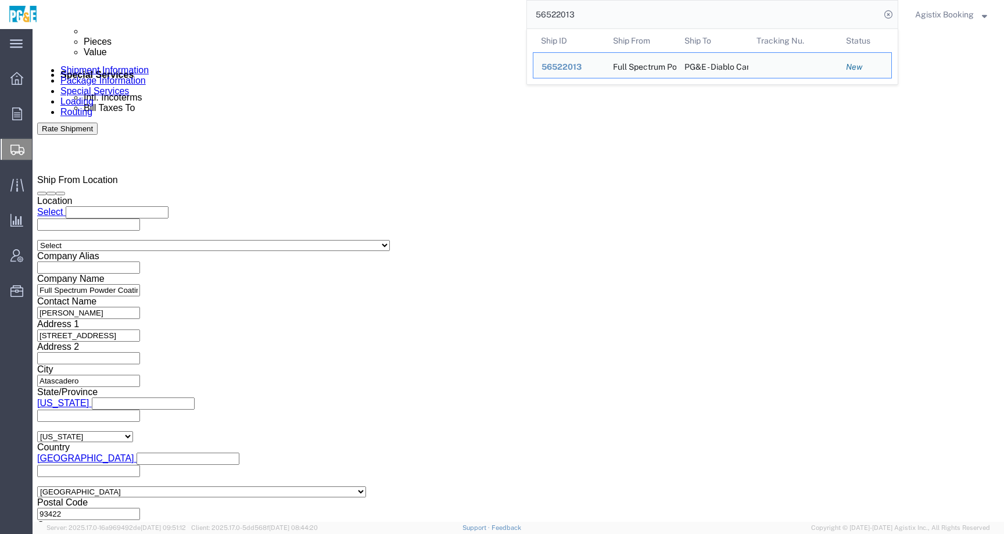
click div "Delivery by Date Delivery Start Date Delivery Start Time Deliver Open Date and …"
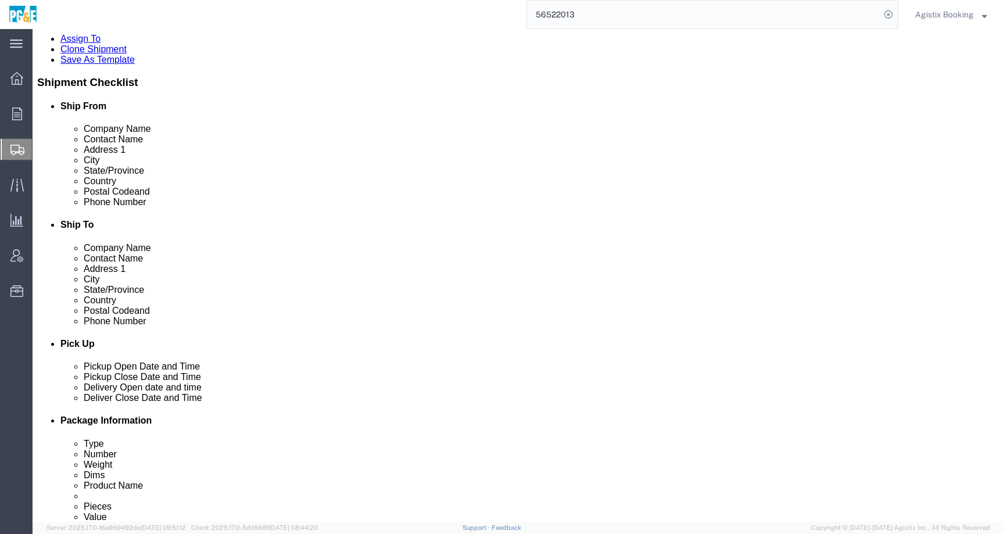
scroll to position [0, 0]
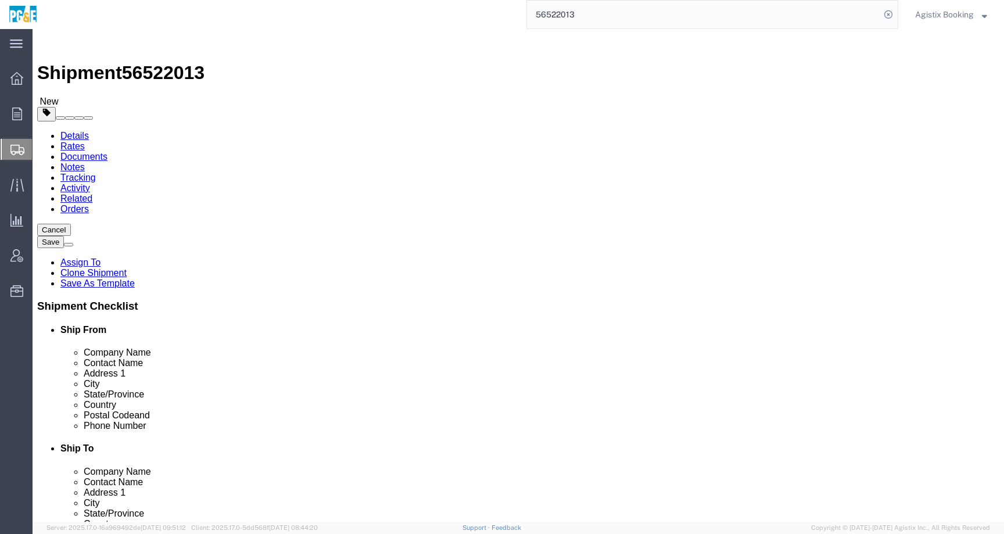
click link "Clone Shipment"
click span "56524172"
copy span "56524172"
click at [568, 10] on input "56522013" at bounding box center [703, 15] width 353 height 28
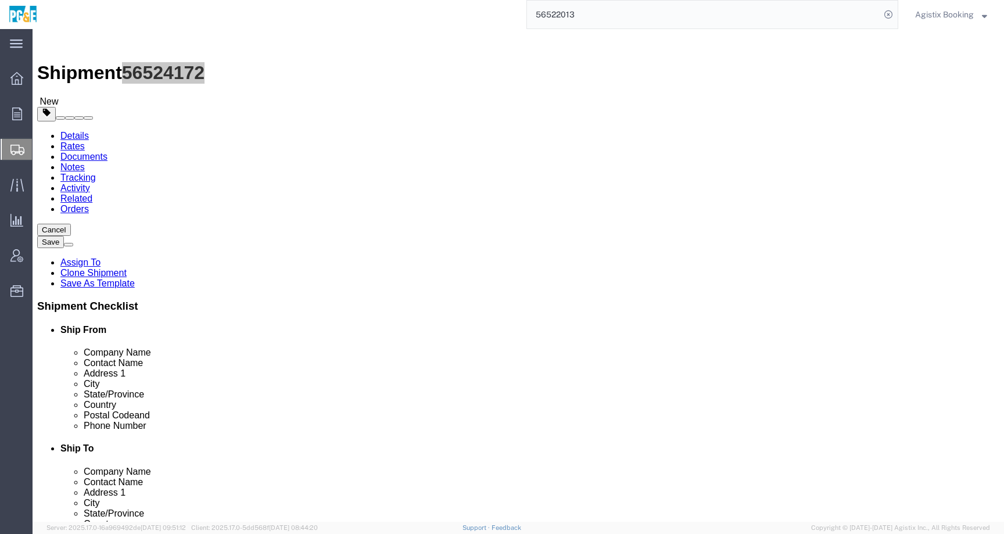
click at [568, 10] on input "56522013" at bounding box center [703, 15] width 353 height 28
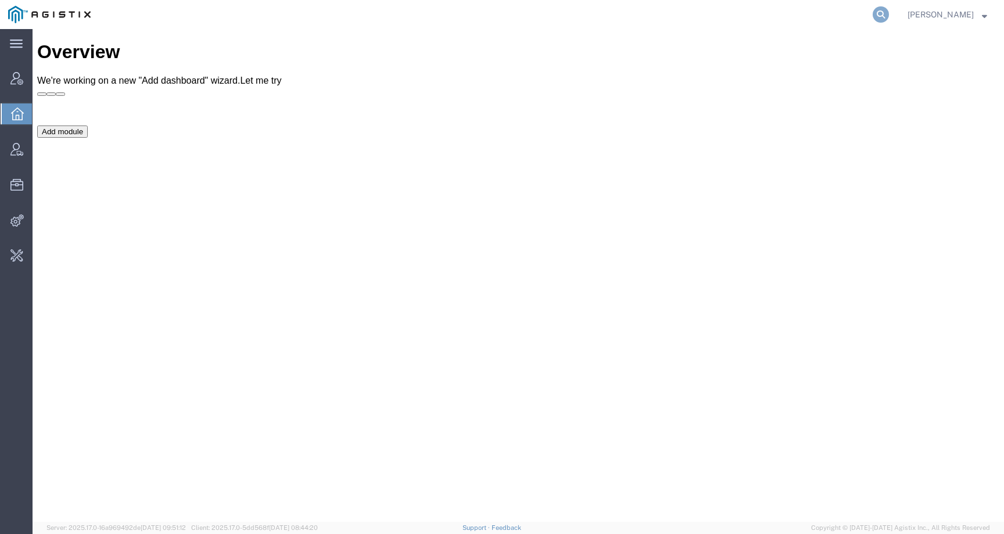
click at [889, 16] on icon at bounding box center [881, 14] width 16 height 16
click at [727, 21] on input "search" at bounding box center [695, 15] width 353 height 28
click at [889, 15] on icon at bounding box center [881, 14] width 16 height 16
click at [863, 15] on input "search" at bounding box center [695, 15] width 353 height 28
paste input "PG&E"
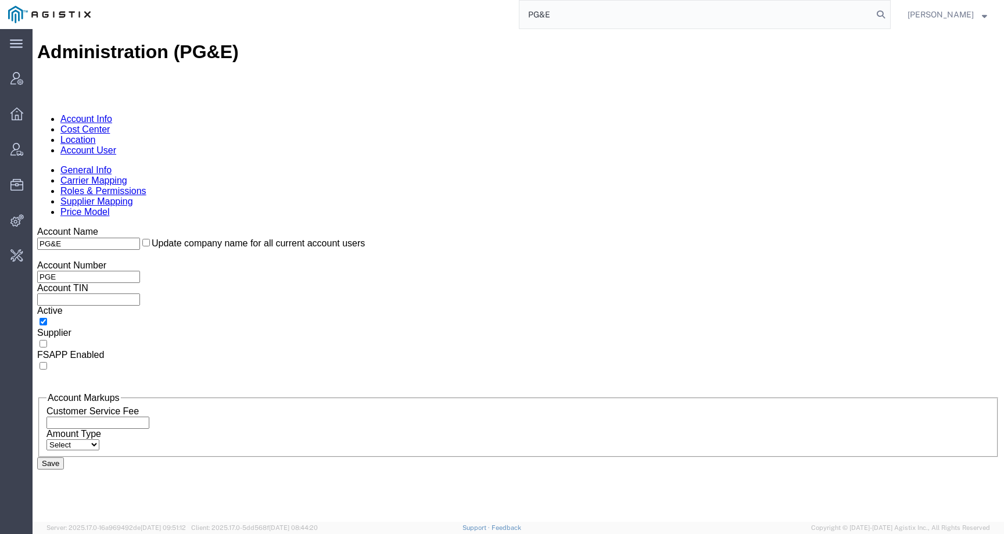
type input "PG&E"
click at [116, 145] on link "Account User" at bounding box center [88, 150] width 56 height 10
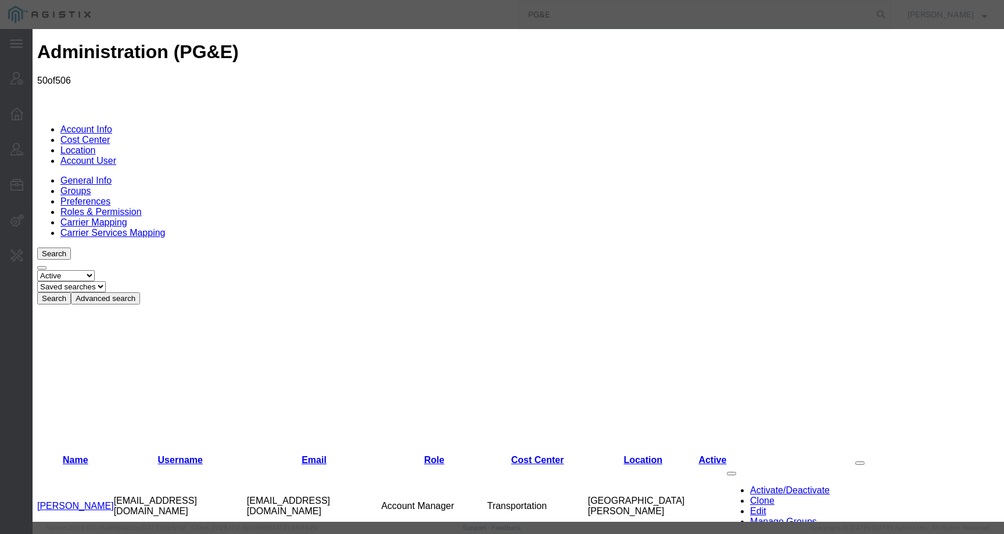
select select "COSTCENTER"
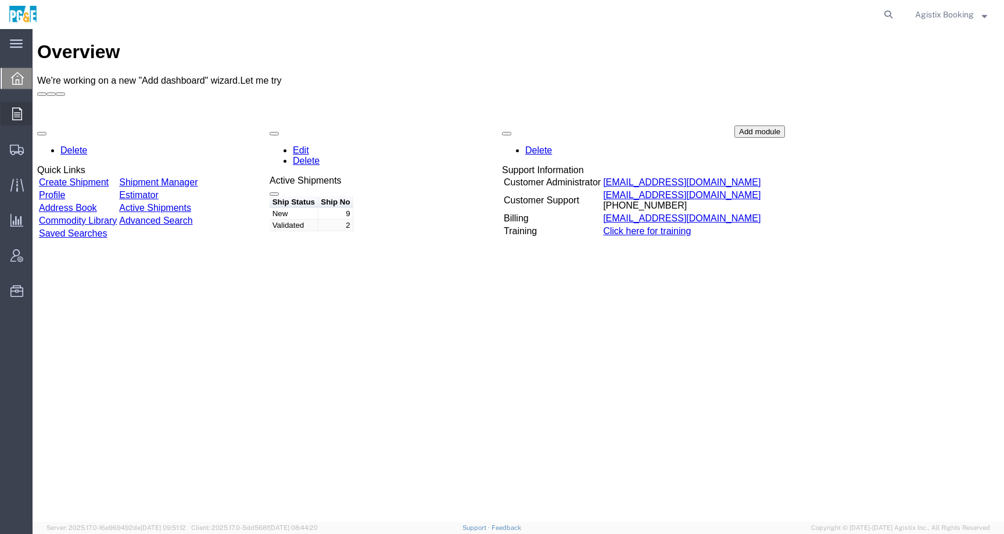
click at [21, 117] on icon at bounding box center [17, 113] width 10 height 13
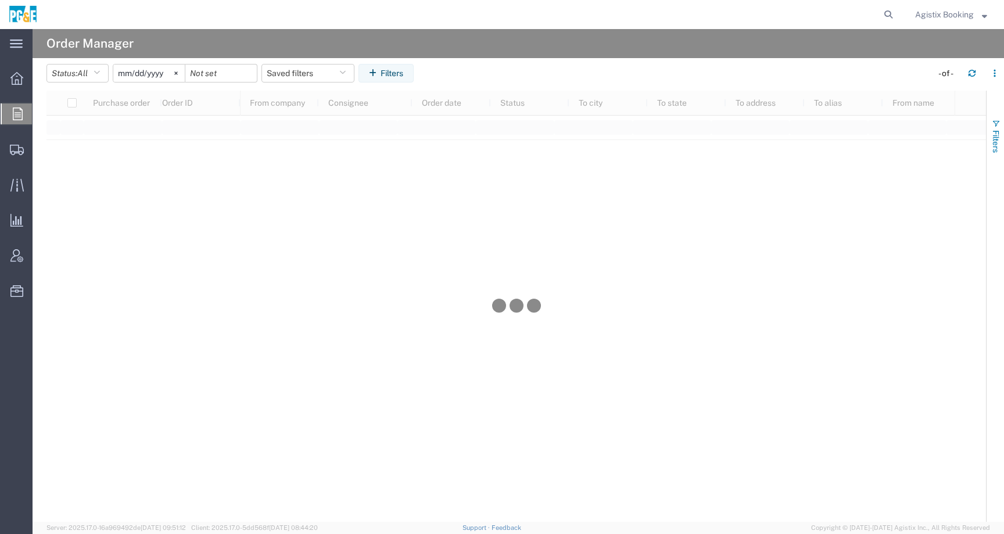
click at [995, 142] on span "Filters" at bounding box center [995, 141] width 9 height 23
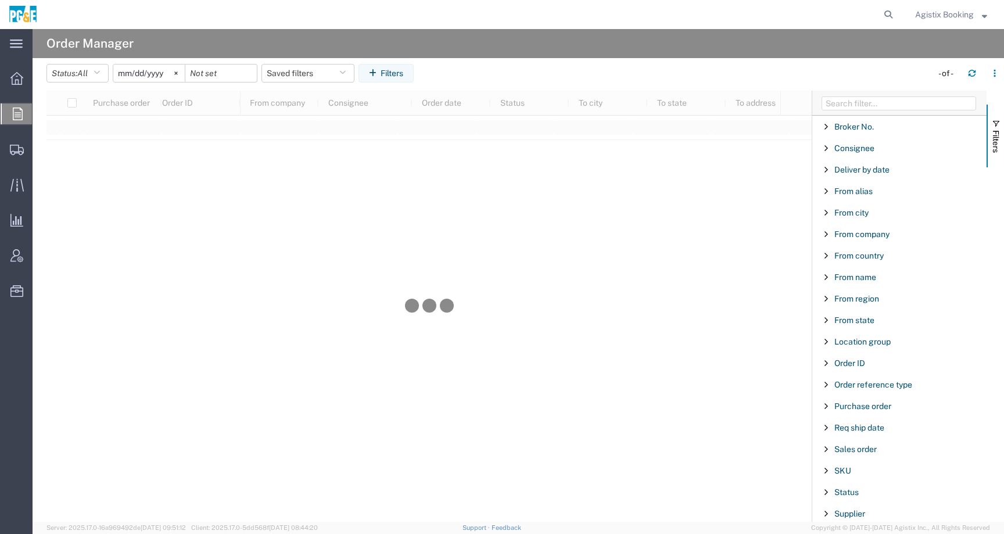
click at [860, 411] on div "Purchase order" at bounding box center [899, 406] width 174 height 21
type input "3501414962"
click at [138, 75] on input "[DATE]" at bounding box center [148, 72] width 71 height 17
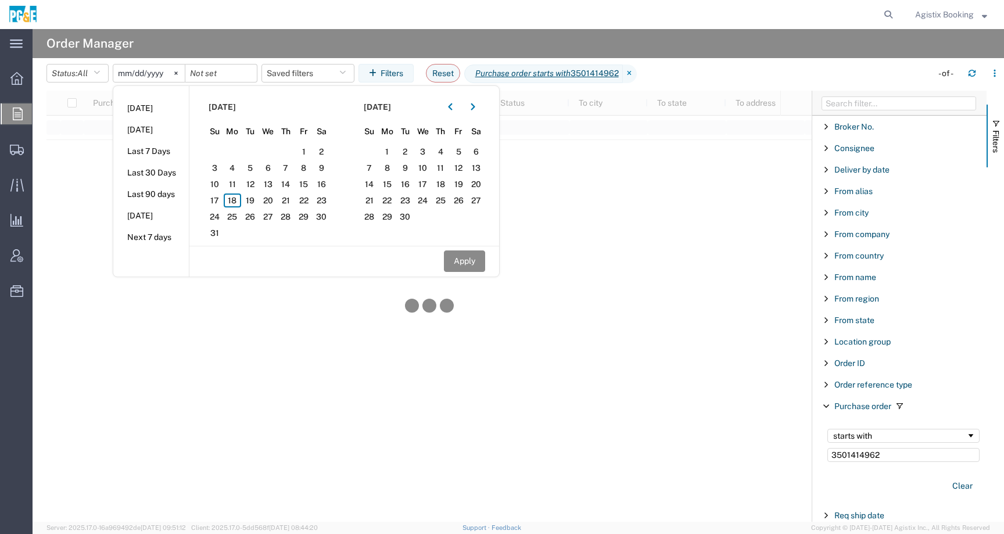
type input "[DATE]"
click at [471, 263] on button "Apply" at bounding box center [464, 260] width 41 height 21
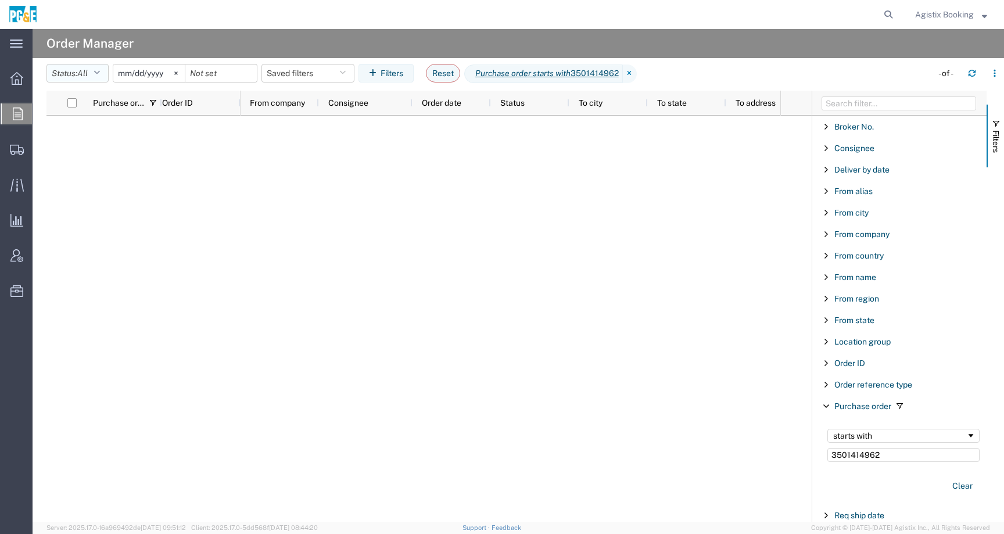
click at [73, 72] on button "Status: All" at bounding box center [77, 73] width 62 height 19
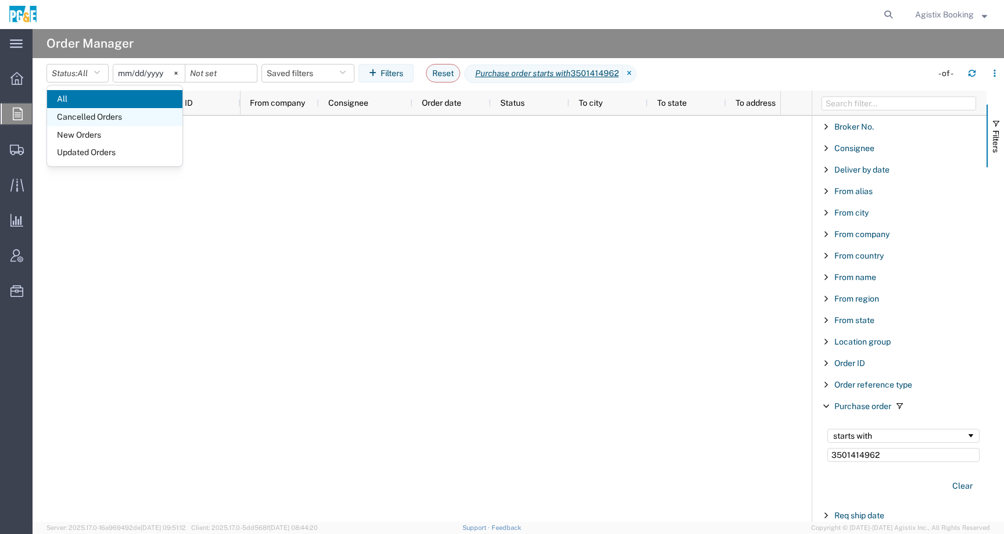
click at [83, 119] on span "Cancelled Orders" at bounding box center [114, 117] width 135 height 18
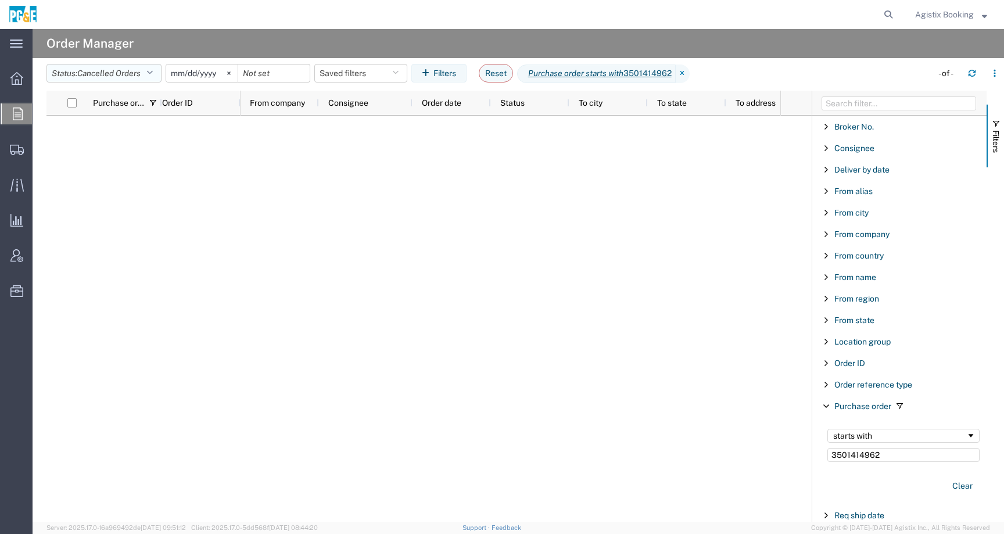
click at [94, 70] on span "Cancelled Orders" at bounding box center [108, 73] width 63 height 9
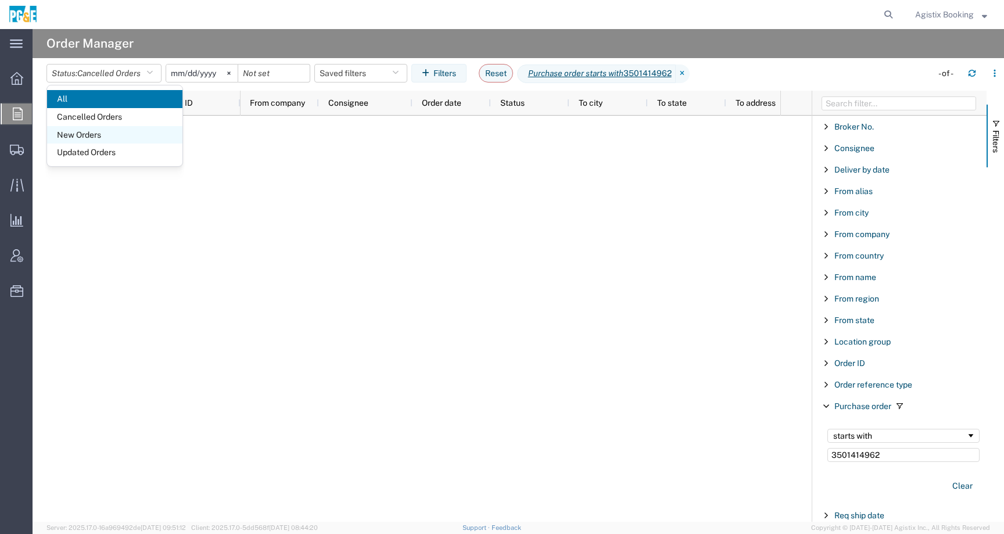
click at [99, 132] on span "New Orders" at bounding box center [114, 135] width 135 height 18
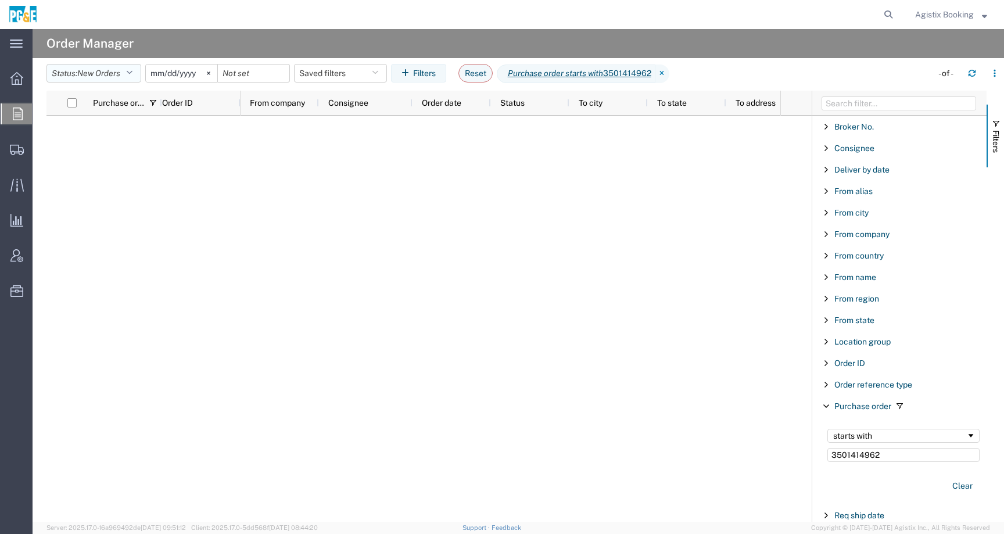
click at [105, 74] on span "New Orders" at bounding box center [98, 73] width 43 height 9
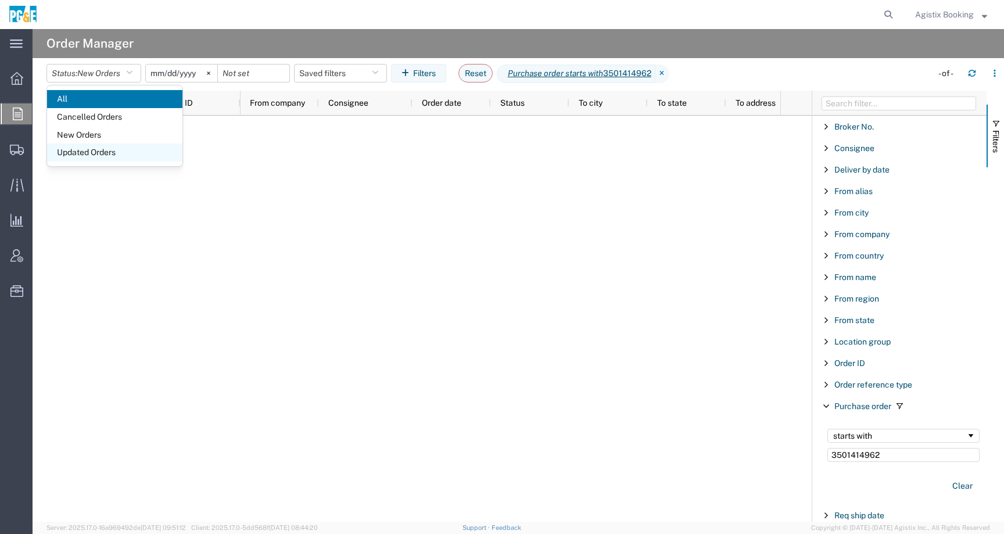
click at [107, 151] on span "Updated Orders" at bounding box center [114, 153] width 135 height 18
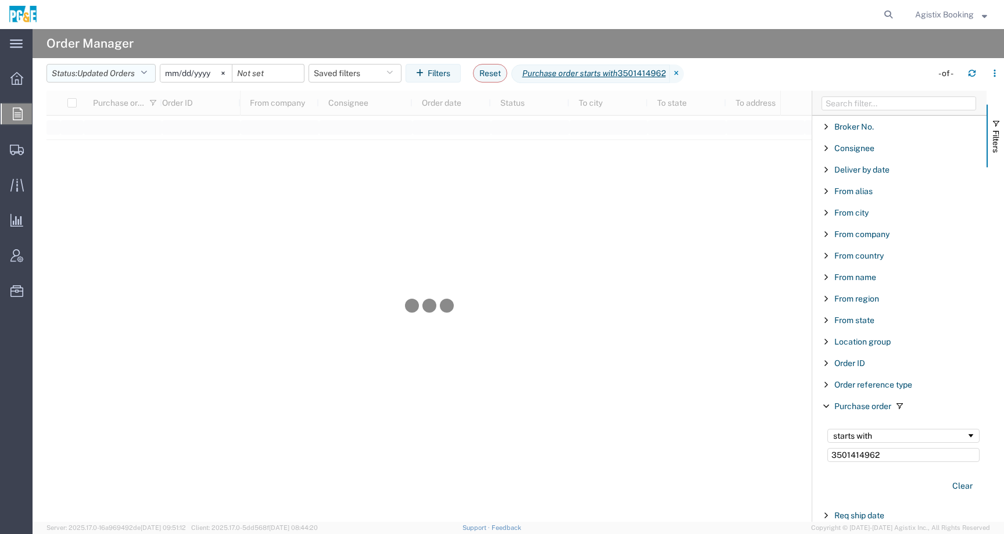
click at [107, 73] on span "Updated Orders" at bounding box center [106, 73] width 58 height 9
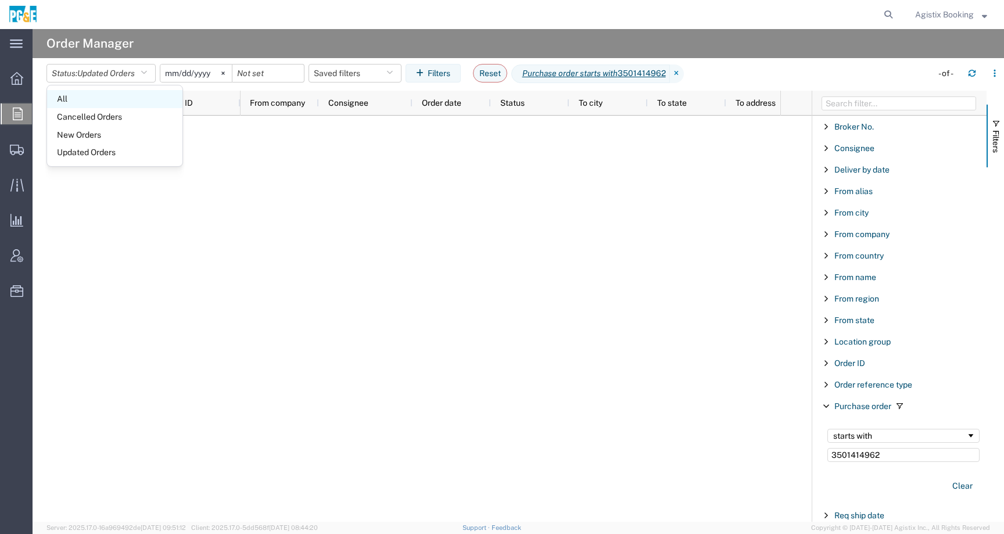
click at [105, 105] on span "All" at bounding box center [114, 99] width 135 height 18
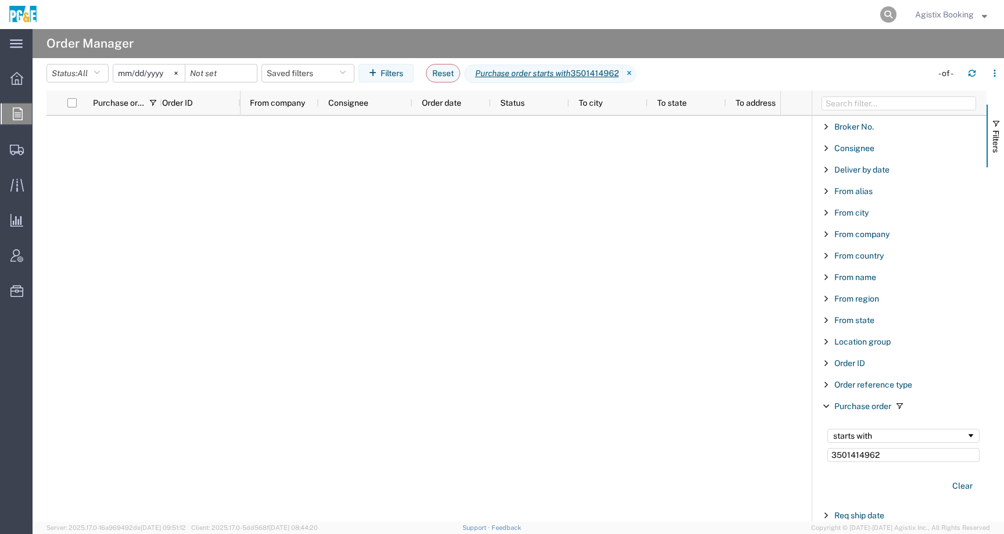
click at [890, 15] on icon at bounding box center [888, 14] width 16 height 16
click at [845, 20] on input "search" at bounding box center [703, 15] width 353 height 28
paste input "56521224"
type input "56521224"
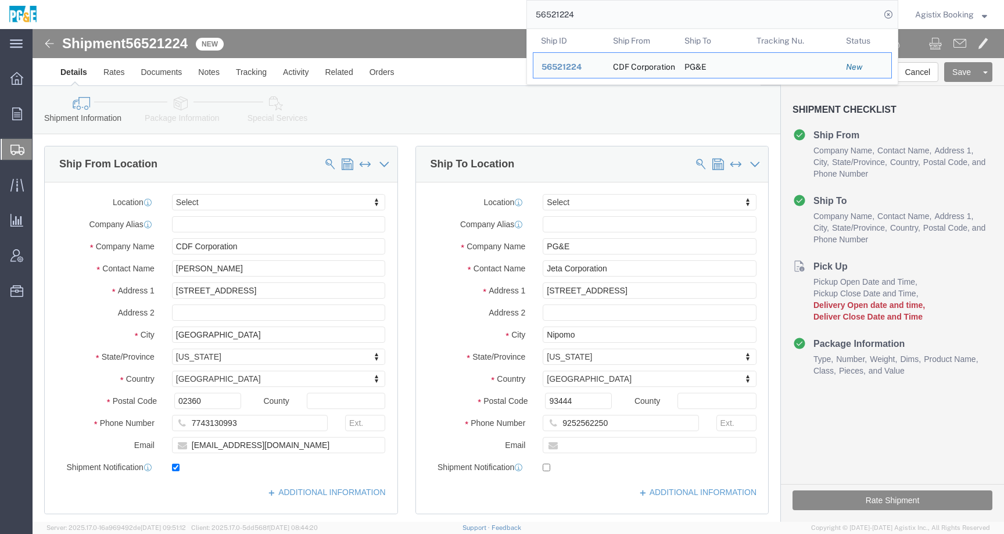
select select
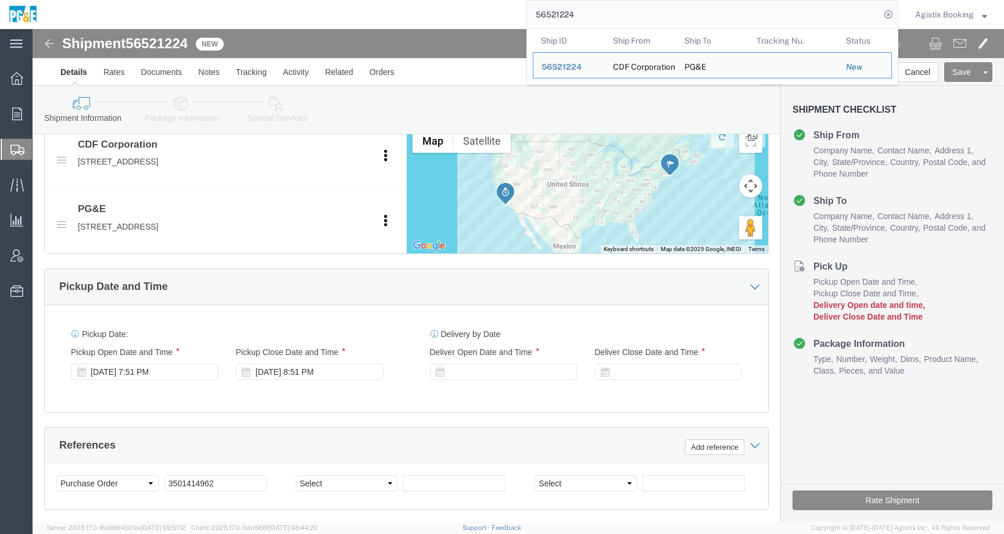
scroll to position [443, 0]
click link "Notes"
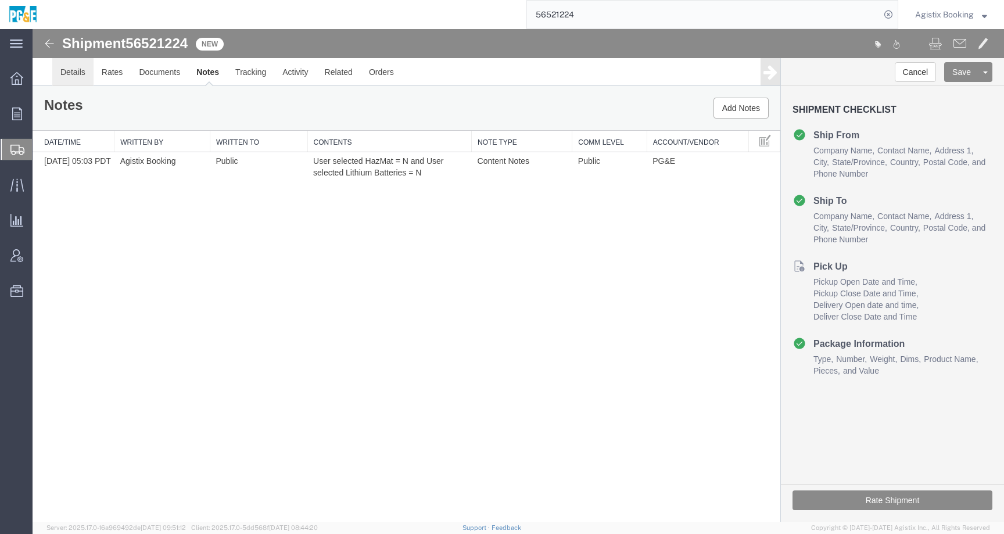
click at [71, 74] on link "Details" at bounding box center [72, 72] width 41 height 28
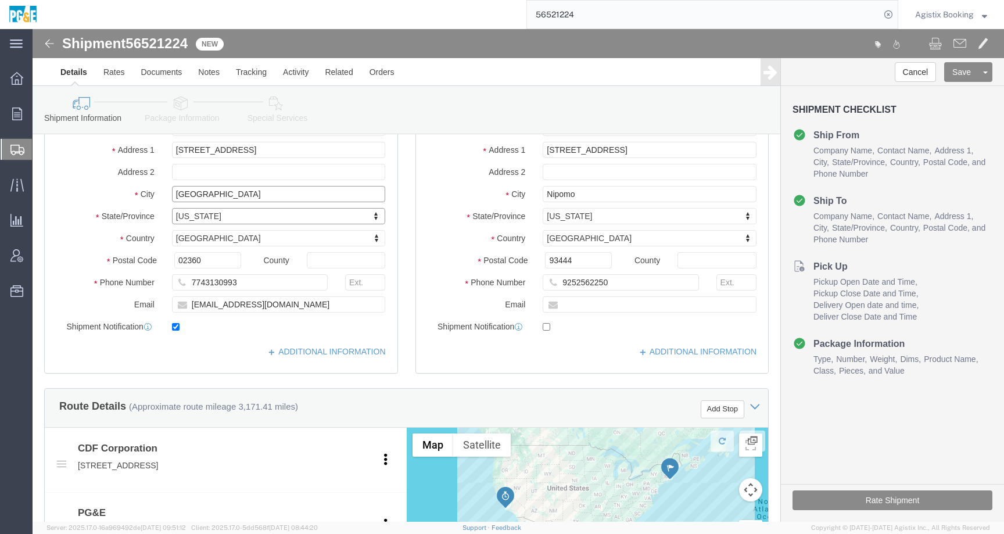
click input "[GEOGRAPHIC_DATA]"
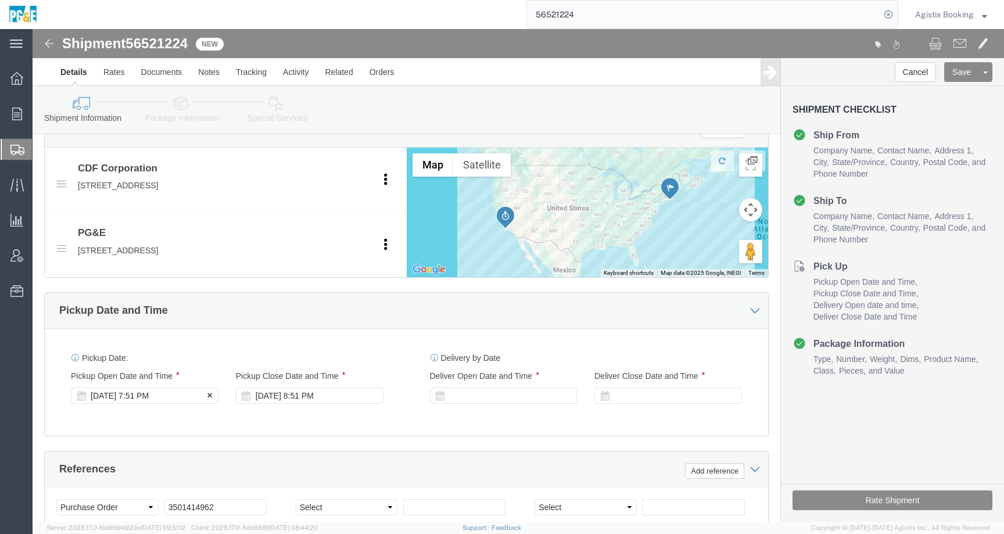
click div "[DATE] 7:51 PM"
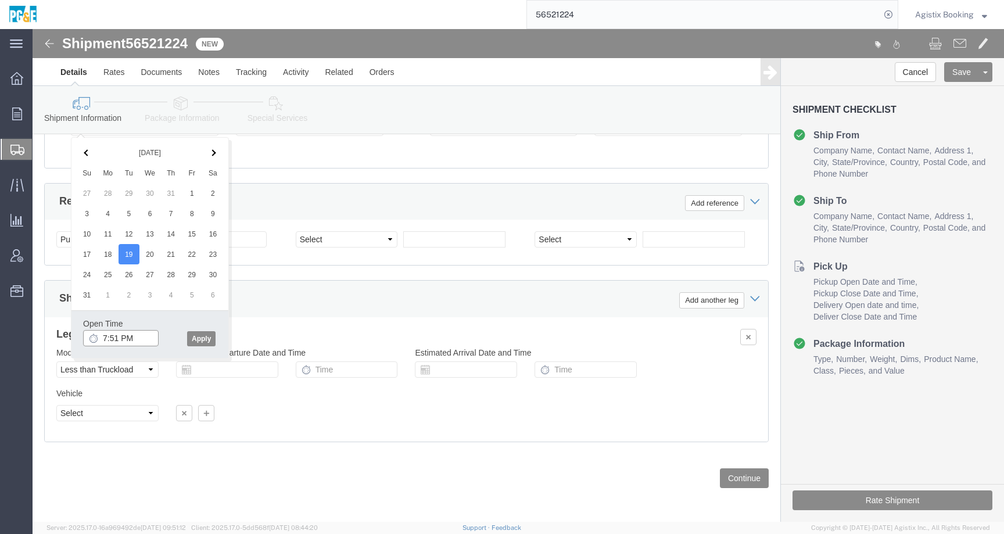
click input "7:51 PM"
click input "9:00 PM"
click input "9:00 AM"
type input "8:00 AM"
click button "Apply"
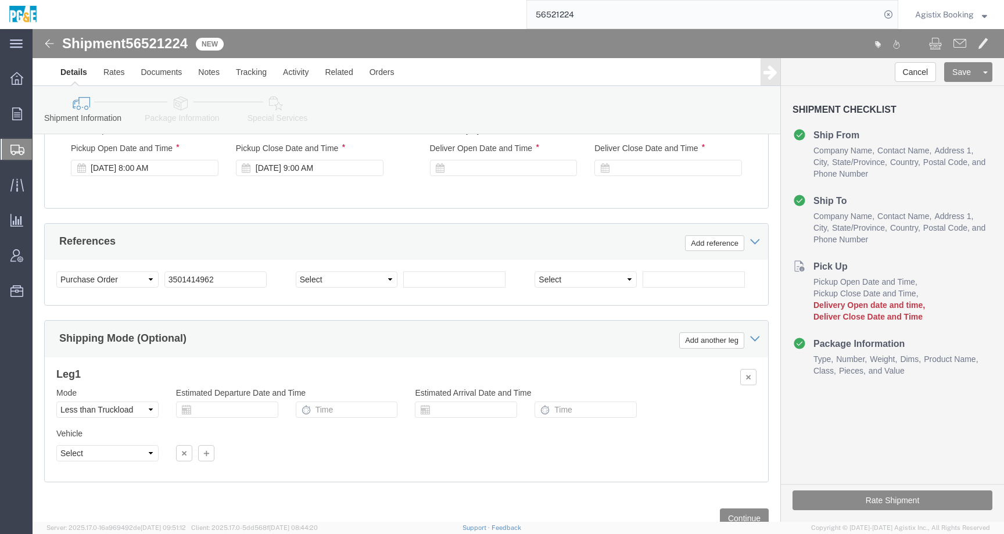
scroll to position [556, 0]
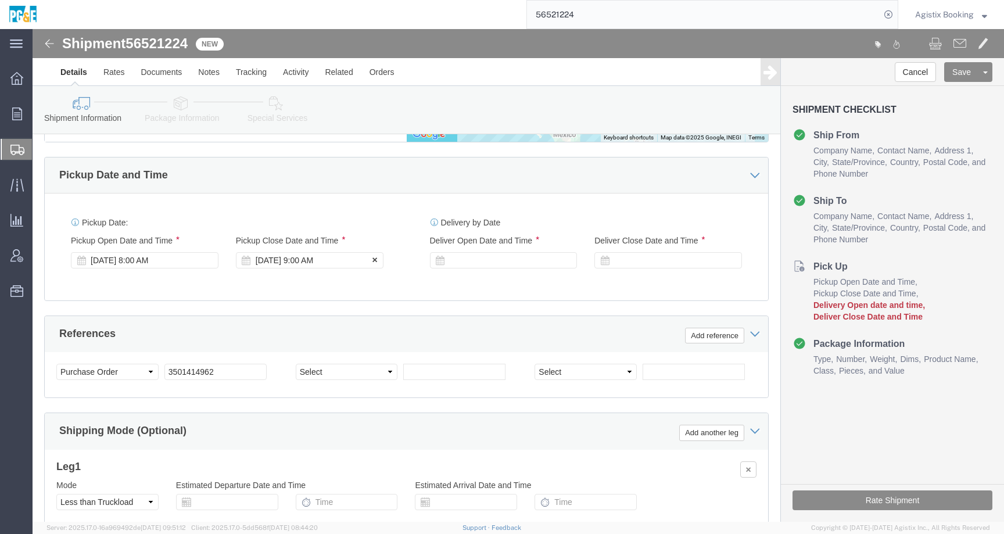
click div "[DATE] 9:00 AM"
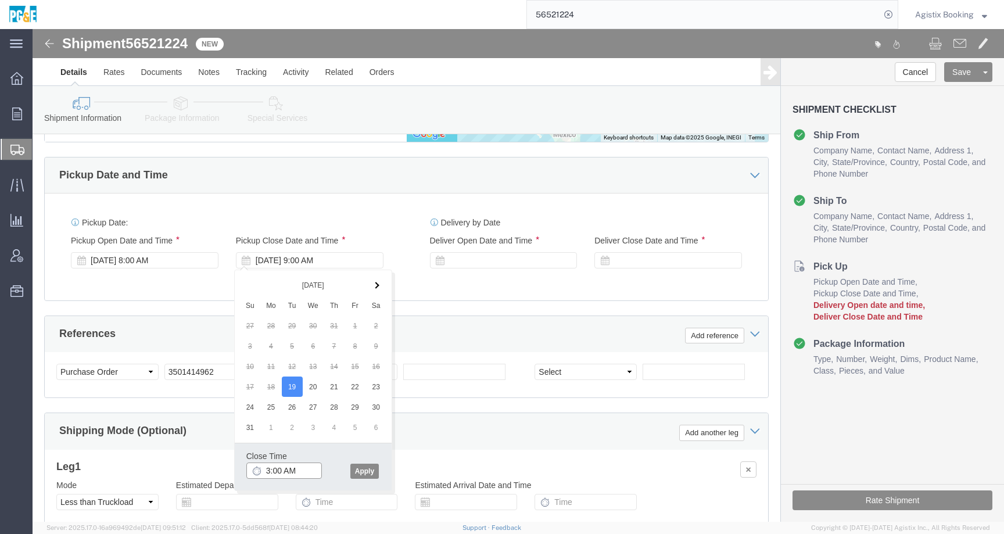
click input "3:00 AM"
type input "3:00 PM"
click button "Apply"
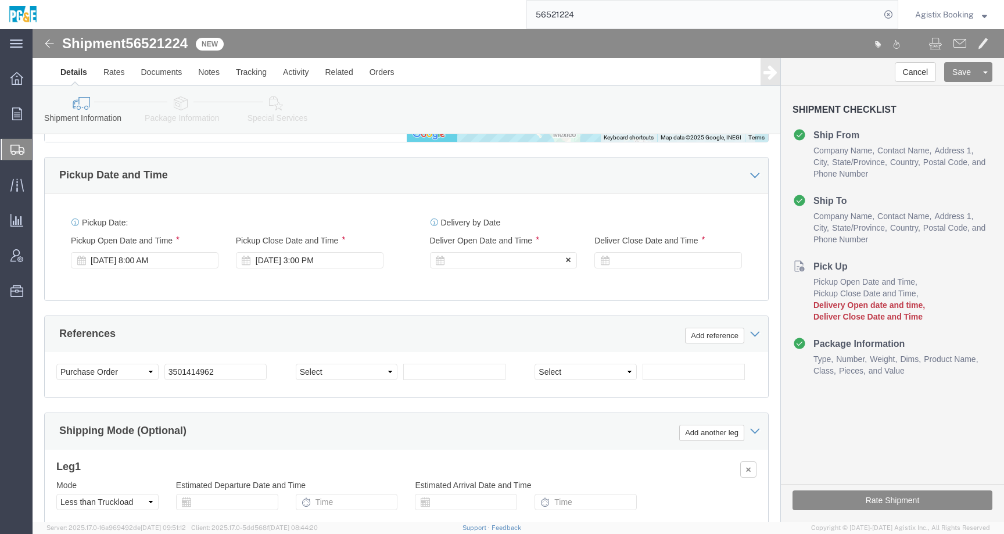
click div
click div "[DATE] 8:00 AM"
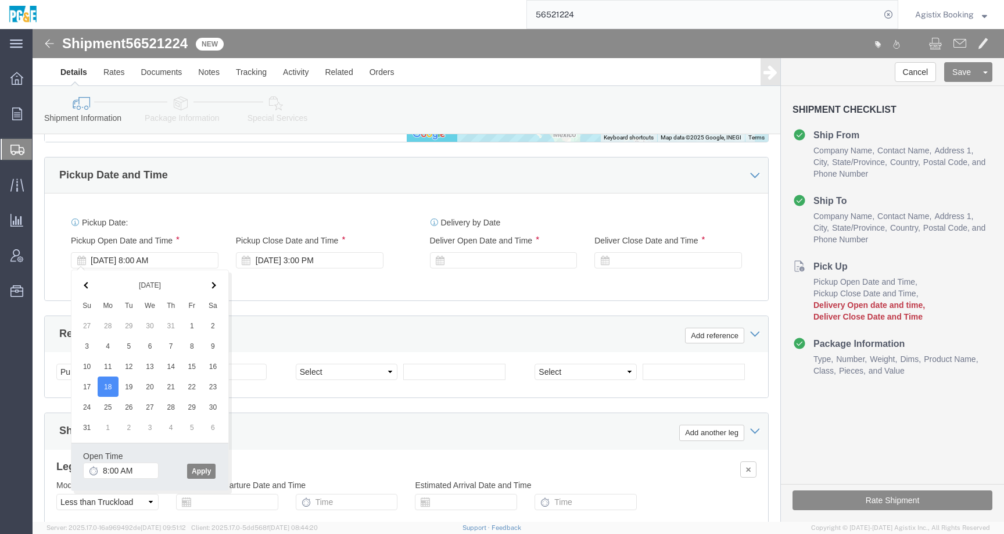
click button "Apply"
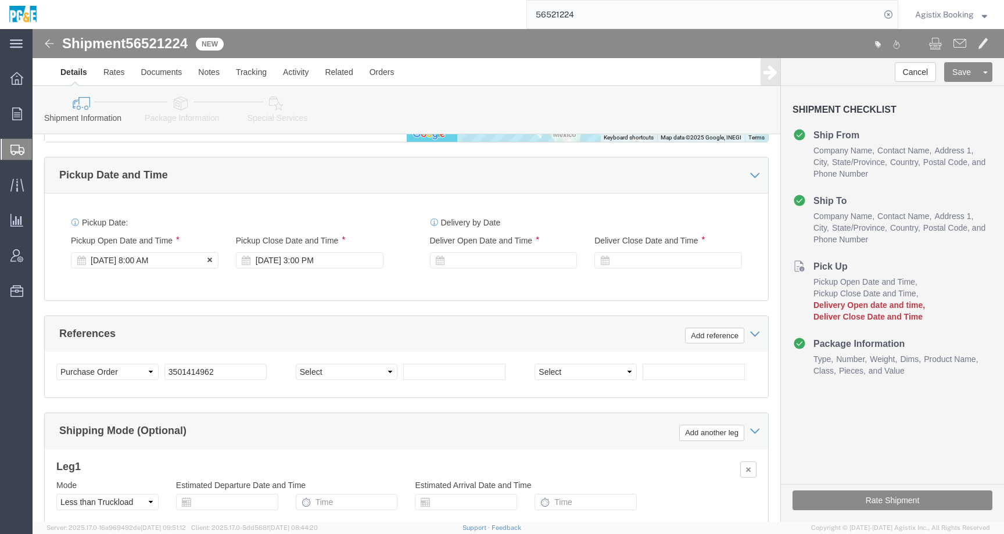
click div "[DATE] 8:00 AM"
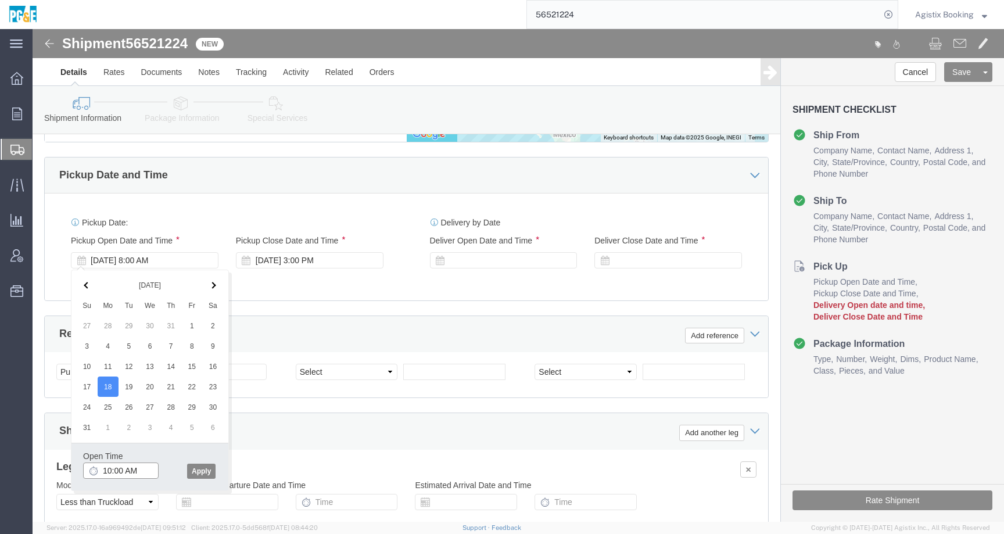
type input "10:00 AM"
click button "Apply"
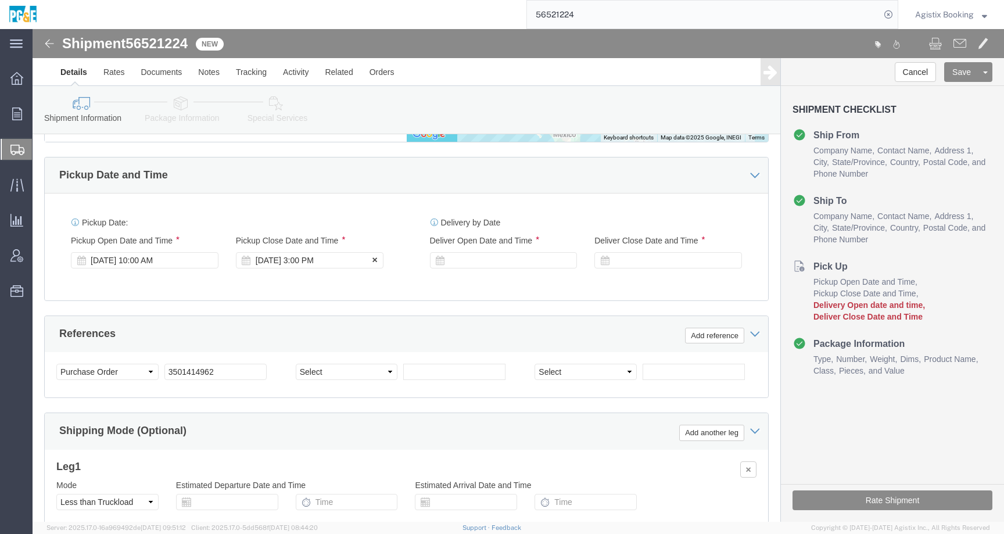
click div "[DATE] 3:00 PM"
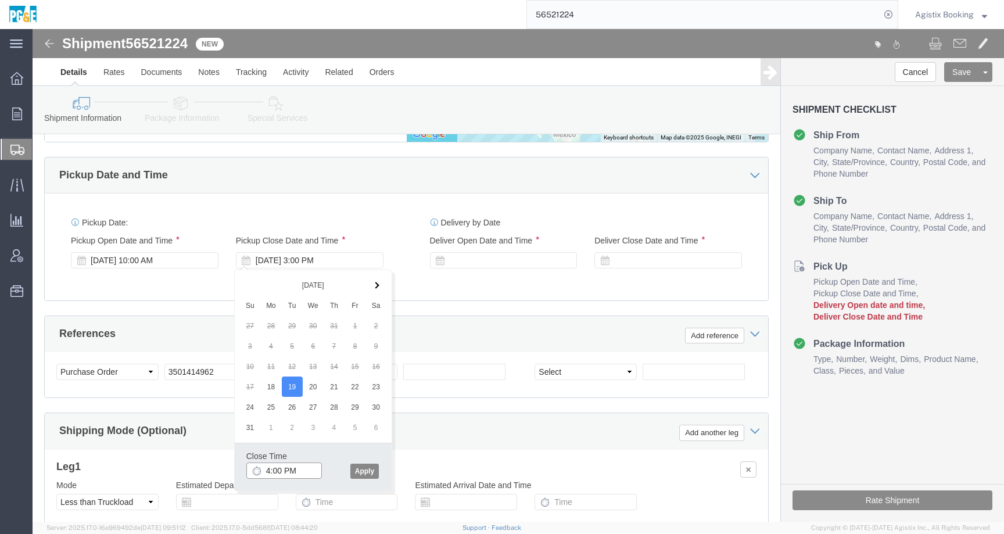
type input "4:00 PM"
drag, startPoint x: 328, startPoint y: 444, endPoint x: 328, endPoint y: 390, distance: 53.5
click button "Apply"
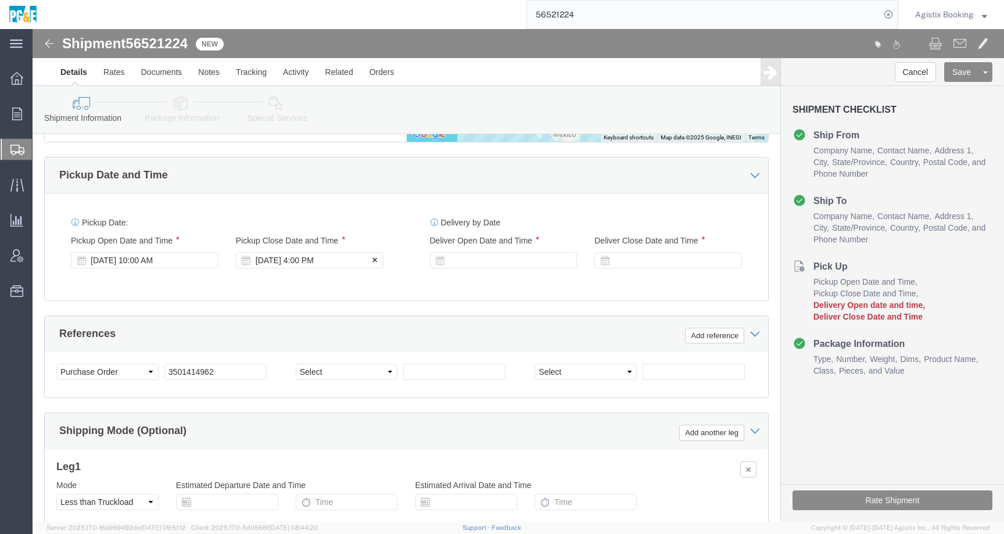
click div "[DATE] 4:00 PM"
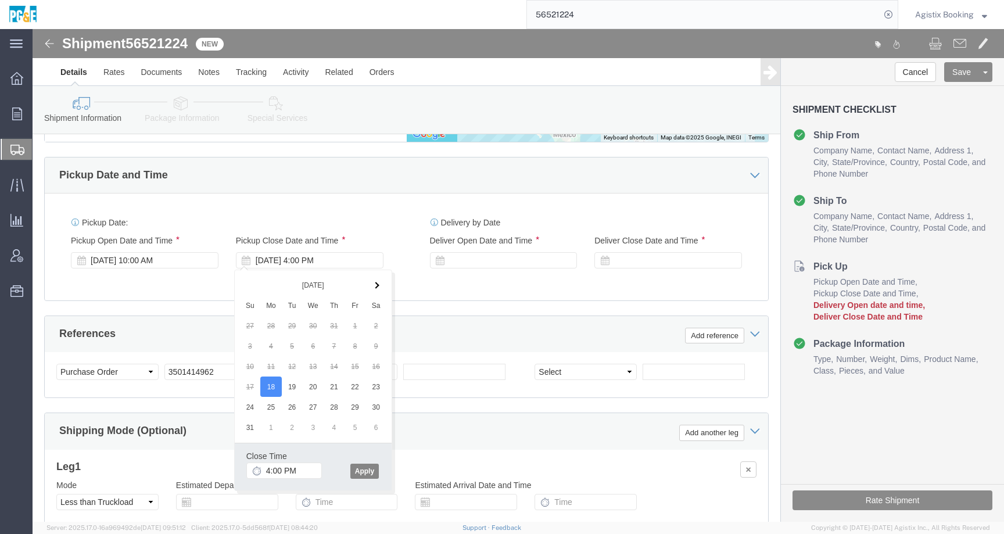
click button "Apply"
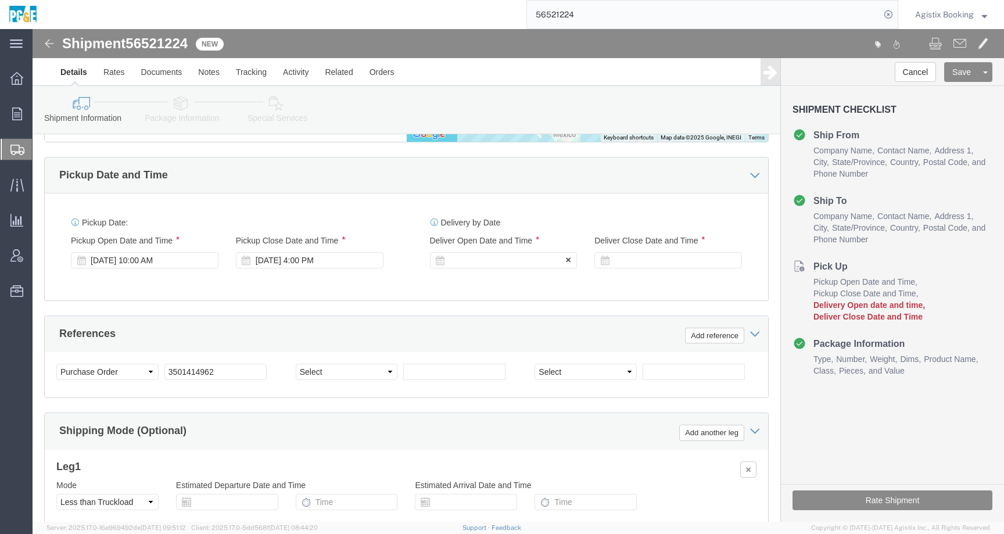
click div
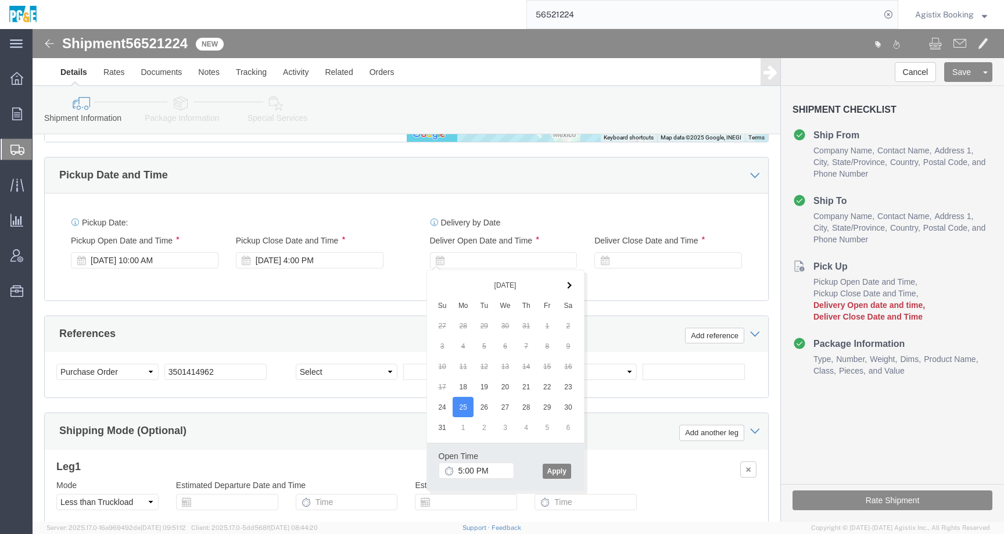
click button "Apply"
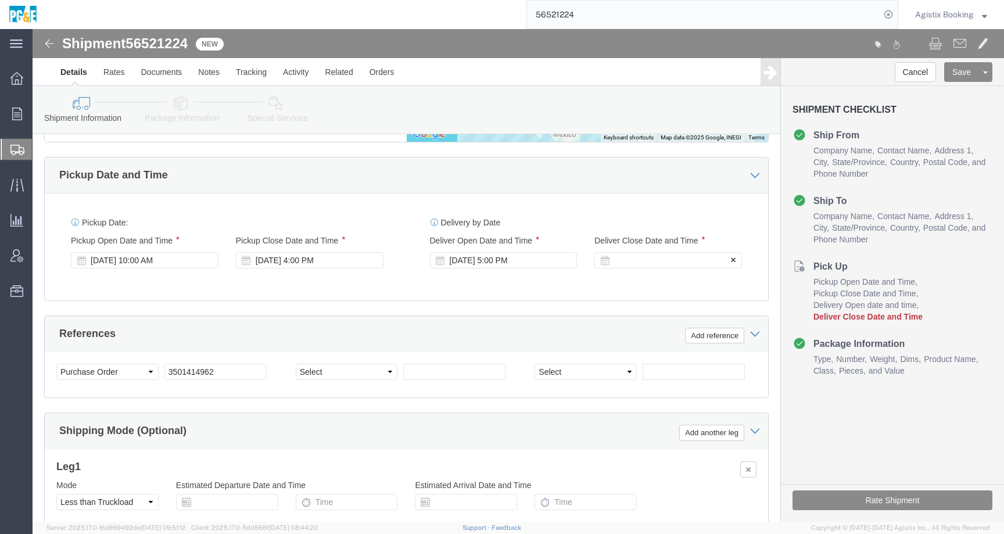
click div "Deliver Close Date Deliver Close Time Deliver Close Date and Time"
click div
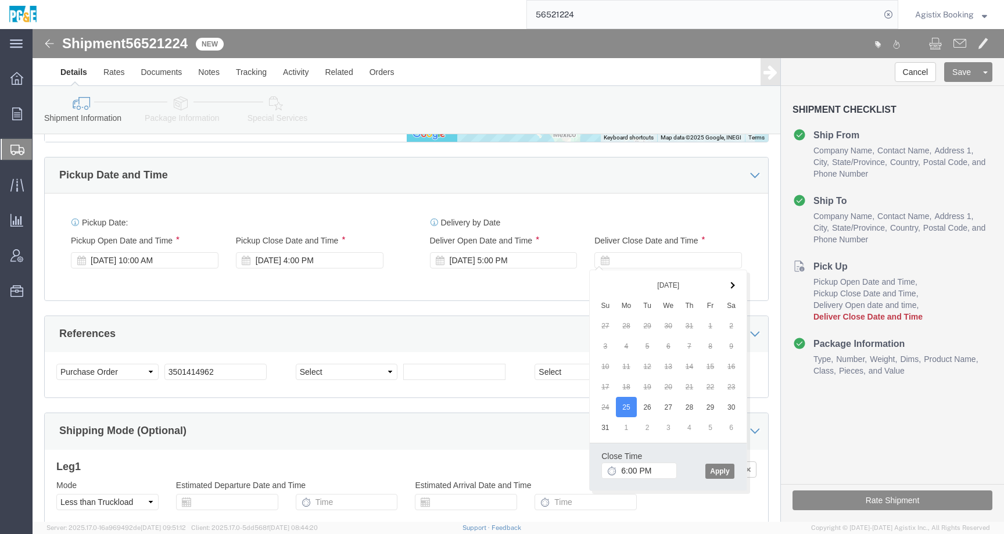
drag, startPoint x: 682, startPoint y: 442, endPoint x: 675, endPoint y: 442, distance: 7.0
click button "Apply"
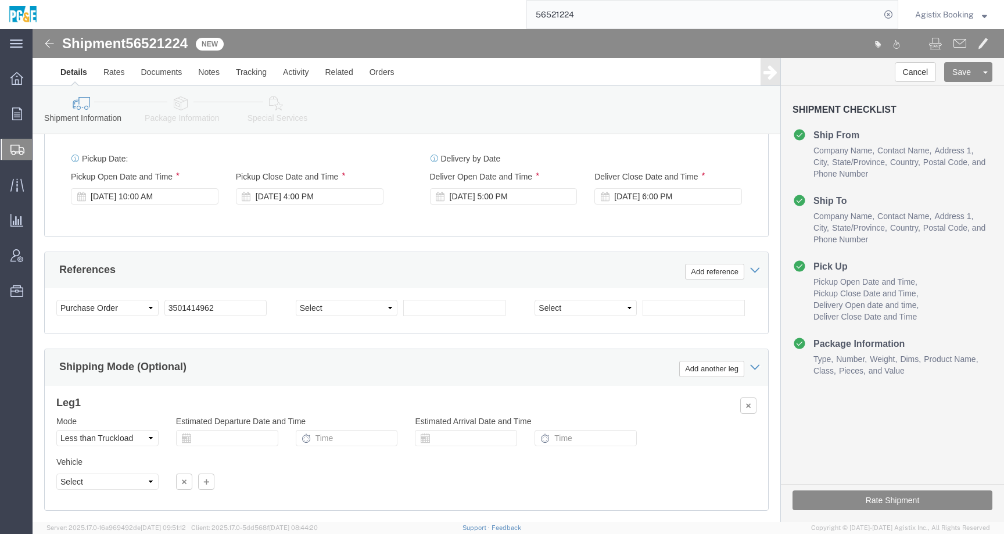
scroll to position [622, 0]
click icon
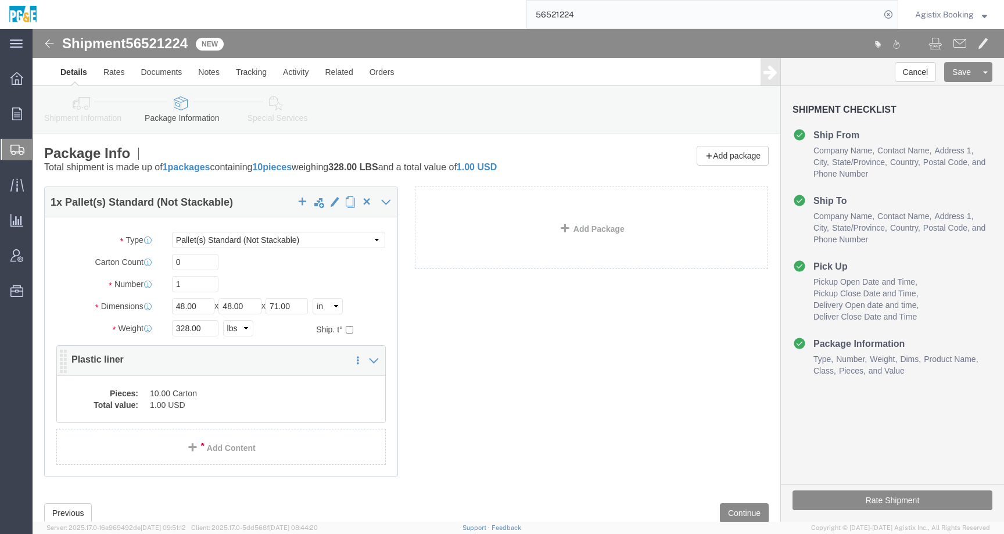
click dd "1.00 USD"
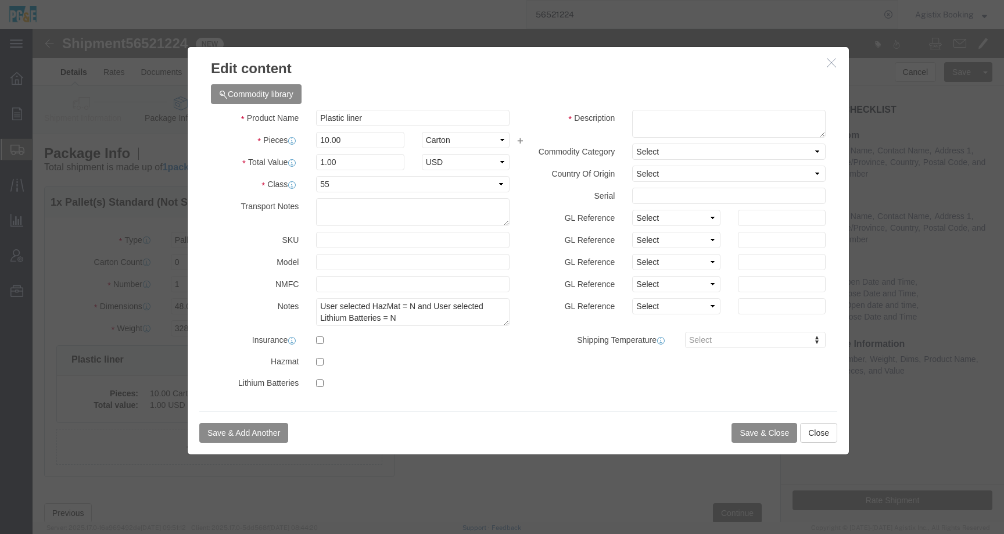
click icon "button"
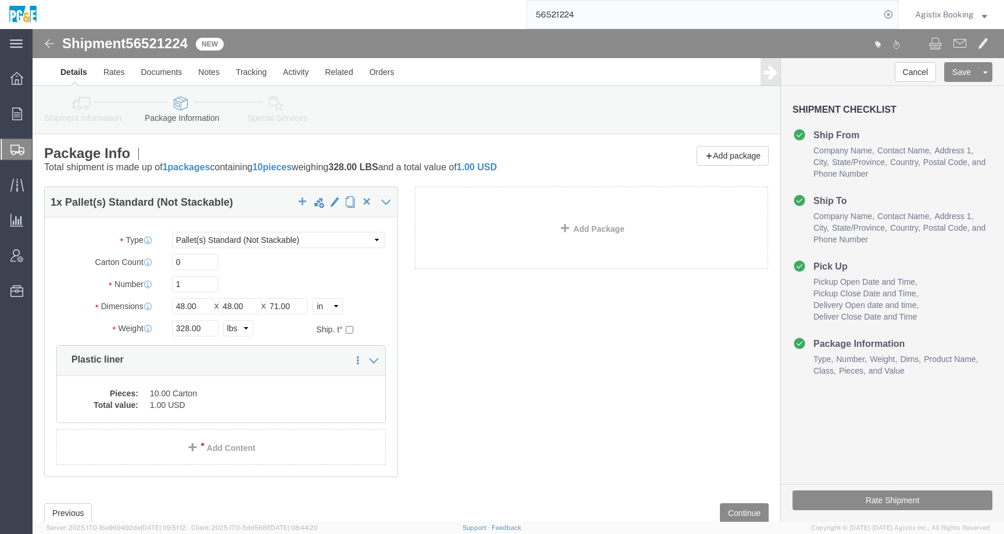
click link "Special Services"
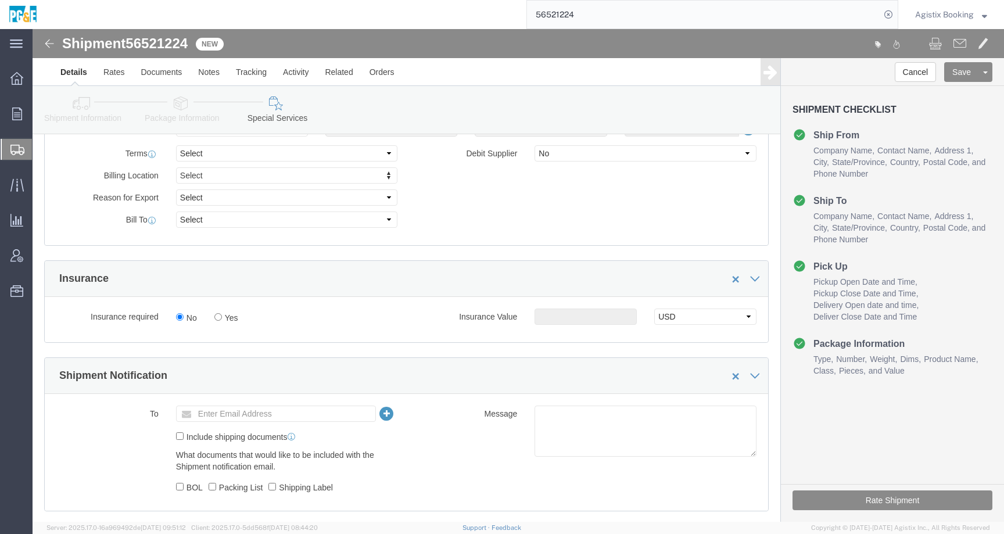
scroll to position [675, 0]
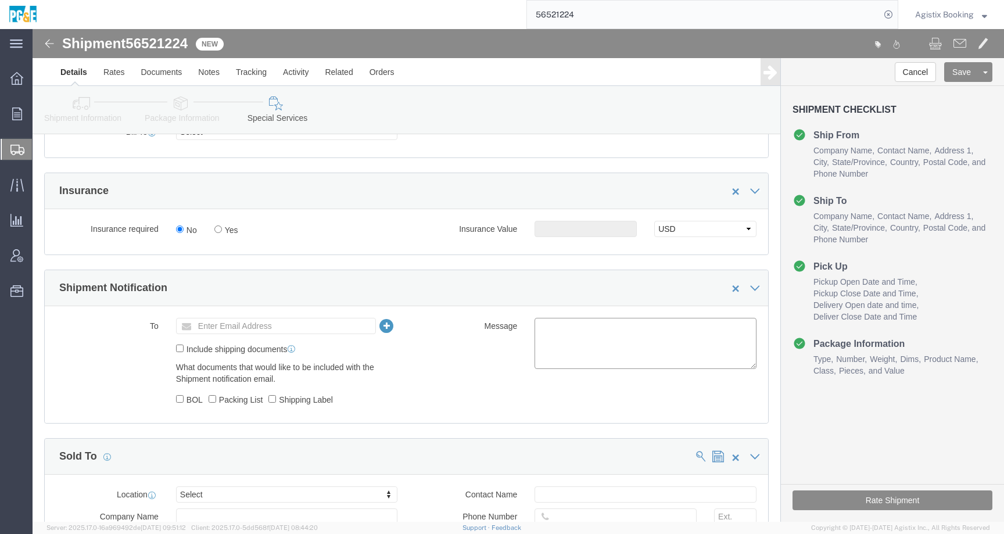
click textarea
paste textarea "Shipment #XXXXXXX has been booked. Once confirmed by the carrier, the BOL will …"
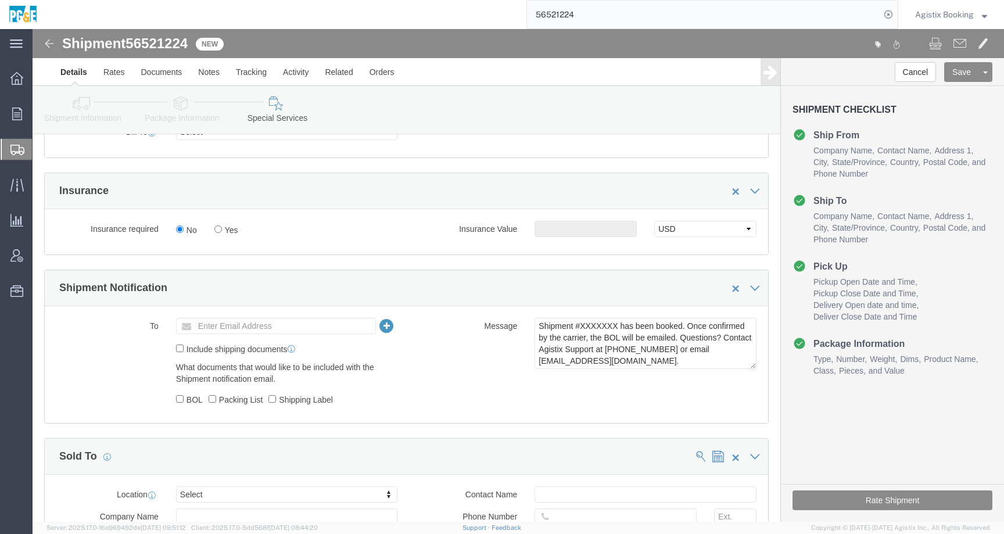
click span "56521224"
copy span "56521224"
click textarea "Shipment #XXXXXXX has been booked. Once confirmed by the carrier, the BOL will …"
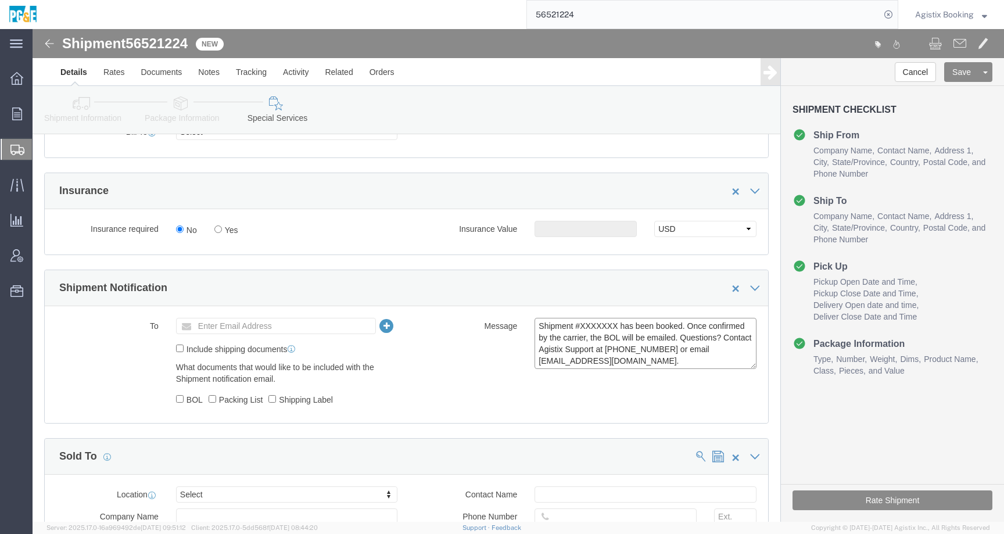
paste textarea "56521224"
type textarea "Shipment #56521224 has been booked. Once confirmed by the carrier, the BOL will…"
click div "To Enter Email Address Include shipping documents What documents that would lik…"
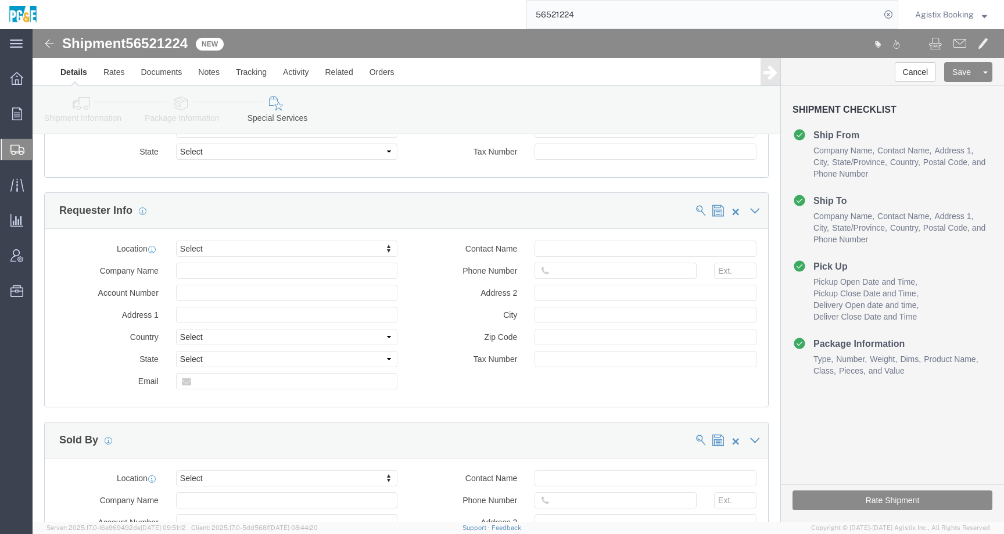
scroll to position [1243, 0]
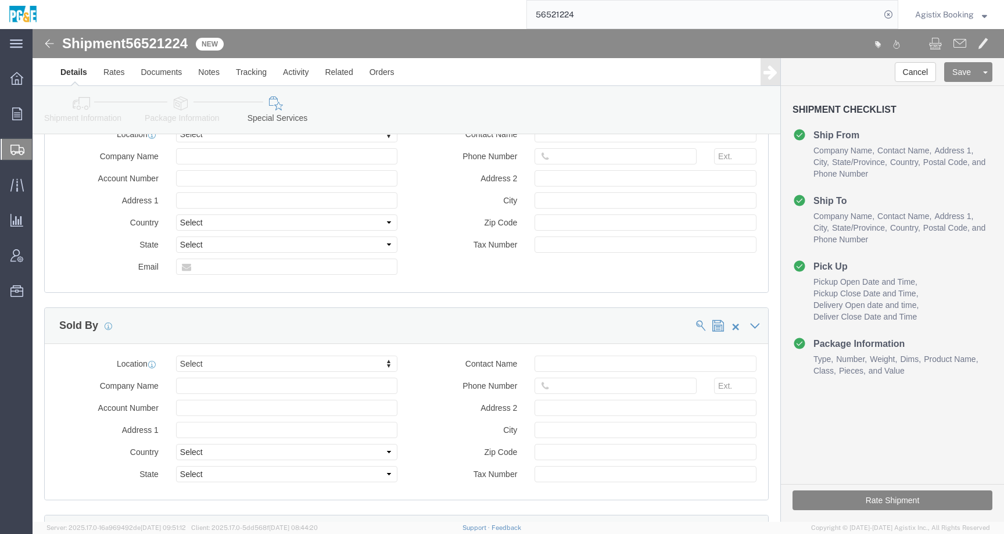
click button "Rate Shipment"
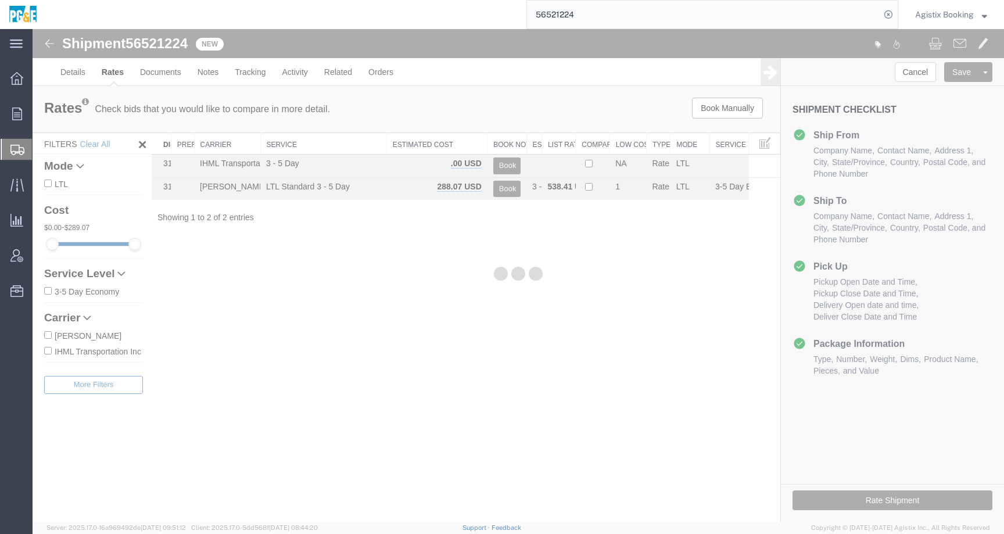
scroll to position [0, 0]
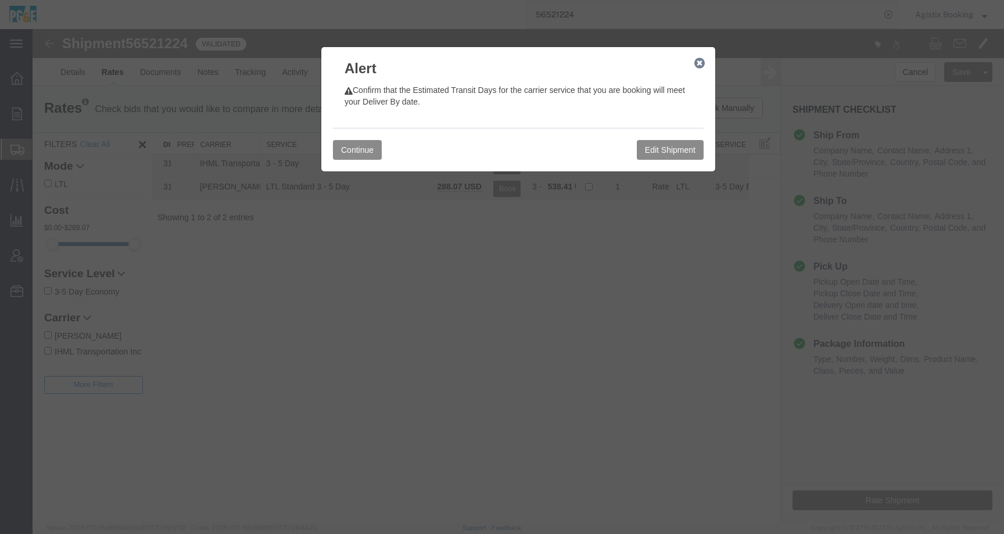
click at [702, 62] on icon "button" at bounding box center [699, 63] width 10 height 9
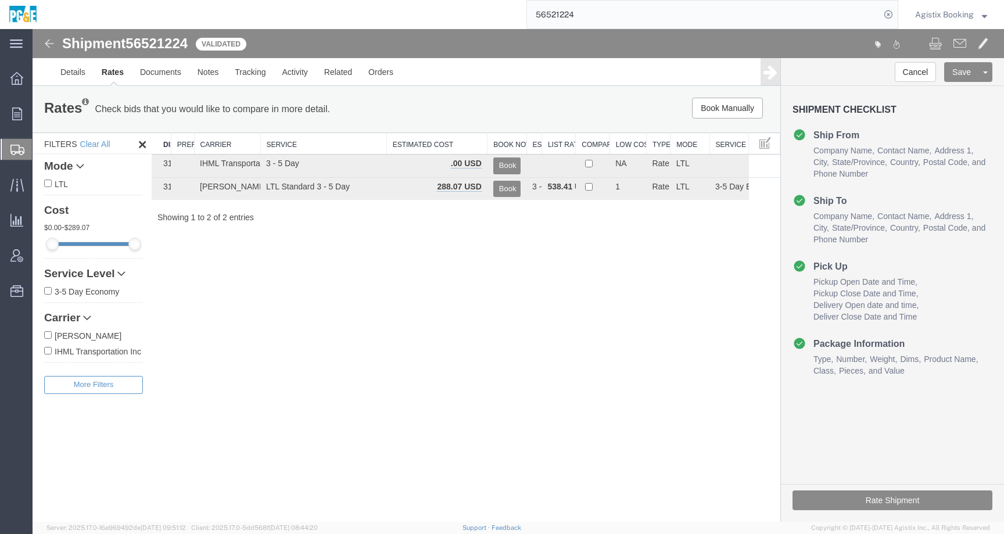
click at [85, 335] on label "[PERSON_NAME]" at bounding box center [93, 335] width 99 height 13
click at [52, 335] on input "[PERSON_NAME]" at bounding box center [48, 335] width 8 height 8
checkbox input "true"
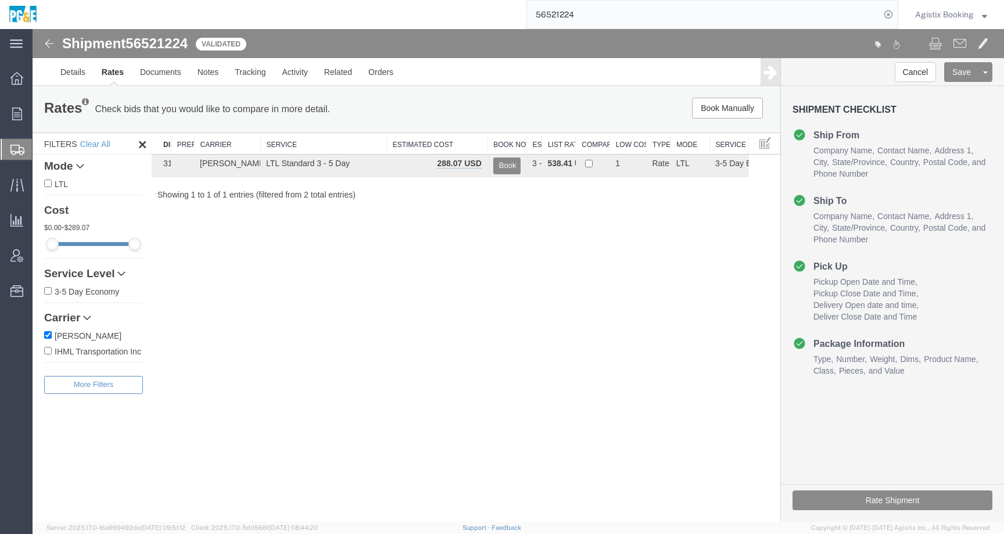
click at [300, 335] on div "Shipment 56521224 2 of 2 Validated Details Rates Documents Notes Tracking Activ…" at bounding box center [518, 275] width 971 height 493
click at [505, 168] on button "Book" at bounding box center [506, 165] width 27 height 17
